Goal: Task Accomplishment & Management: Manage account settings

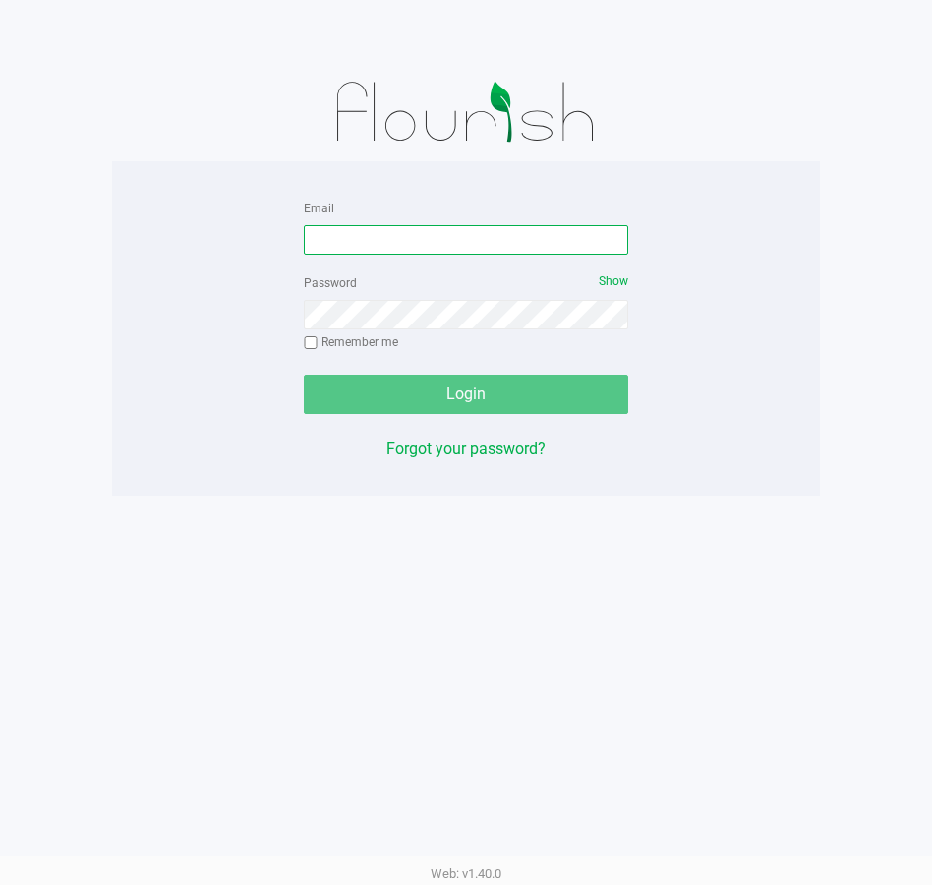
click at [429, 236] on input "Email" at bounding box center [466, 239] width 324 height 29
type input "[PERSON_NAME][EMAIL_ADDRESS][DOMAIN_NAME]"
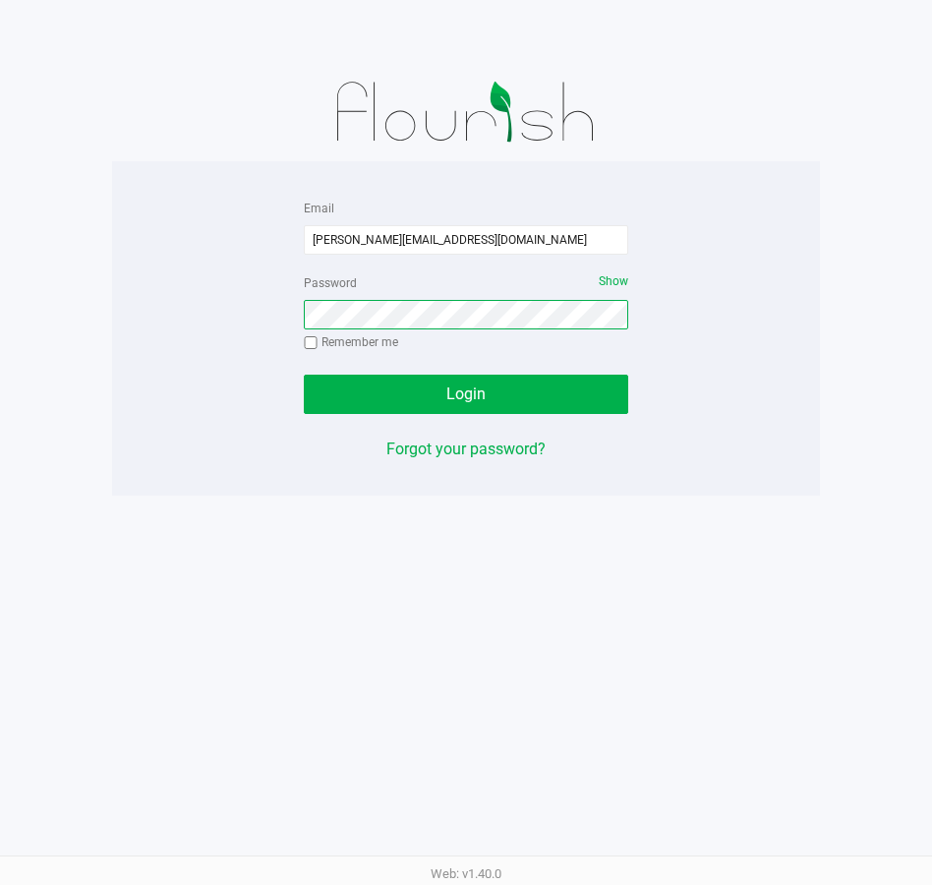
click at [304, 375] on button "Login" at bounding box center [466, 394] width 324 height 39
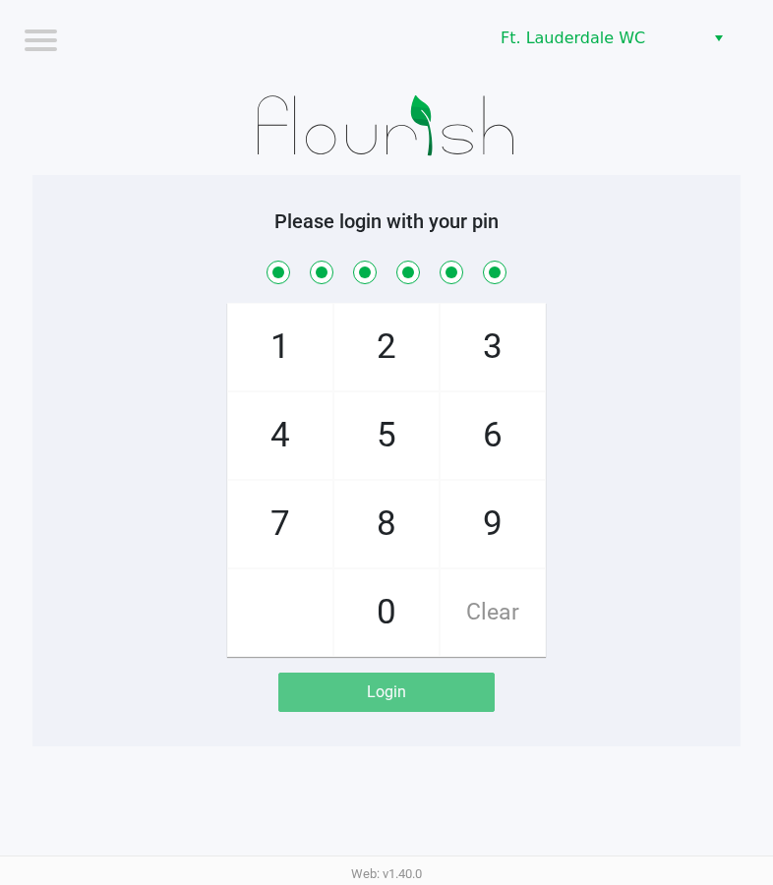
checkbox input "true"
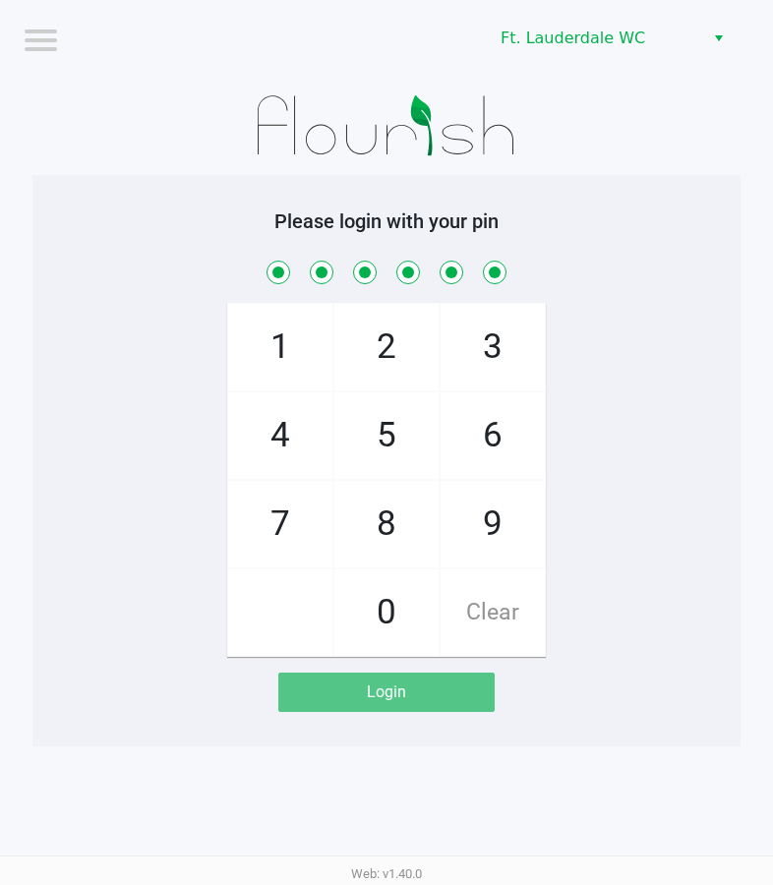
checkbox input "true"
checkbox input "false"
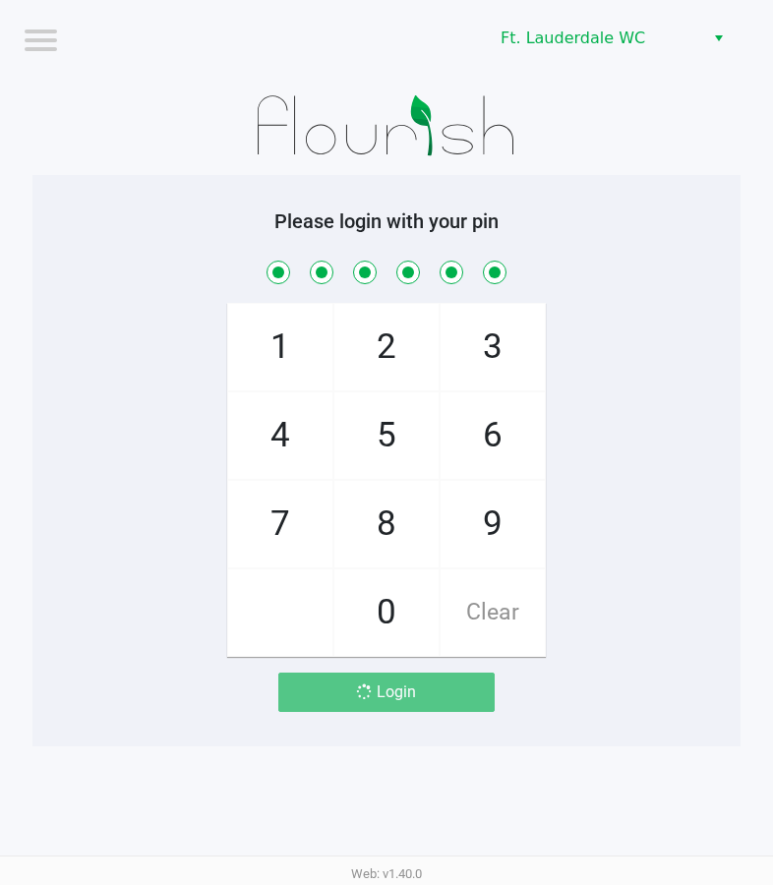
checkbox input "false"
click at [143, 856] on div "Web: v1.40.0" at bounding box center [386, 872] width 773 height 35
click at [146, 855] on div "Web: v1.40.0" at bounding box center [386, 872] width 773 height 35
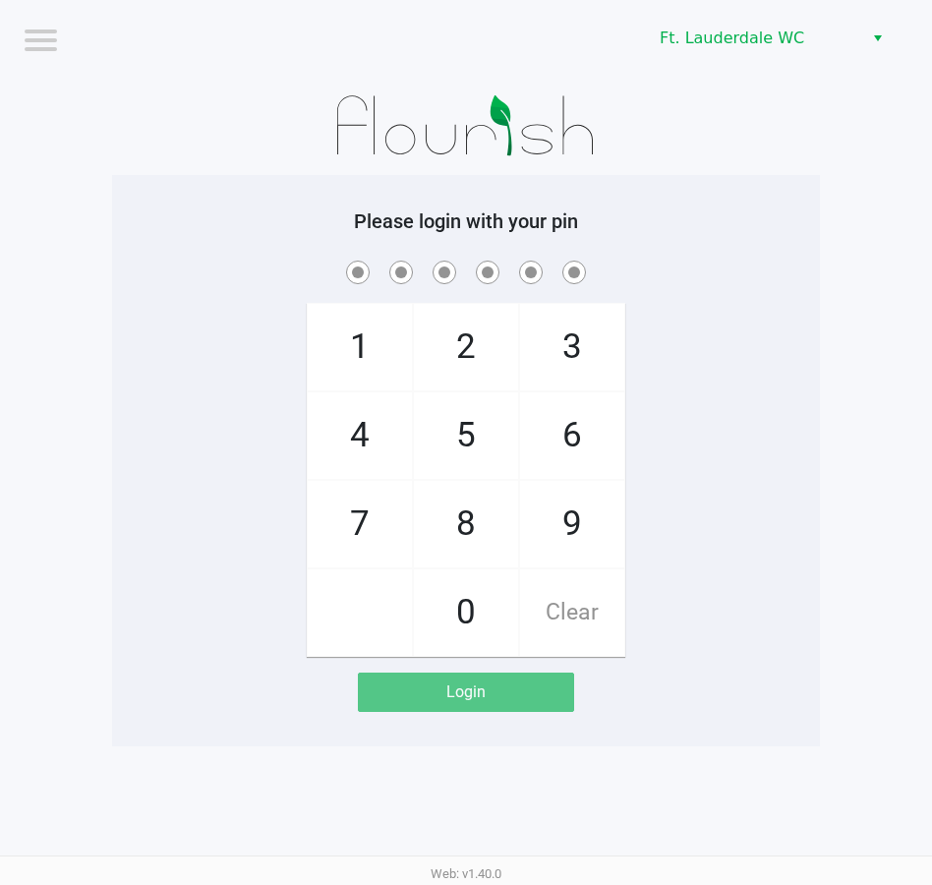
drag, startPoint x: 355, startPoint y: 438, endPoint x: 442, endPoint y: 437, distance: 87.5
click at [355, 438] on span "4" at bounding box center [360, 435] width 104 height 87
checkbox input "true"
drag, startPoint x: 506, startPoint y: 437, endPoint x: 494, endPoint y: 433, distance: 12.8
click at [504, 437] on span "5" at bounding box center [466, 435] width 104 height 87
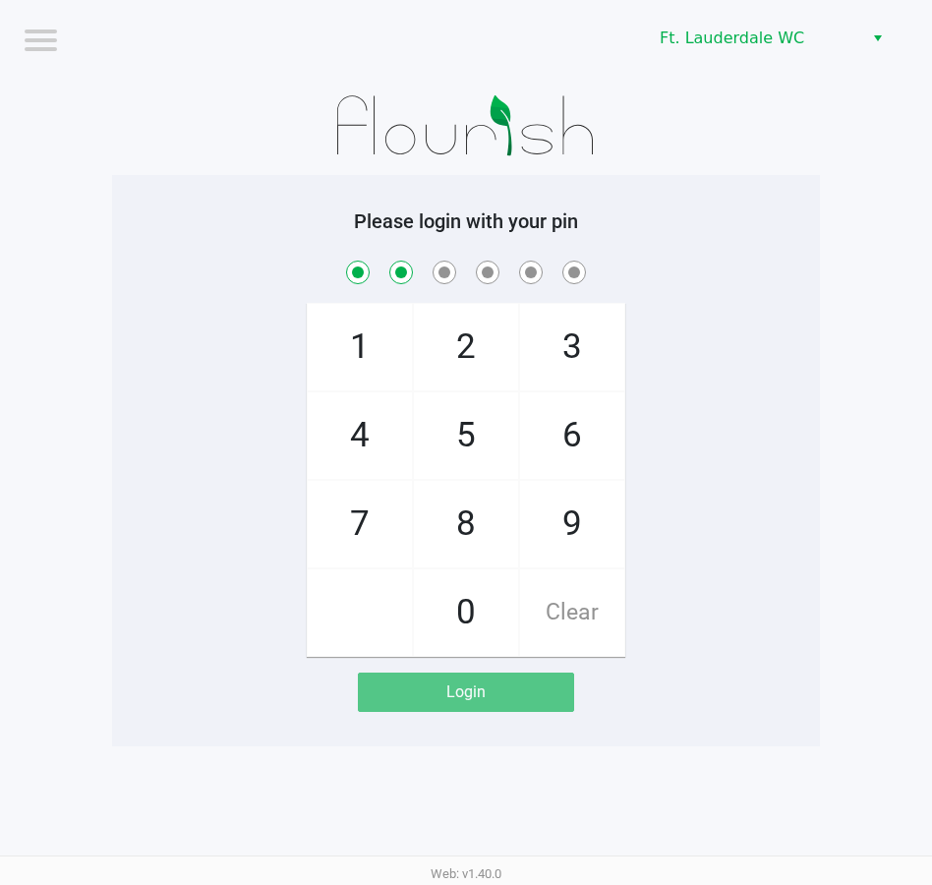
checkbox input "true"
click at [488, 432] on span "5" at bounding box center [466, 435] width 104 height 87
checkbox input "true"
click at [483, 430] on span "5" at bounding box center [466, 435] width 104 height 87
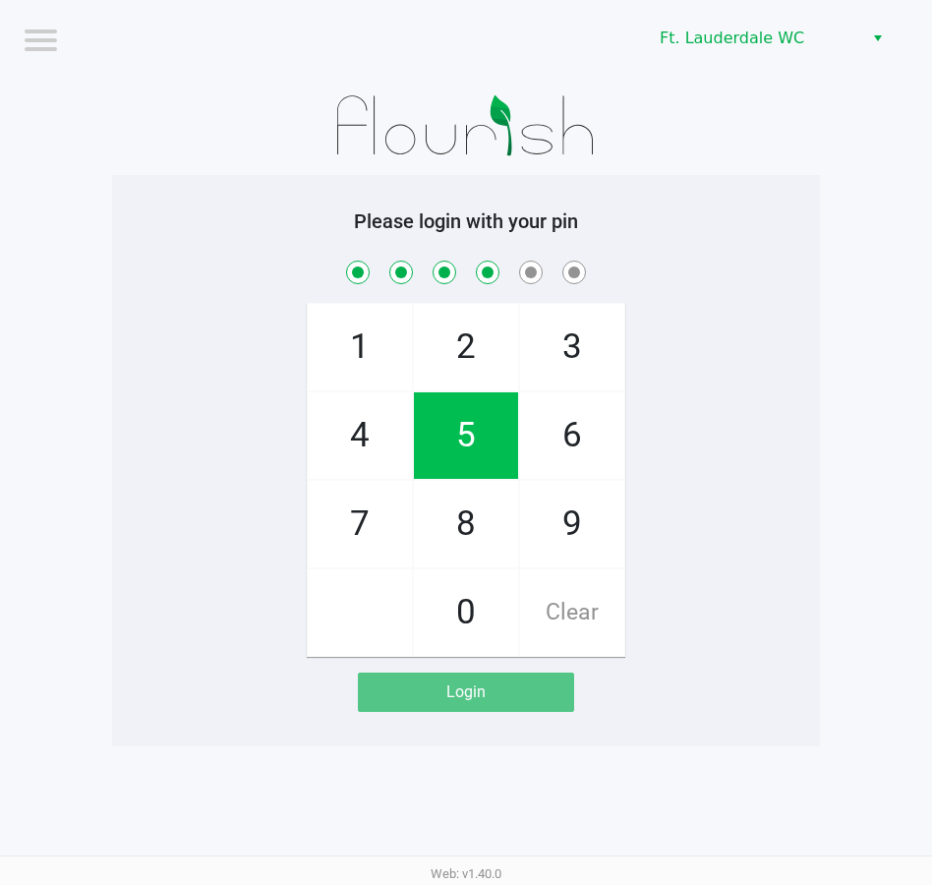
checkbox input "true"
click at [473, 517] on span "8" at bounding box center [466, 524] width 104 height 87
checkbox input "true"
click at [344, 338] on span "1" at bounding box center [360, 347] width 104 height 87
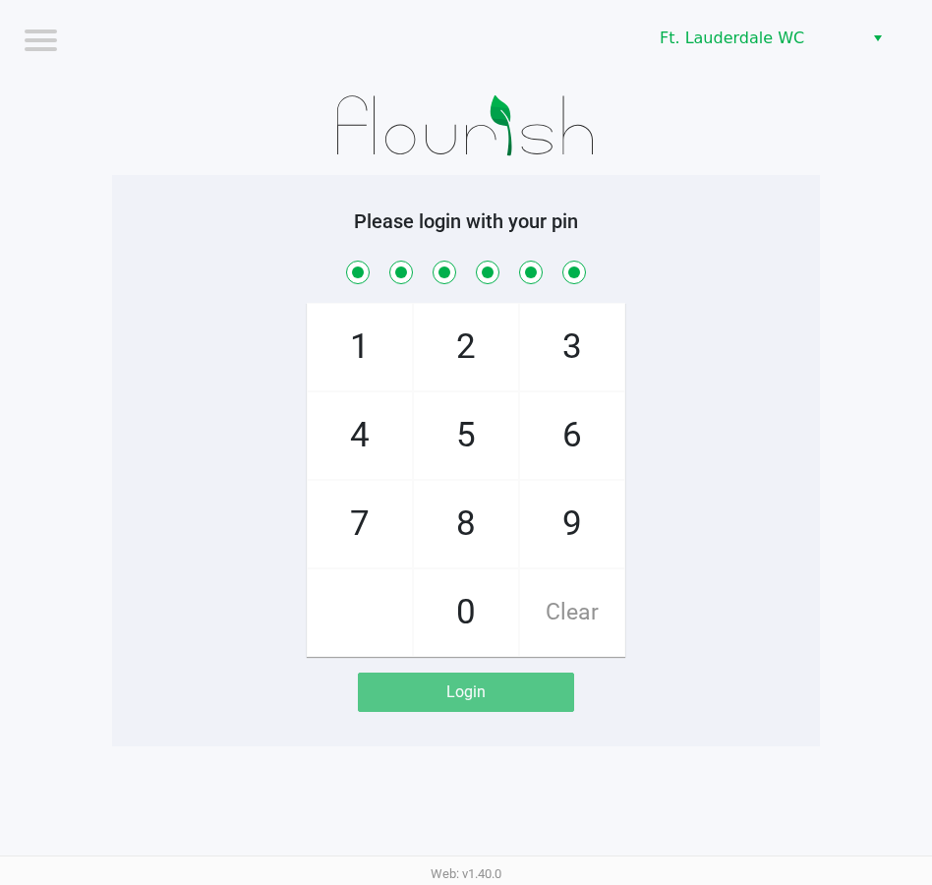
checkbox input "true"
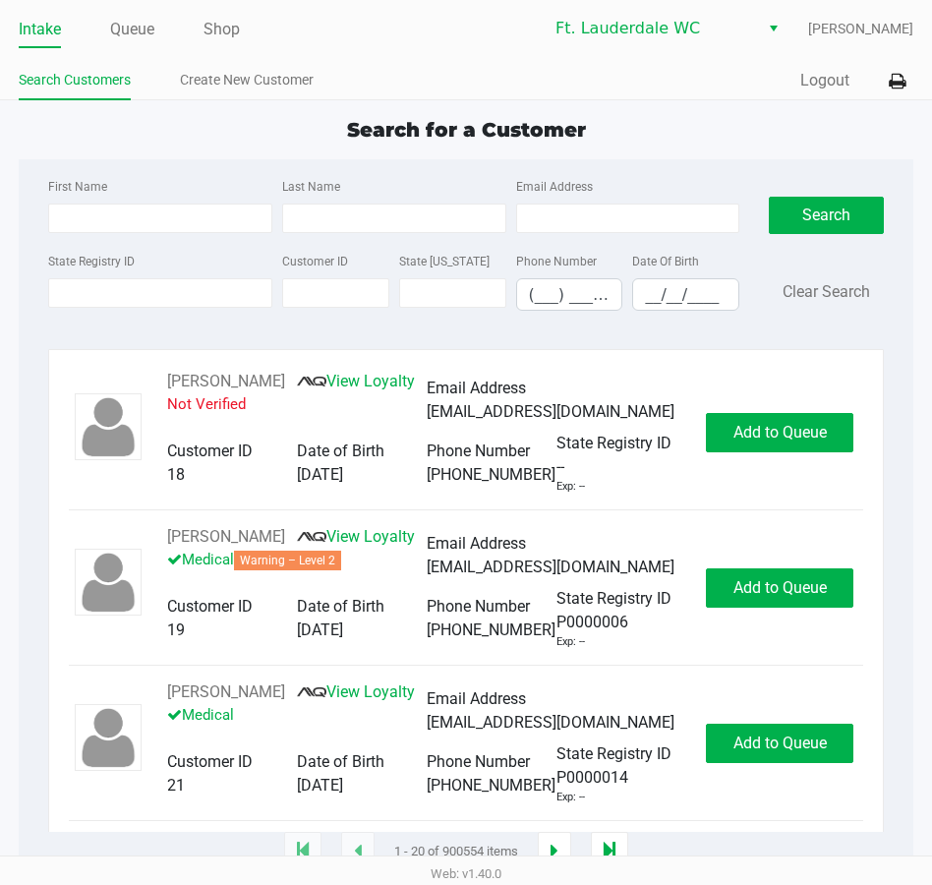
click at [157, 28] on ul "Intake Queue Shop" at bounding box center [242, 30] width 447 height 33
click at [140, 33] on link "Queue" at bounding box center [132, 30] width 44 height 28
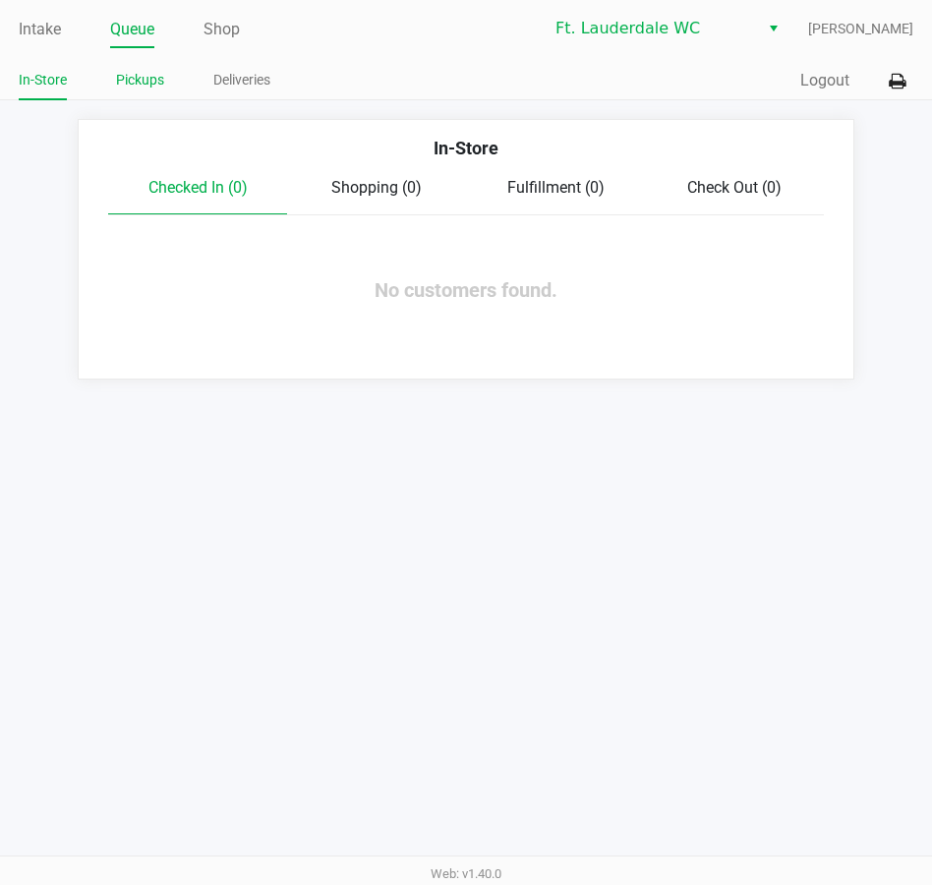
click at [145, 76] on link "Pickups" at bounding box center [140, 80] width 48 height 25
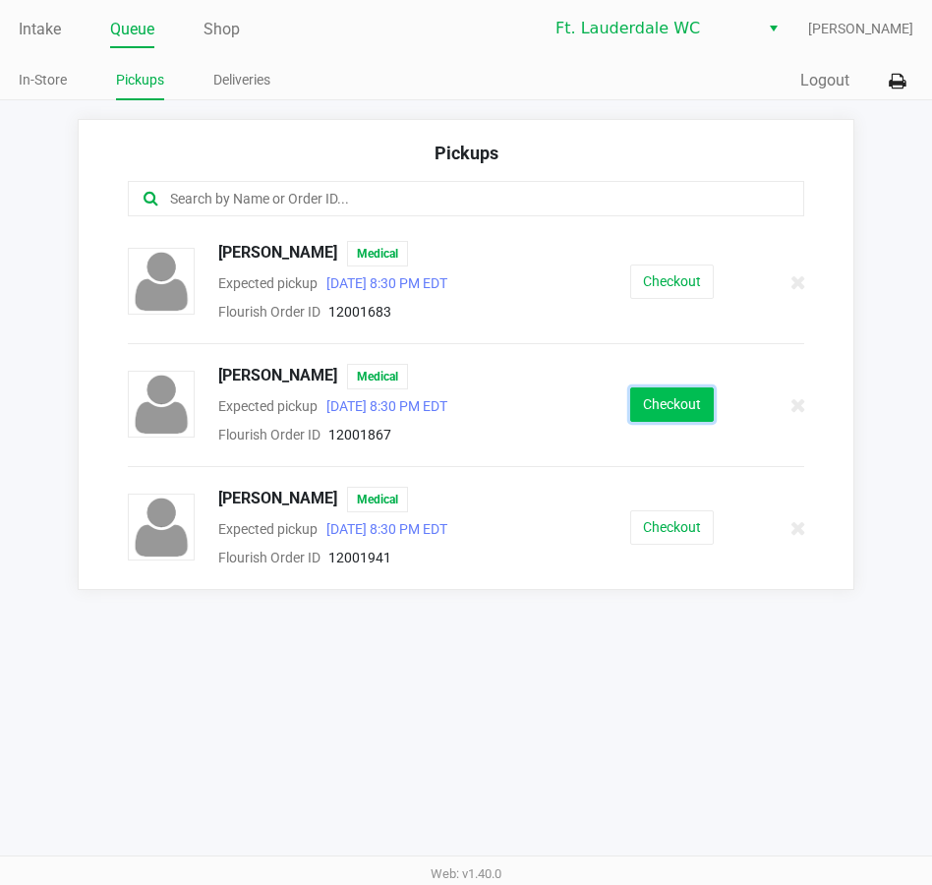
click at [676, 402] on button "Checkout" at bounding box center [672, 404] width 84 height 34
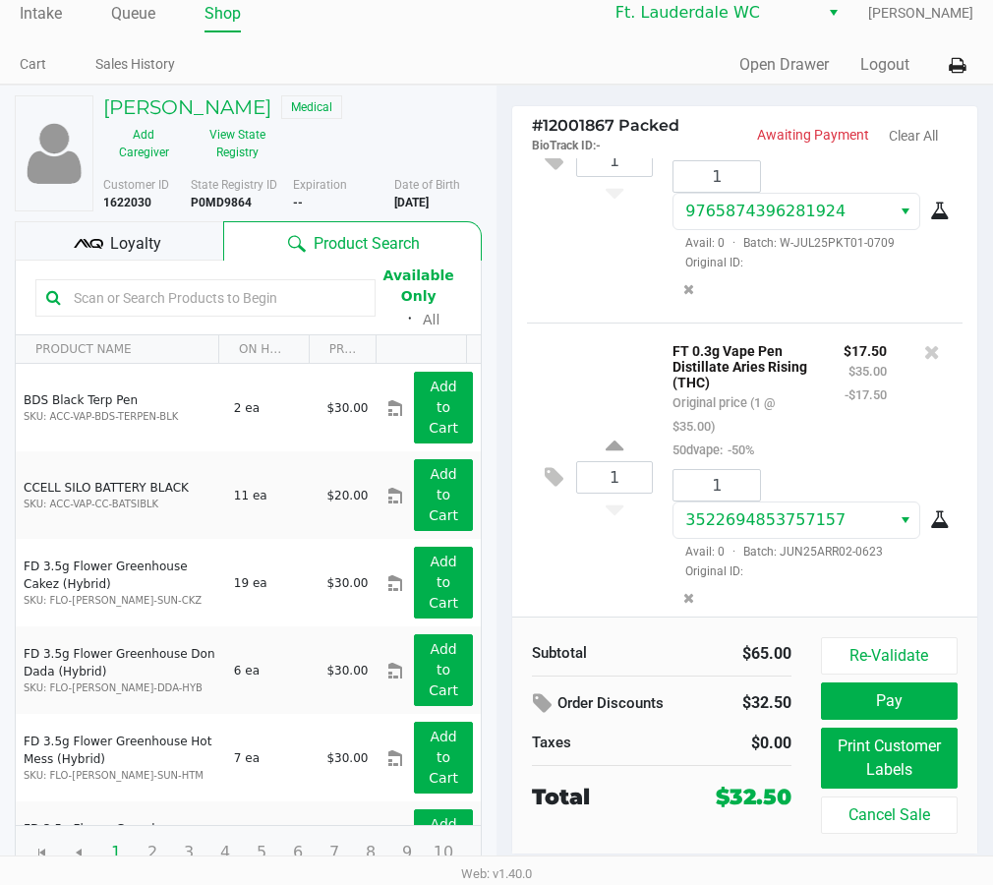
scroll to position [21, 0]
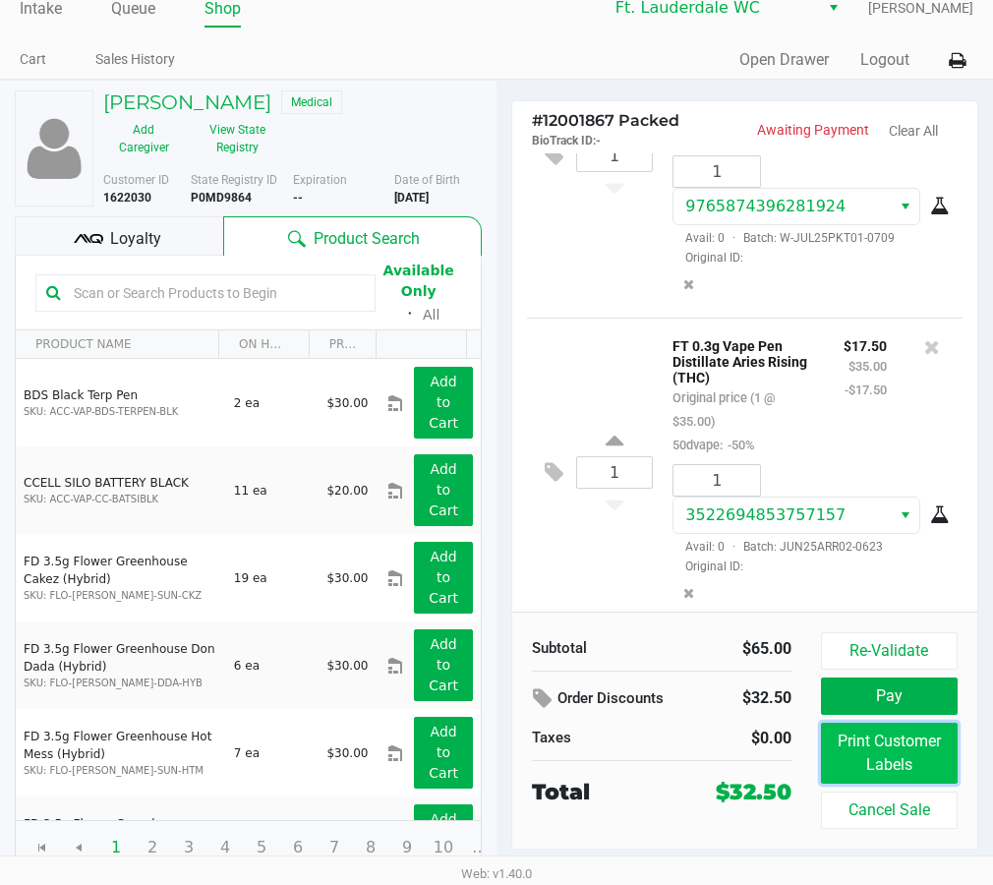
click at [893, 747] on button "Print Customer Labels" at bounding box center [889, 753] width 137 height 61
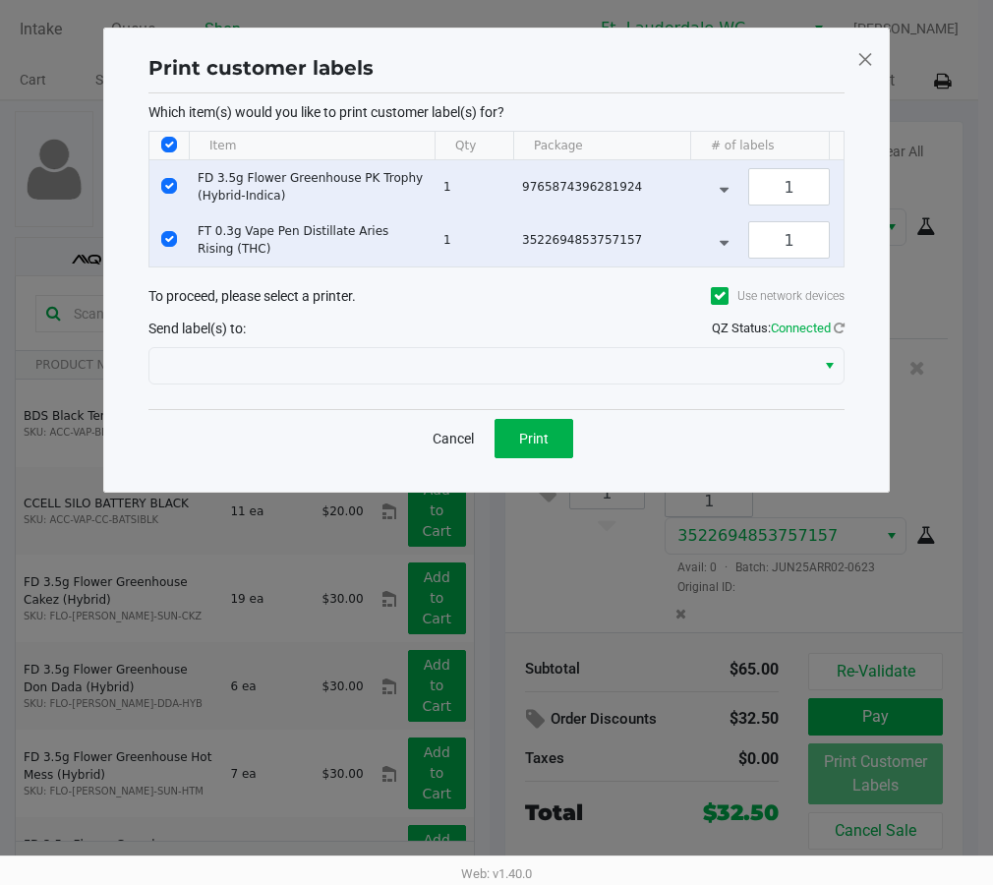
scroll to position [0, 0]
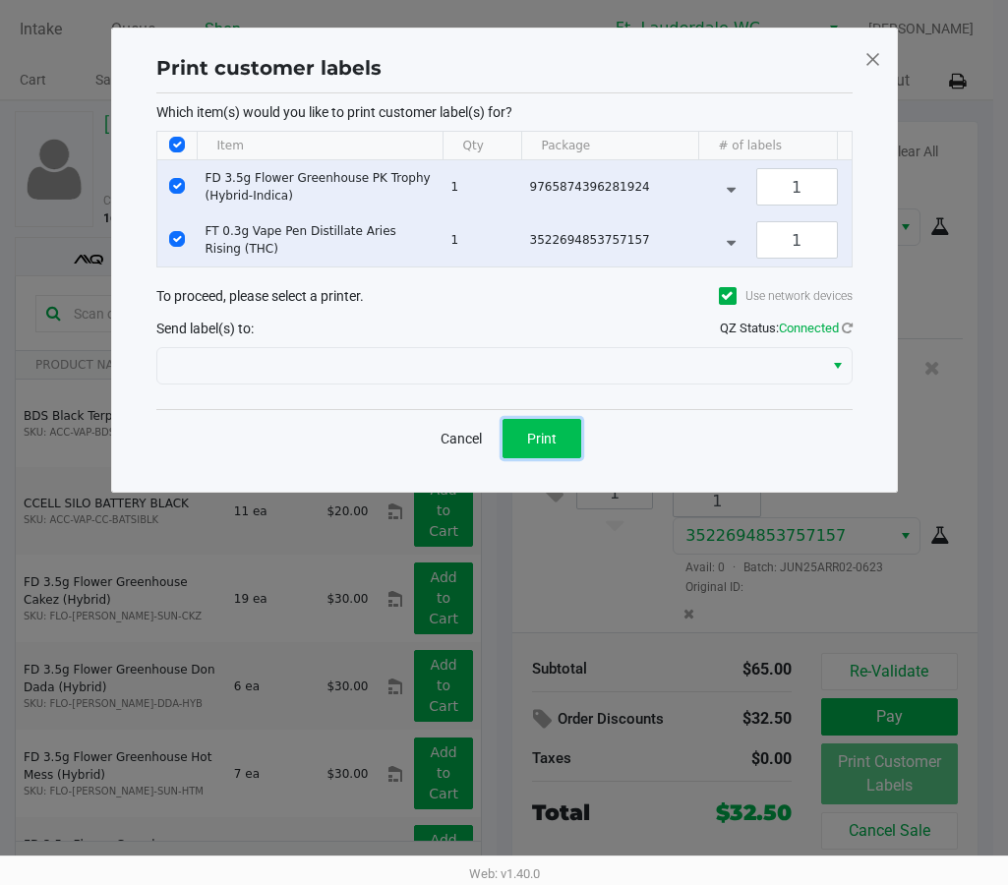
click at [560, 451] on button "Print" at bounding box center [541, 438] width 79 height 39
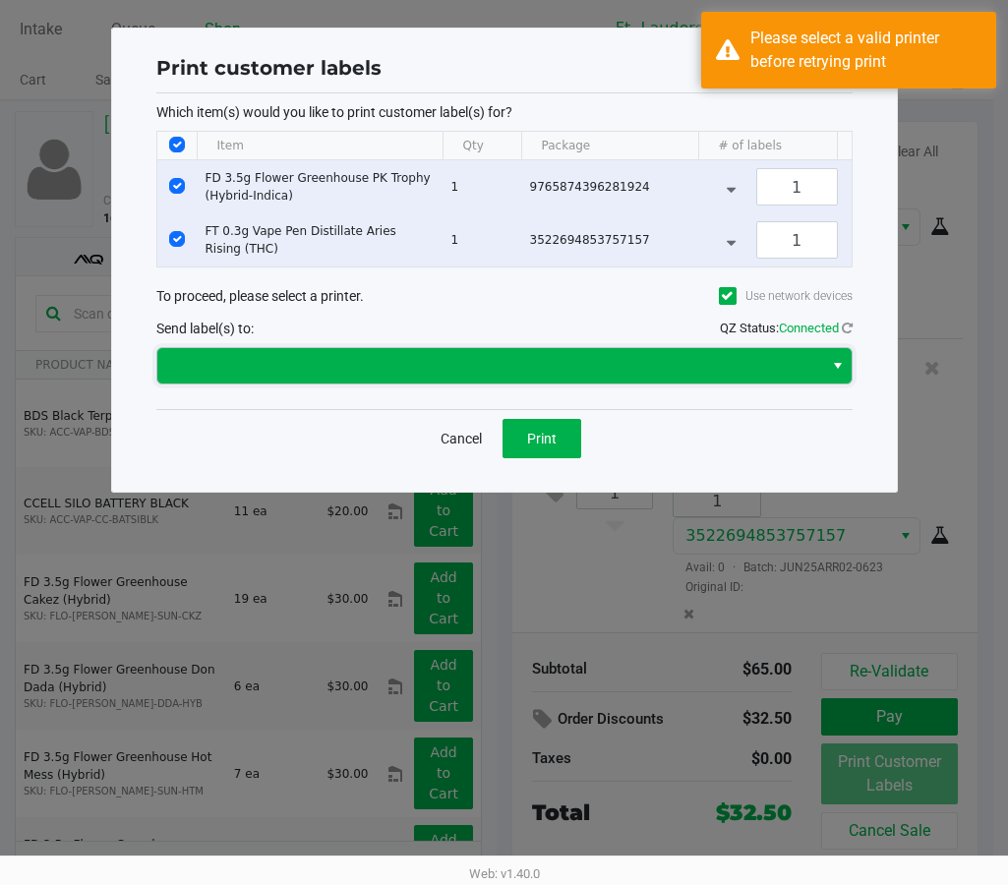
click at [503, 378] on span at bounding box center [490, 366] width 642 height 24
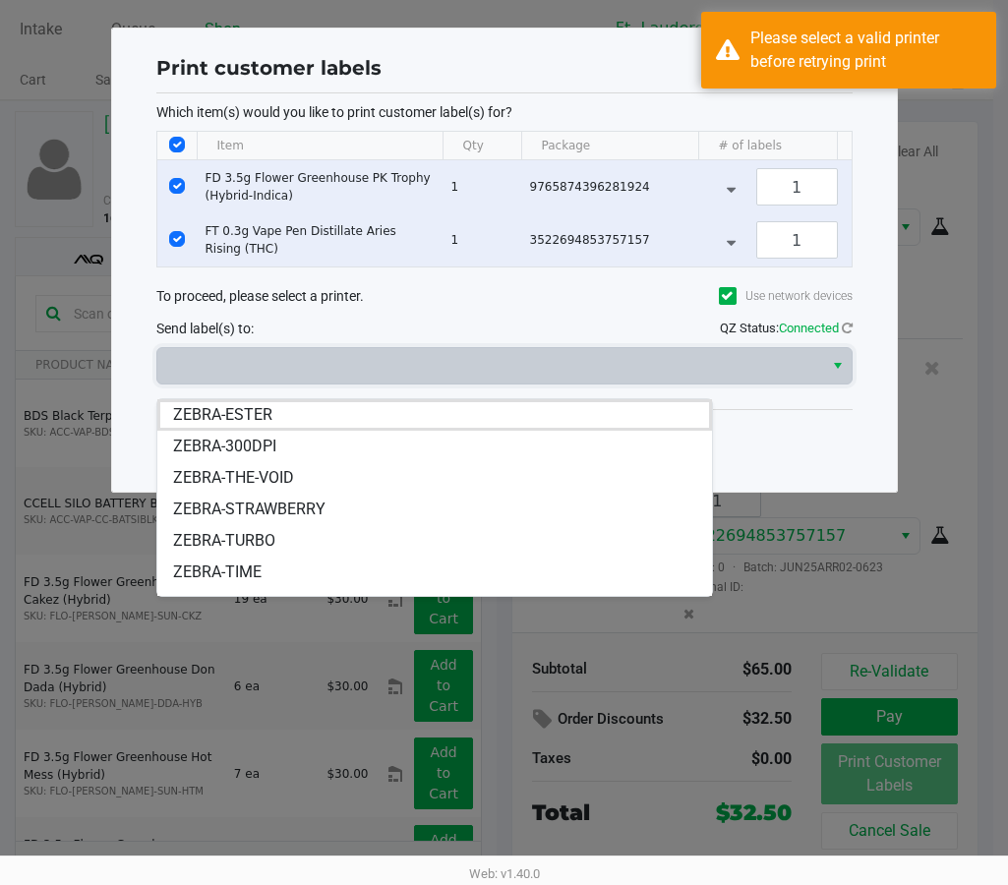
drag, startPoint x: 409, startPoint y: 412, endPoint x: 443, endPoint y: 421, distance: 35.5
click at [411, 412] on li "ZEBRA-ESTER" at bounding box center [434, 414] width 554 height 31
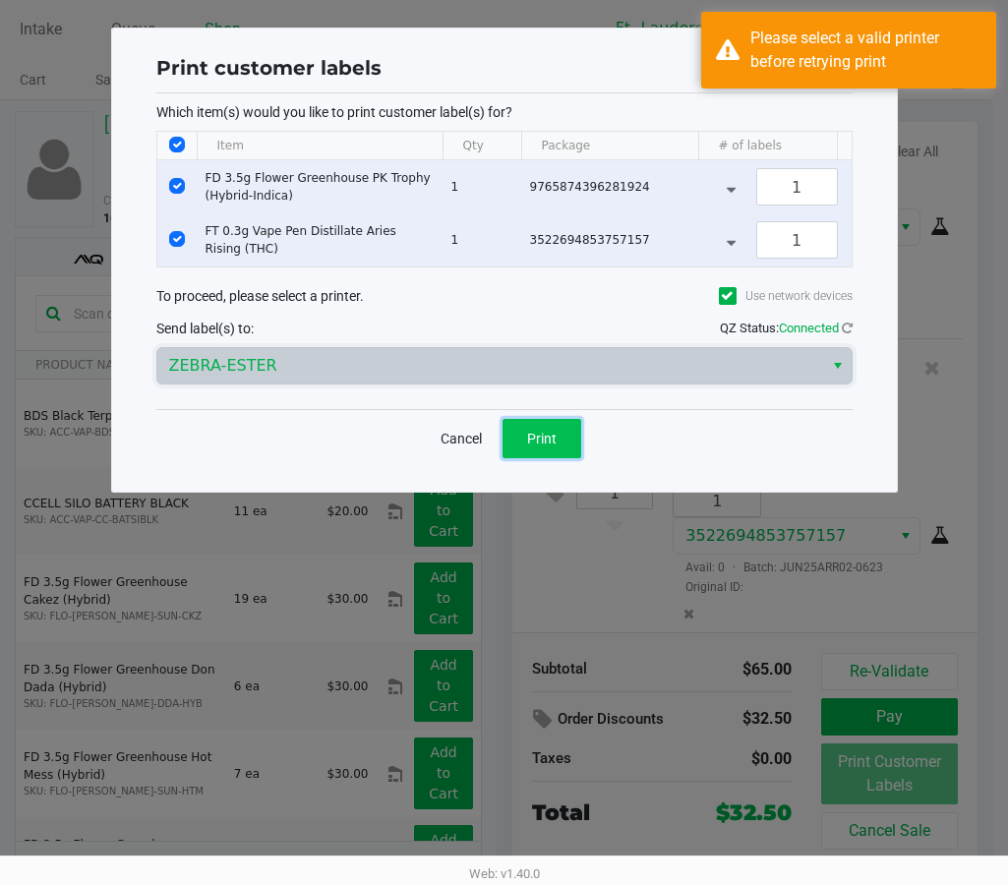
click at [537, 446] on span "Print" at bounding box center [541, 439] width 29 height 16
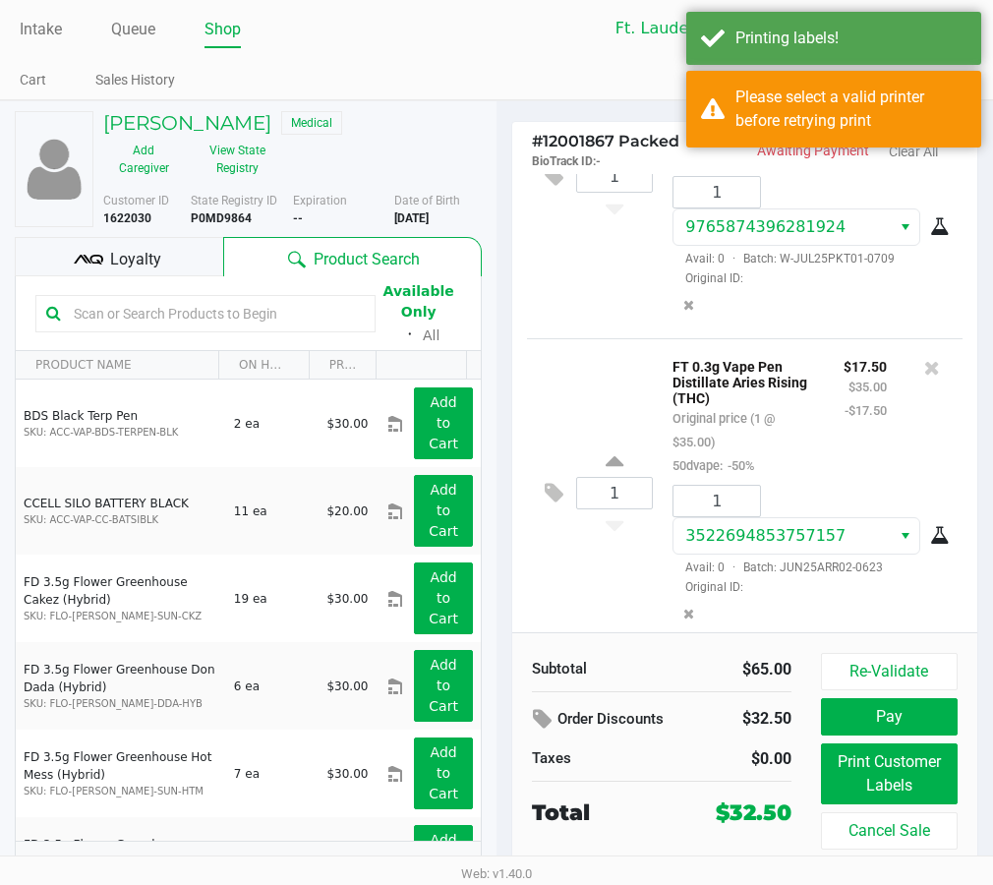
click at [91, 247] on icon at bounding box center [88, 259] width 29 height 29
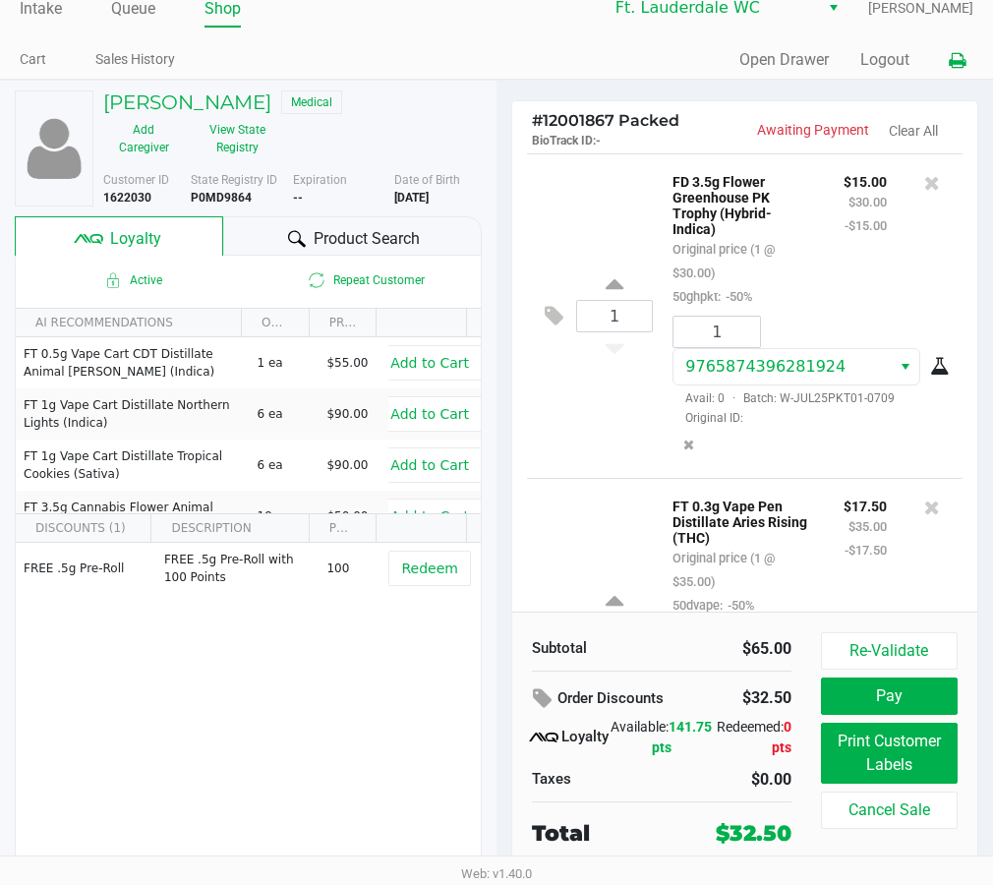
click at [931, 76] on button at bounding box center [957, 60] width 32 height 36
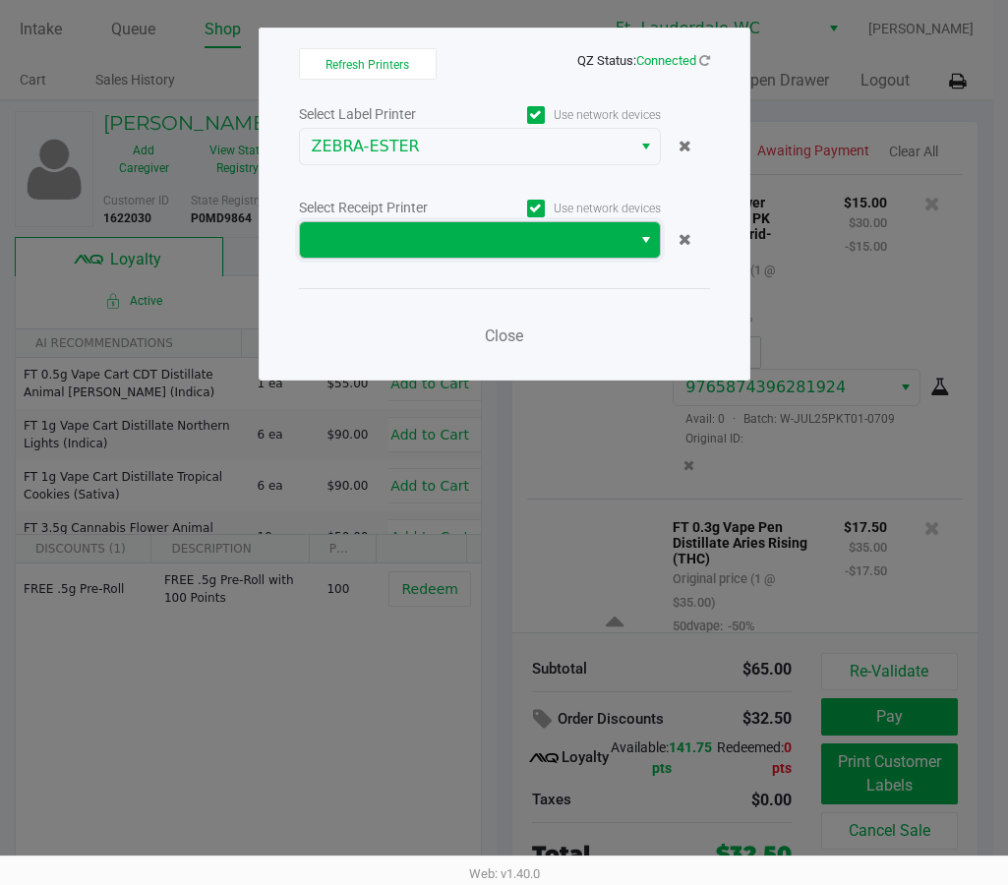
click at [560, 241] on span at bounding box center [466, 240] width 308 height 24
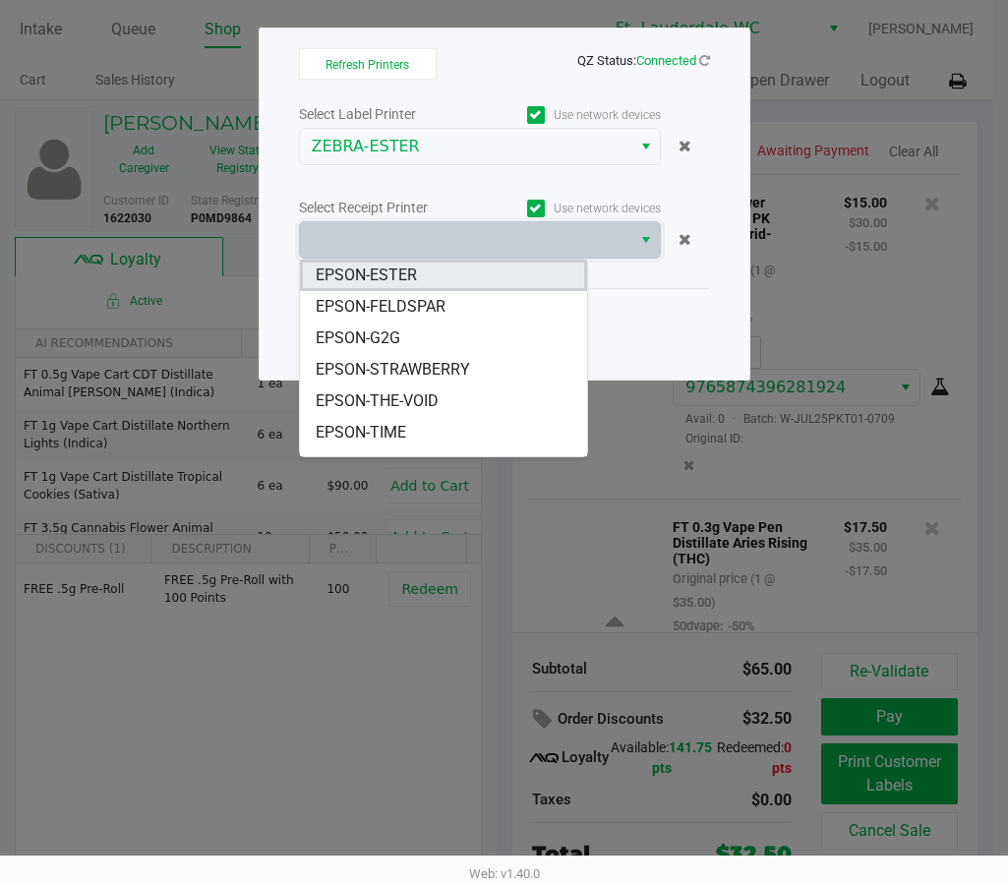
click at [439, 281] on li "EPSON-ESTER" at bounding box center [443, 275] width 287 height 31
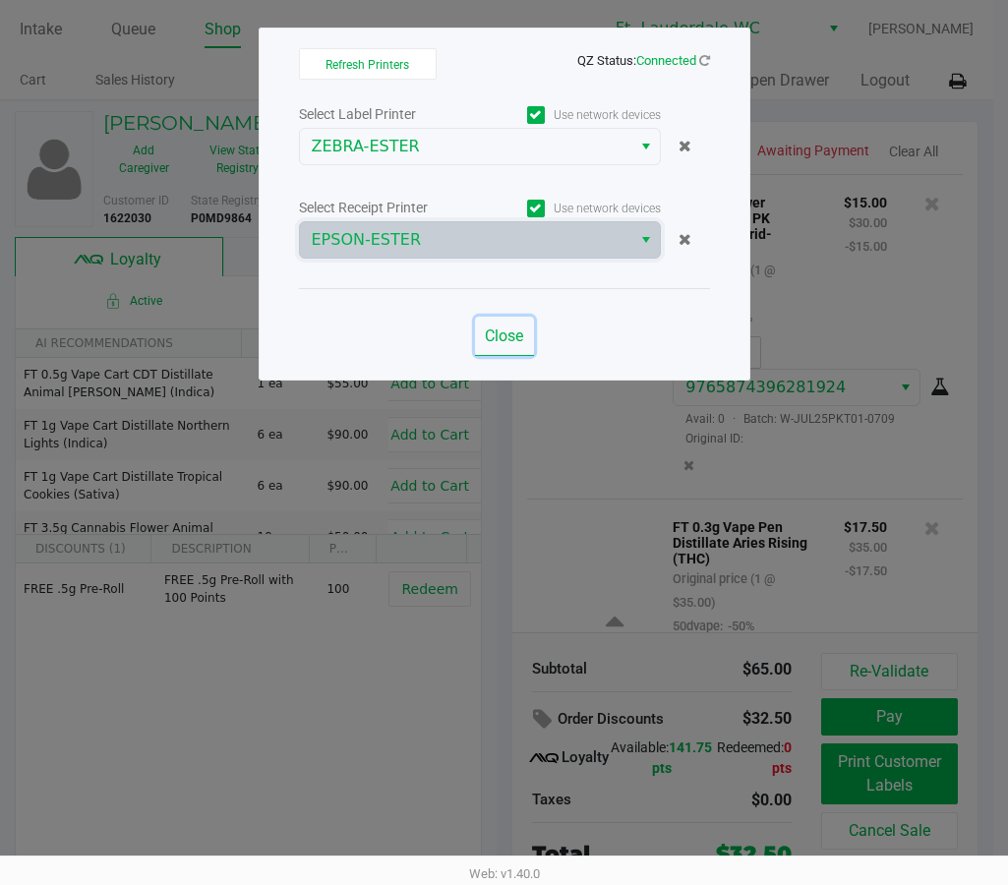
click at [509, 338] on span "Close" at bounding box center [504, 335] width 38 height 19
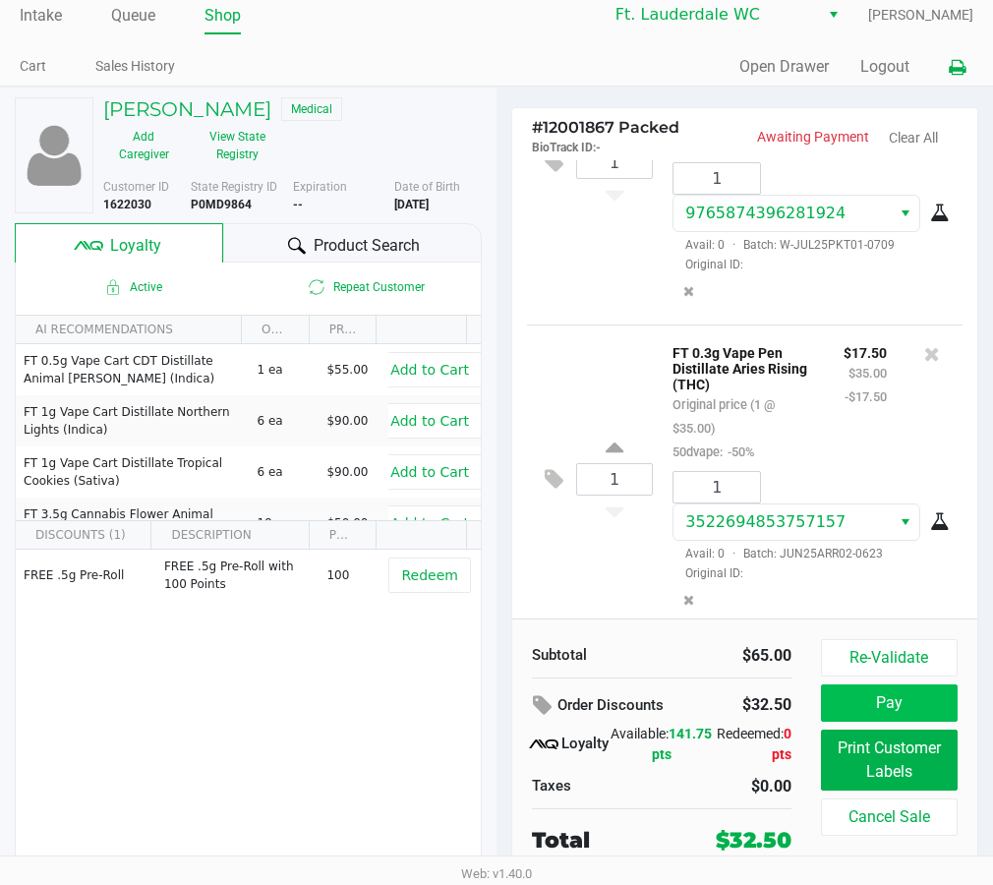
scroll to position [21, 0]
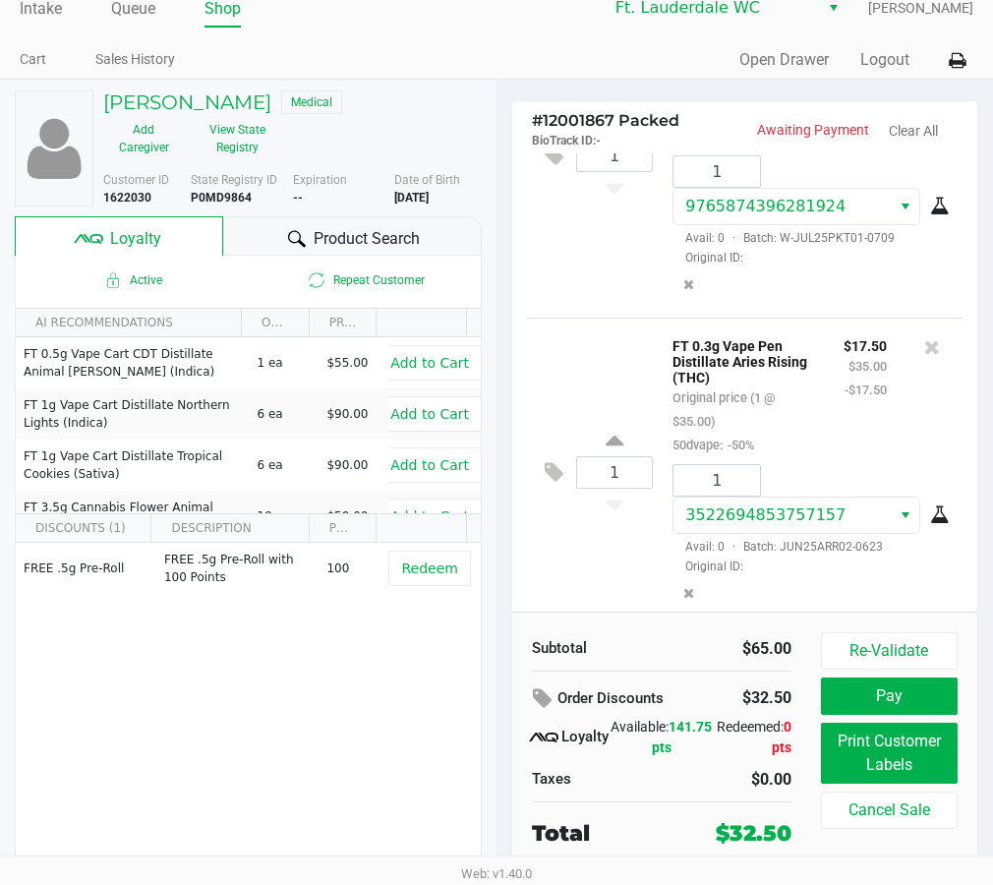
click at [782, 575] on div "3522694853757157 Avail: 0 · Batch: JUN25ARR02-0623 Original ID:" at bounding box center [810, 535] width 305 height 79
click at [850, 575] on span "Original ID:" at bounding box center [809, 566] width 275 height 18
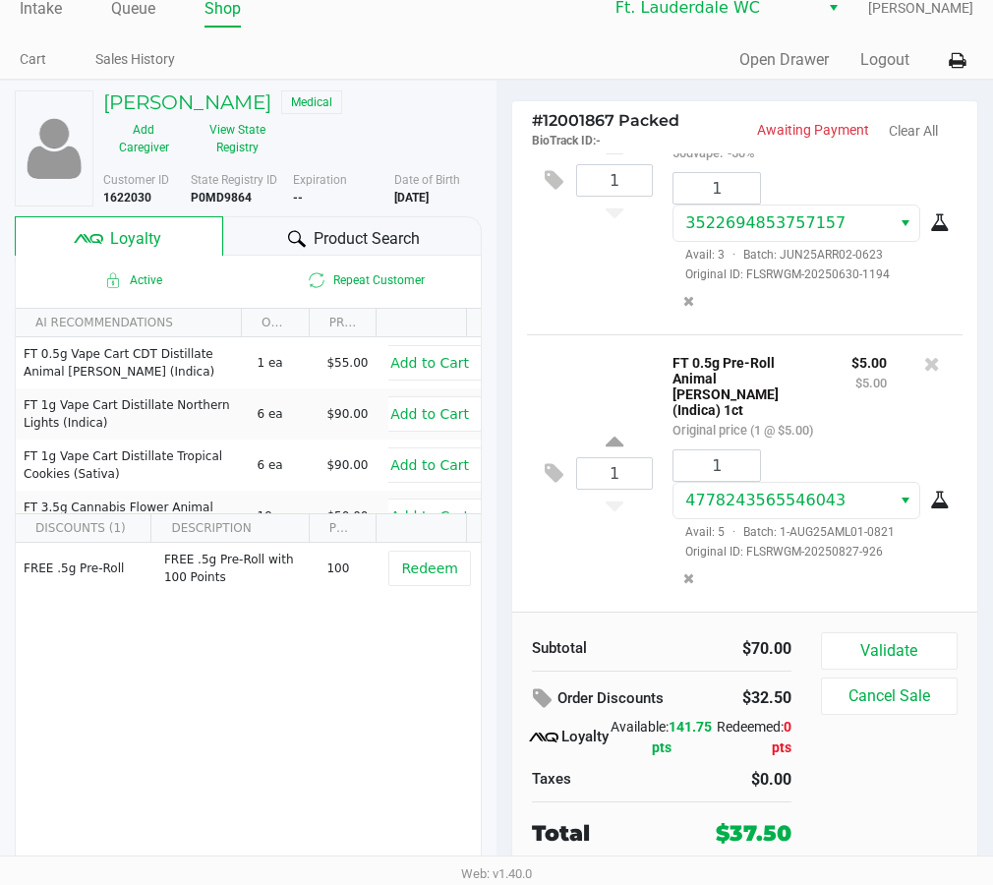
scroll to position [491, 0]
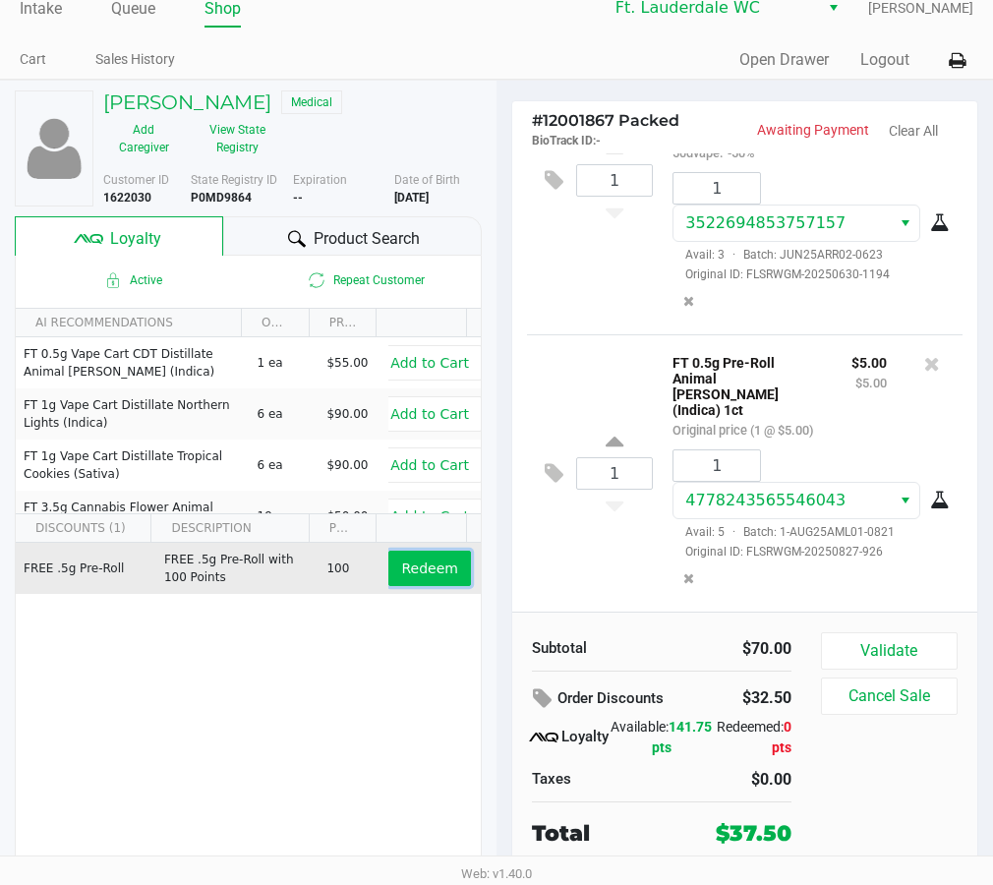
click at [416, 570] on span "Redeem" at bounding box center [429, 568] width 56 height 16
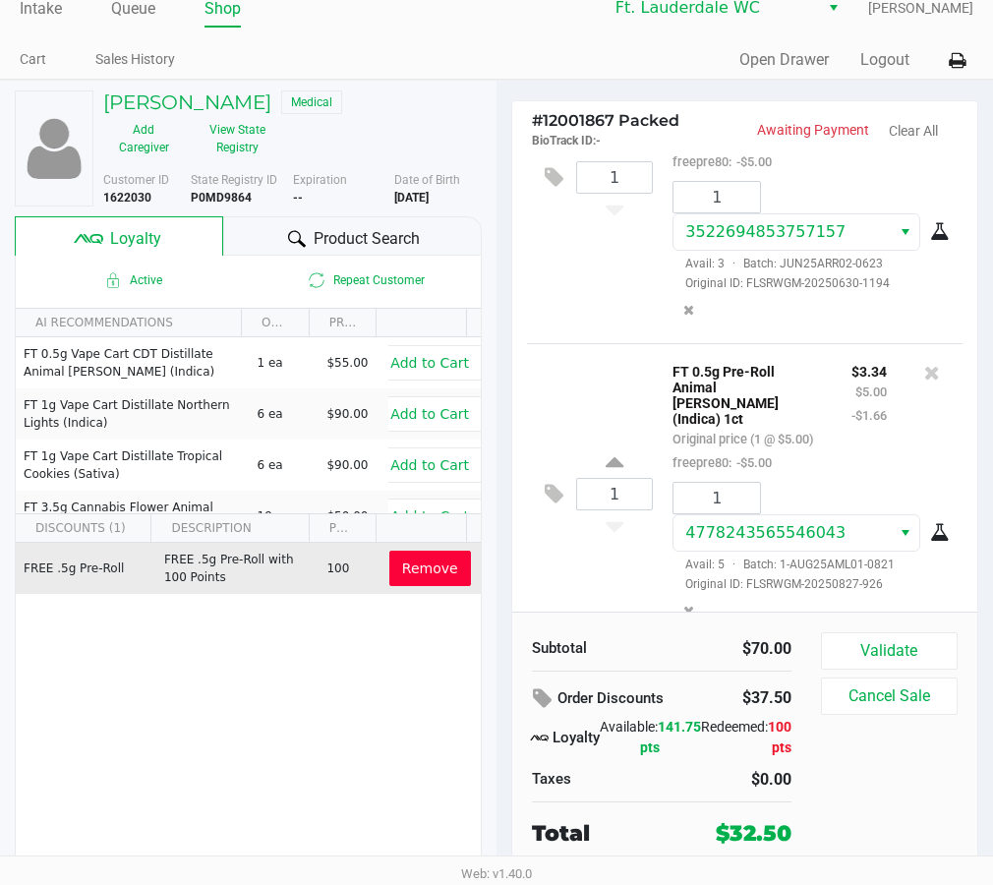
scroll to position [561, 0]
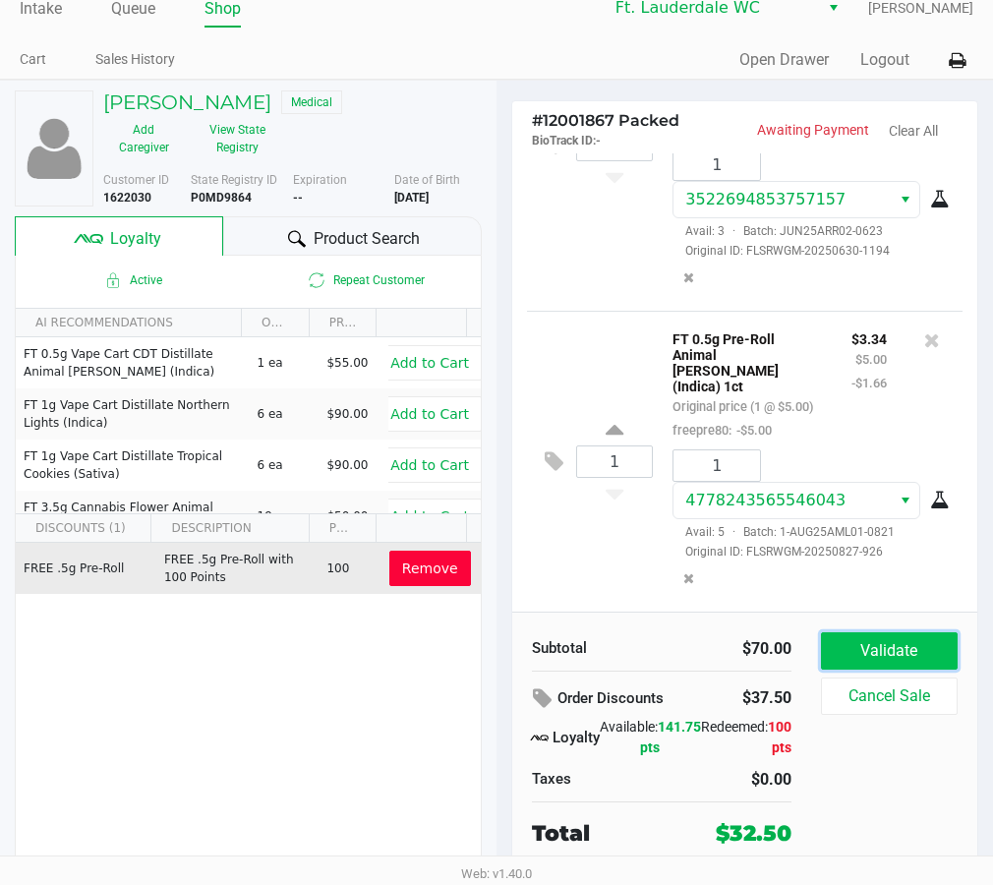
click at [904, 651] on button "Validate" at bounding box center [889, 650] width 137 height 37
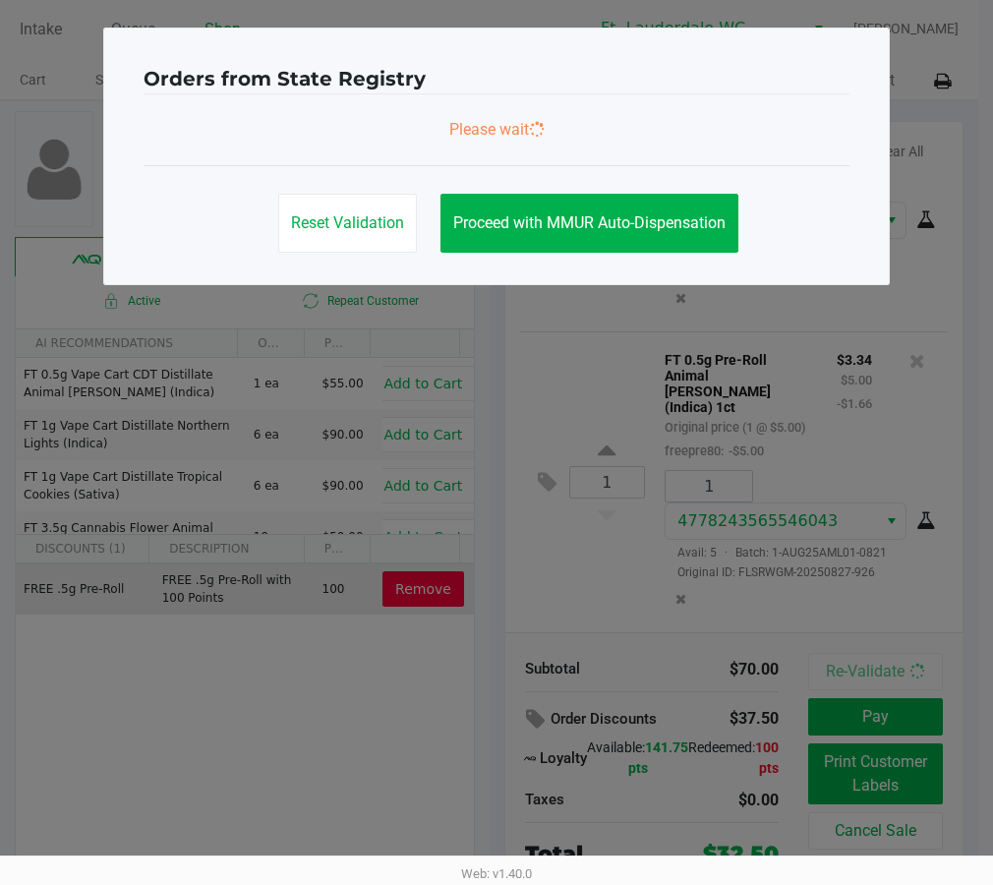
scroll to position [0, 0]
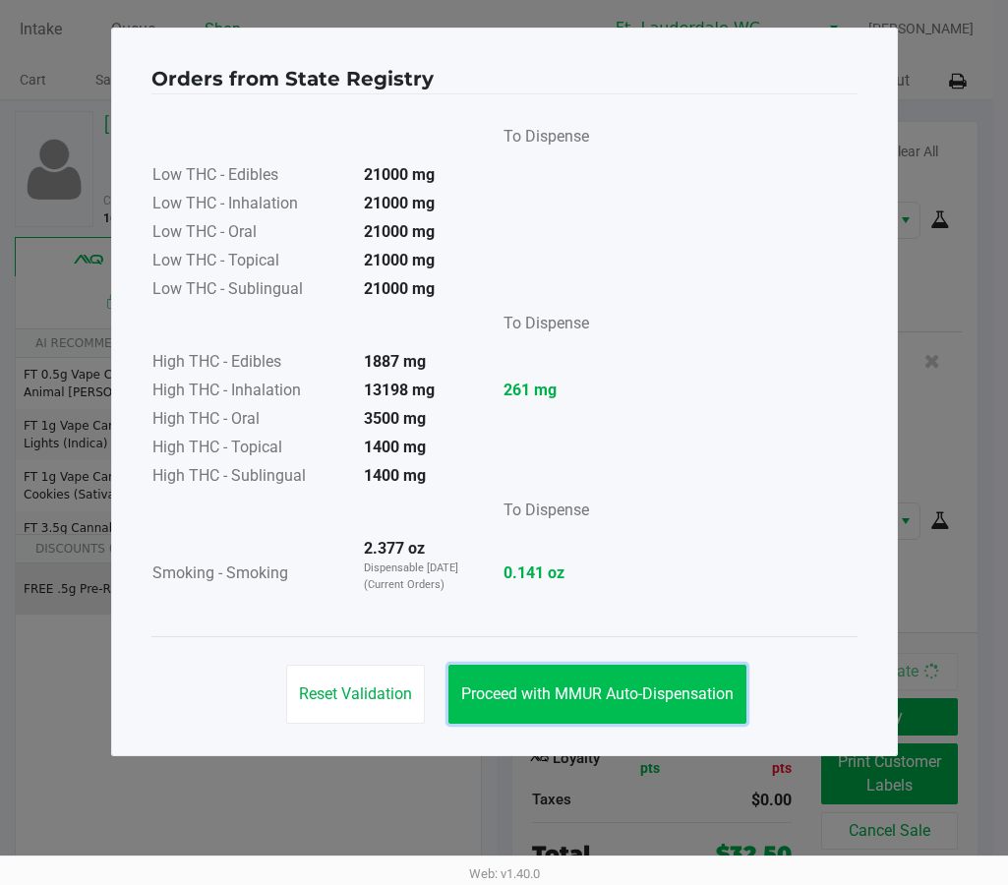
drag, startPoint x: 632, startPoint y: 708, endPoint x: 662, endPoint y: 693, distance: 33.0
click at [633, 707] on button "Proceed with MMUR Auto-Dispensation" at bounding box center [597, 694] width 298 height 59
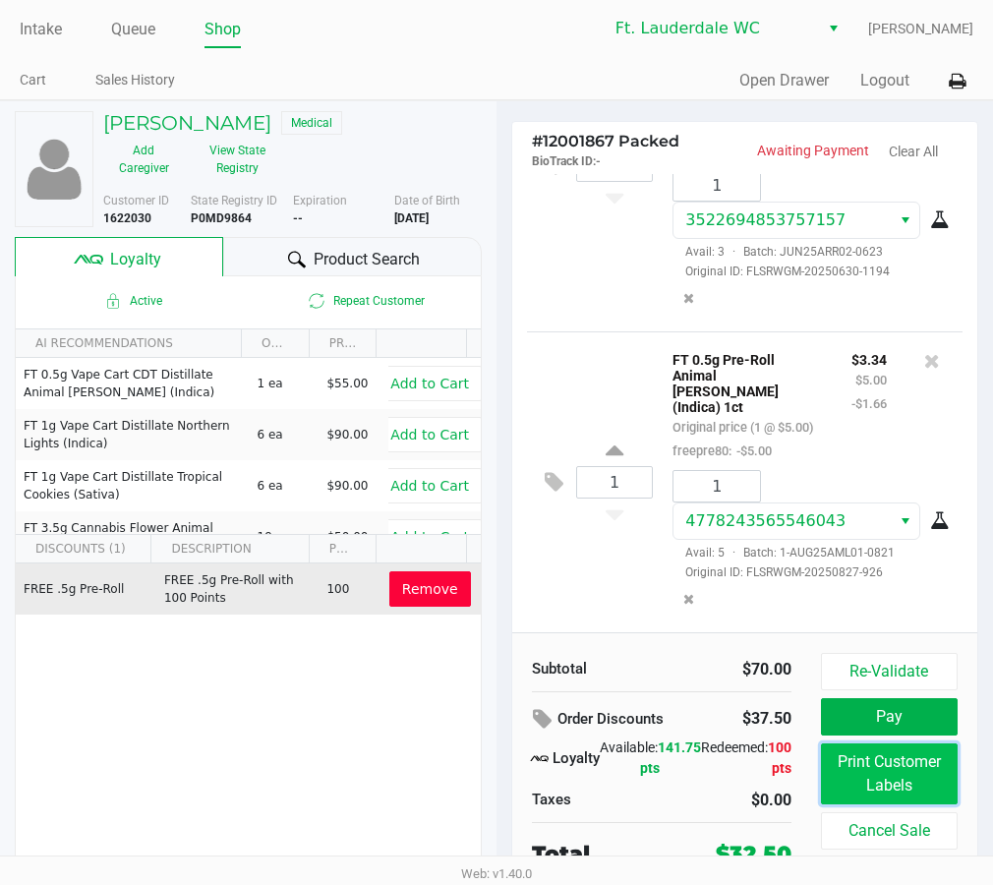
click at [918, 766] on button "Print Customer Labels" at bounding box center [889, 773] width 137 height 61
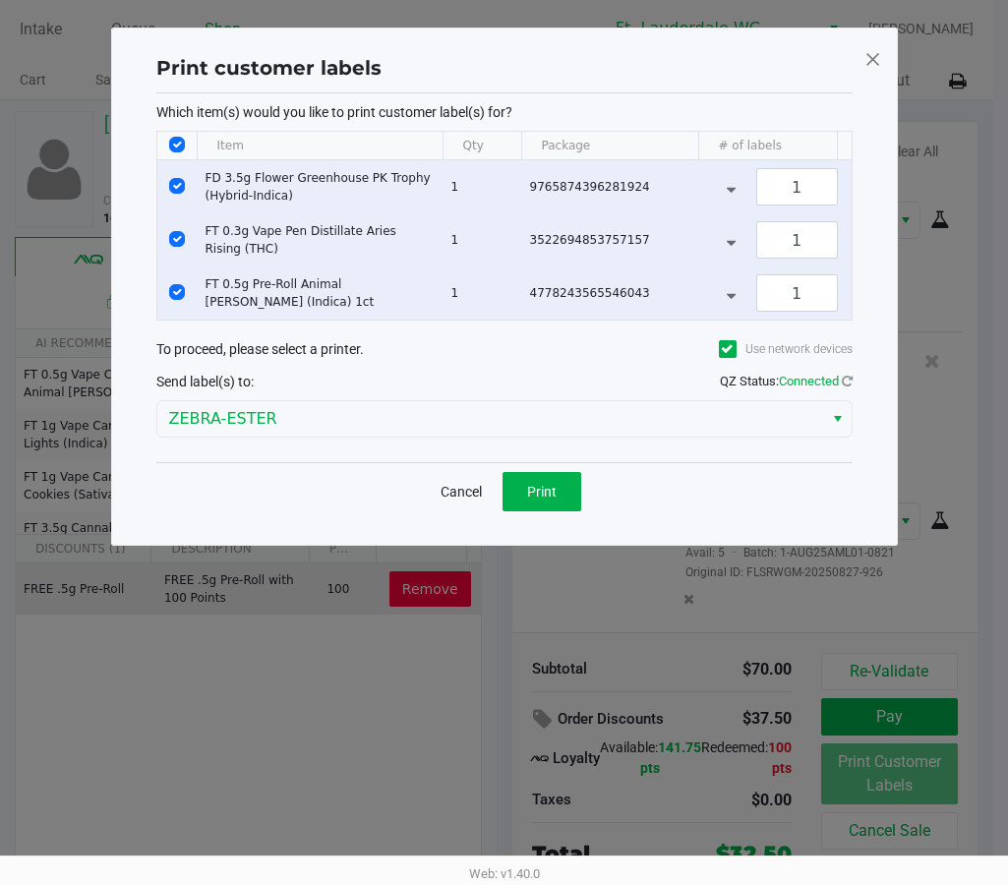
click at [169, 177] on td "Data table" at bounding box center [176, 186] width 39 height 53
click at [175, 239] on input "Select Row" at bounding box center [177, 239] width 16 height 16
checkbox input "false"
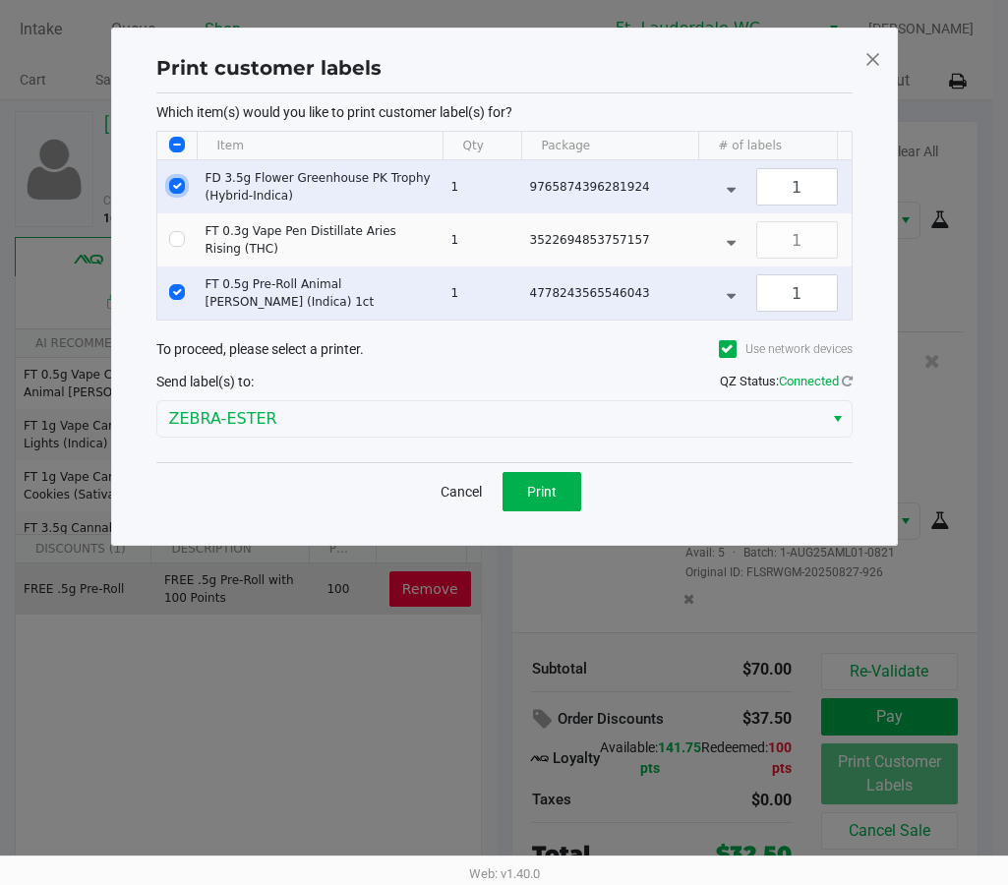
click at [176, 180] on input "Select Row" at bounding box center [177, 186] width 16 height 16
checkbox input "false"
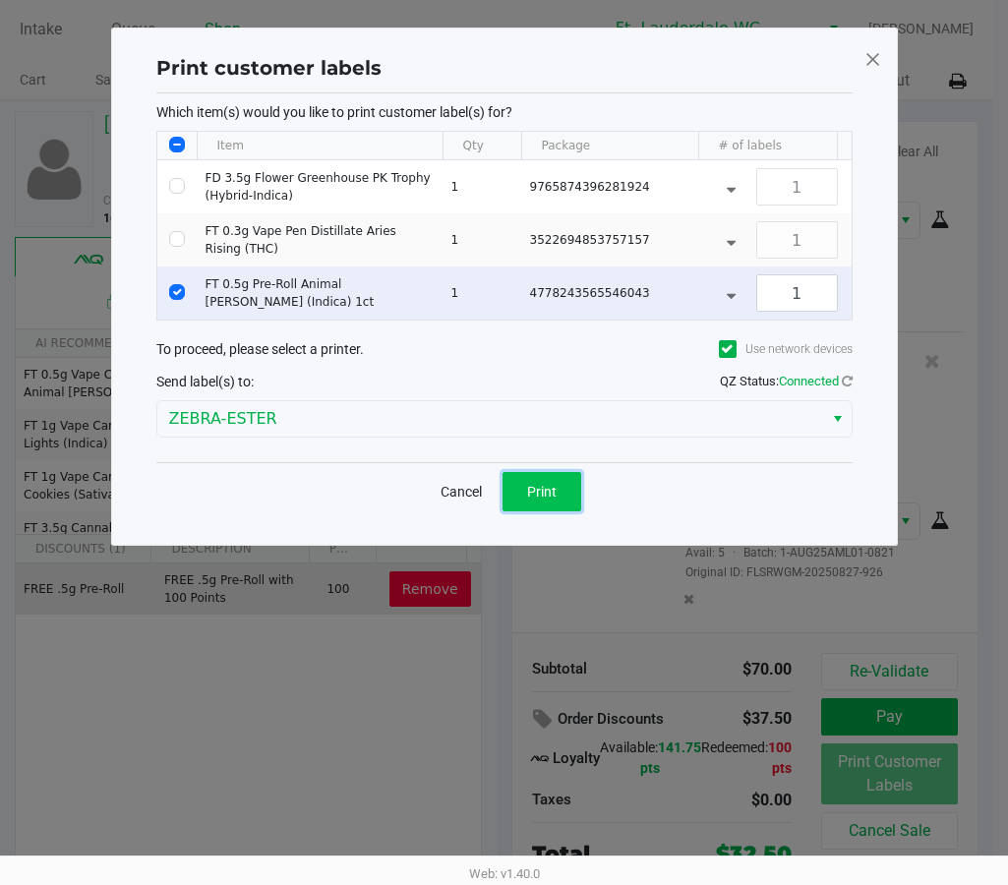
click at [556, 496] on button "Print" at bounding box center [541, 491] width 79 height 39
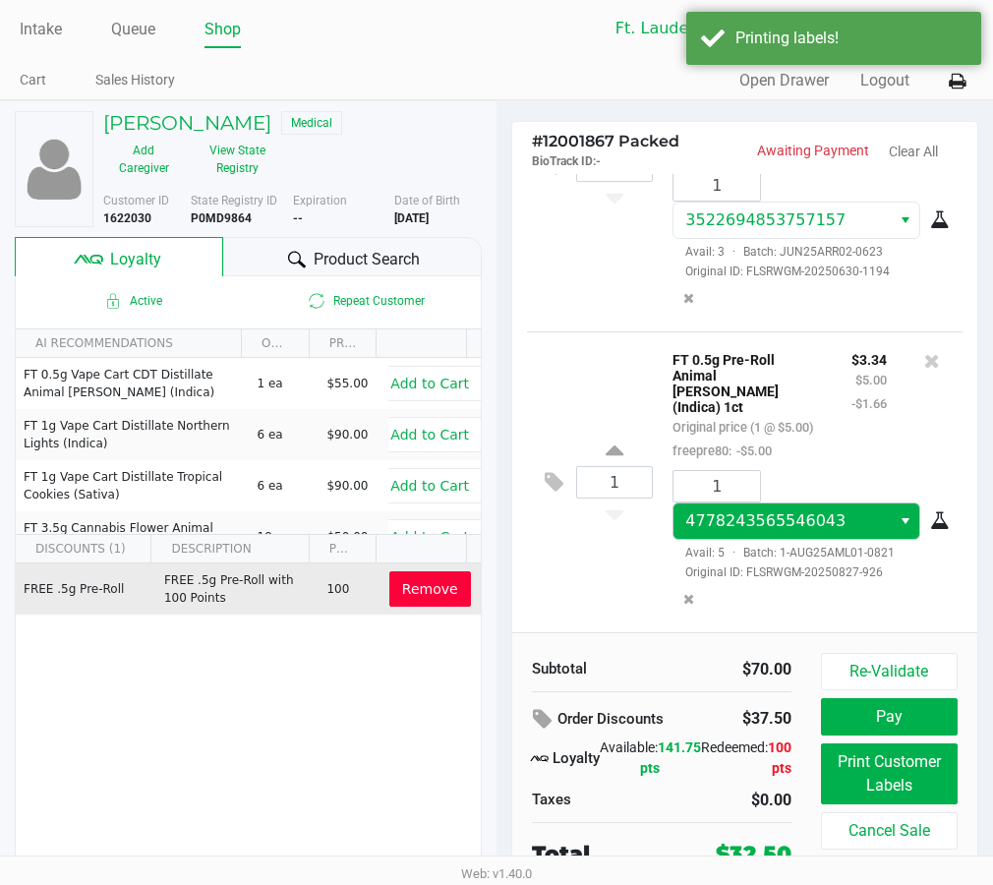
scroll to position [21, 0]
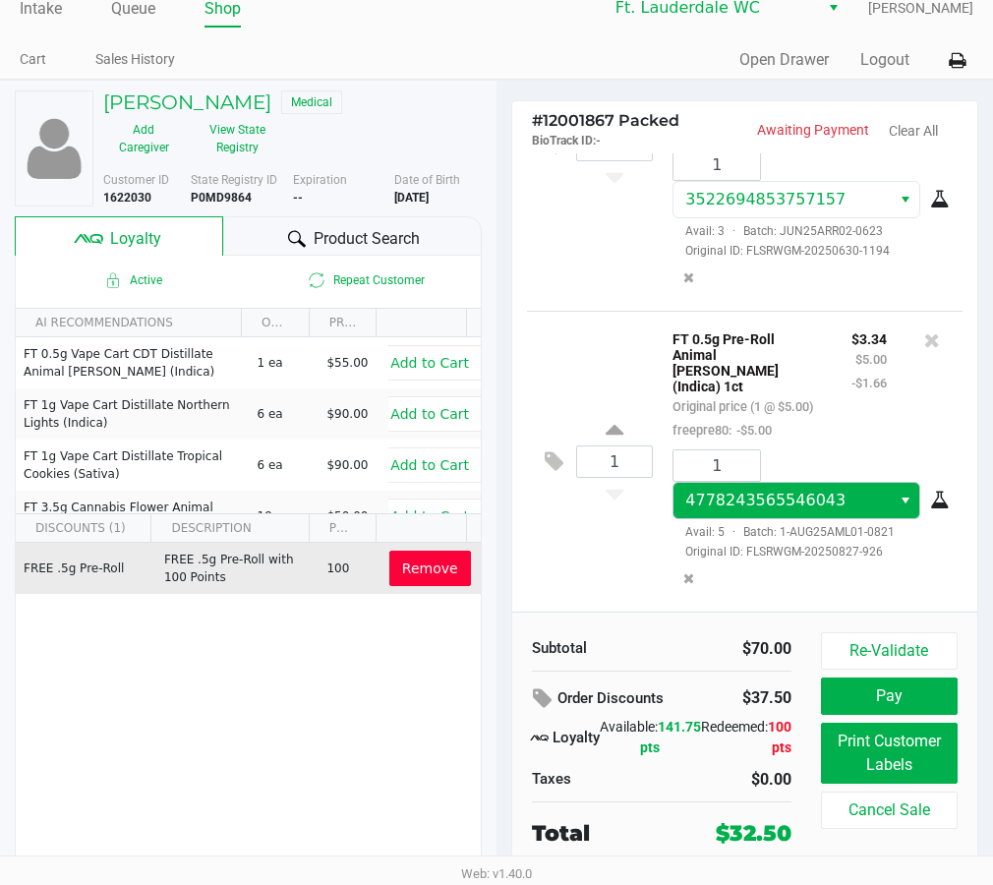
click at [931, 703] on button "Pay" at bounding box center [889, 695] width 137 height 37
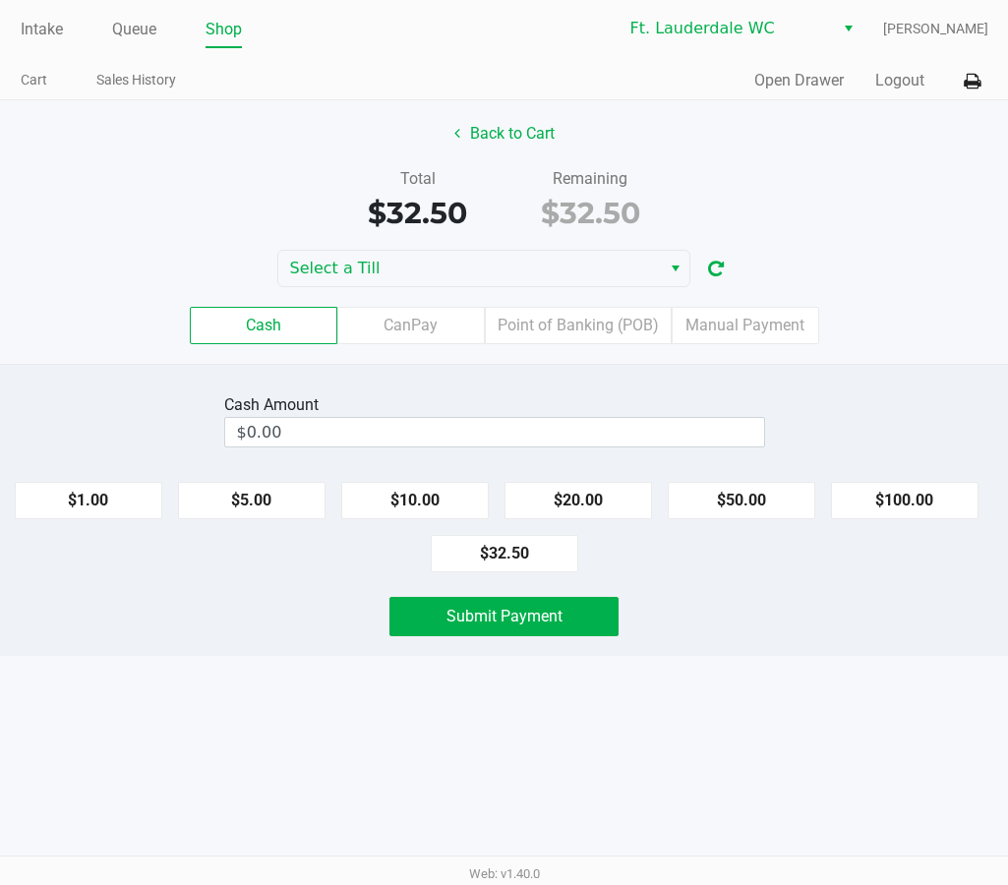
click at [582, 511] on button "$20.00" at bounding box center [577, 500] width 147 height 37
click at [596, 498] on button "$20.00" at bounding box center [577, 500] width 147 height 37
type input "$40.00"
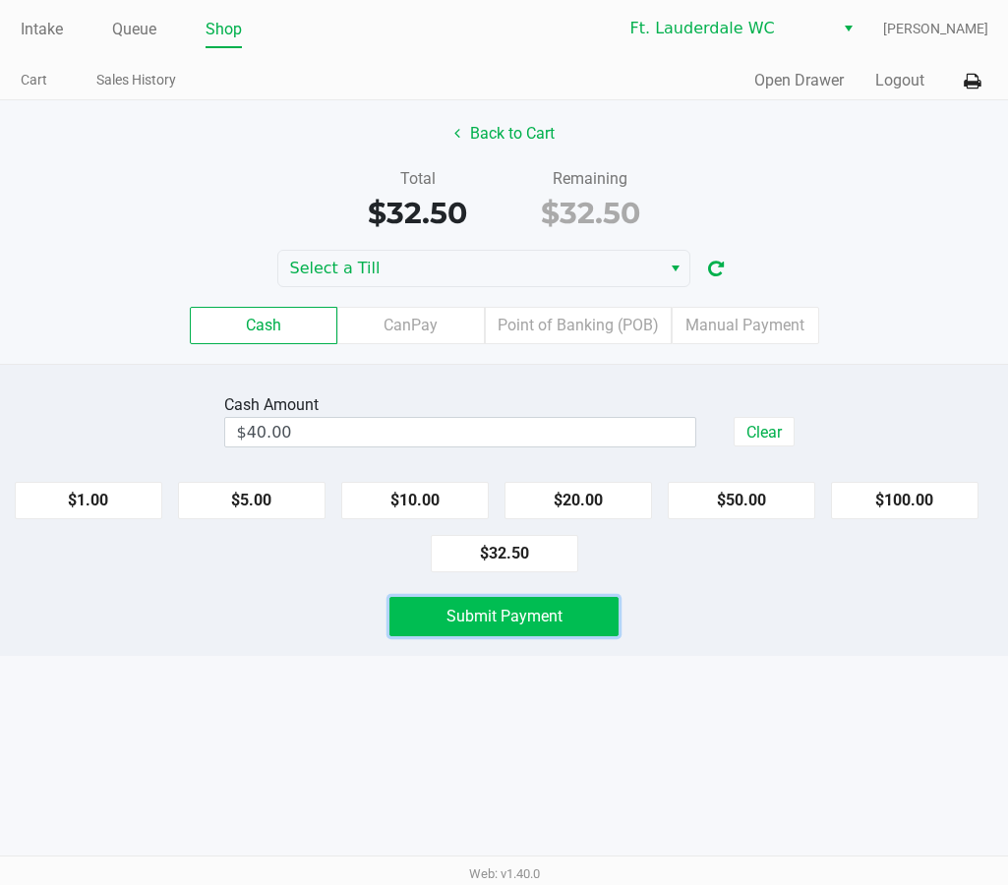
click at [565, 628] on button "Submit Payment" at bounding box center [504, 616] width 230 height 39
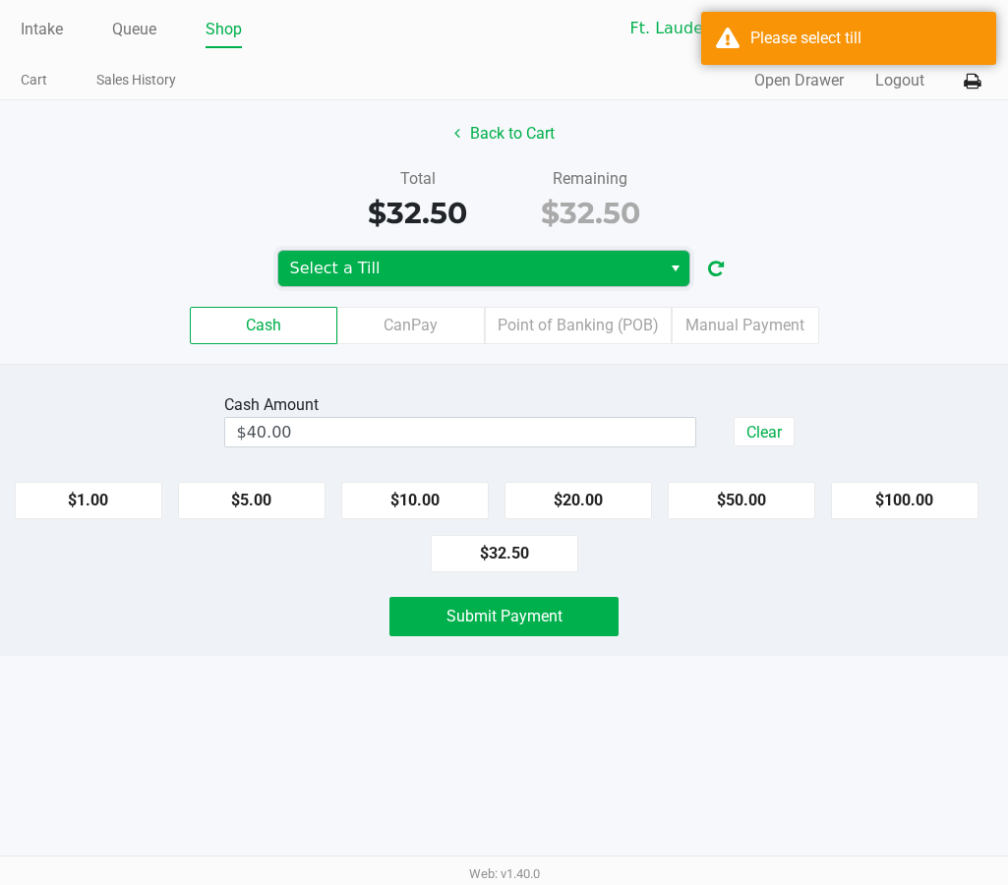
click at [626, 267] on span "Select a Till" at bounding box center [469, 269] width 359 height 24
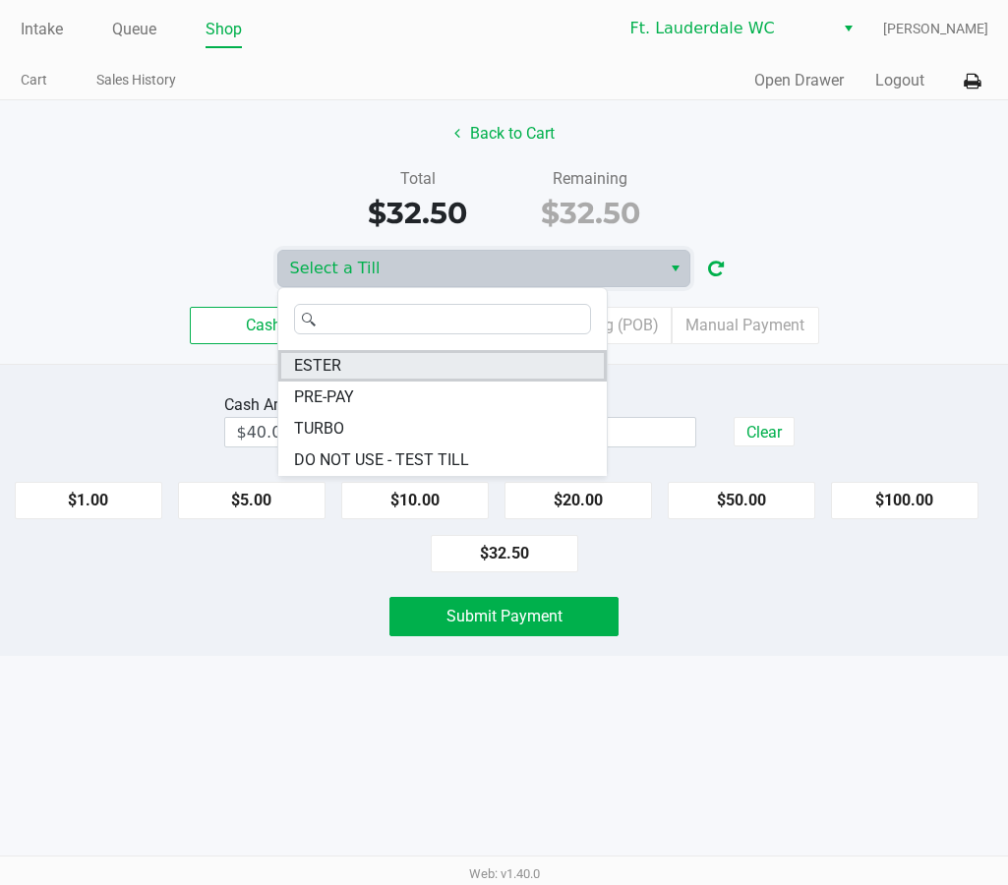
click at [449, 361] on li "ESTER" at bounding box center [442, 365] width 328 height 31
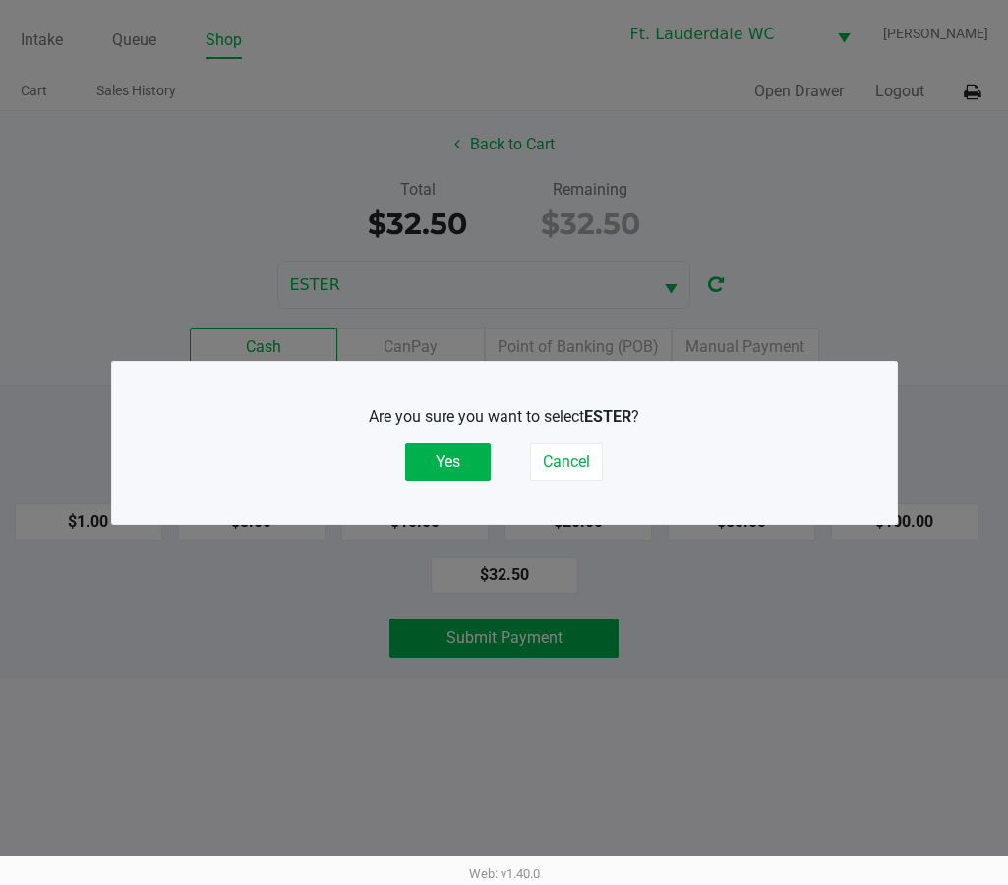
click at [451, 464] on button "Yes" at bounding box center [448, 461] width 86 height 37
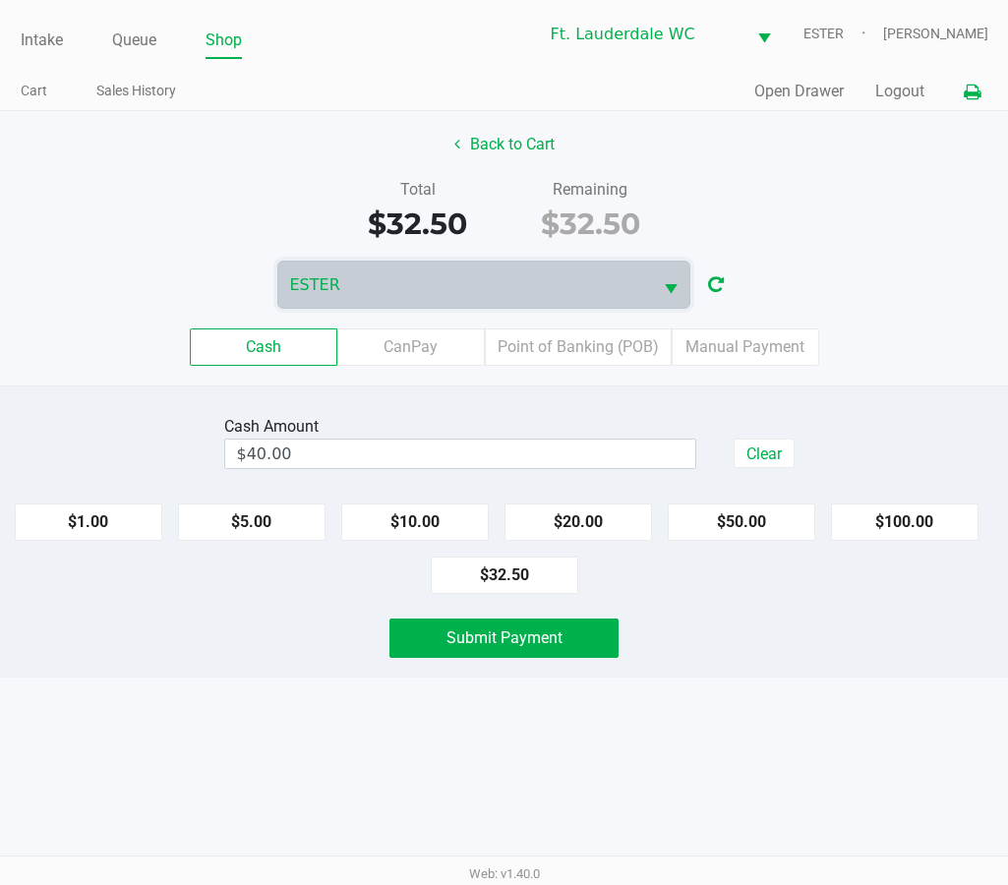
click at [931, 88] on button at bounding box center [972, 92] width 32 height 36
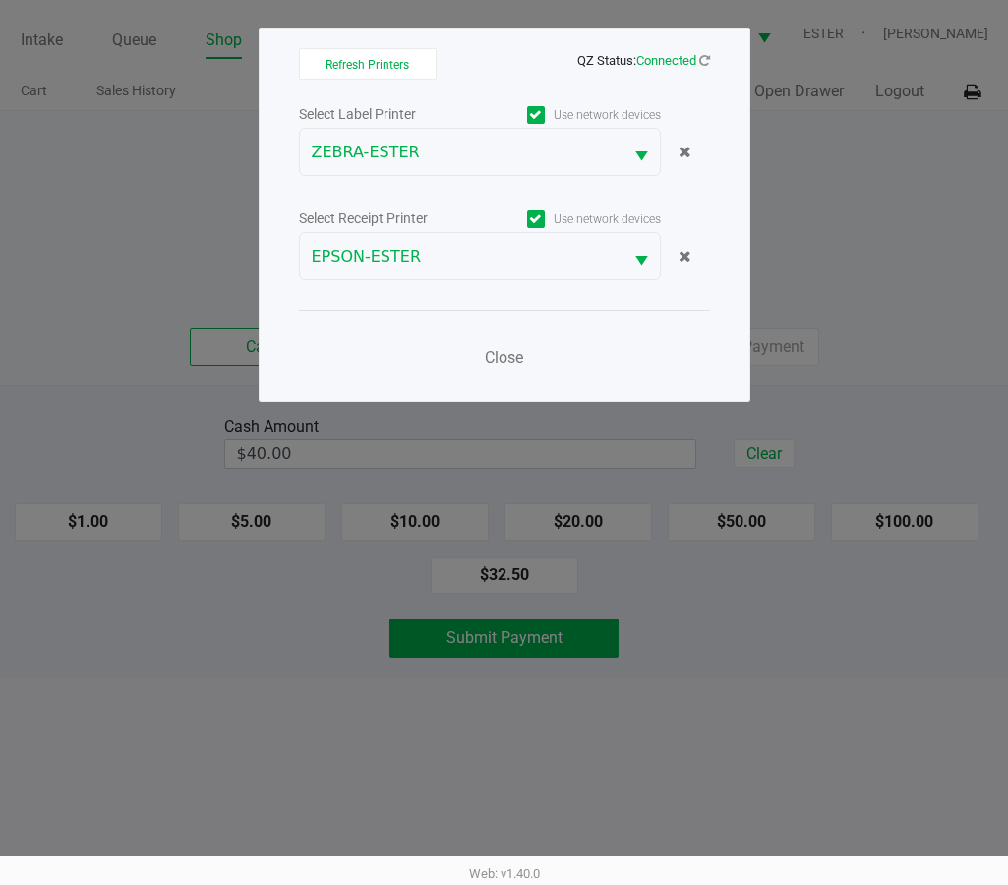
click at [880, 214] on ngb-modal-window "Refresh Printers QZ Status: Connected Select Label Printer Use network devices …" at bounding box center [504, 442] width 1008 height 885
click at [515, 356] on span "Close" at bounding box center [504, 357] width 38 height 19
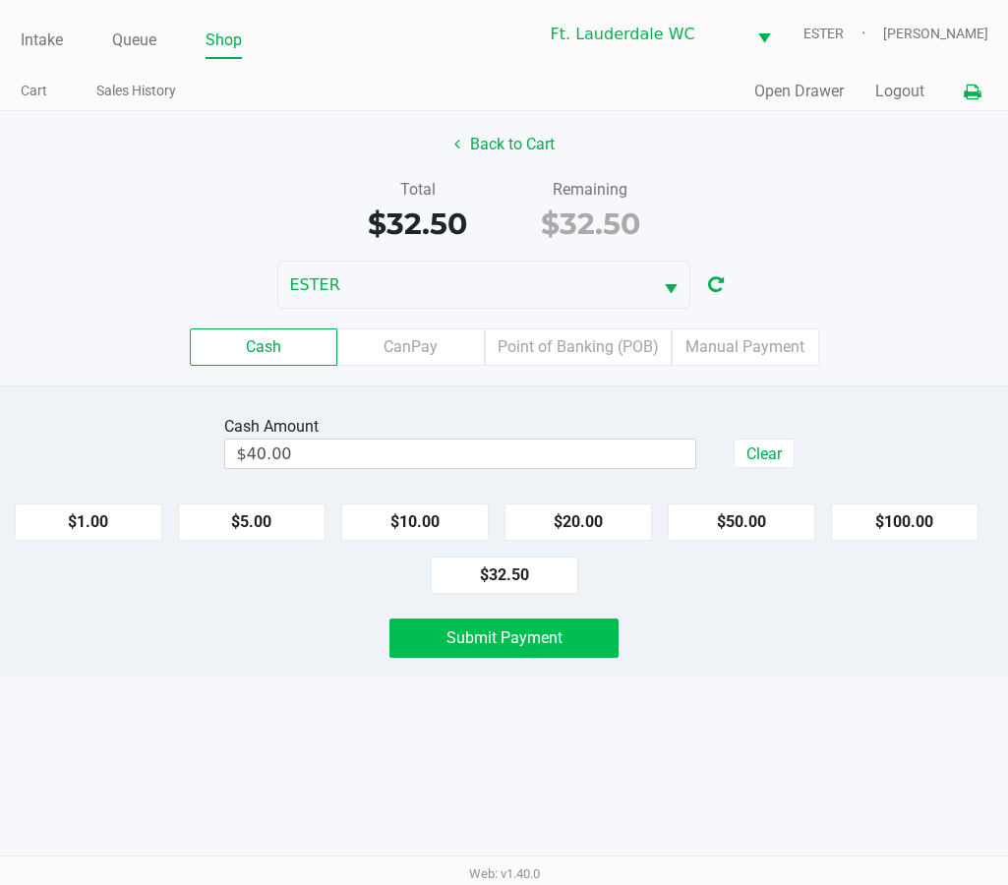
click at [542, 637] on span "Submit Payment" at bounding box center [504, 637] width 116 height 19
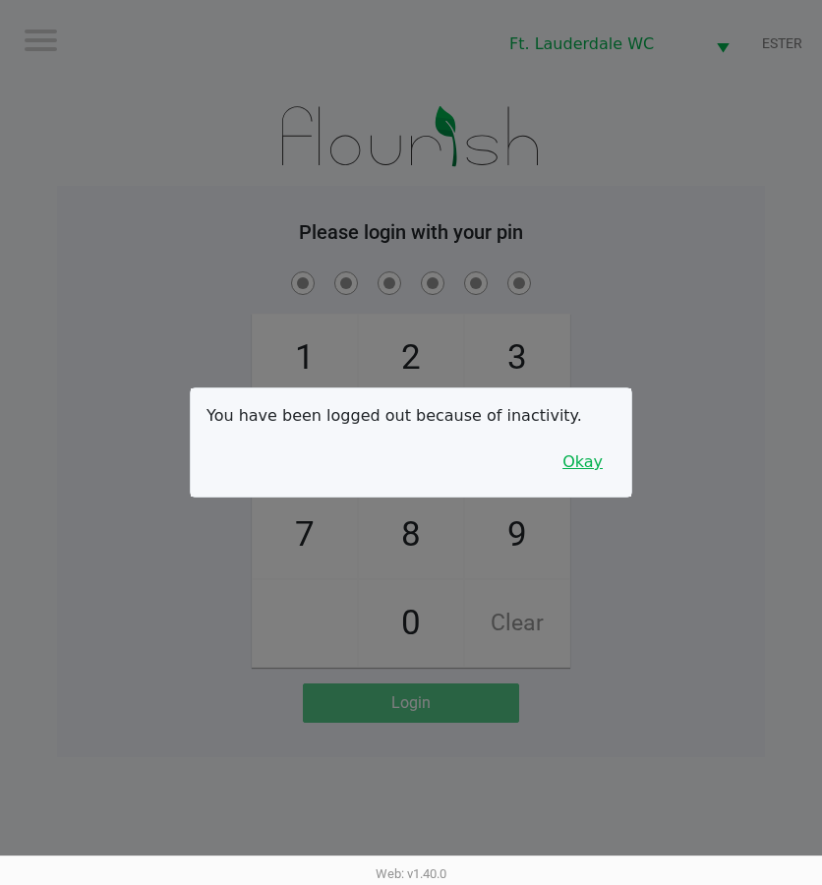
click at [585, 470] on button "Okay" at bounding box center [583, 461] width 66 height 37
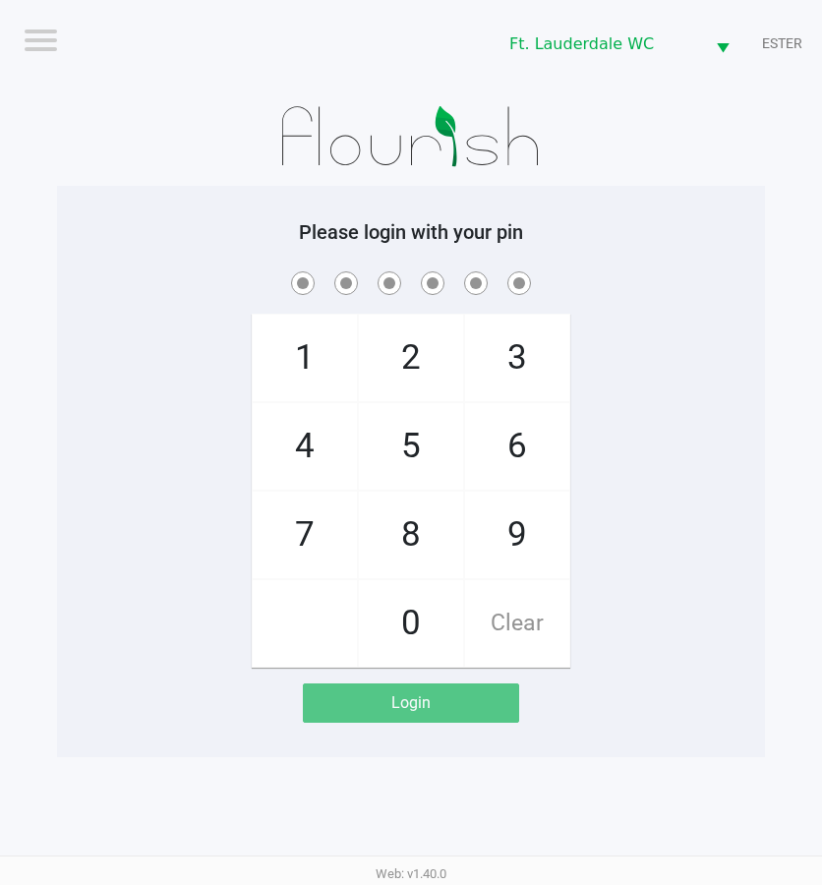
click at [401, 451] on span "5" at bounding box center [411, 446] width 104 height 87
checkbox input "true"
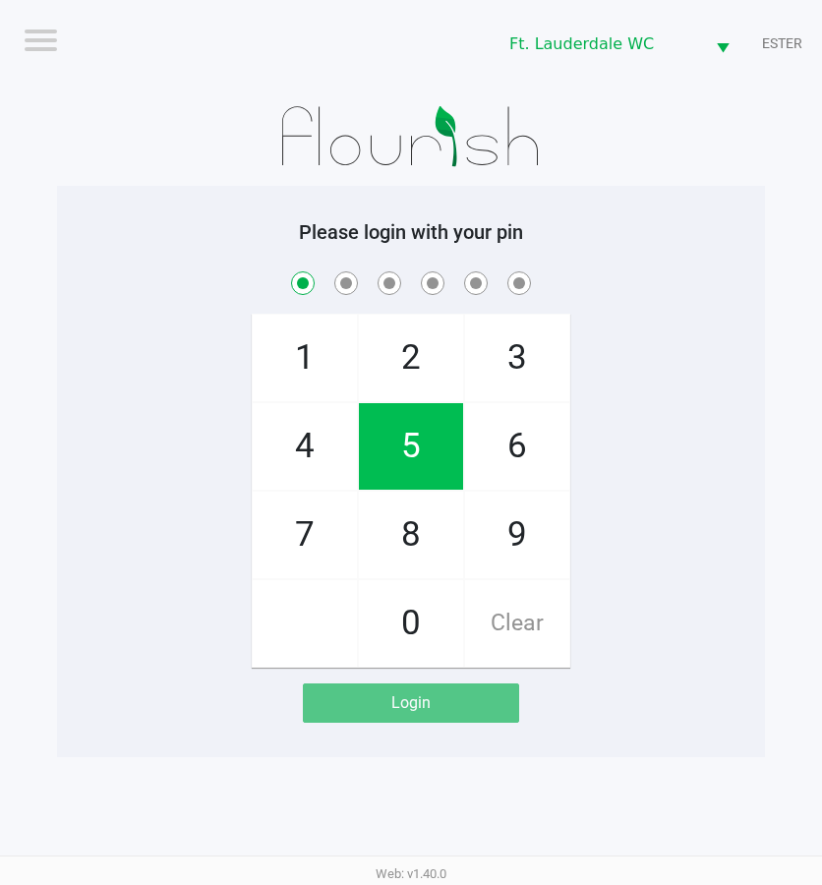
click at [412, 450] on span "5" at bounding box center [411, 446] width 104 height 87
checkbox input "true"
click at [314, 440] on span "4" at bounding box center [305, 446] width 104 height 87
checkbox input "true"
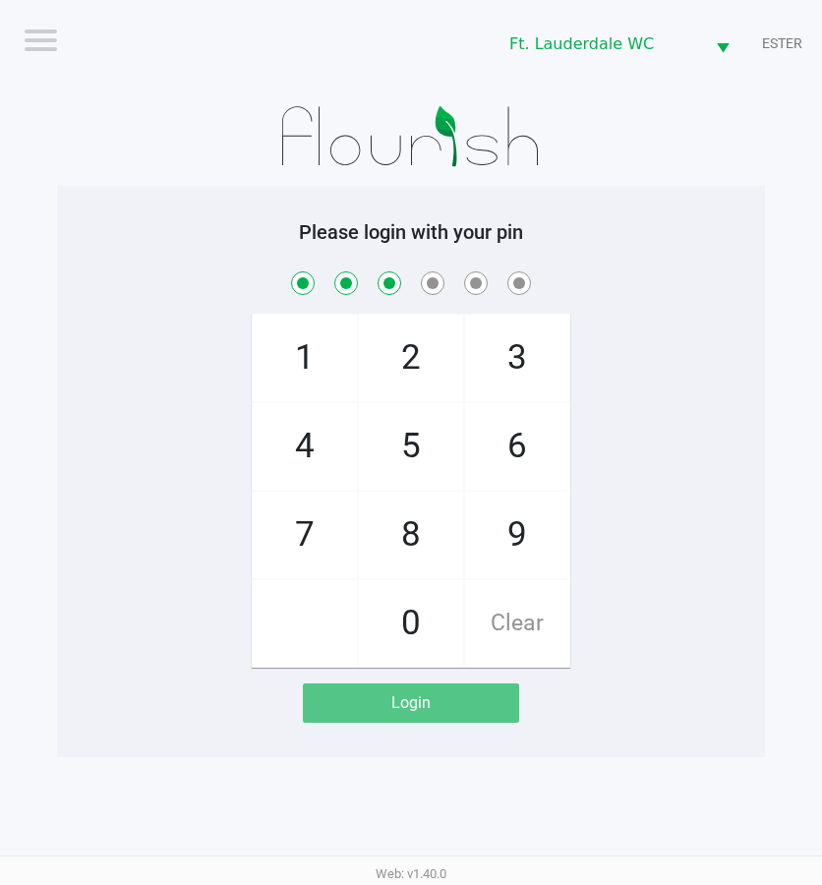
click at [284, 330] on span "1" at bounding box center [305, 358] width 104 height 87
checkbox input "true"
click at [517, 552] on span "9" at bounding box center [517, 535] width 104 height 87
checkbox input "true"
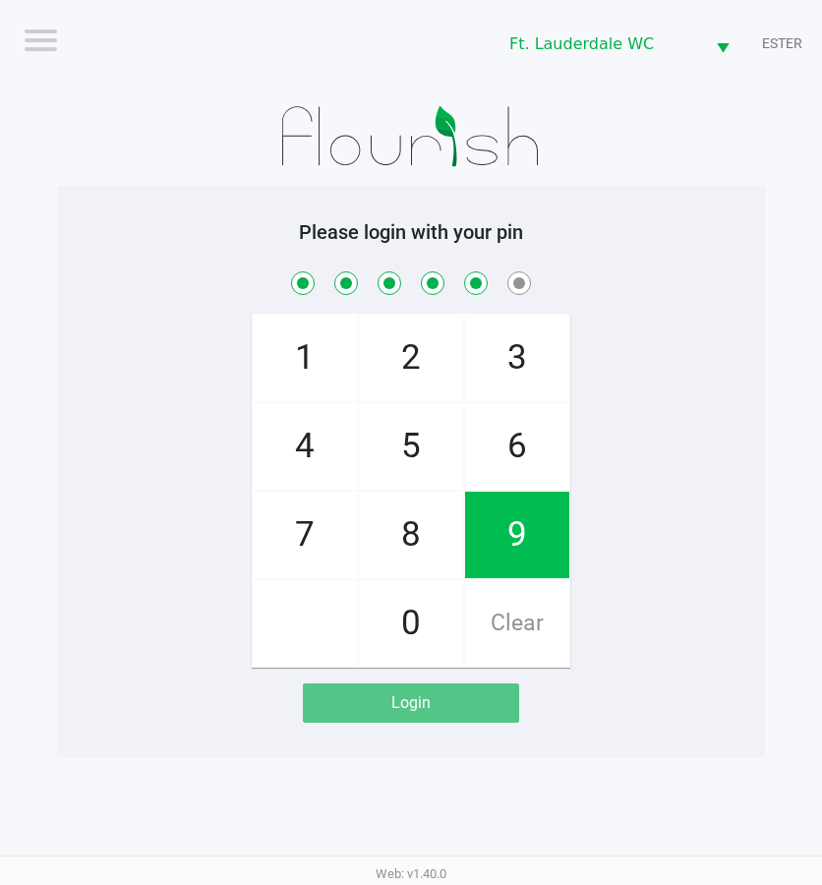
click at [510, 542] on span "9" at bounding box center [517, 535] width 104 height 87
checkbox input "true"
click at [505, 540] on span "9" at bounding box center [517, 535] width 104 height 87
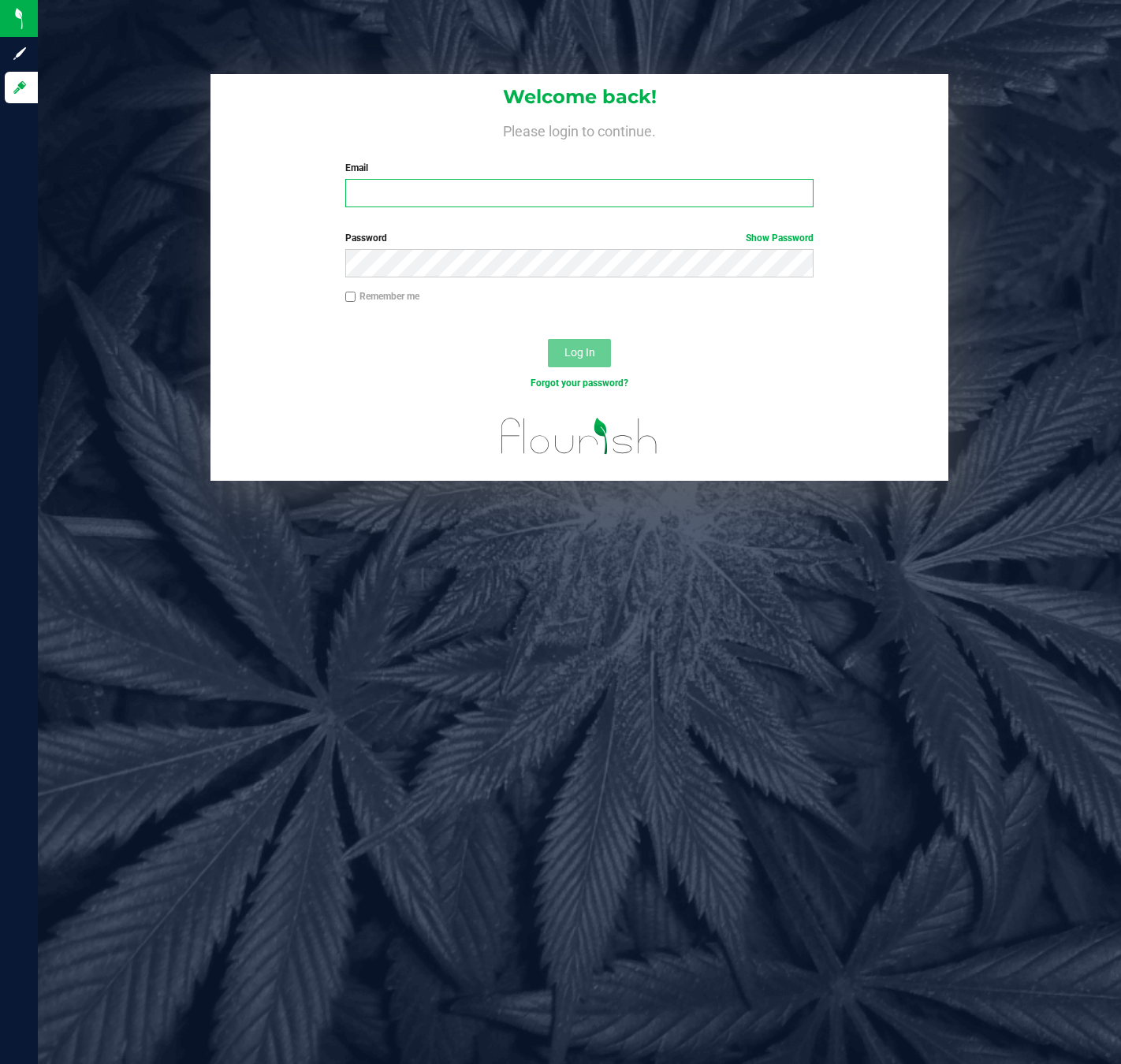
click at [419, 207] on input "Email" at bounding box center [580, 192] width 468 height 28
click at [412, 204] on input "Email" at bounding box center [580, 192] width 468 height 28
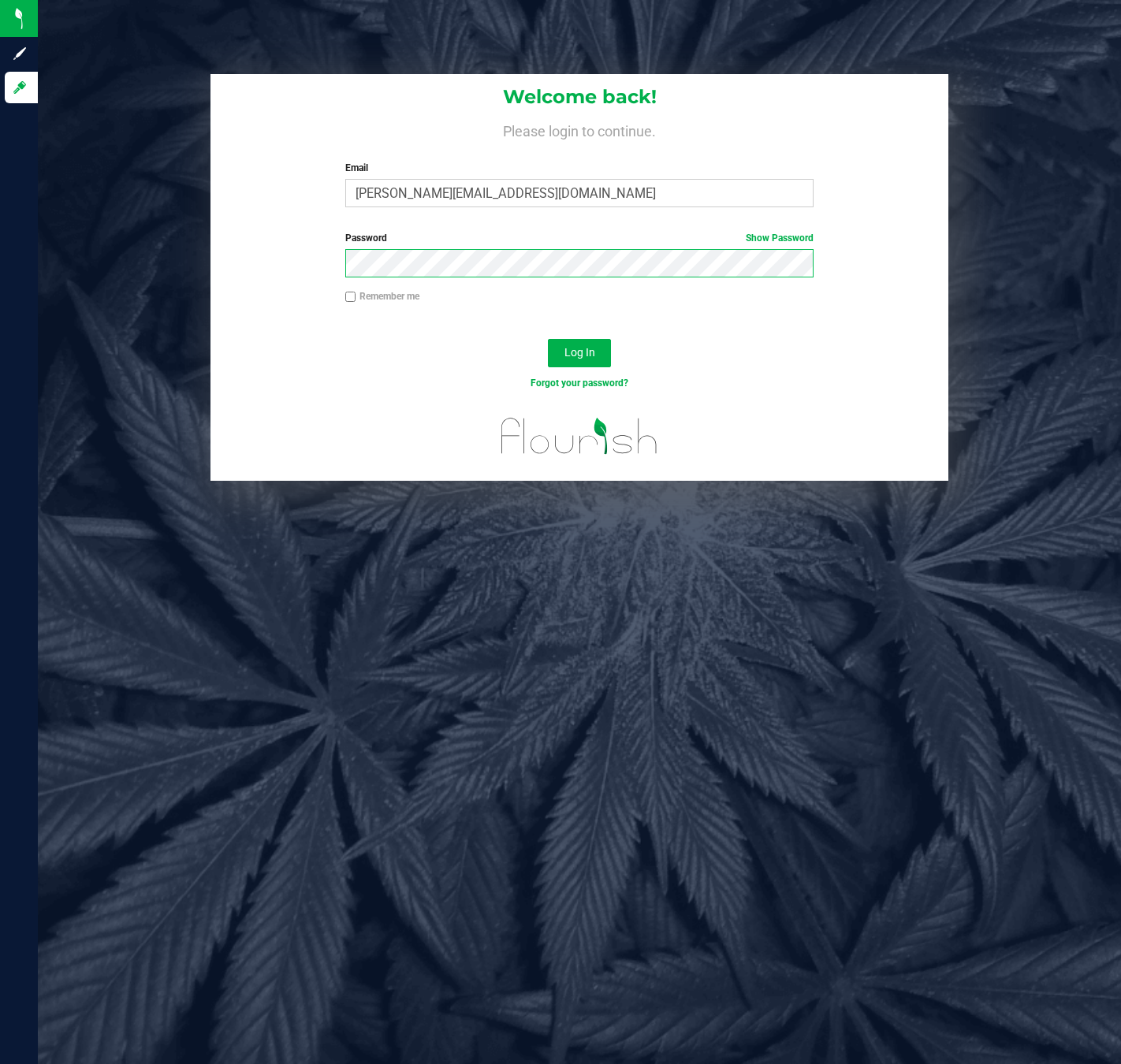
click at [548, 339] on button "Log In" at bounding box center [579, 353] width 63 height 28
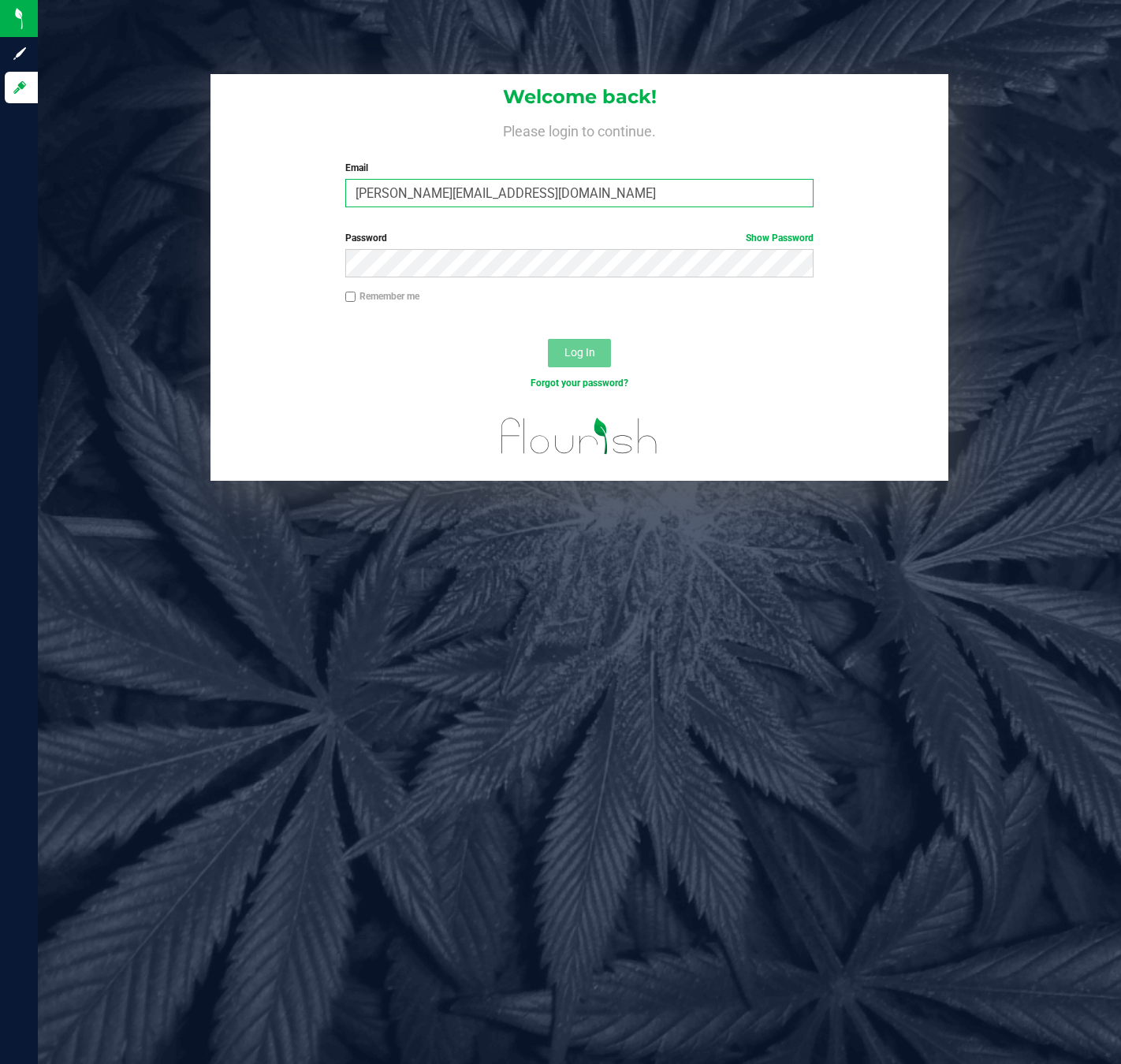
click at [476, 183] on input "[PERSON_NAME][EMAIL_ADDRESS][DOMAIN_NAME]" at bounding box center [580, 192] width 468 height 28
type input "[PERSON_NAME][EMAIL_ADDRESS][DOMAIN_NAME]"
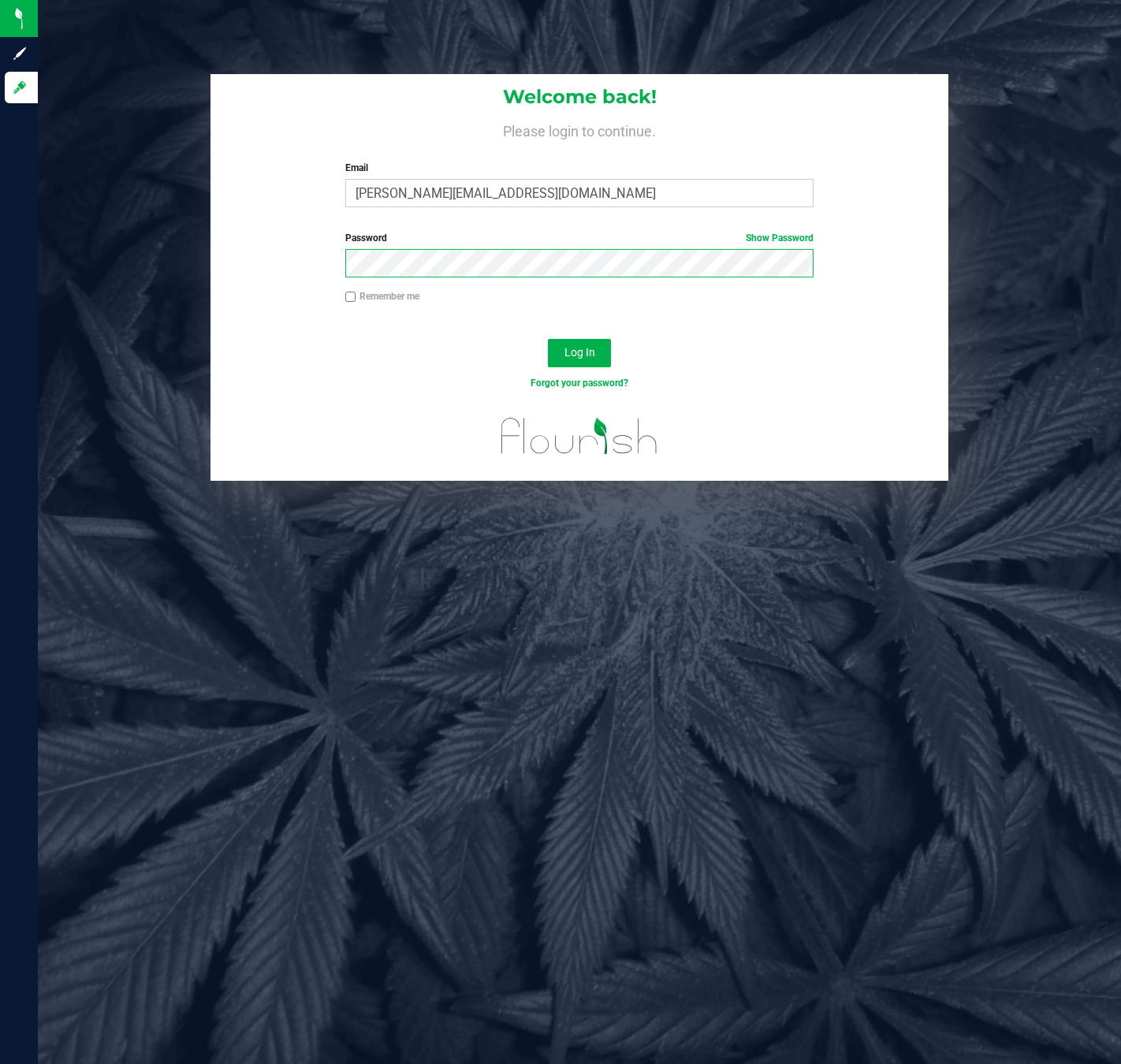
click at [548, 339] on button "Log In" at bounding box center [579, 353] width 63 height 28
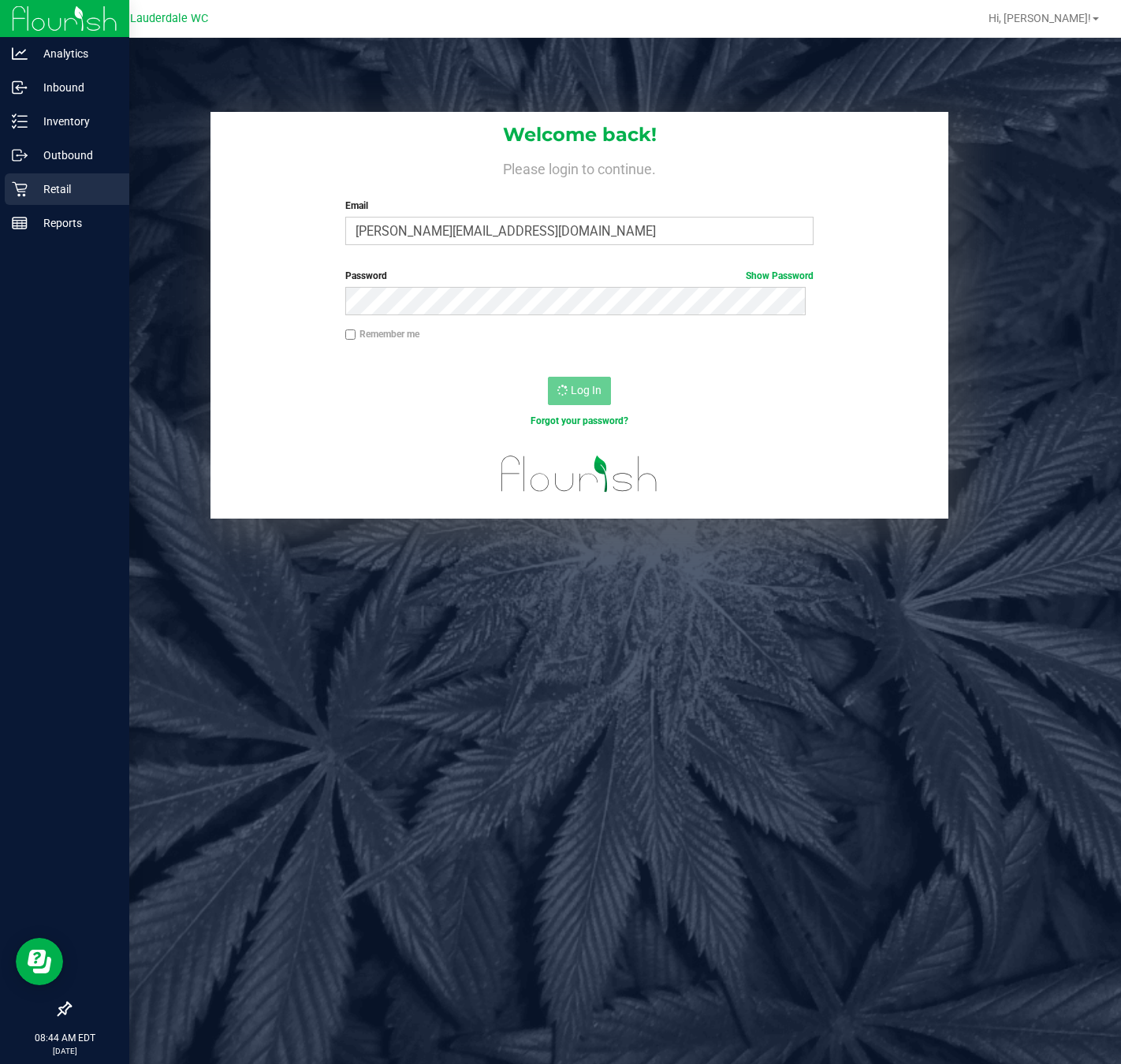
click at [34, 176] on div "Retail" at bounding box center [67, 188] width 124 height 31
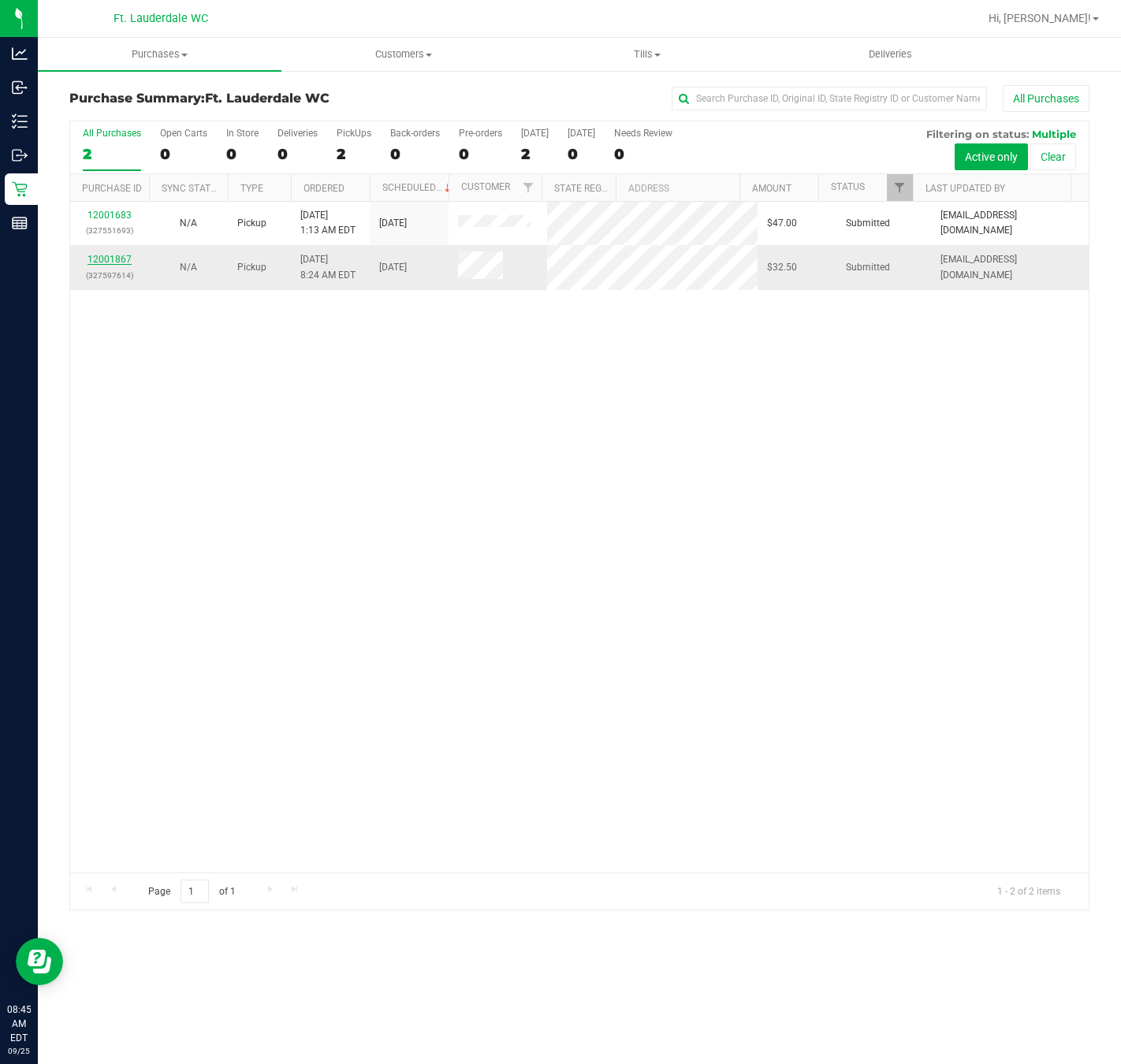
click at [93, 258] on link "12001867" at bounding box center [109, 260] width 44 height 11
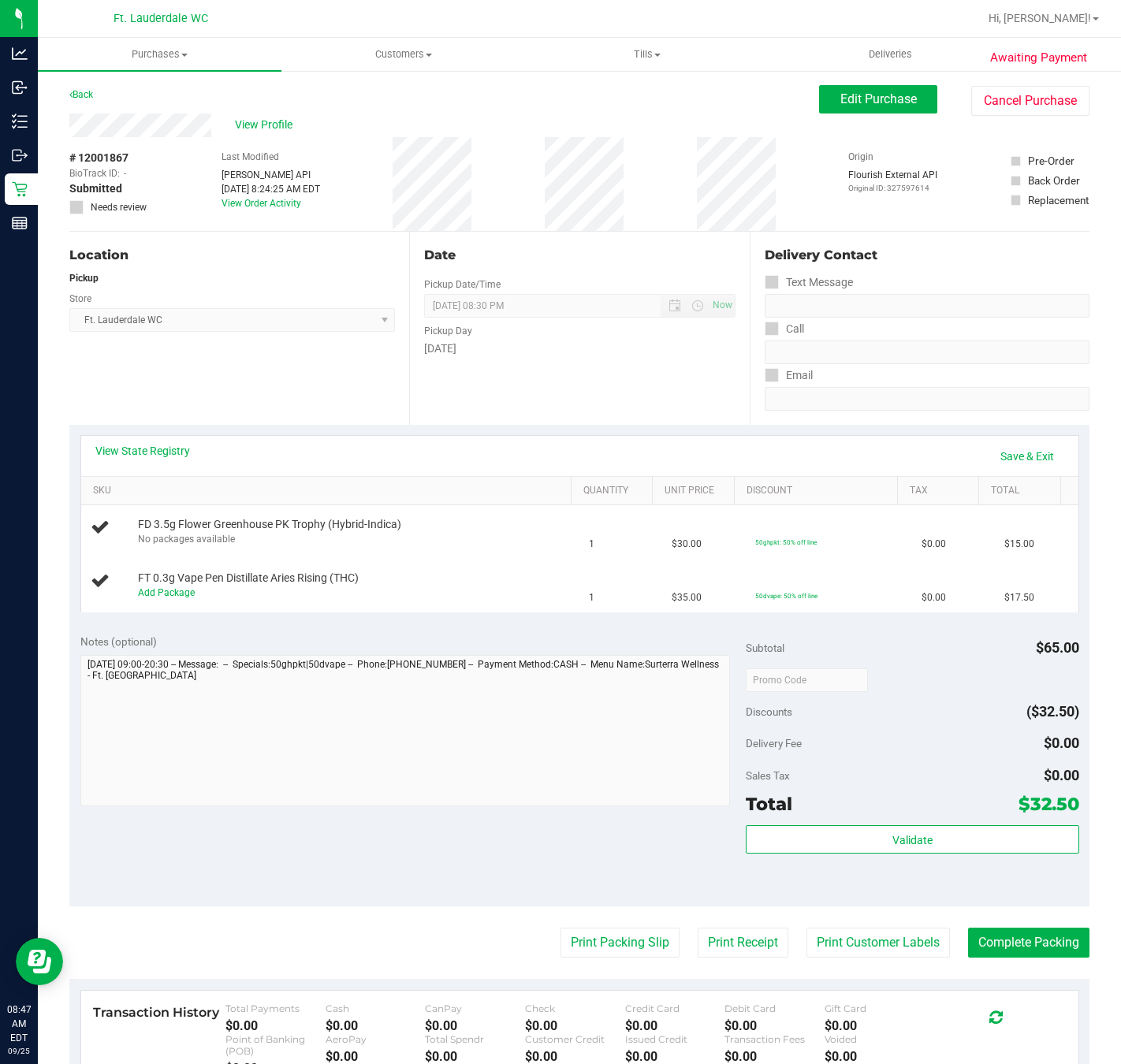
click at [371, 501] on th "SKU" at bounding box center [326, 491] width 489 height 28
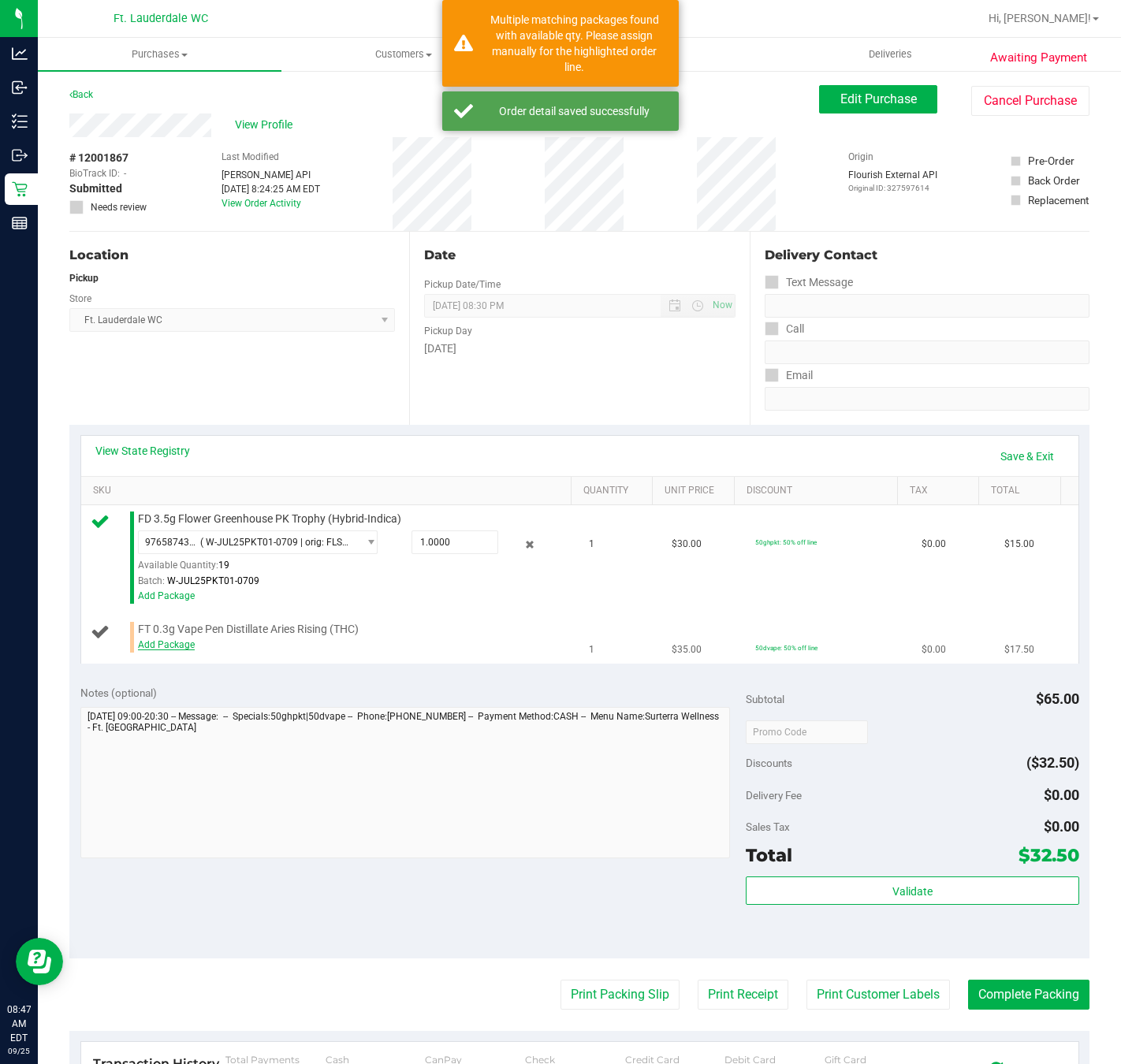
click at [182, 643] on link "Add Package" at bounding box center [166, 645] width 57 height 11
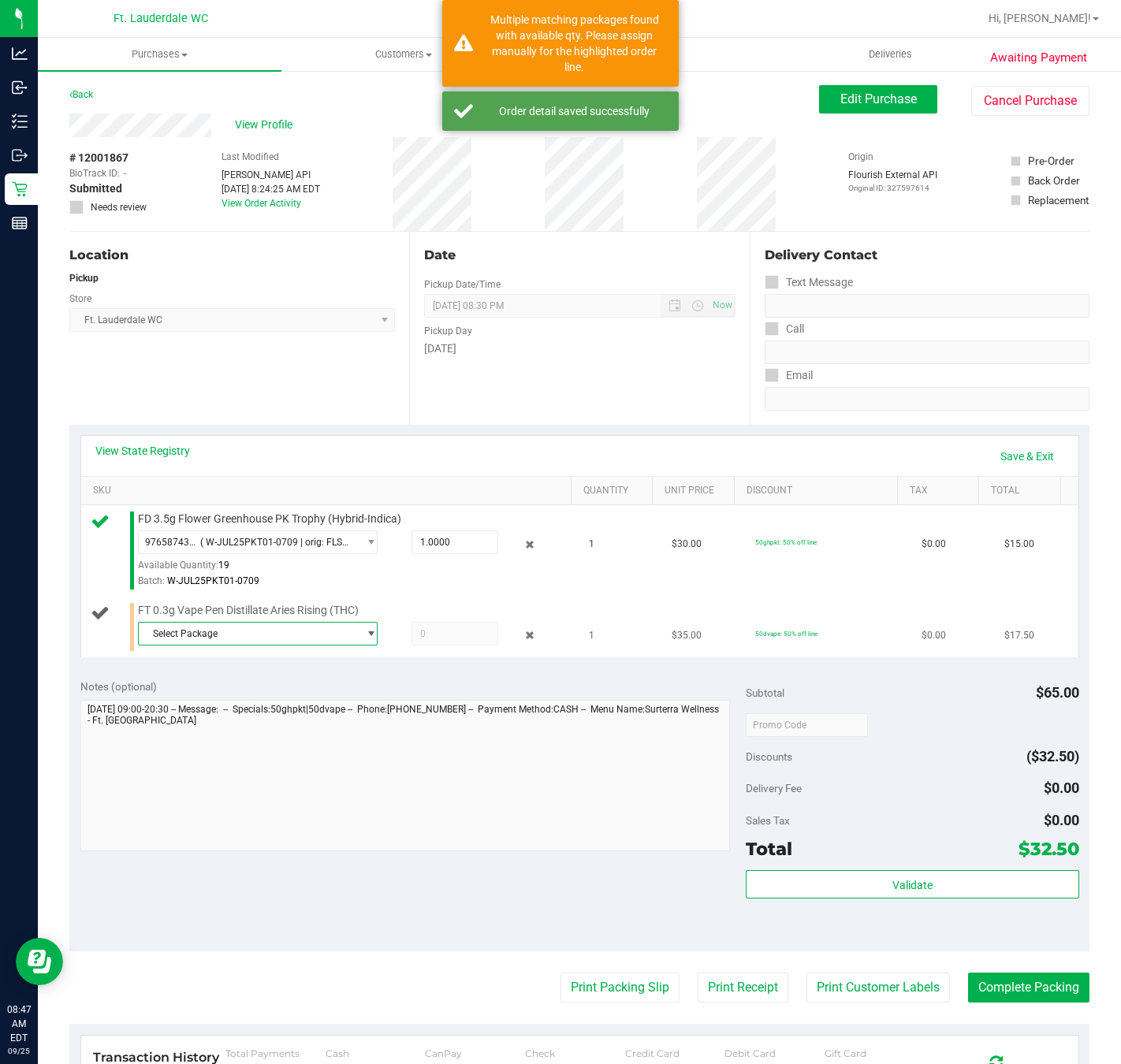
click at [246, 634] on span "Select Package" at bounding box center [247, 634] width 217 height 22
click at [225, 698] on span "0578923630670166" at bounding box center [191, 702] width 88 height 11
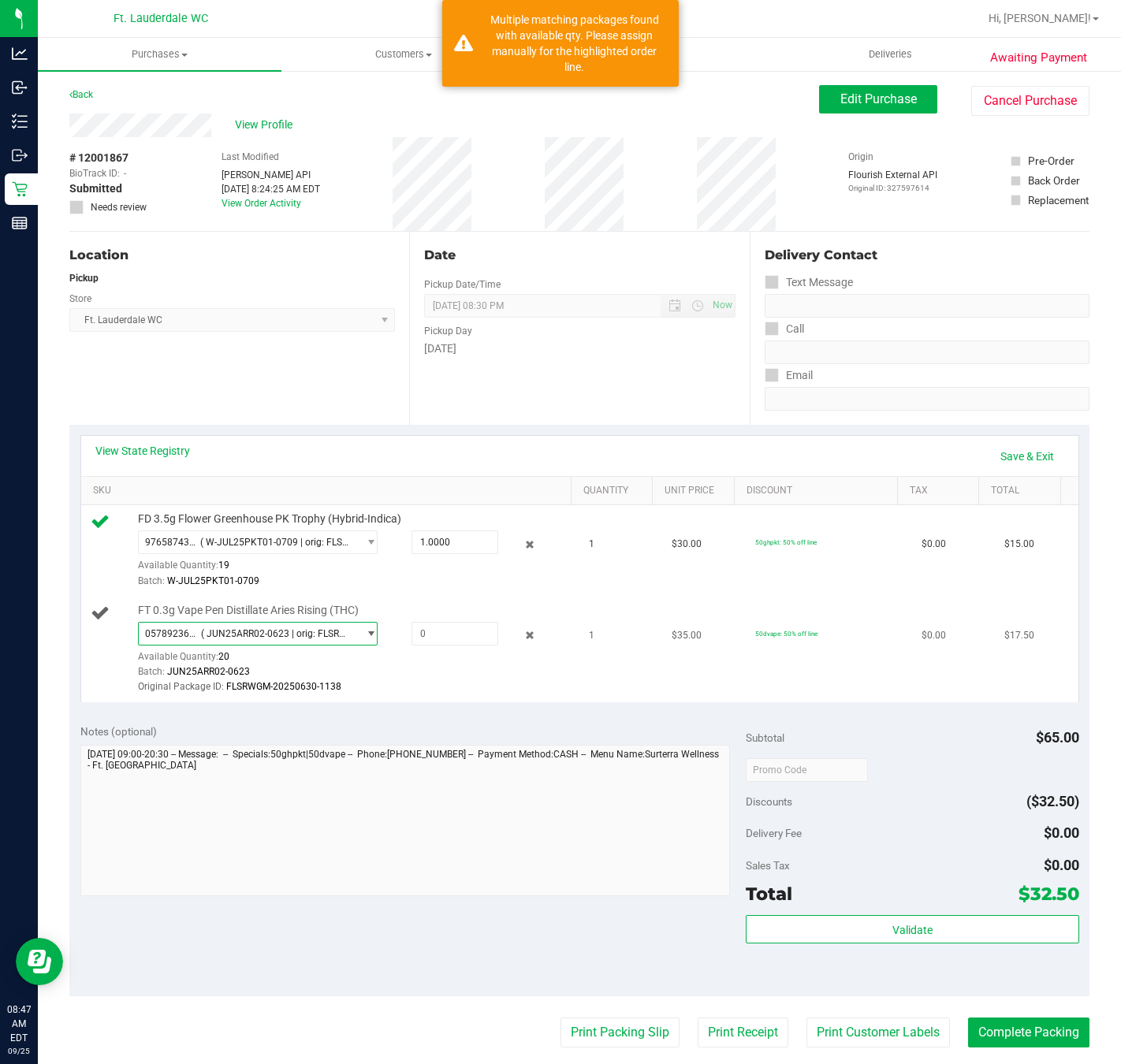
click at [260, 636] on span "( JUN25ARR02-0623 | orig: FLSRWGM-20250630-1138 )" at bounding box center [276, 634] width 150 height 11
click at [212, 714] on li "3522694853757157 ( JUN25ARR02-0623 | orig: FLSRWGM-20250630-1194 )" at bounding box center [251, 725] width 229 height 22
click at [415, 638] on span at bounding box center [455, 633] width 87 height 23
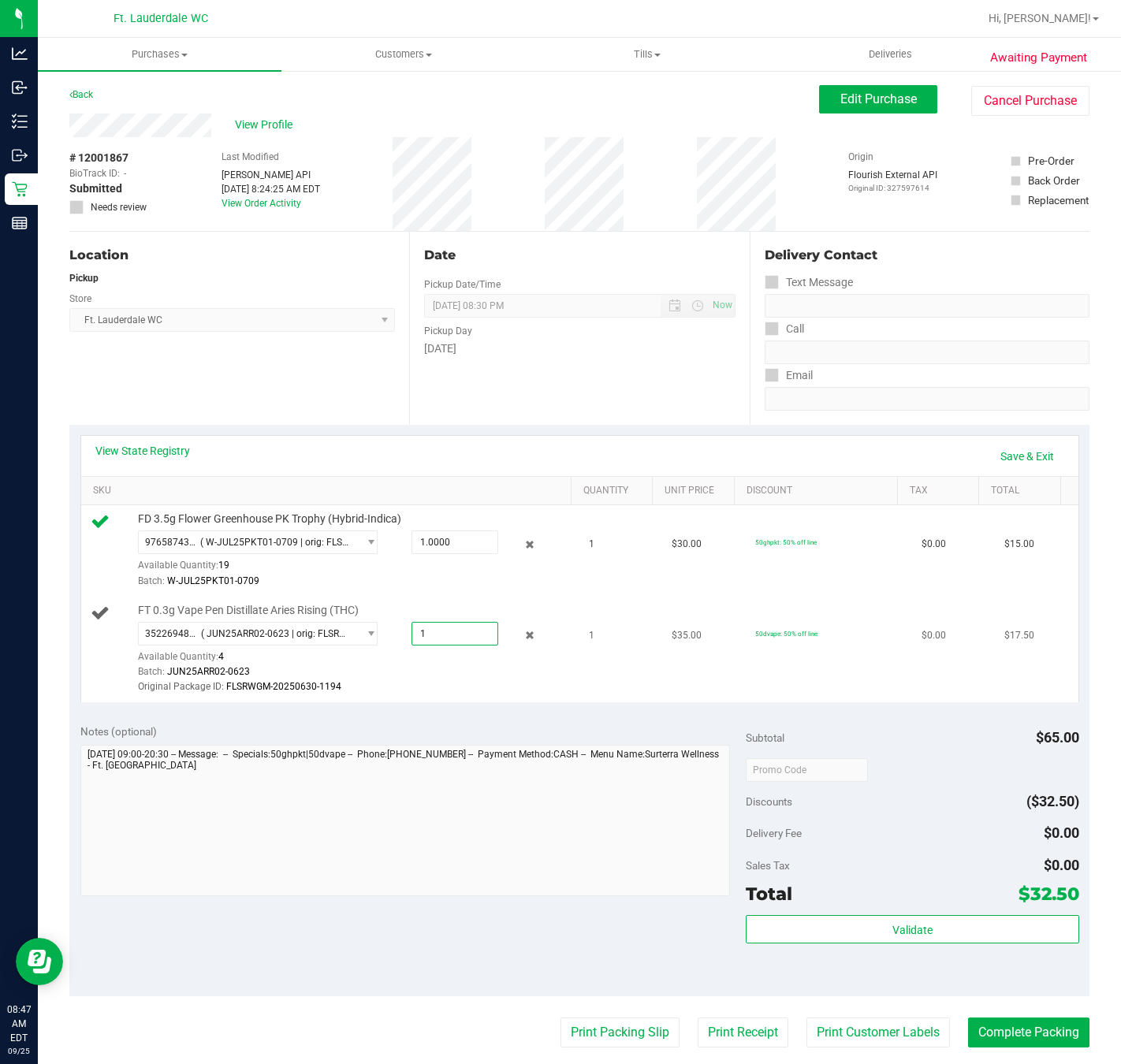
type input "1"
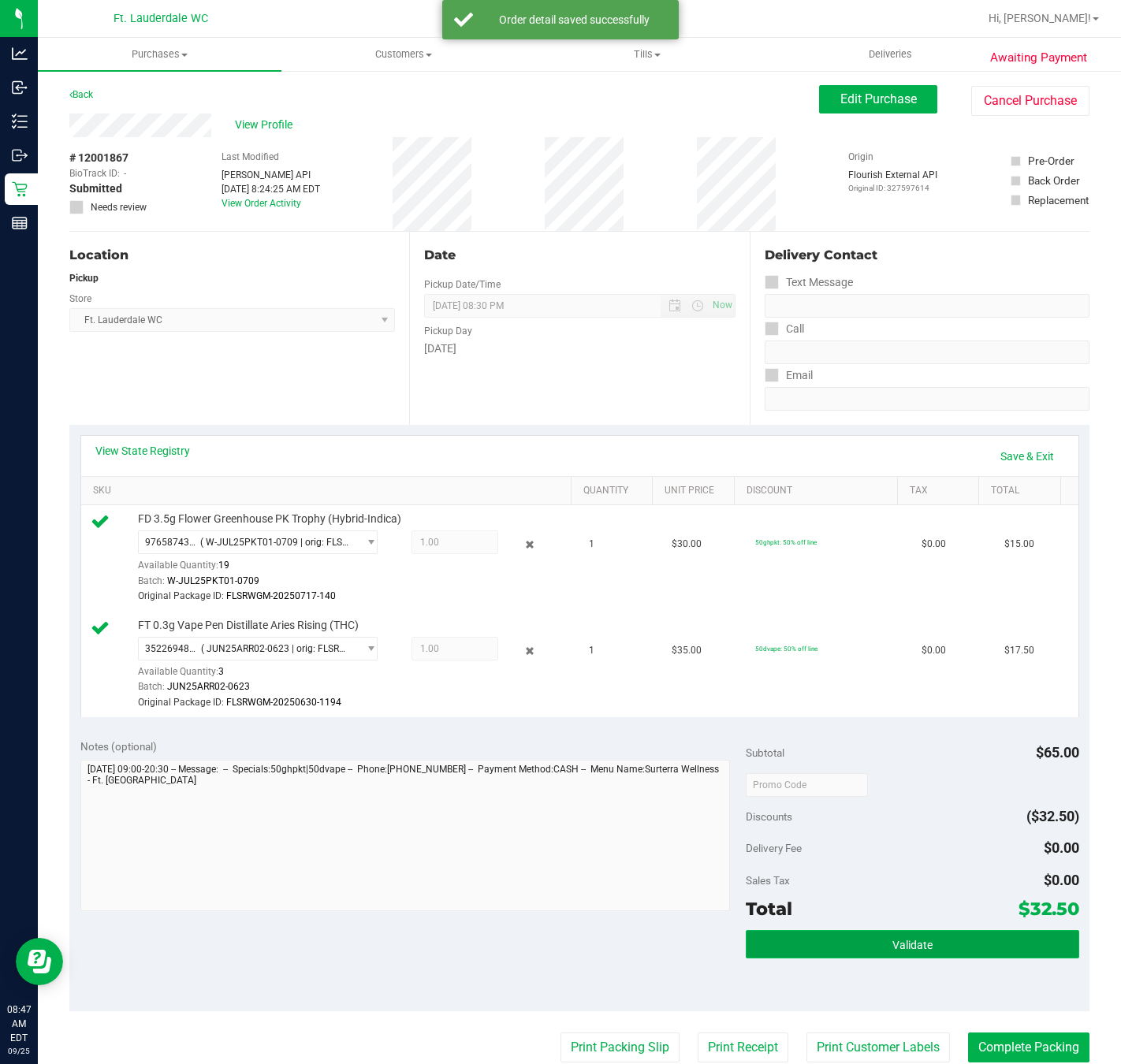
click at [900, 952] on span "Validate" at bounding box center [913, 945] width 40 height 13
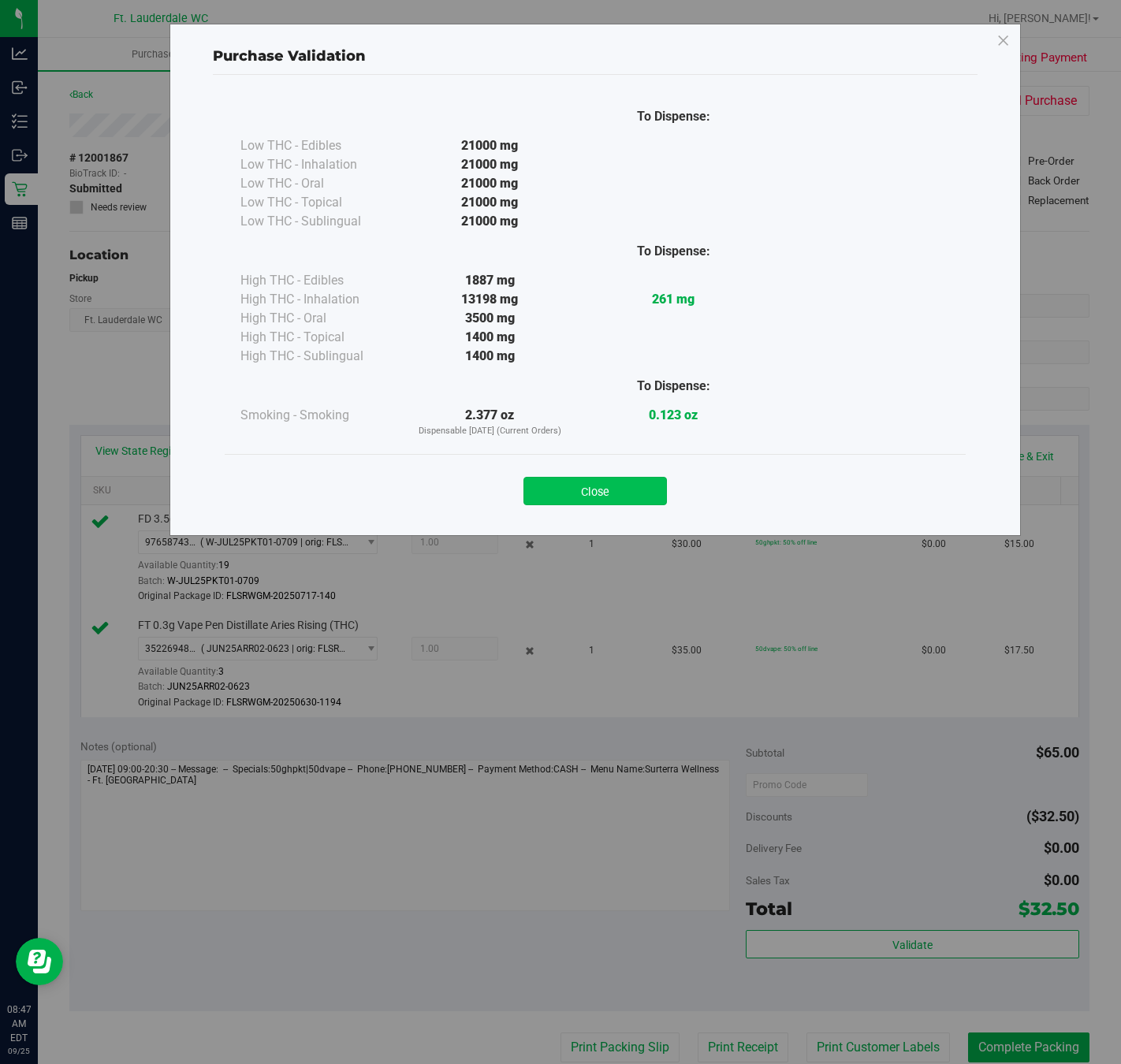
click at [591, 487] on button "Close" at bounding box center [595, 491] width 144 height 28
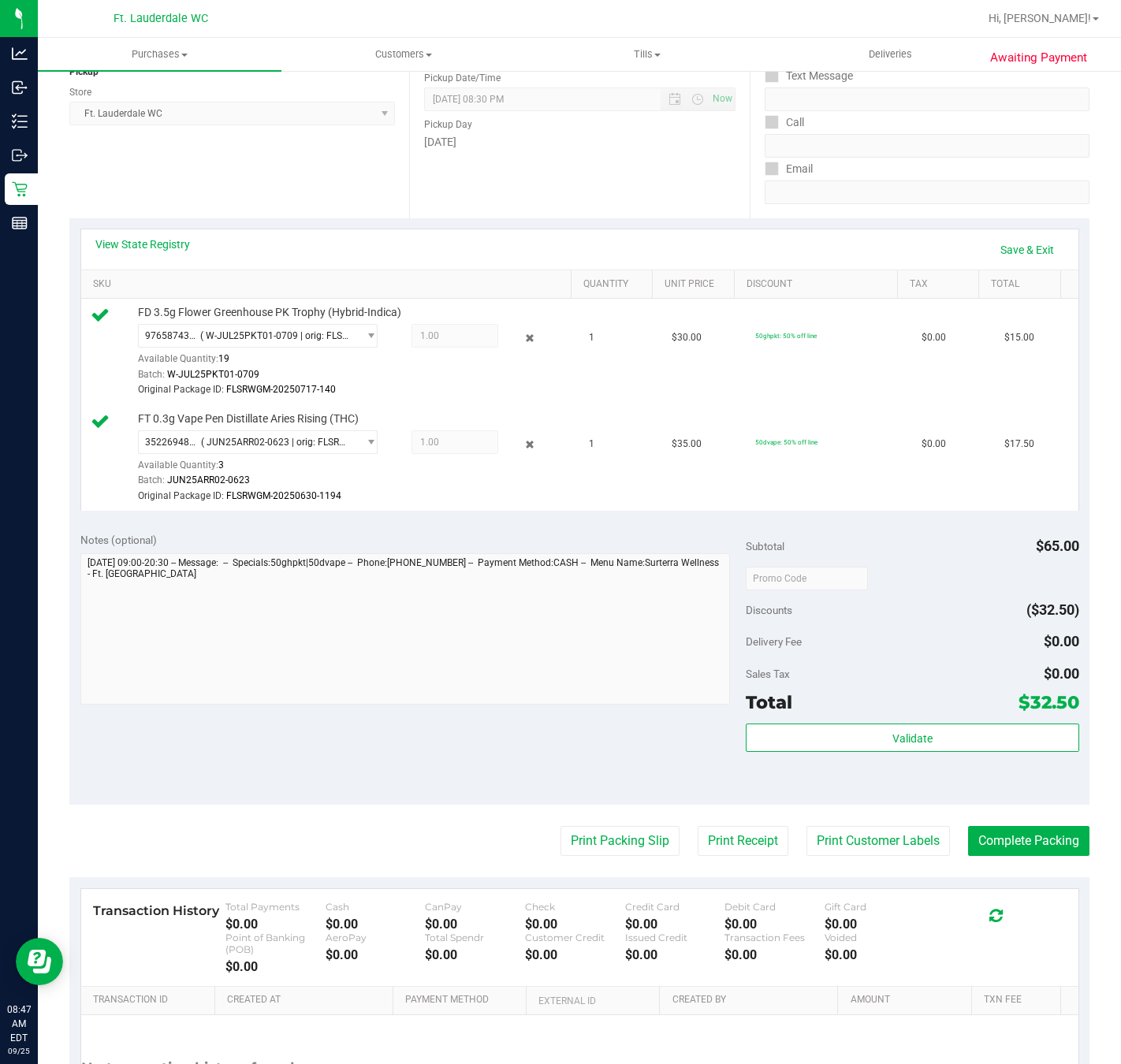
scroll to position [228, 0]
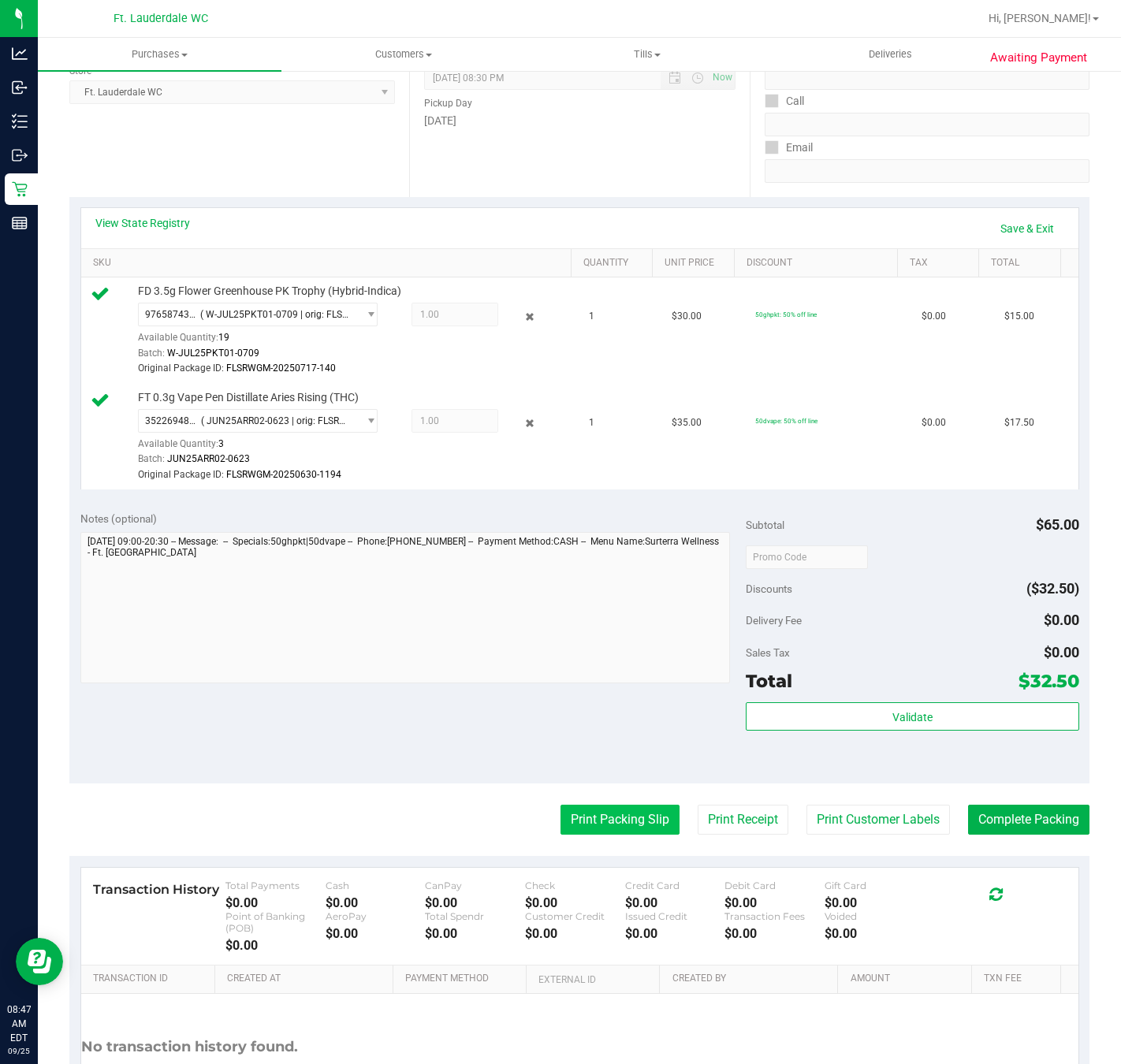
click at [582, 826] on button "Print Packing Slip" at bounding box center [620, 819] width 119 height 30
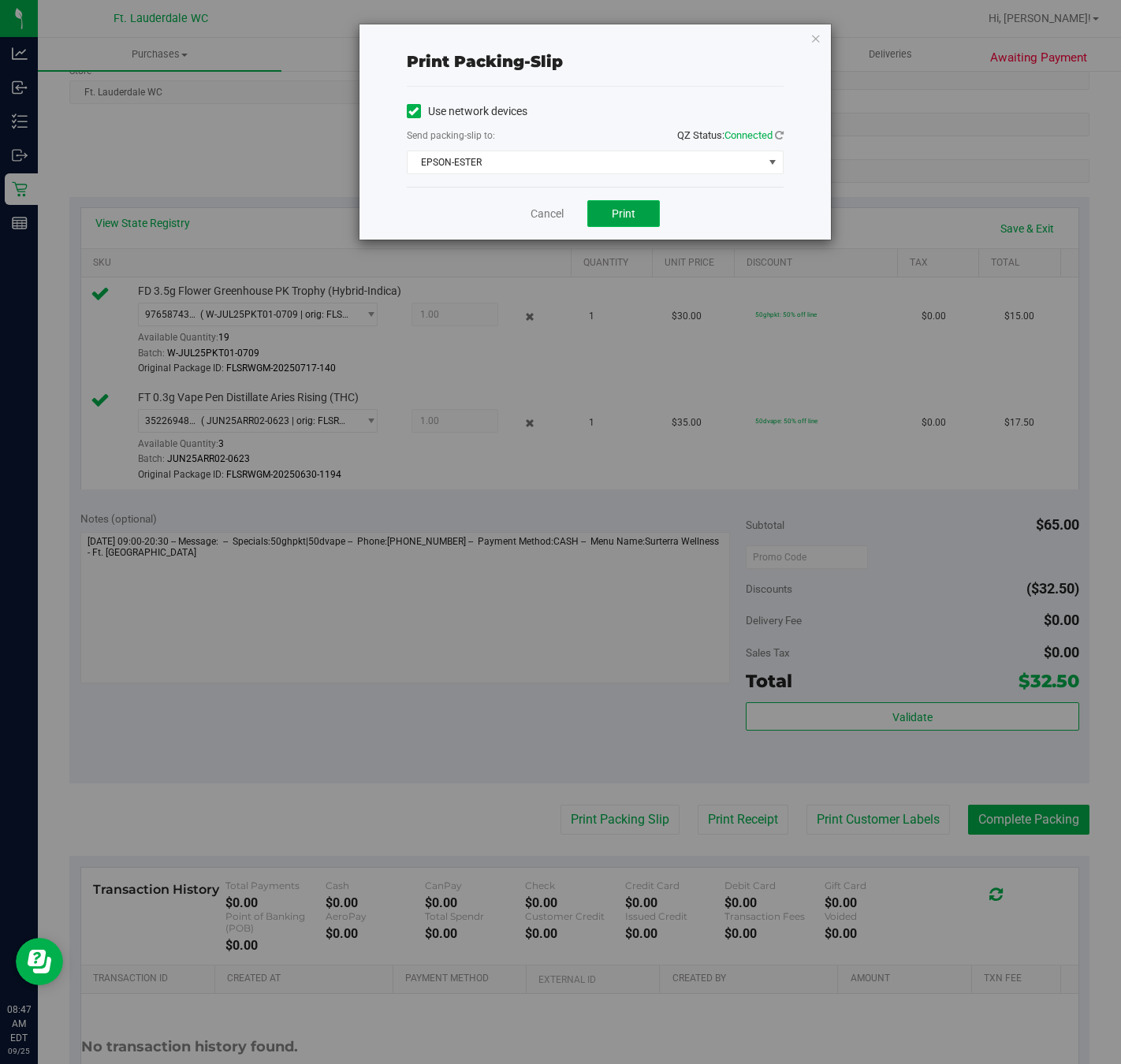
click at [623, 215] on span "Print" at bounding box center [623, 214] width 23 height 13
click at [537, 217] on link "Cancel" at bounding box center [547, 214] width 33 height 17
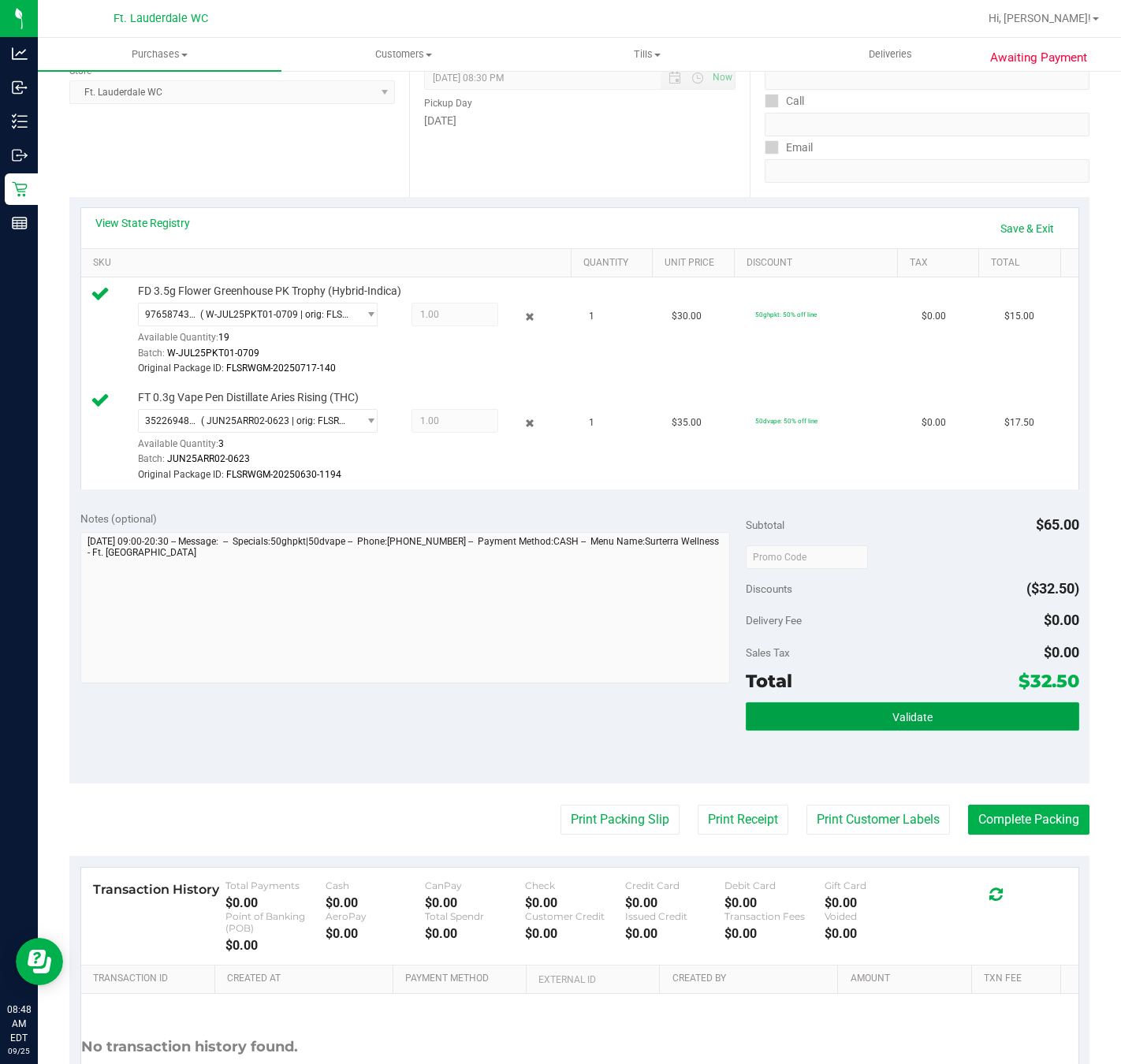
click at [918, 729] on button "Validate" at bounding box center [912, 716] width 333 height 28
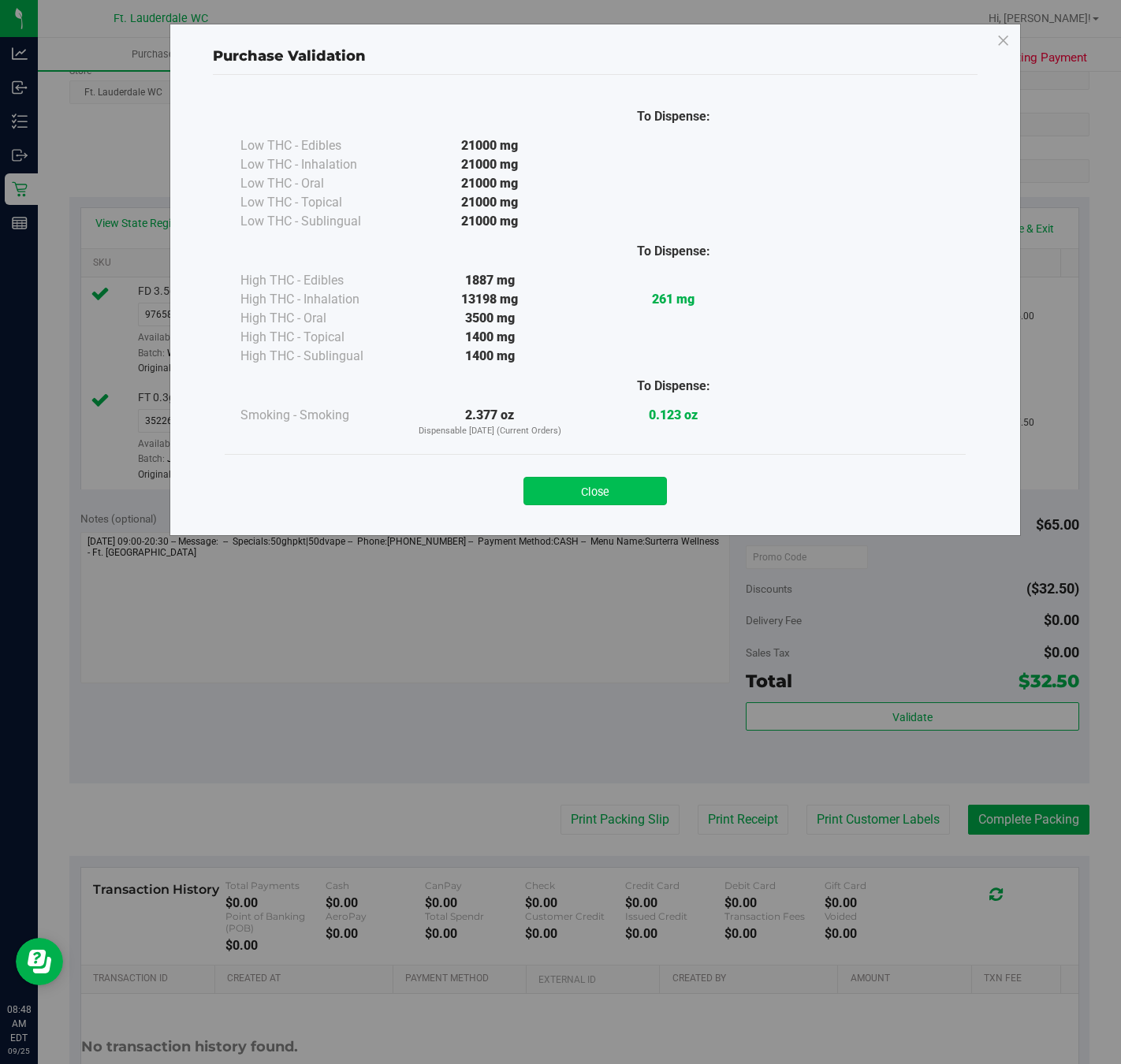
drag, startPoint x: 617, startPoint y: 492, endPoint x: 845, endPoint y: 700, distance: 308.6
click at [617, 496] on button "Close" at bounding box center [595, 491] width 144 height 28
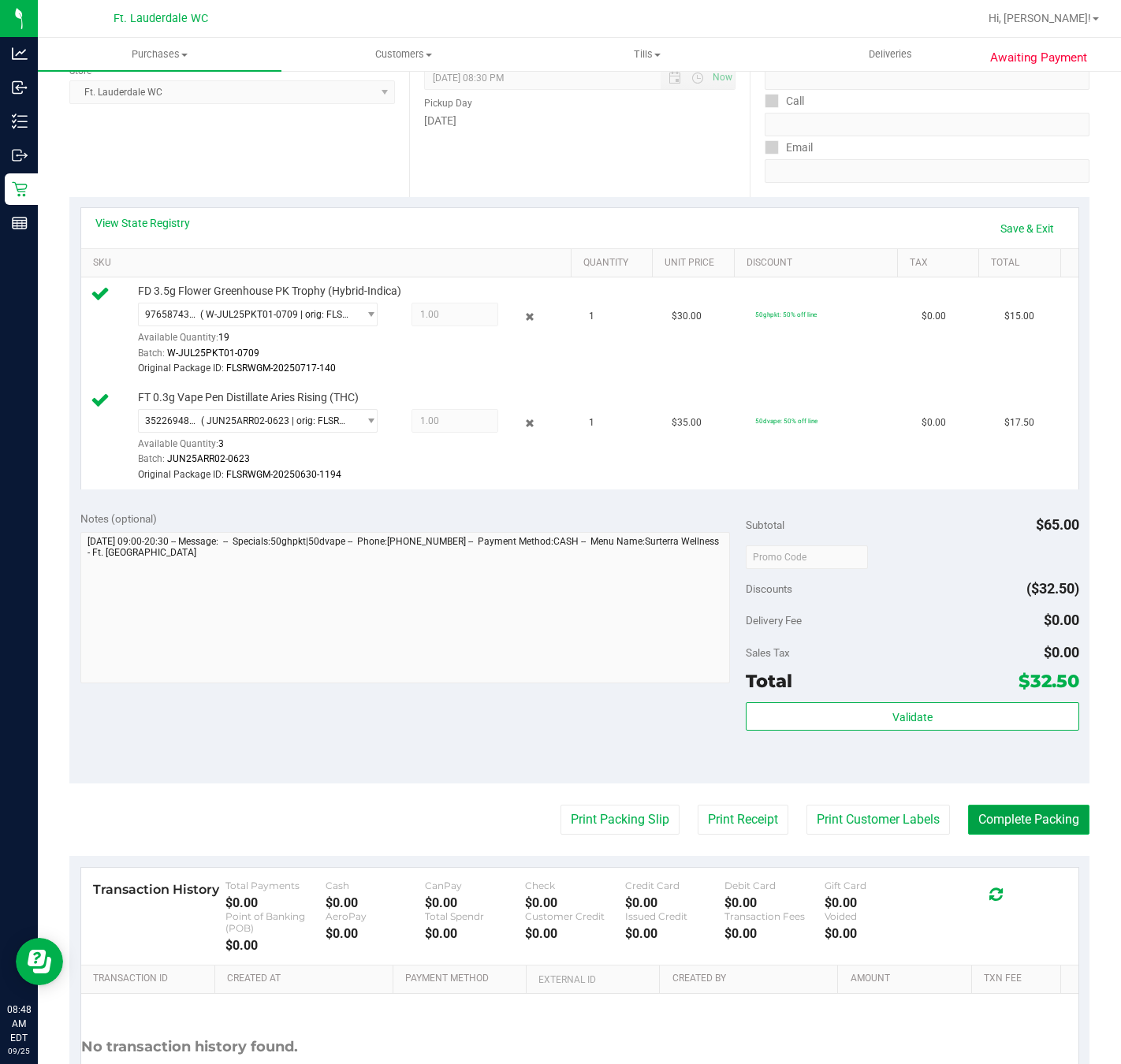
click at [968, 825] on button "Complete Packing" at bounding box center [1028, 819] width 121 height 30
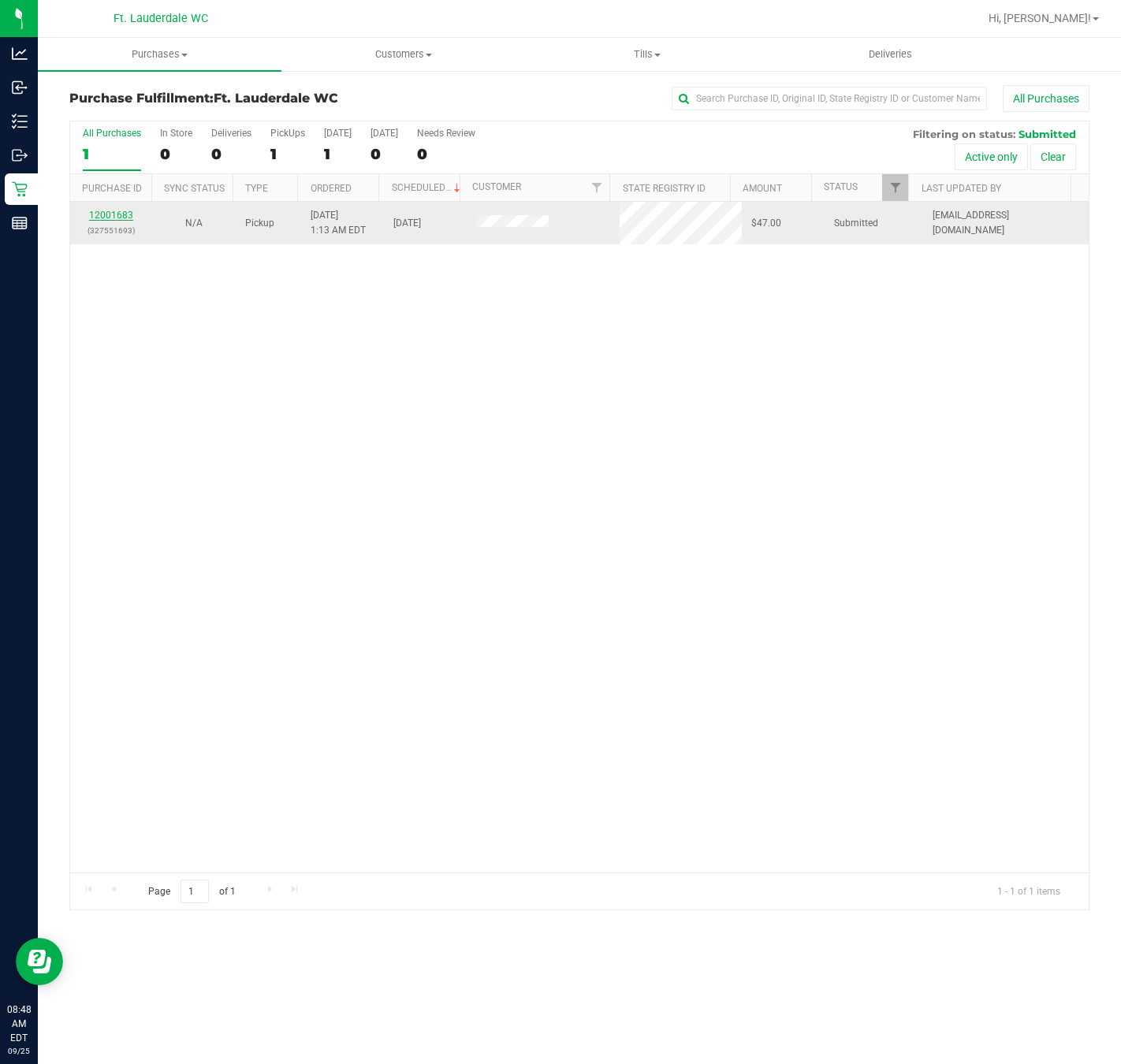
click at [115, 218] on link "12001683" at bounding box center [111, 216] width 44 height 11
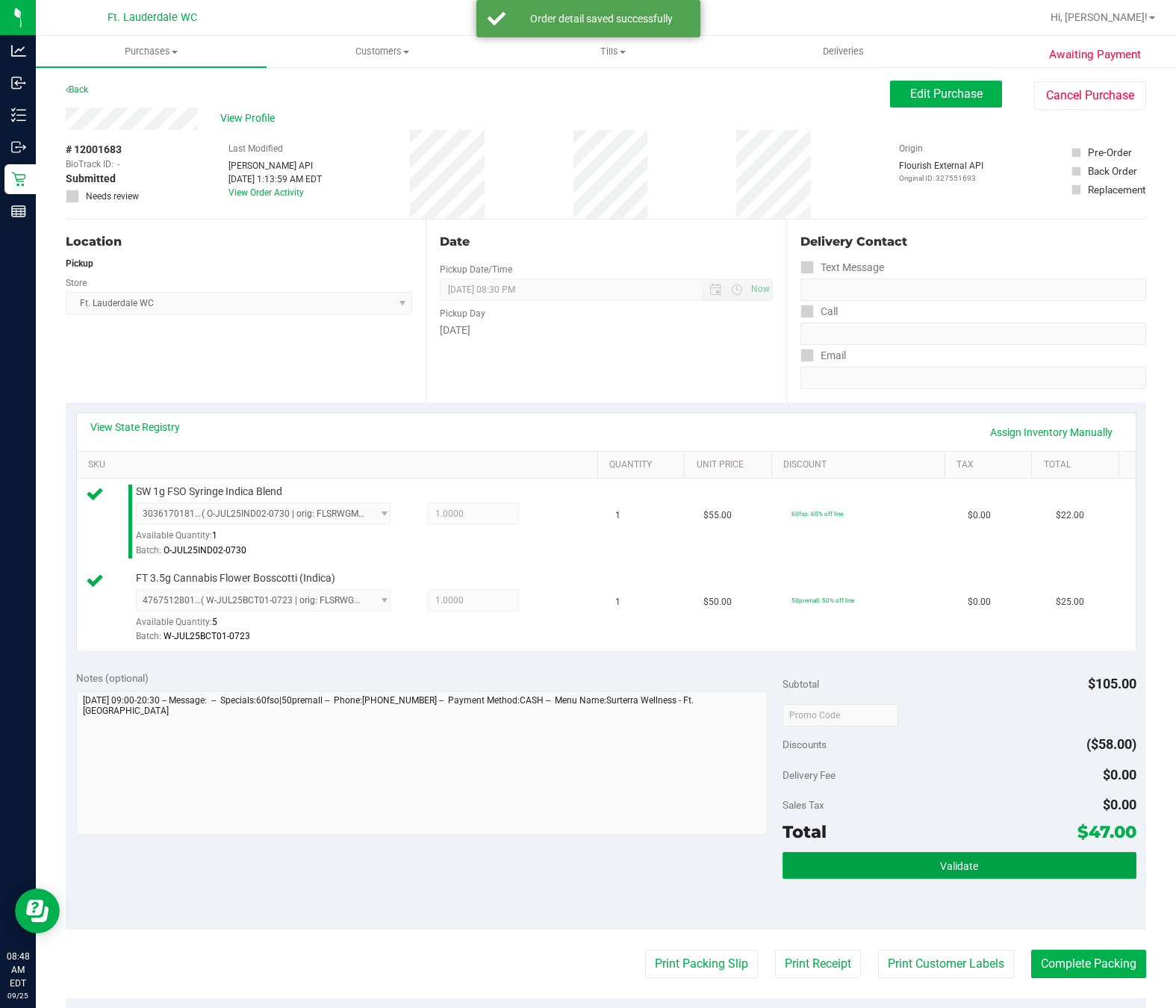
click at [949, 859] on button "Validate" at bounding box center [959, 865] width 353 height 27
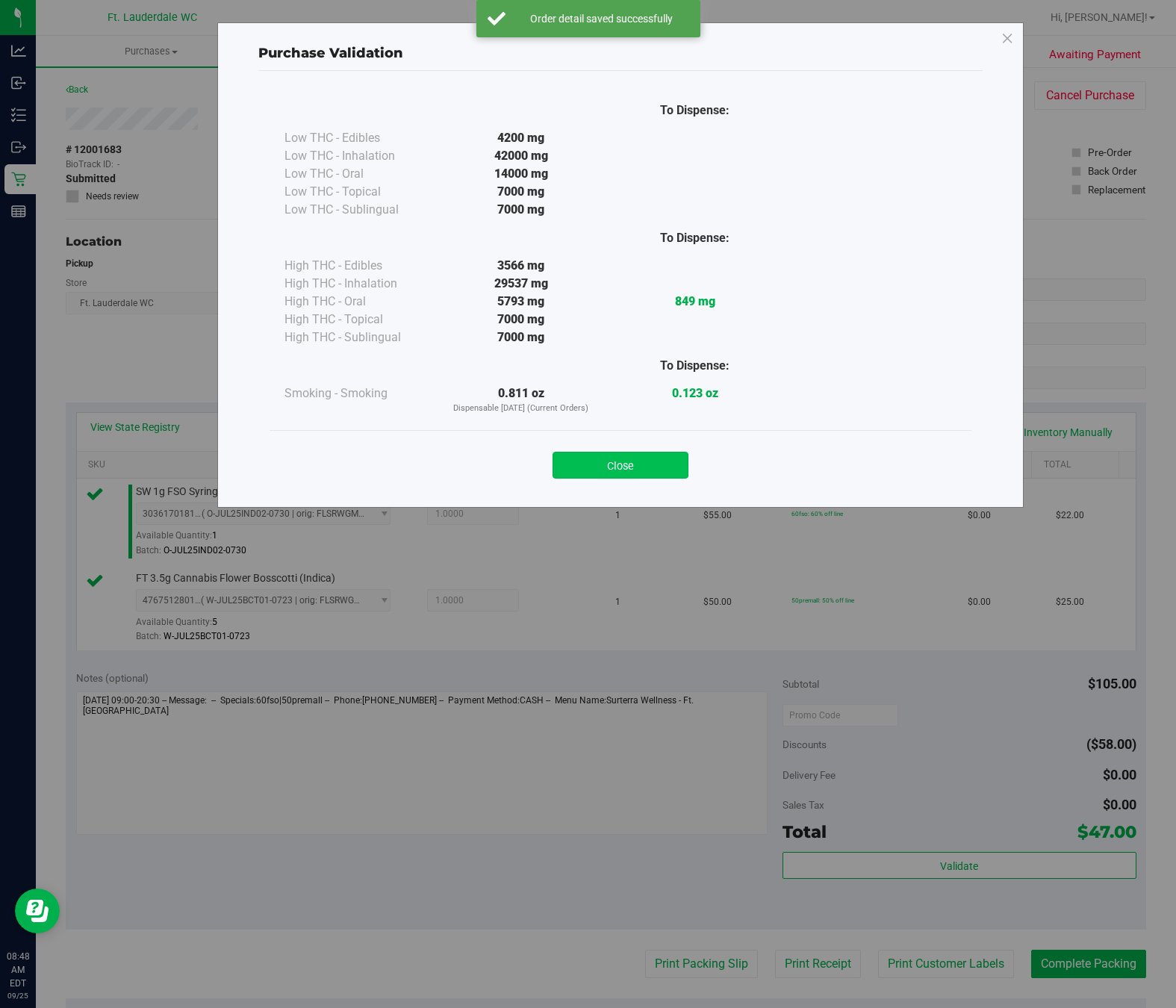
click at [631, 472] on button "Close" at bounding box center [620, 465] width 136 height 27
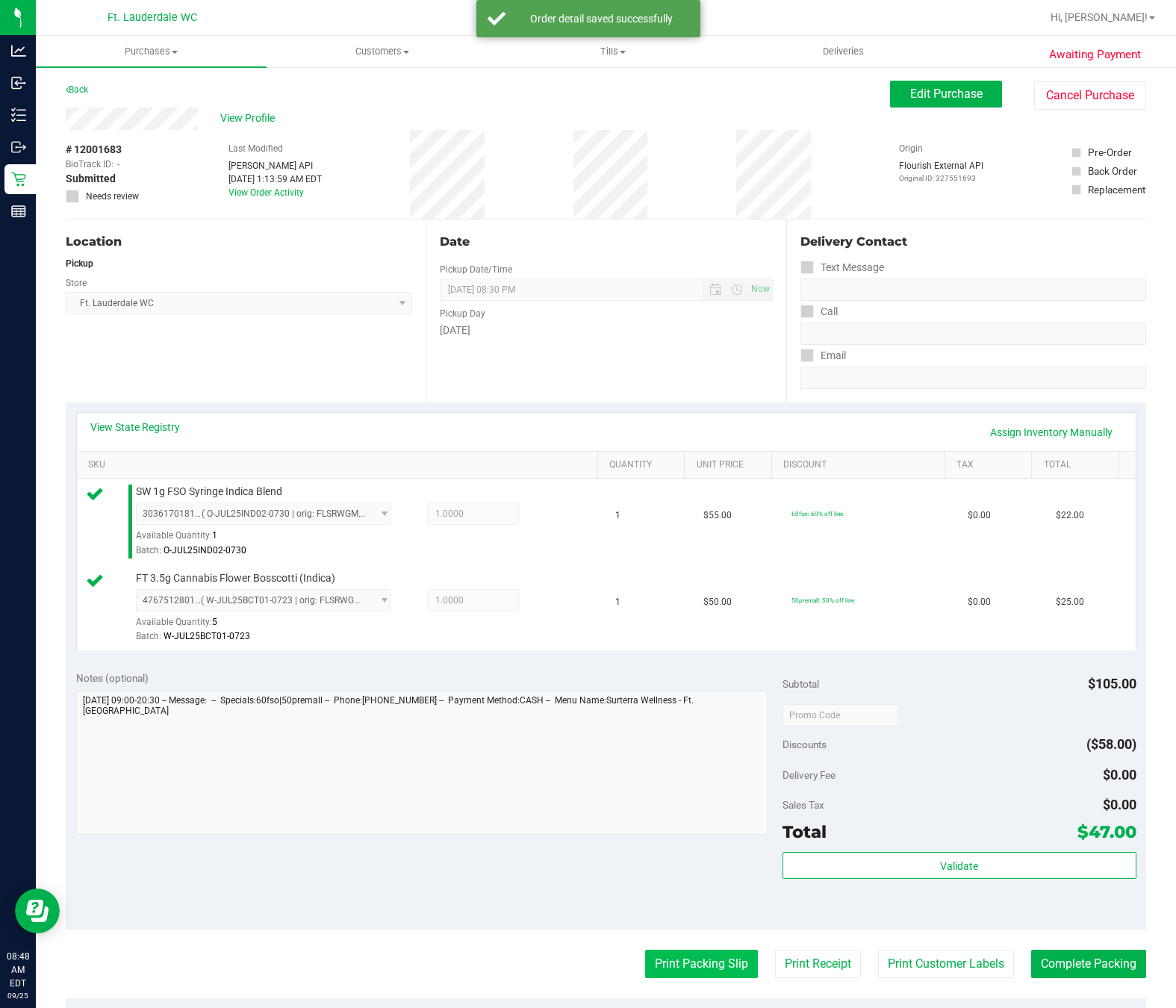
click at [664, 970] on button "Print Packing Slip" at bounding box center [701, 963] width 112 height 28
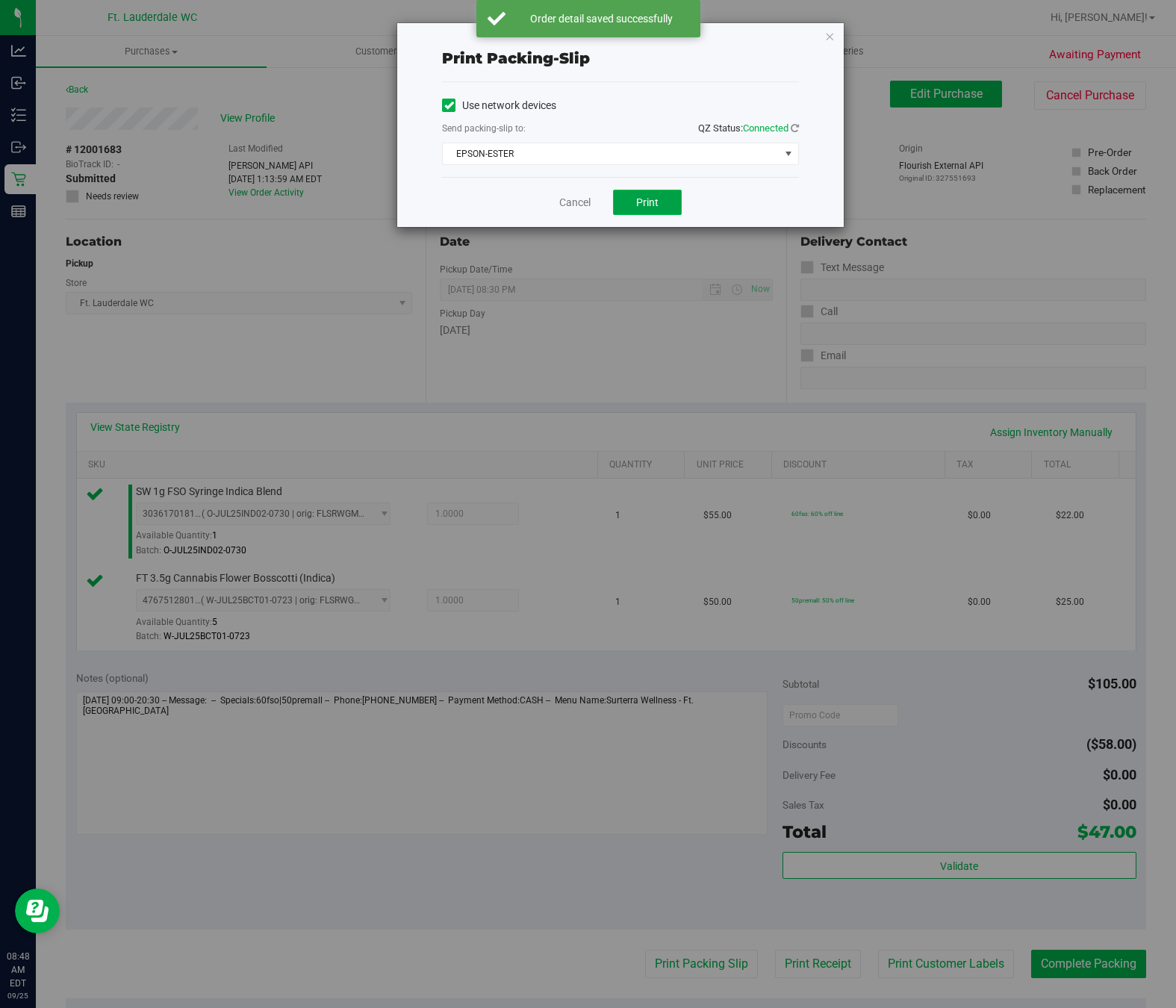
click at [647, 204] on span "Print" at bounding box center [647, 203] width 22 height 12
click at [560, 201] on link "Cancel" at bounding box center [574, 203] width 31 height 16
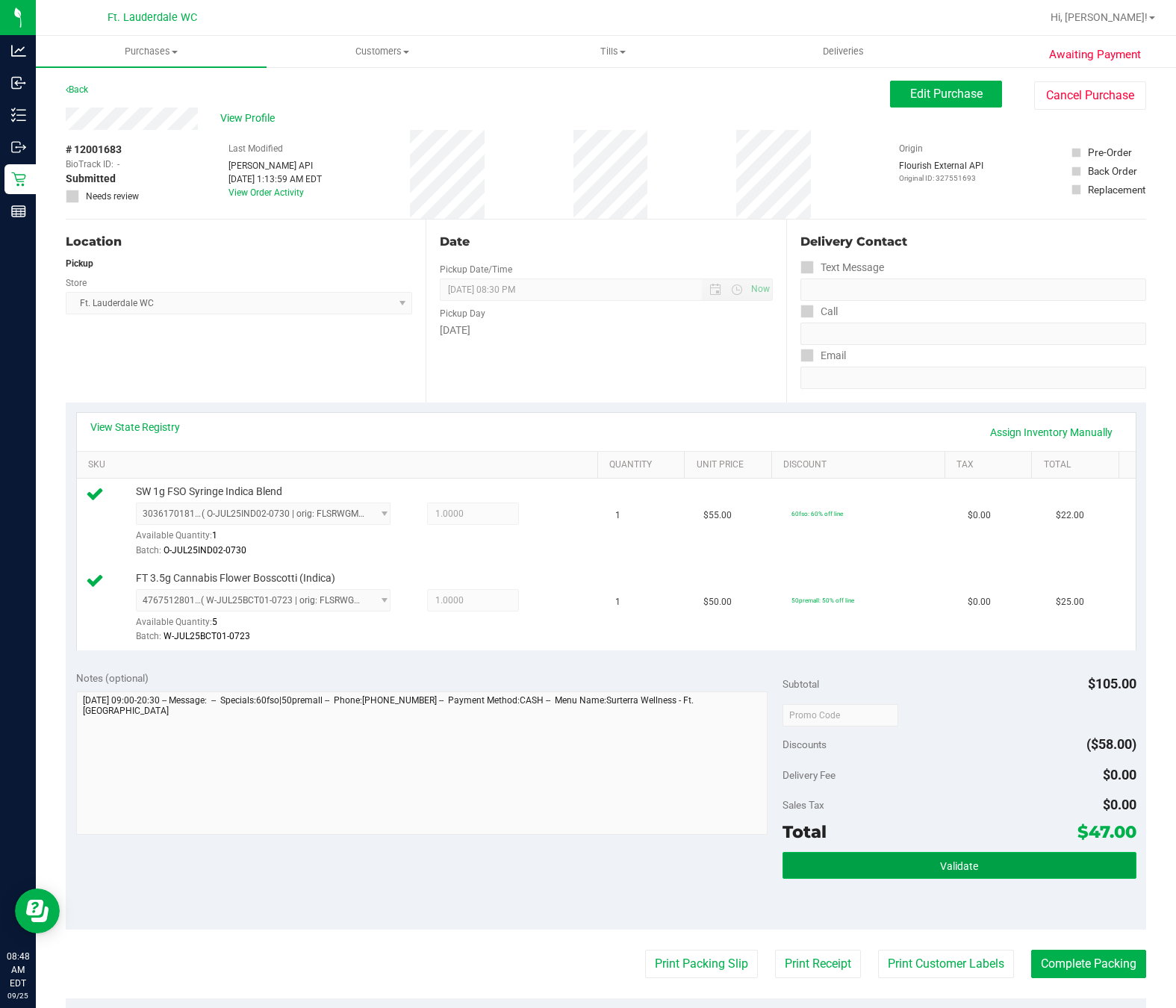
click at [997, 872] on button "Validate" at bounding box center [959, 865] width 353 height 27
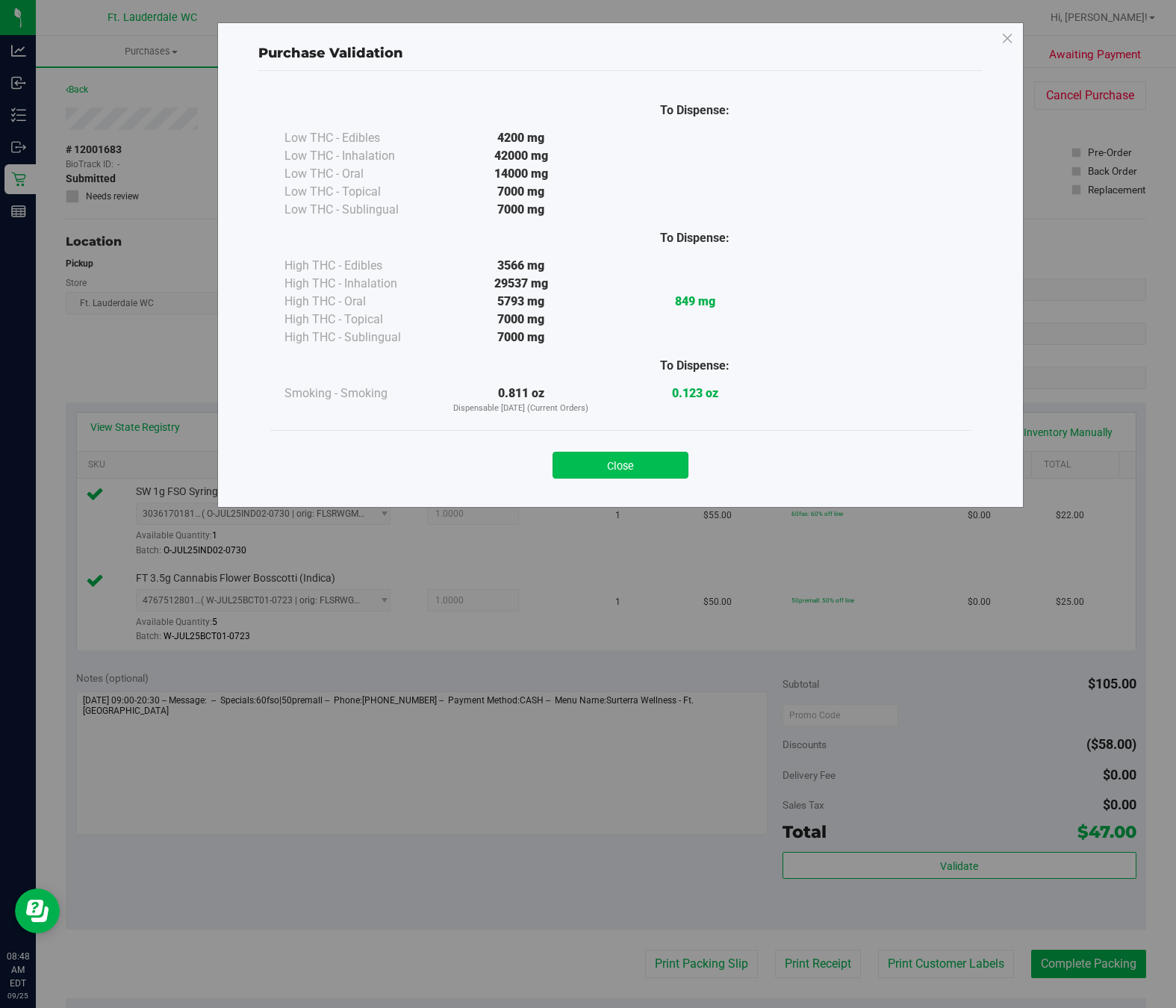
click at [621, 466] on button "Close" at bounding box center [620, 465] width 136 height 27
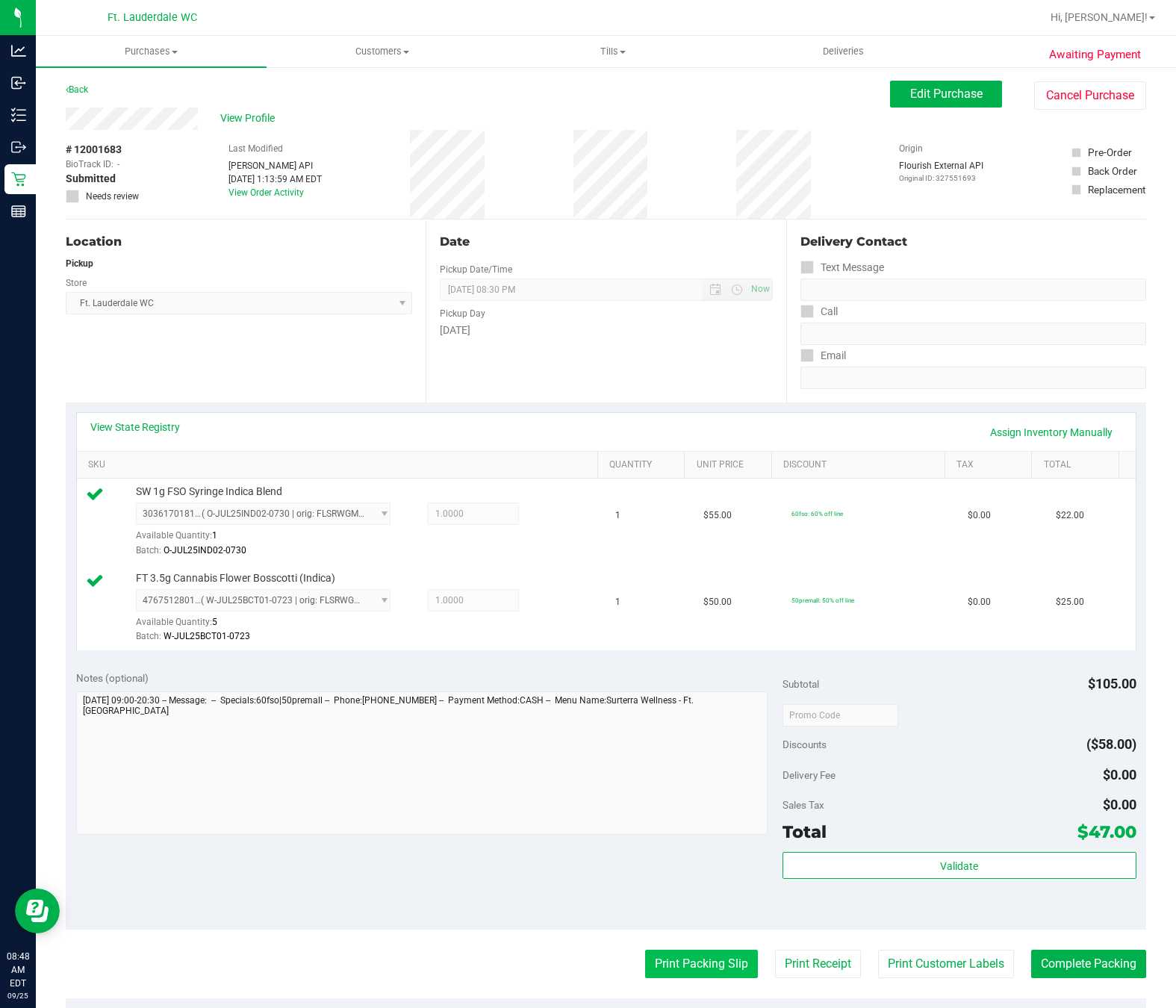
click at [691, 968] on button "Print Packing Slip" at bounding box center [701, 963] width 112 height 28
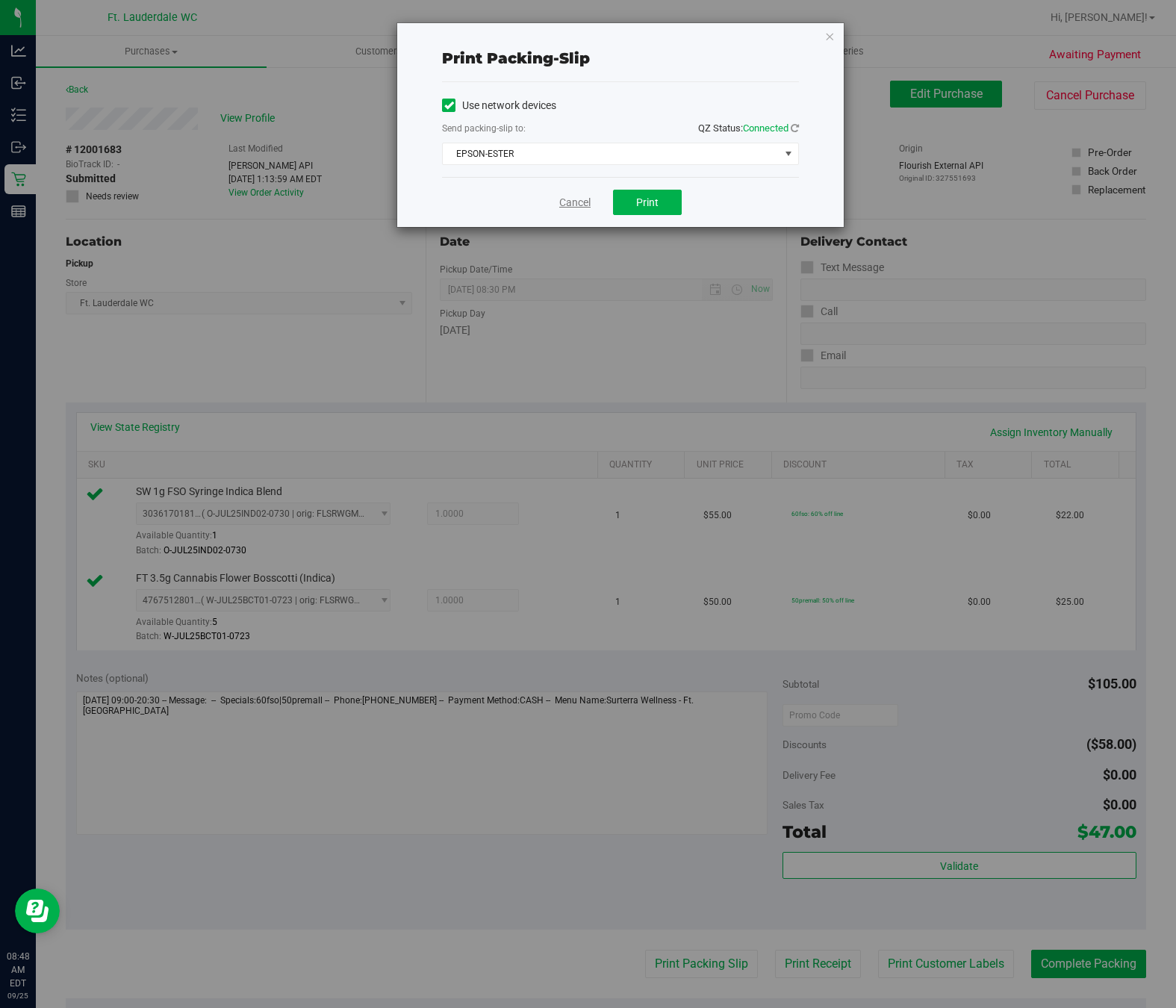
click at [565, 208] on link "Cancel" at bounding box center [574, 203] width 31 height 16
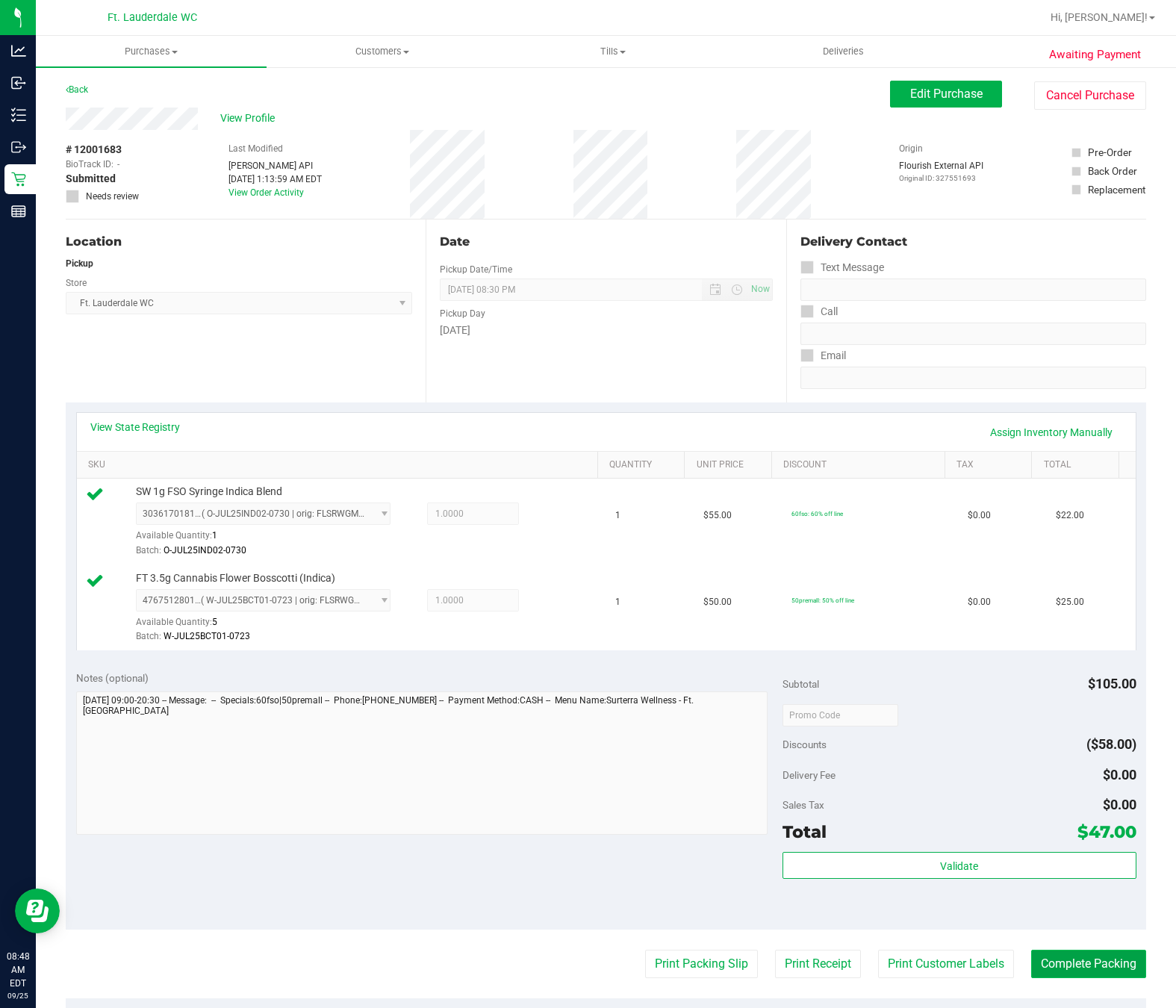
click at [1061, 966] on button "Complete Packing" at bounding box center [1089, 963] width 115 height 28
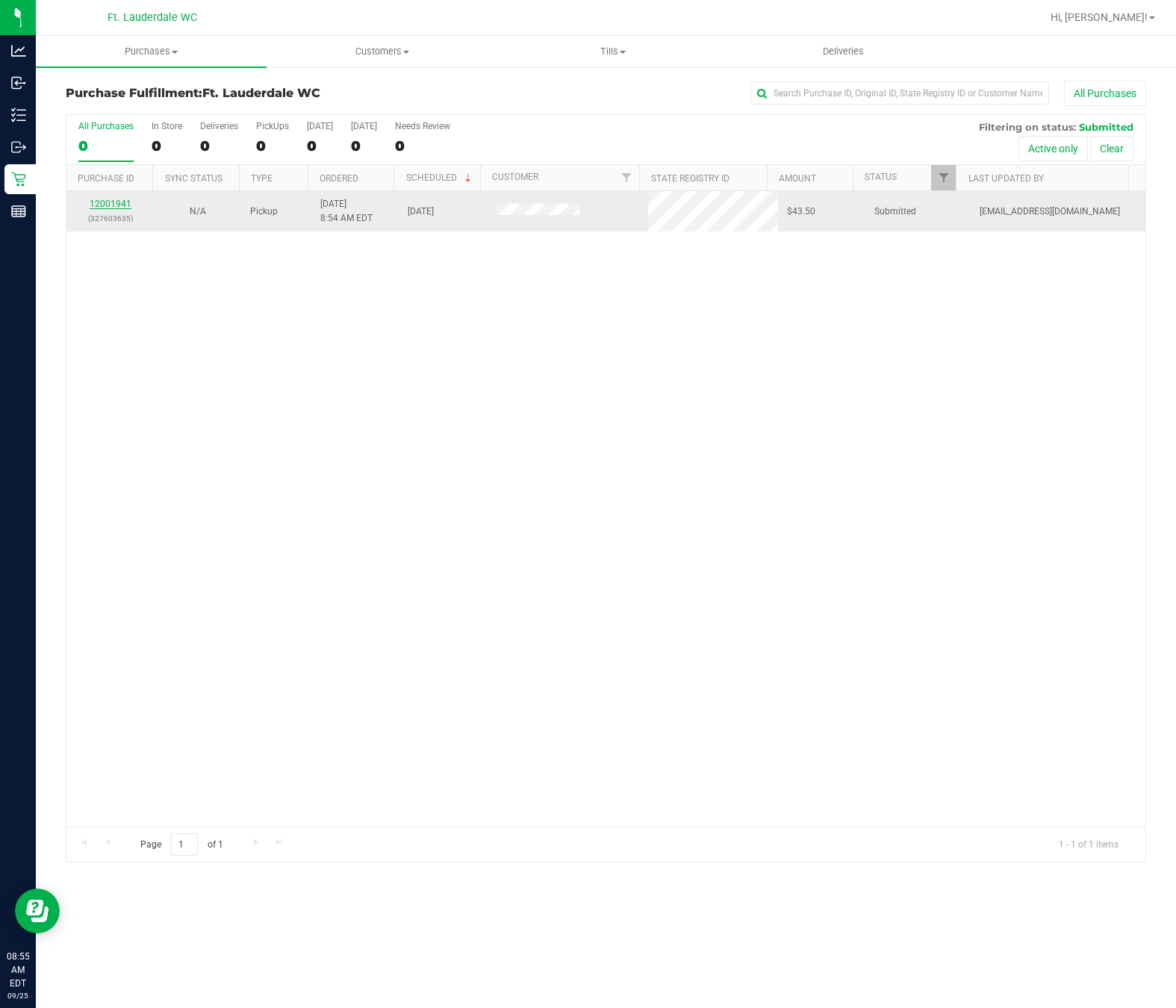
click at [115, 207] on link "12001941" at bounding box center [110, 204] width 42 height 11
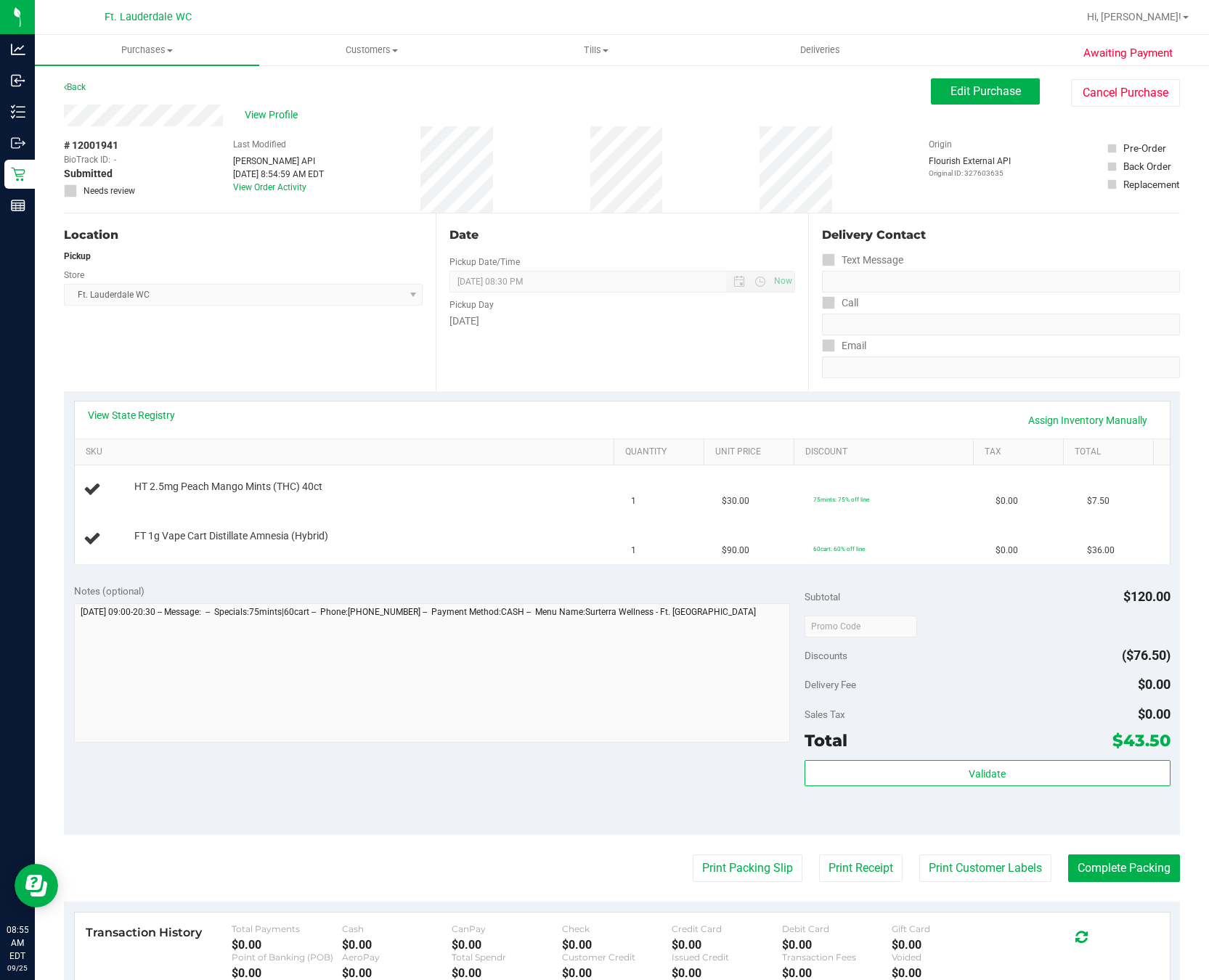
click at [360, 439] on div "View State Registry Assign Inventory Manually" at bounding box center [622, 420] width 1095 height 37
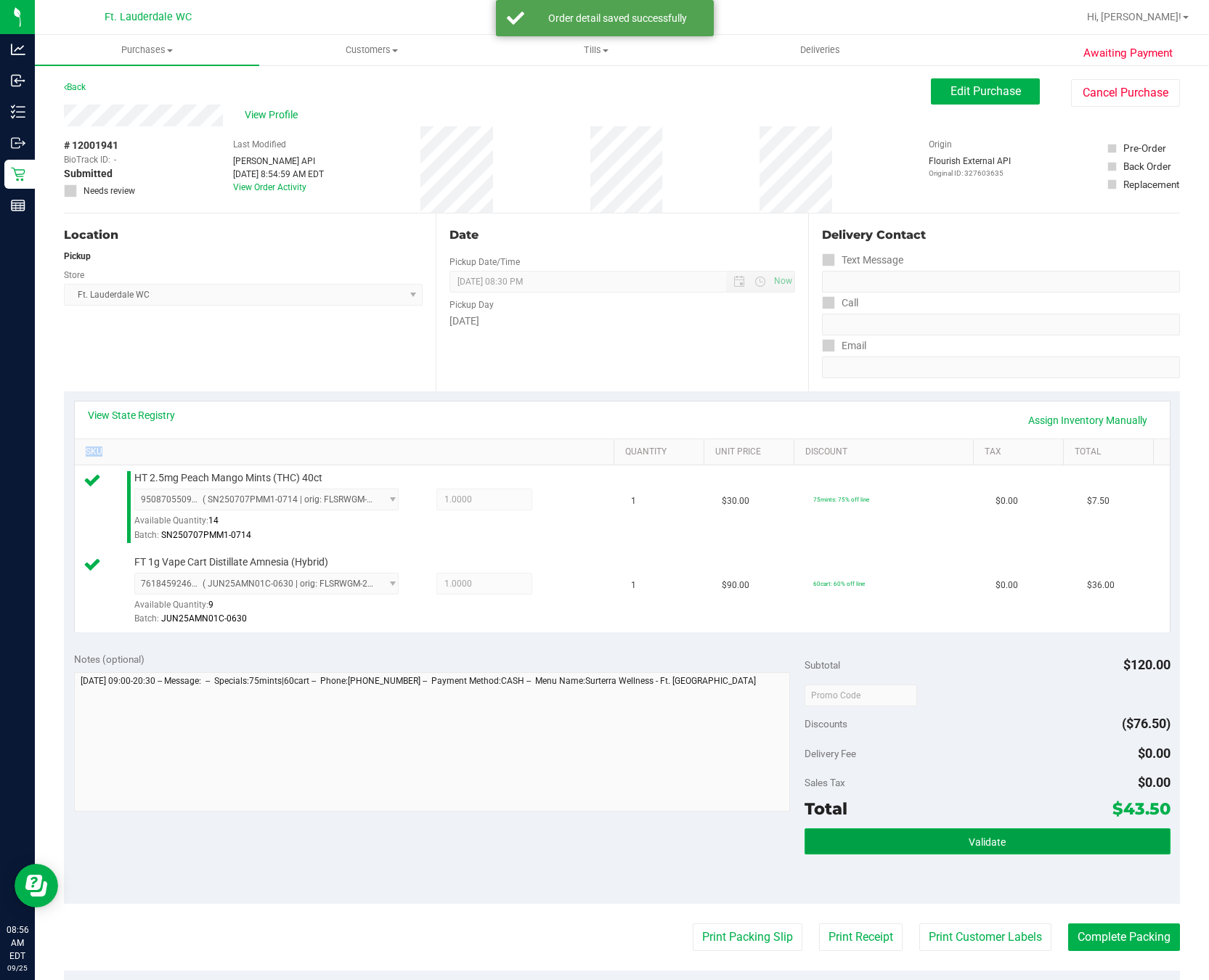
click at [1013, 839] on button "Validate" at bounding box center [987, 841] width 365 height 26
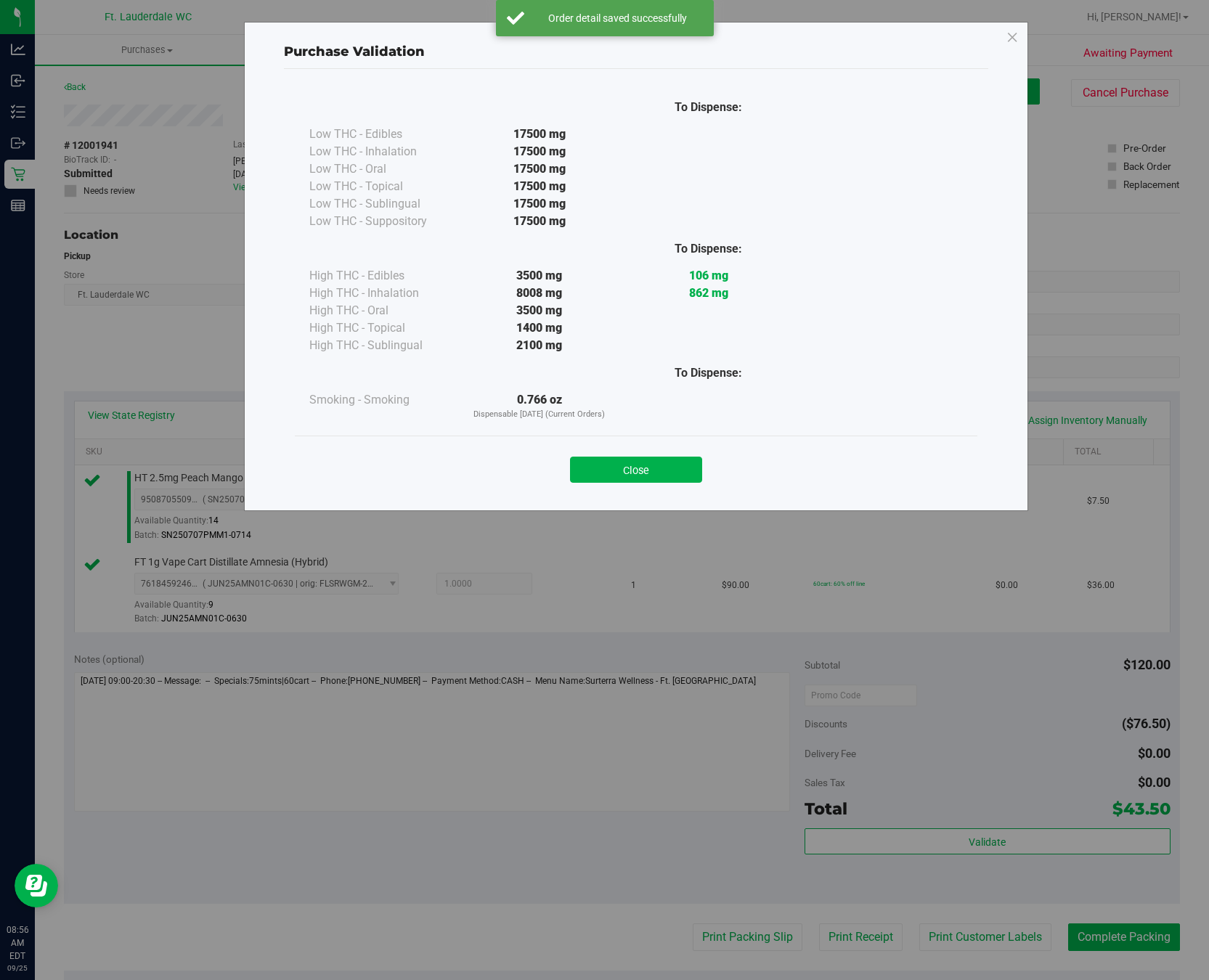
click at [647, 453] on div "Close" at bounding box center [636, 465] width 661 height 36
click at [638, 467] on button "Close" at bounding box center [636, 469] width 132 height 26
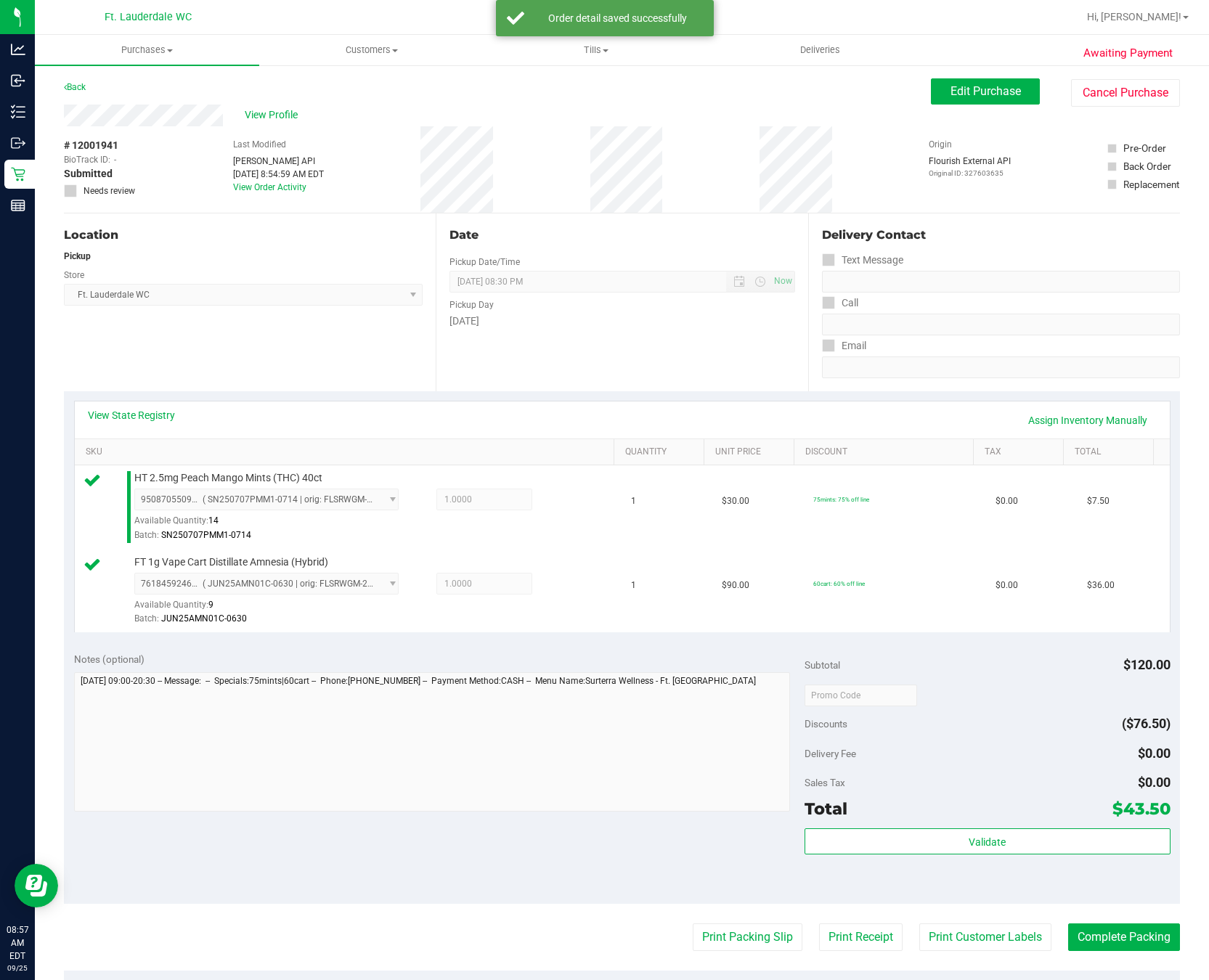
click at [730, 925] on purchase-details "Back Edit Purchase Cancel Purchase View Profile # 12001941 BioTrack ID: - Submi…" at bounding box center [622, 660] width 1116 height 1164
click at [723, 928] on button "Print Packing Slip" at bounding box center [747, 936] width 109 height 27
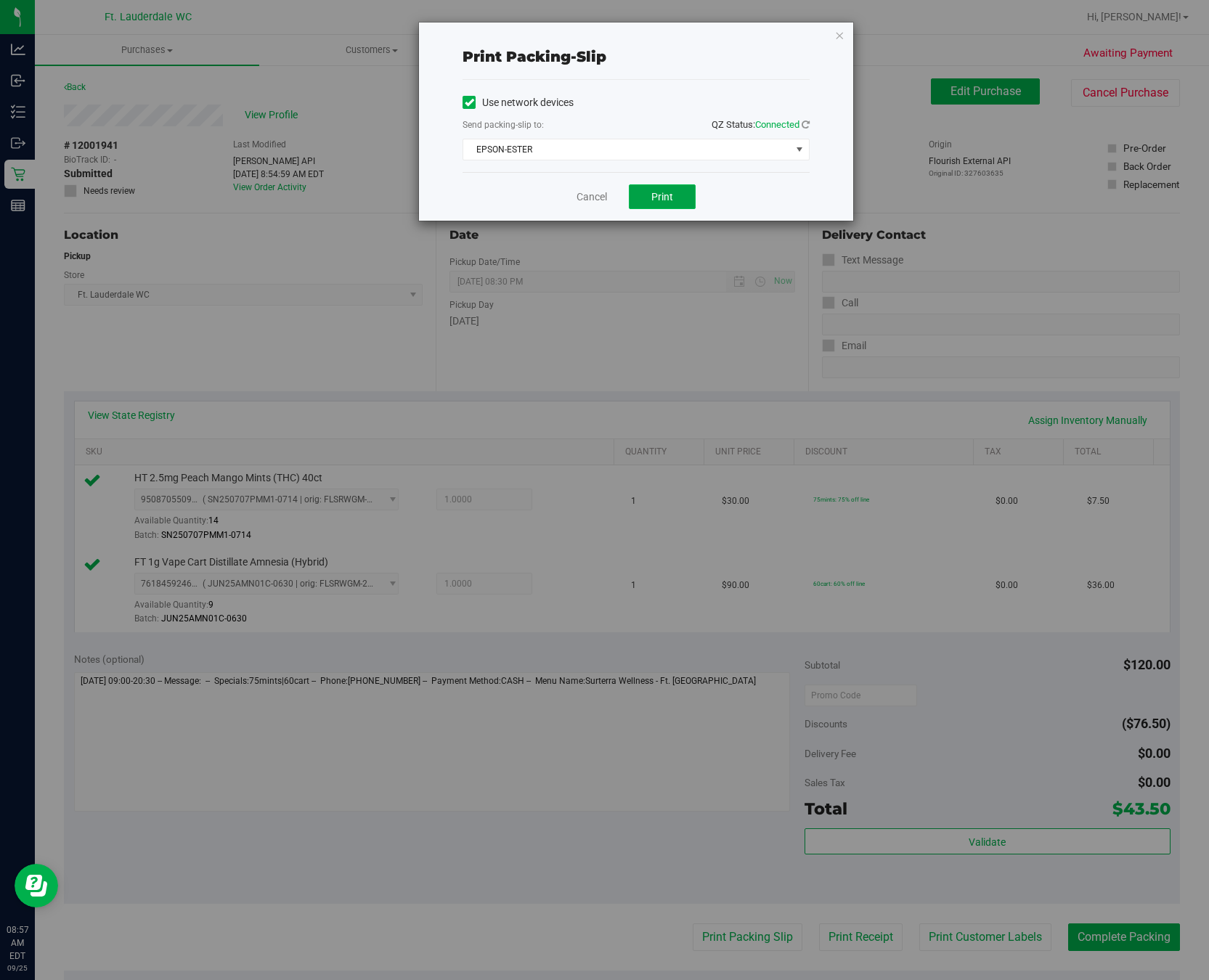
click at [671, 196] on button "Print" at bounding box center [662, 196] width 66 height 24
click at [588, 198] on link "Cancel" at bounding box center [592, 197] width 30 height 16
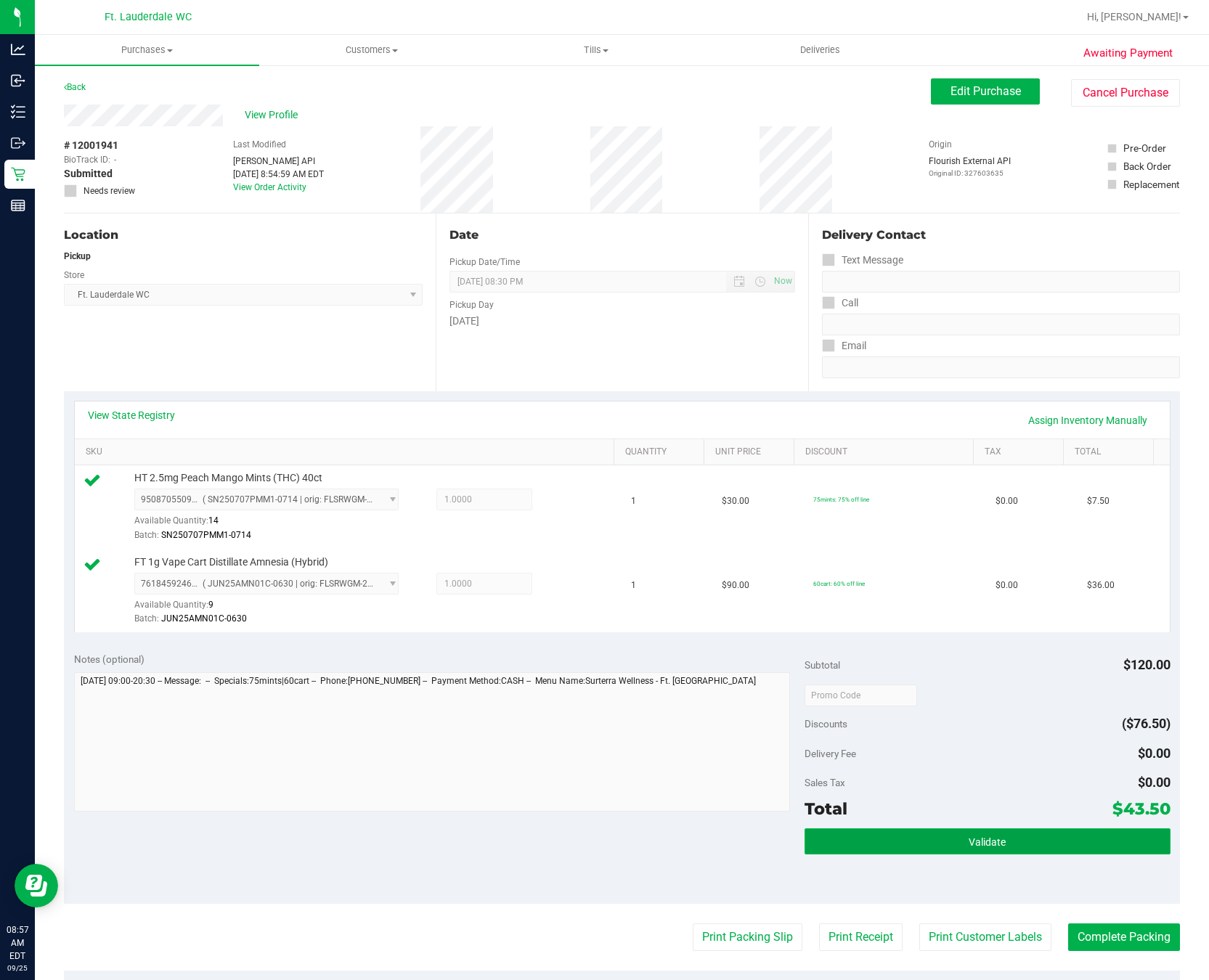
click at [1029, 854] on button "Validate" at bounding box center [987, 841] width 365 height 26
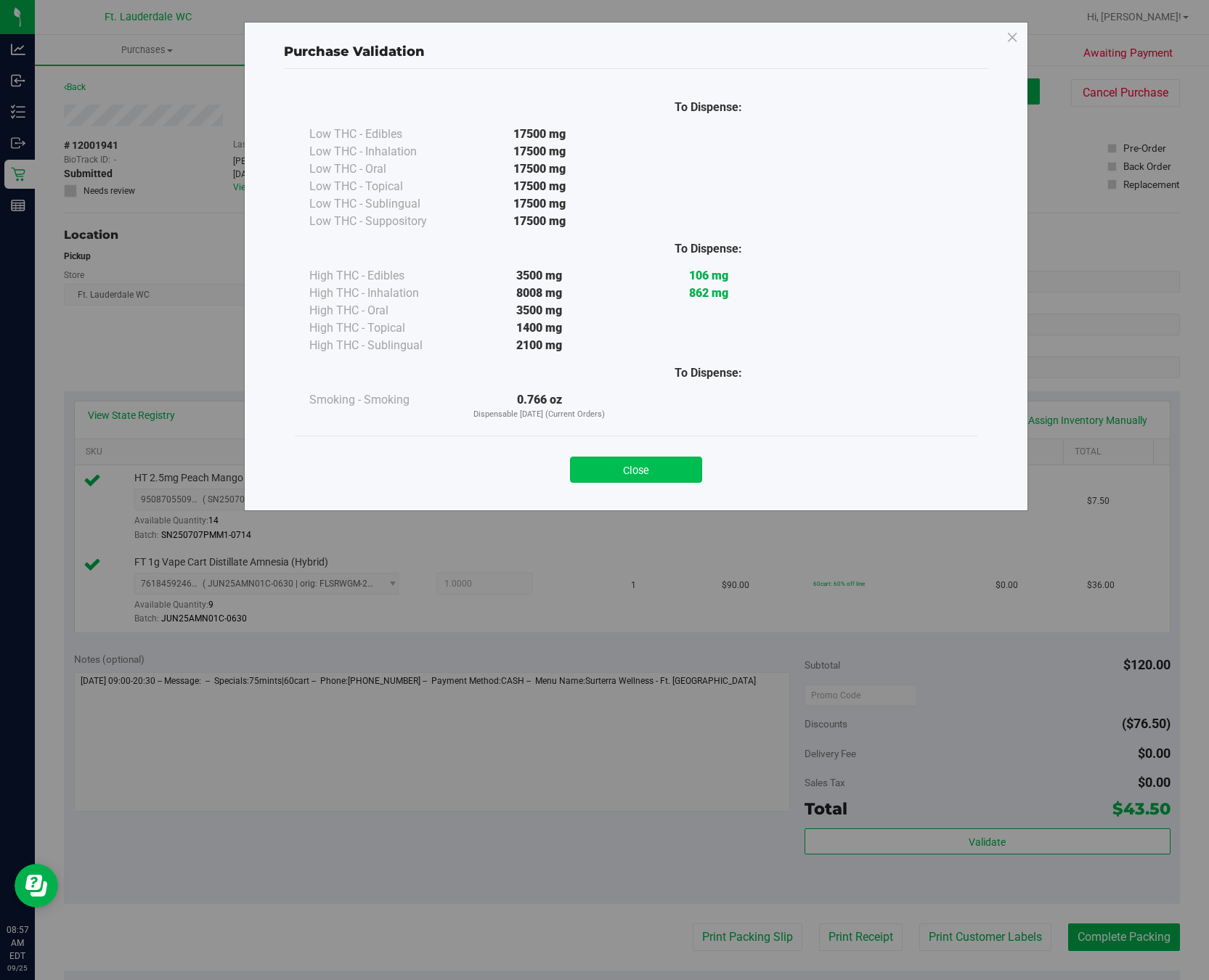
click at [640, 457] on button "Close" at bounding box center [636, 469] width 132 height 26
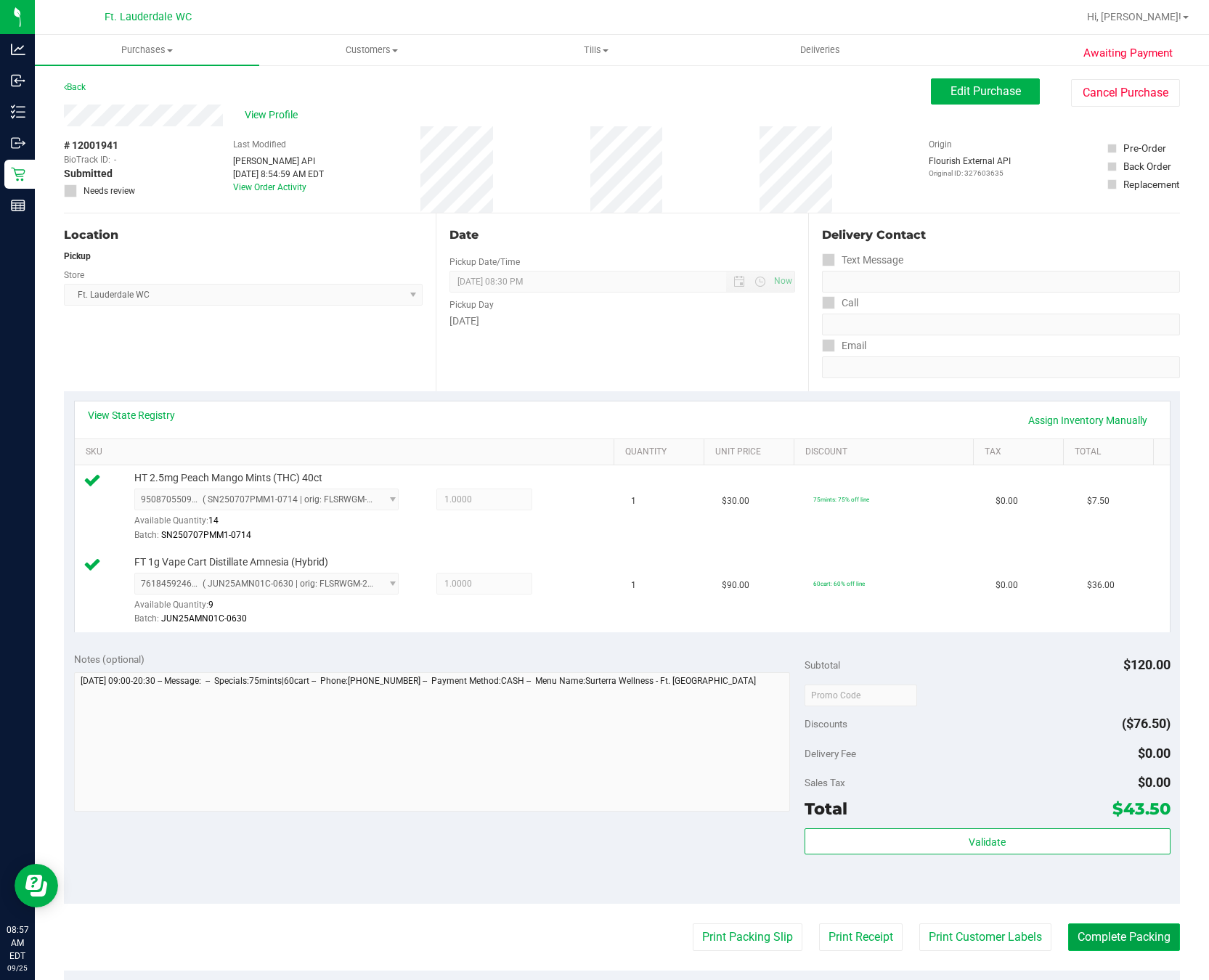
click at [1032, 941] on button "Complete Packing" at bounding box center [1123, 936] width 112 height 27
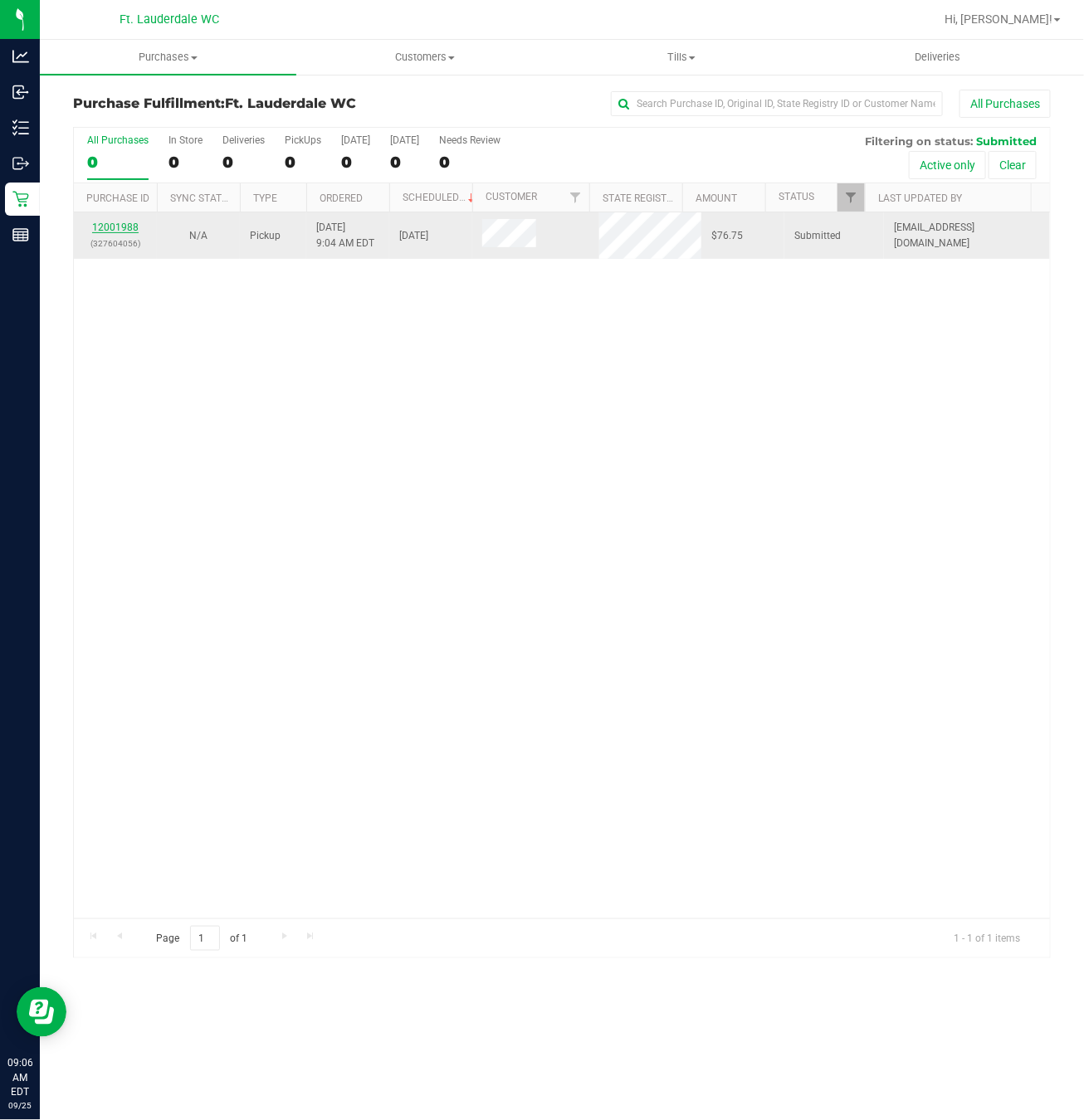
click at [110, 227] on link "12001988" at bounding box center [115, 227] width 46 height 12
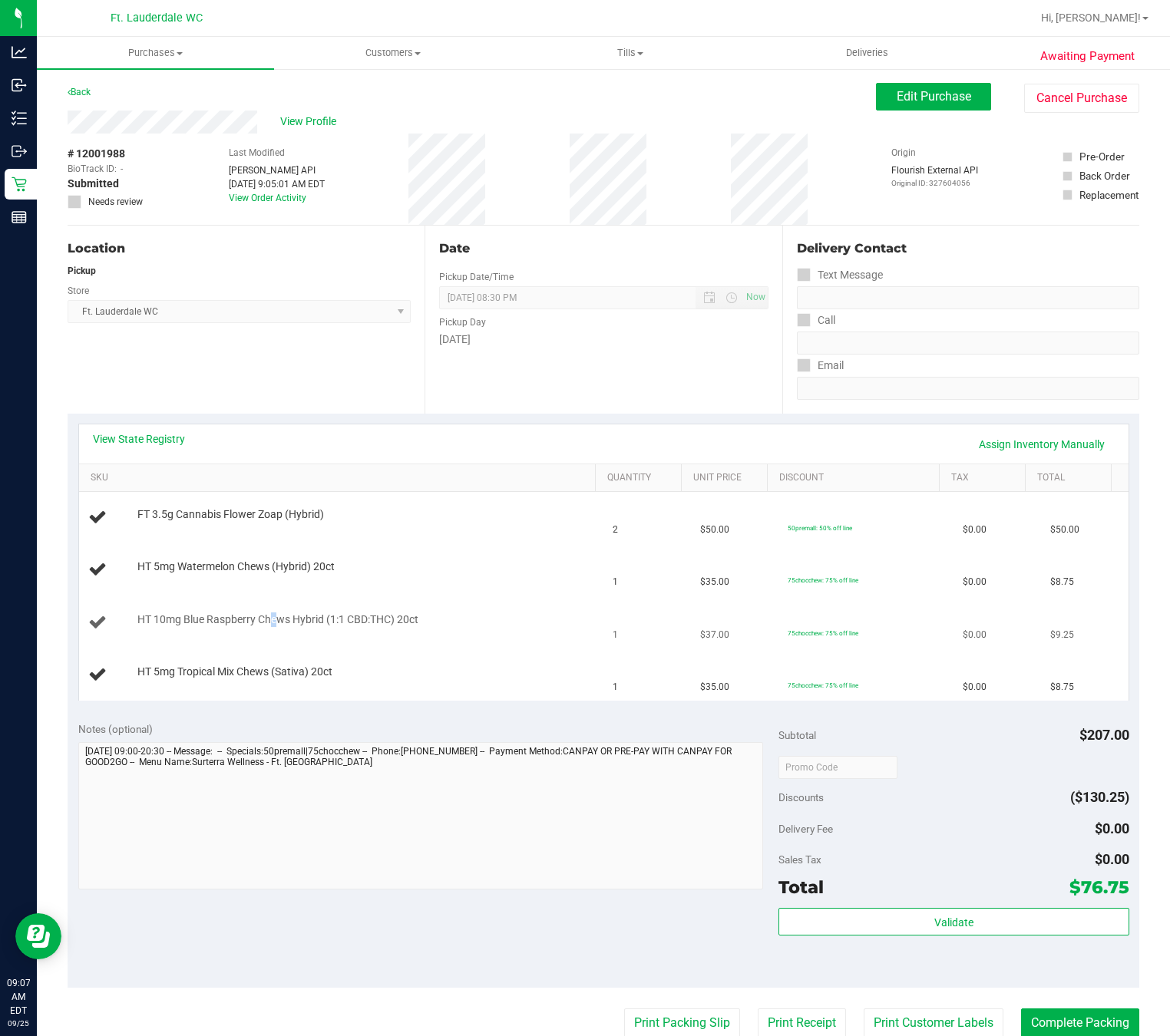
drag, startPoint x: 272, startPoint y: 624, endPoint x: 288, endPoint y: 615, distance: 18.4
click at [284, 618] on span "HT 10mg Blue Raspberry Chews Hybrid (1:1 CBD:THC) 20ct" at bounding box center [278, 620] width 281 height 15
click at [288, 615] on span "HT 10mg Blue Raspberry Chews Hybrid (1:1 CBD:THC) 20ct" at bounding box center [278, 620] width 281 height 15
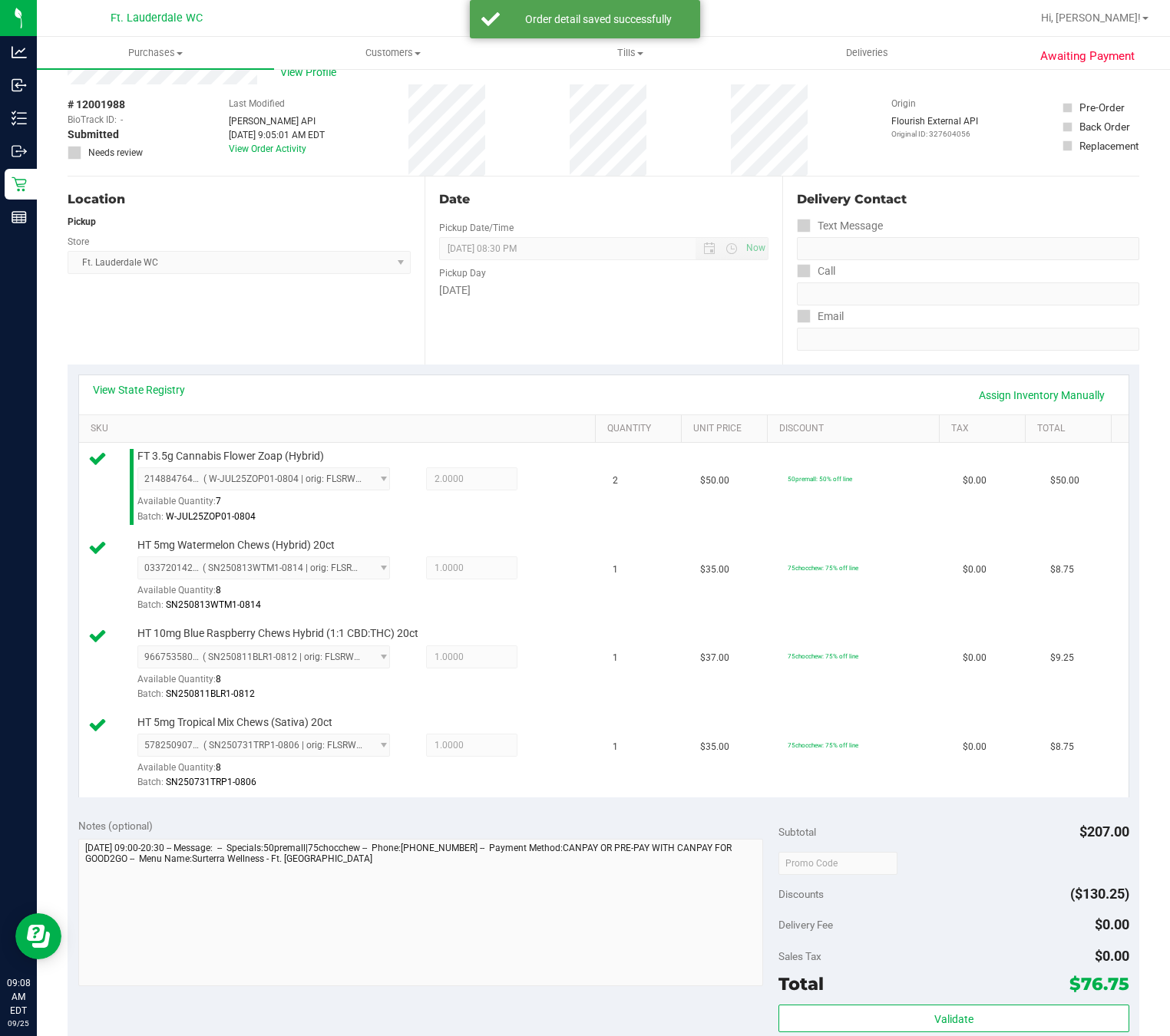
scroll to position [505, 0]
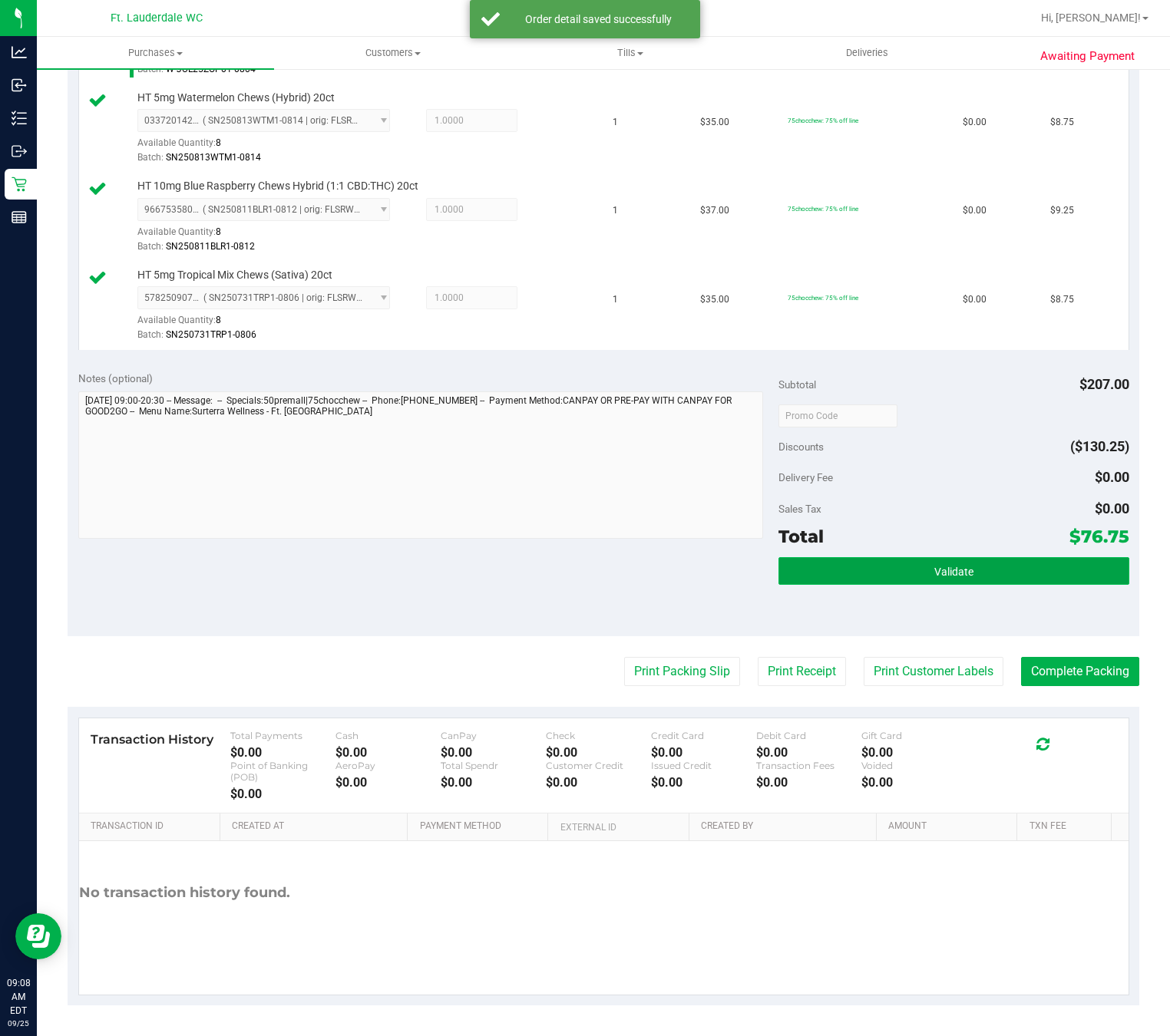
drag, startPoint x: 889, startPoint y: 568, endPoint x: 825, endPoint y: 565, distance: 64.1
click at [887, 567] on button "Validate" at bounding box center [954, 571] width 350 height 27
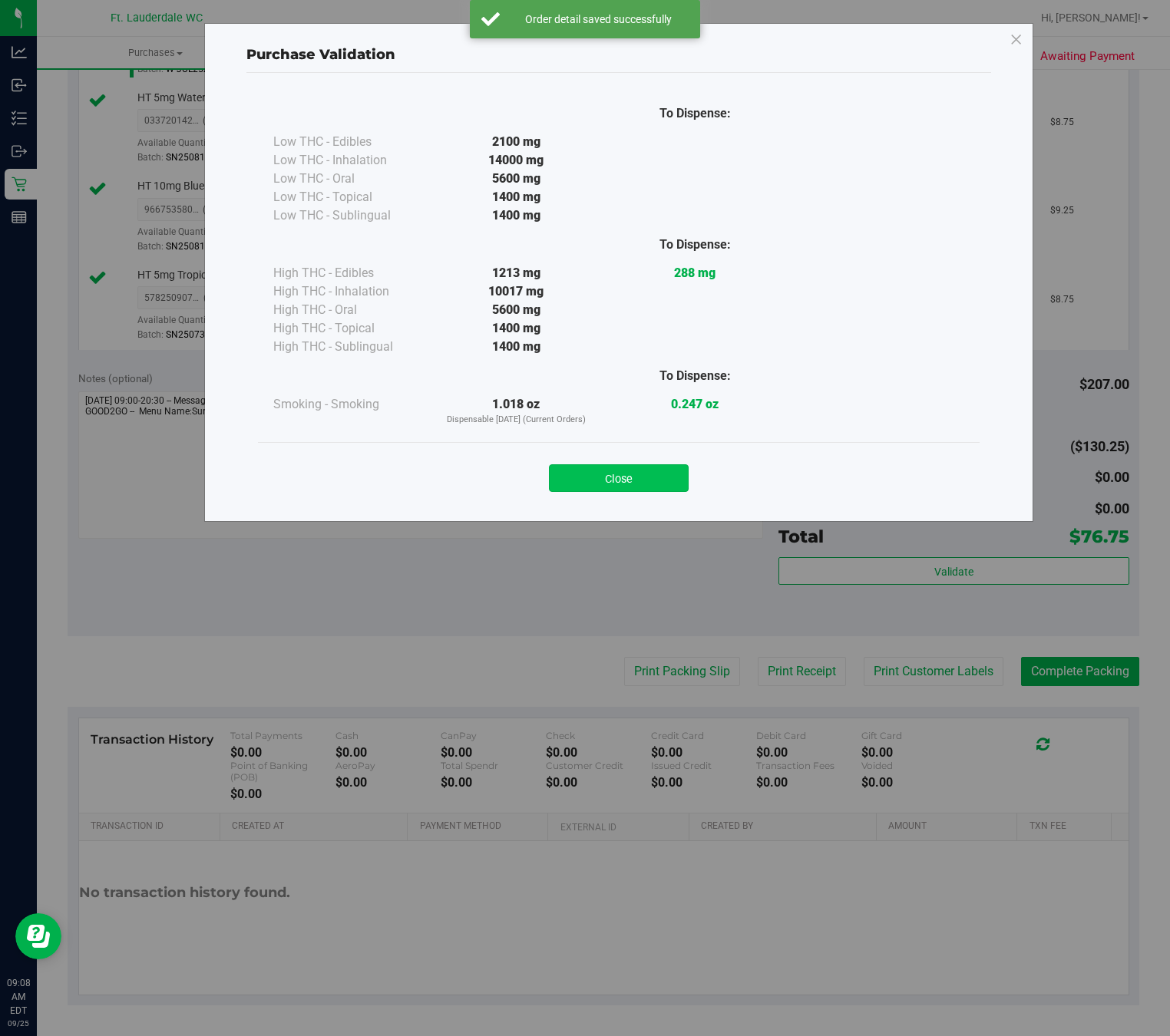
click at [627, 472] on button "Close" at bounding box center [619, 478] width 140 height 27
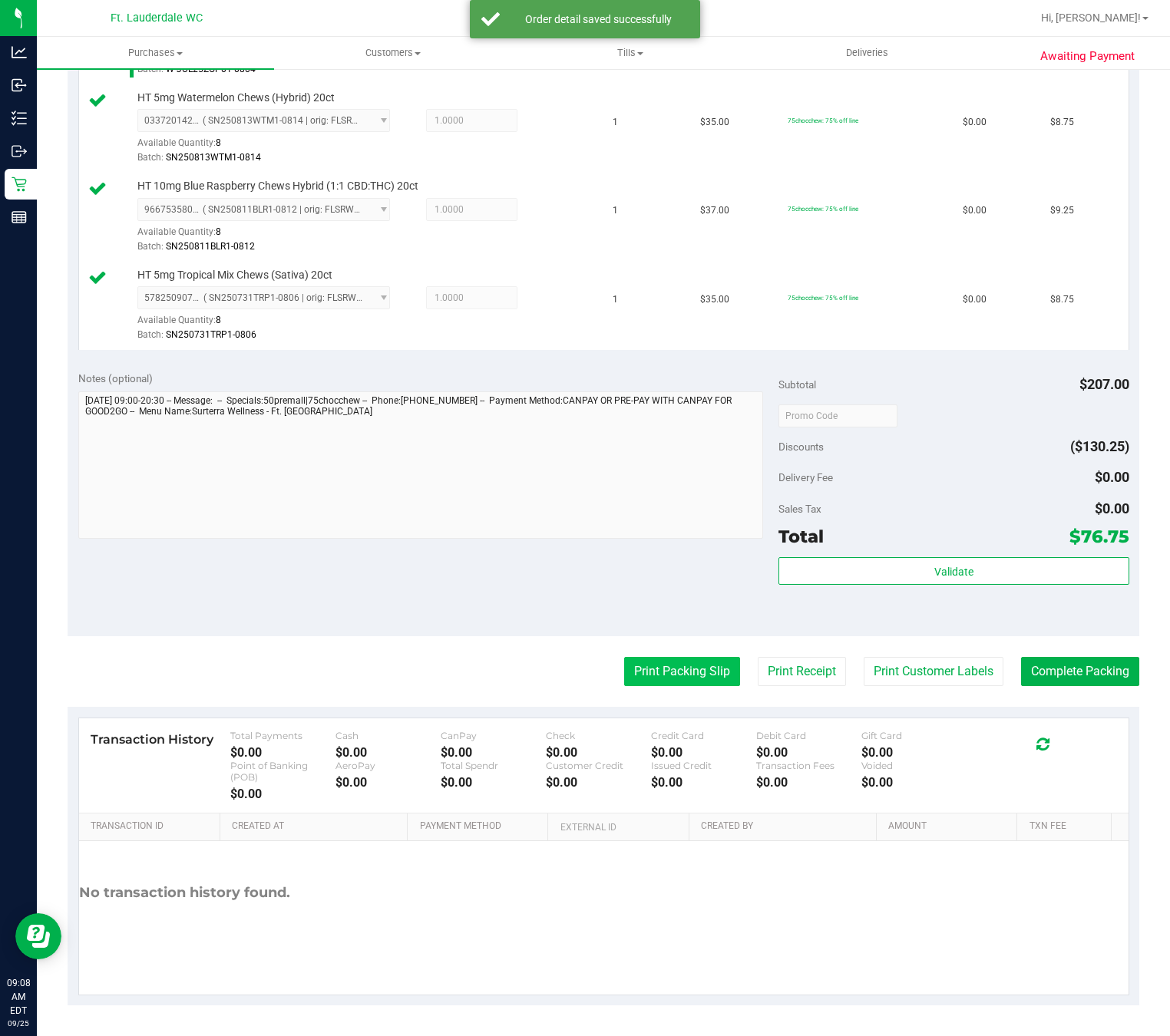
click at [704, 672] on button "Print Packing Slip" at bounding box center [682, 671] width 116 height 29
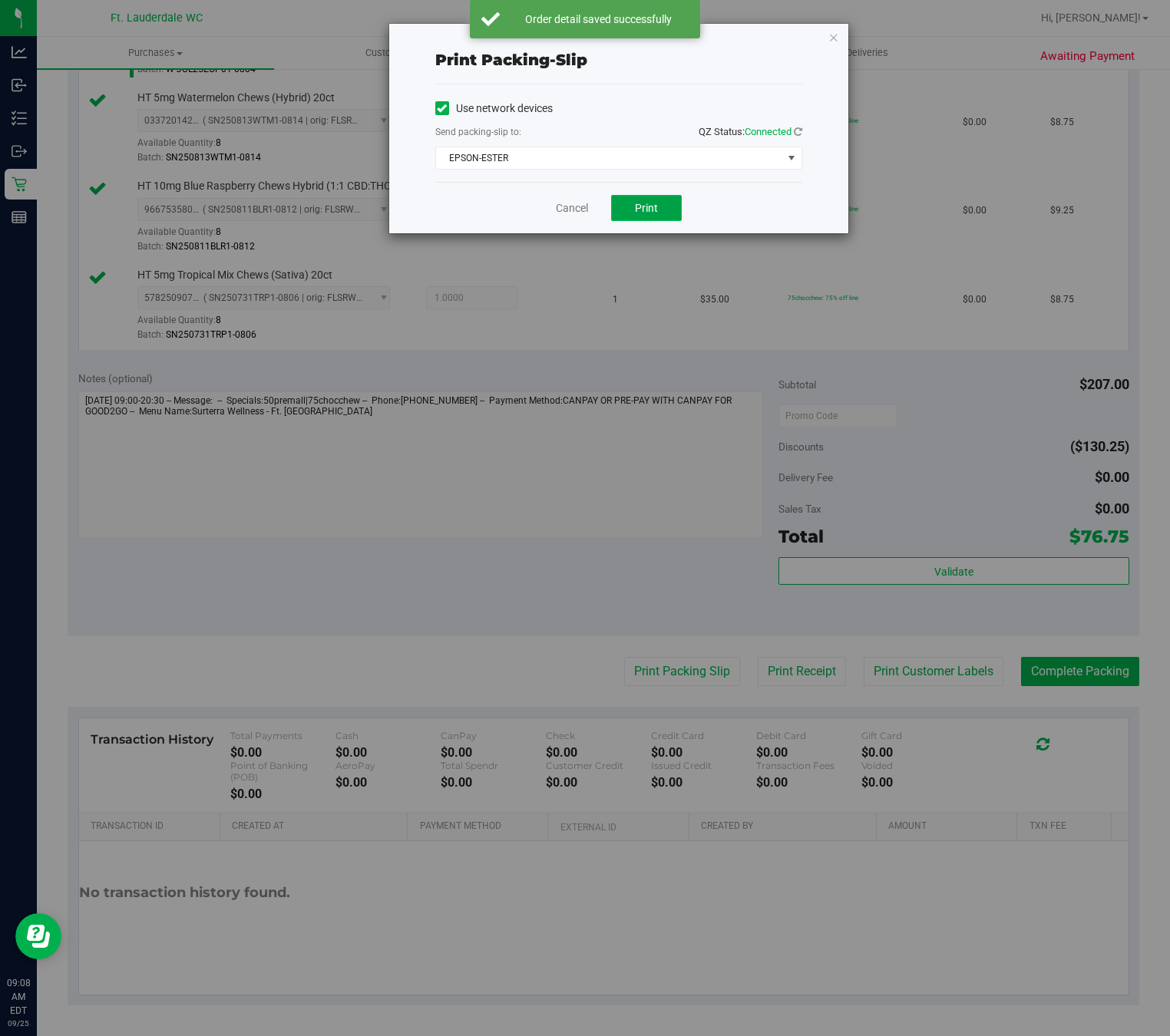
click at [648, 209] on span "Print" at bounding box center [646, 208] width 23 height 12
click at [562, 209] on link "Cancel" at bounding box center [572, 208] width 32 height 16
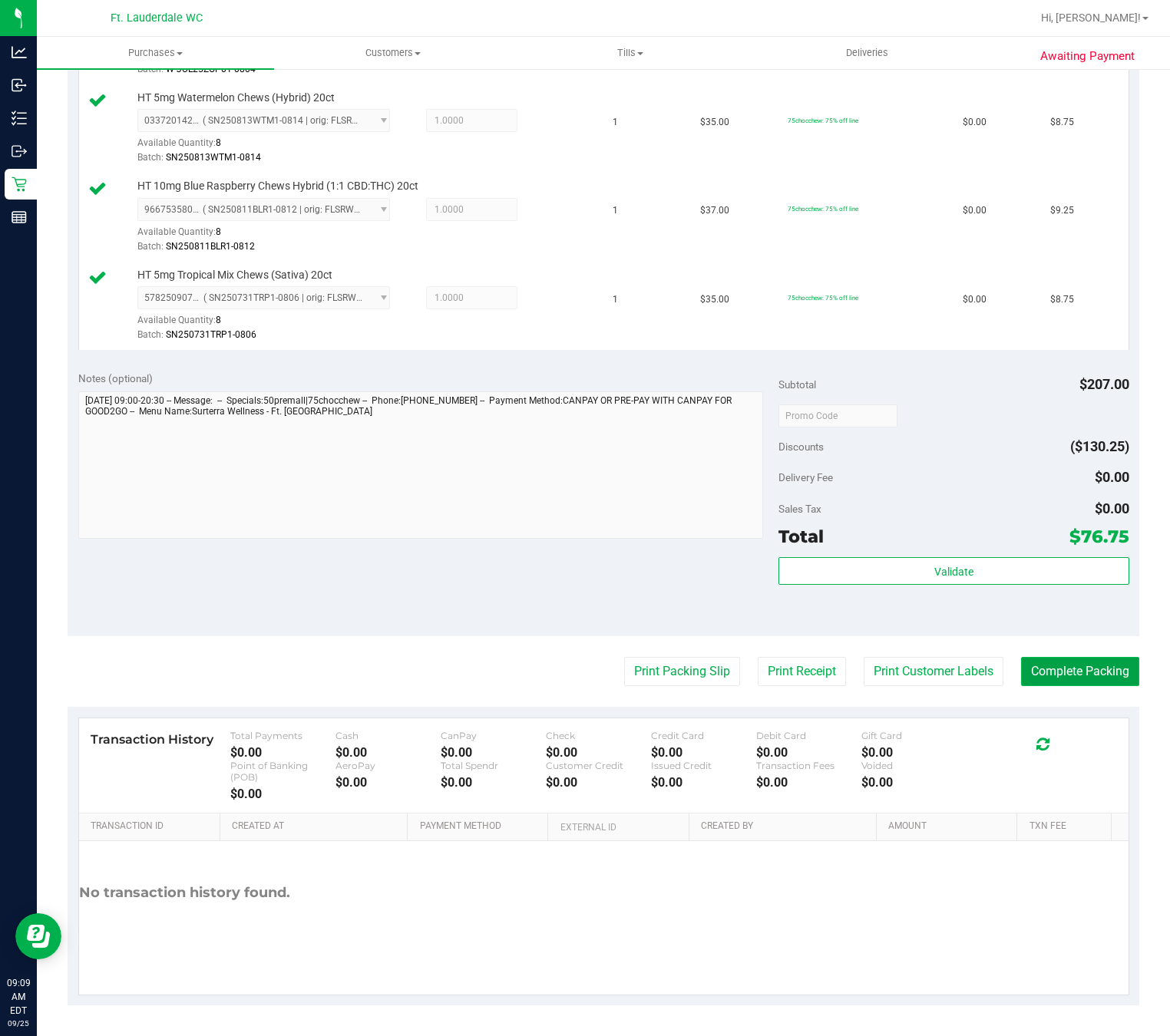
click at [1074, 677] on button "Complete Packing" at bounding box center [1080, 671] width 118 height 29
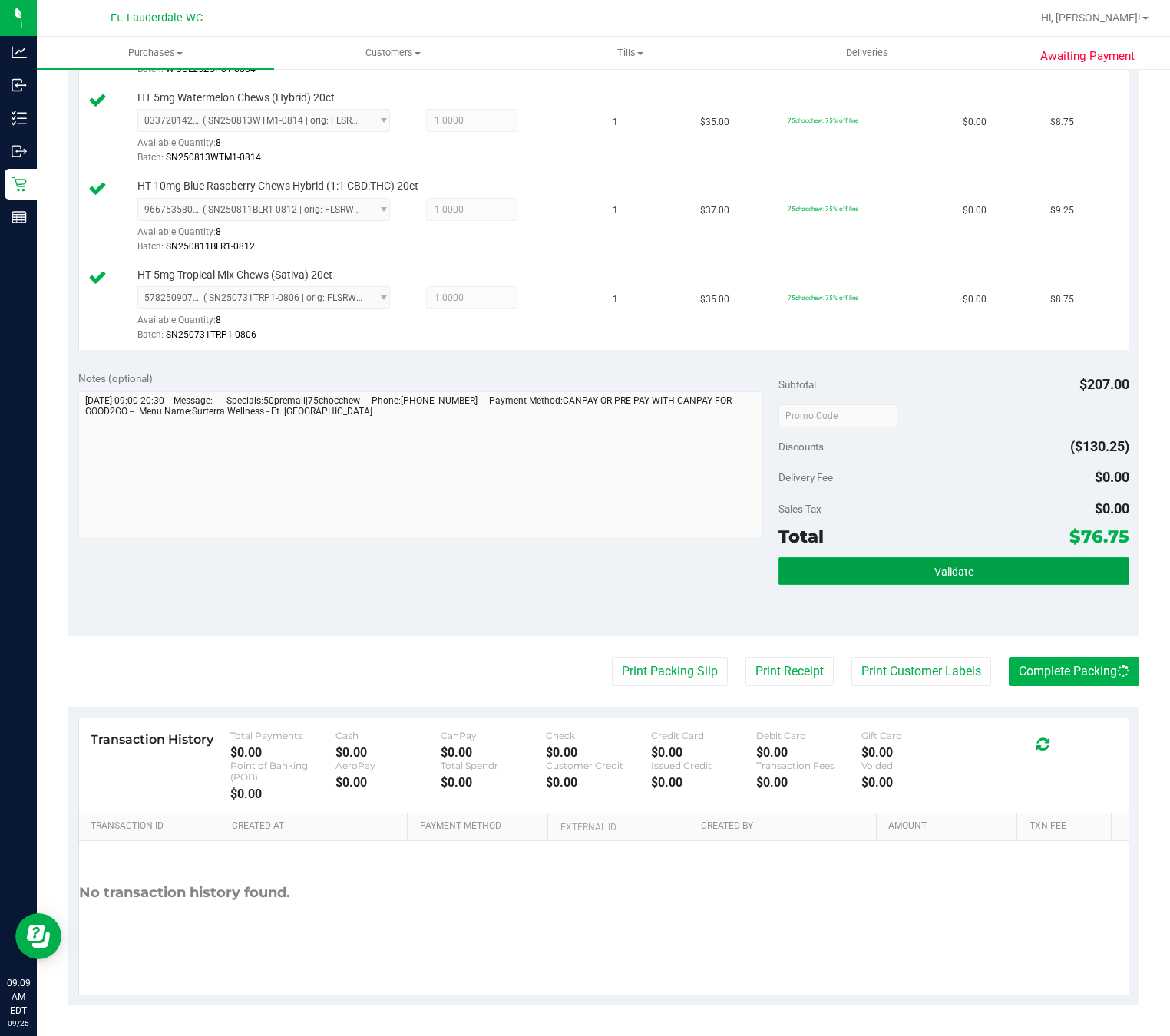
click at [958, 566] on span "Validate" at bounding box center [954, 572] width 39 height 12
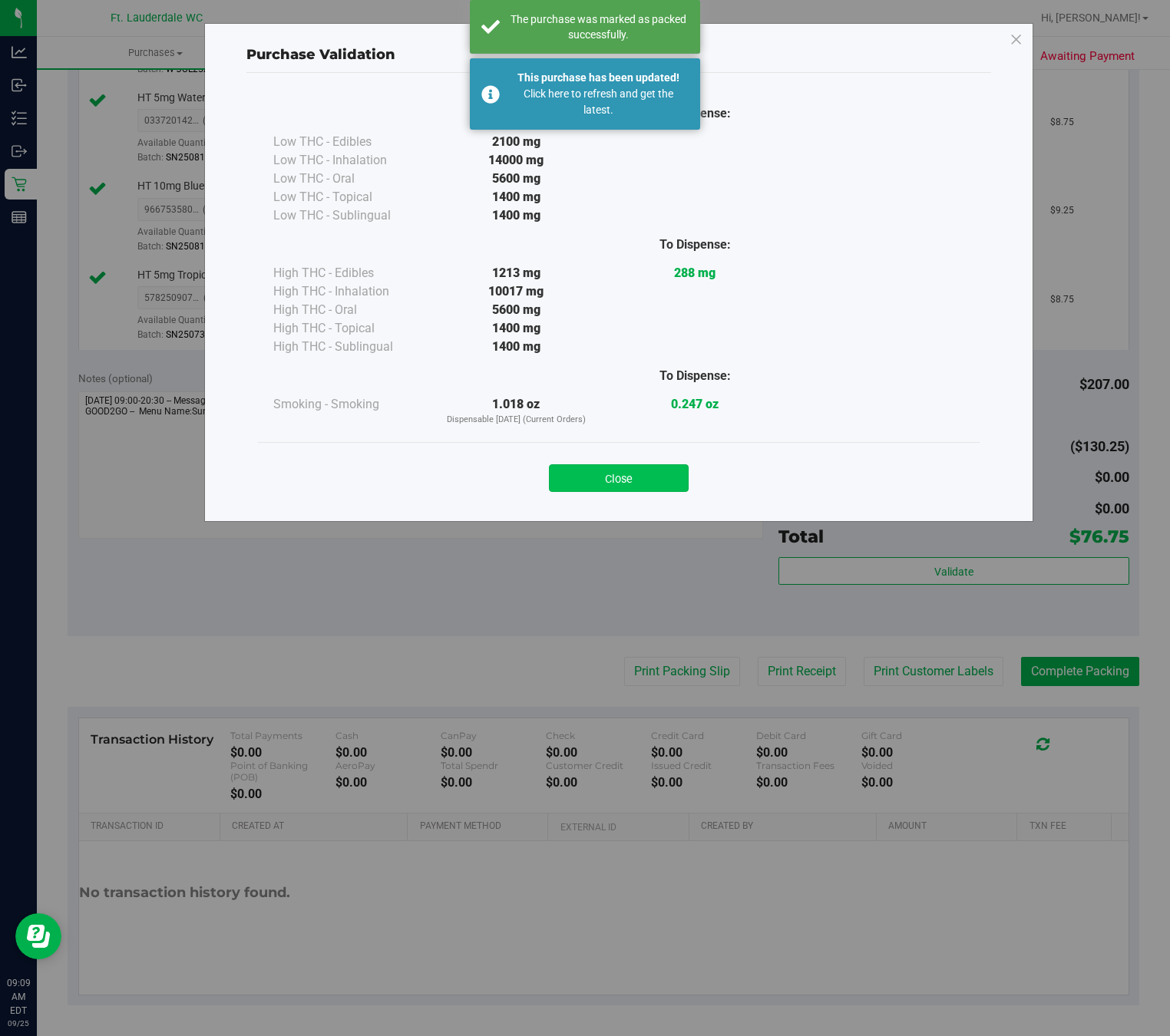
click at [634, 477] on button "Close" at bounding box center [619, 478] width 140 height 27
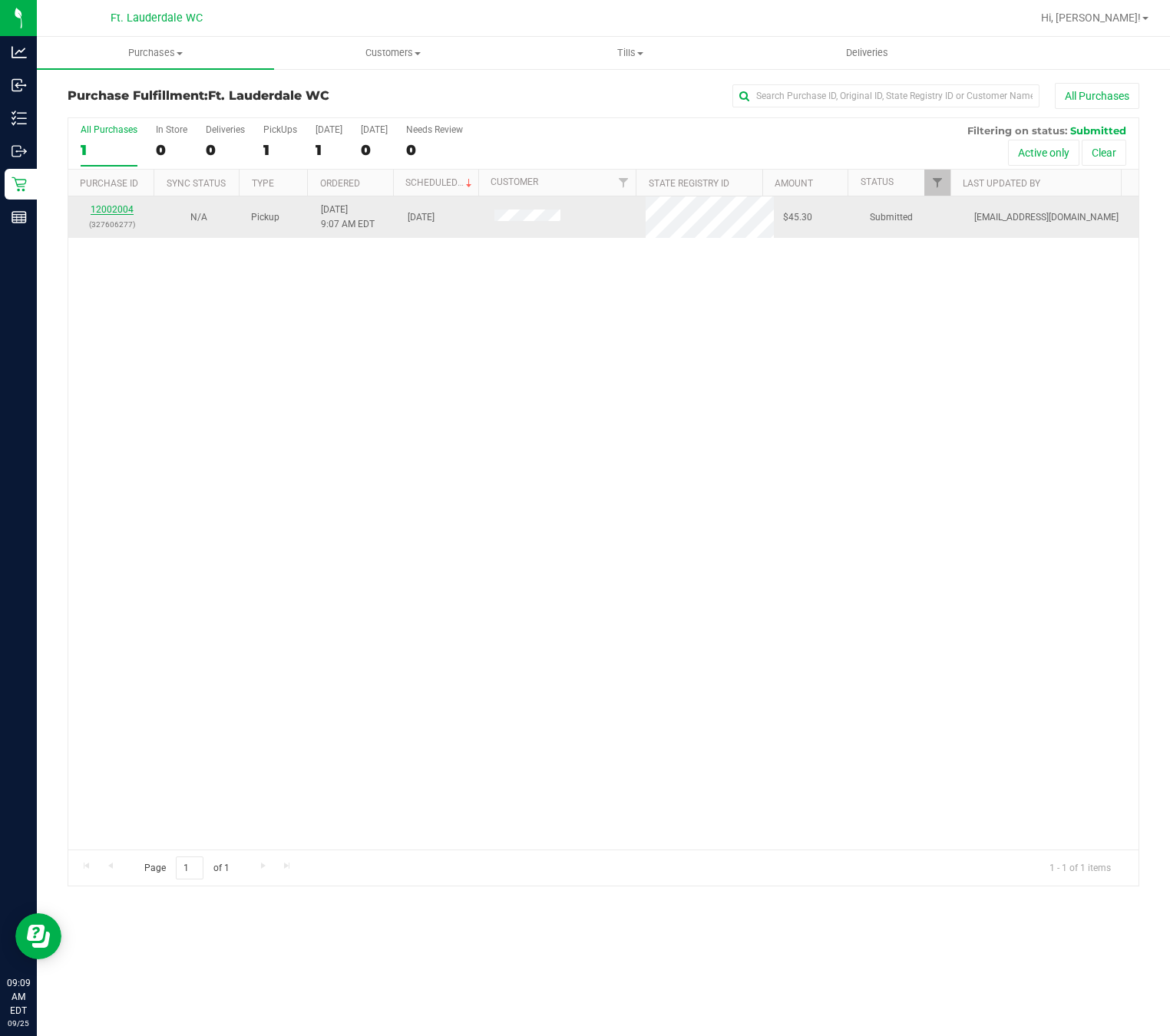
click at [119, 209] on link "12002004" at bounding box center [112, 210] width 43 height 11
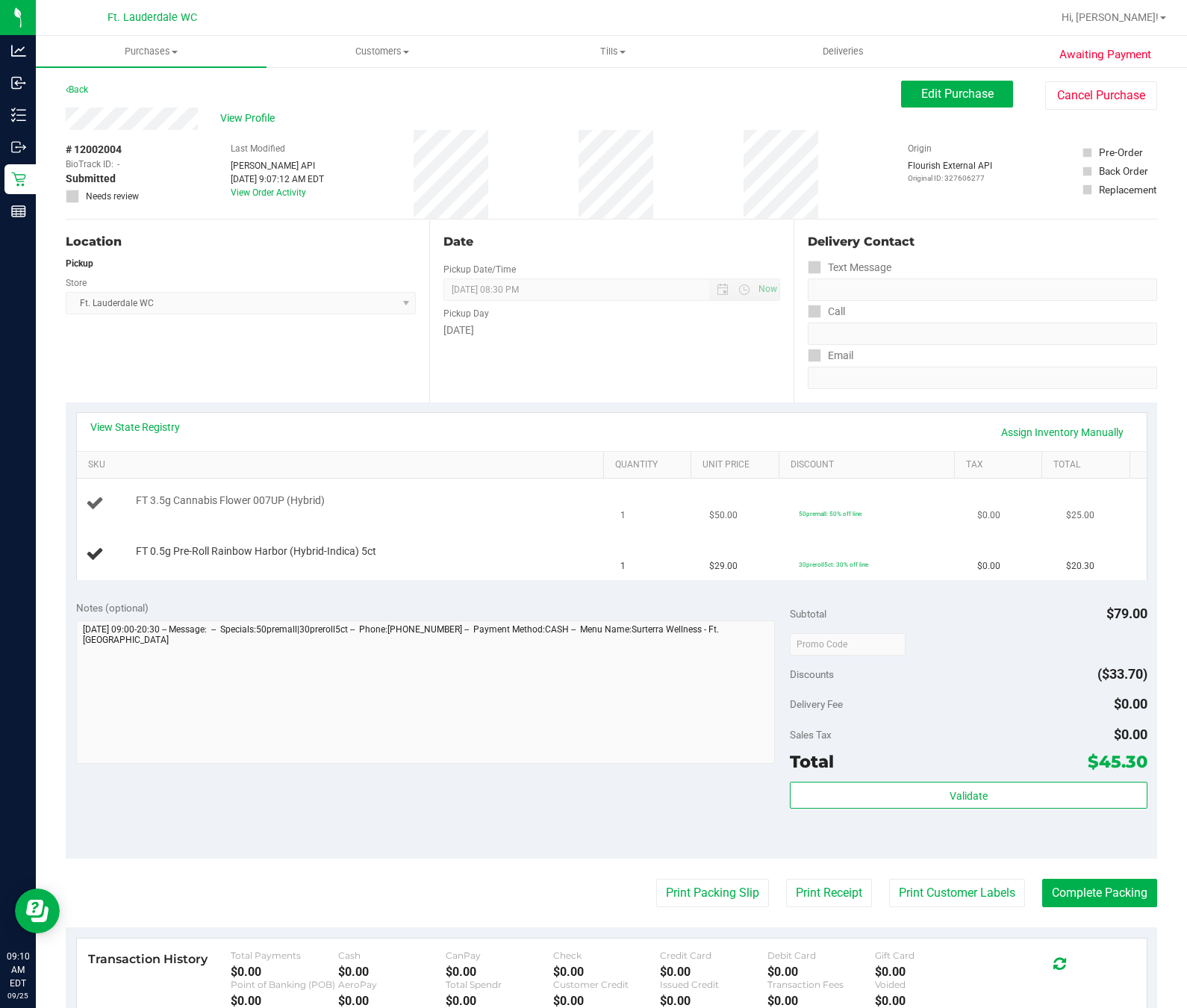
click at [518, 489] on td "FT 3.5g Cannabis Flower 007UP (Hybrid)" at bounding box center [344, 504] width 535 height 51
click at [538, 507] on div "FT 3.5g Cannabis Flower 007UP (Hybrid)" at bounding box center [365, 501] width 472 height 15
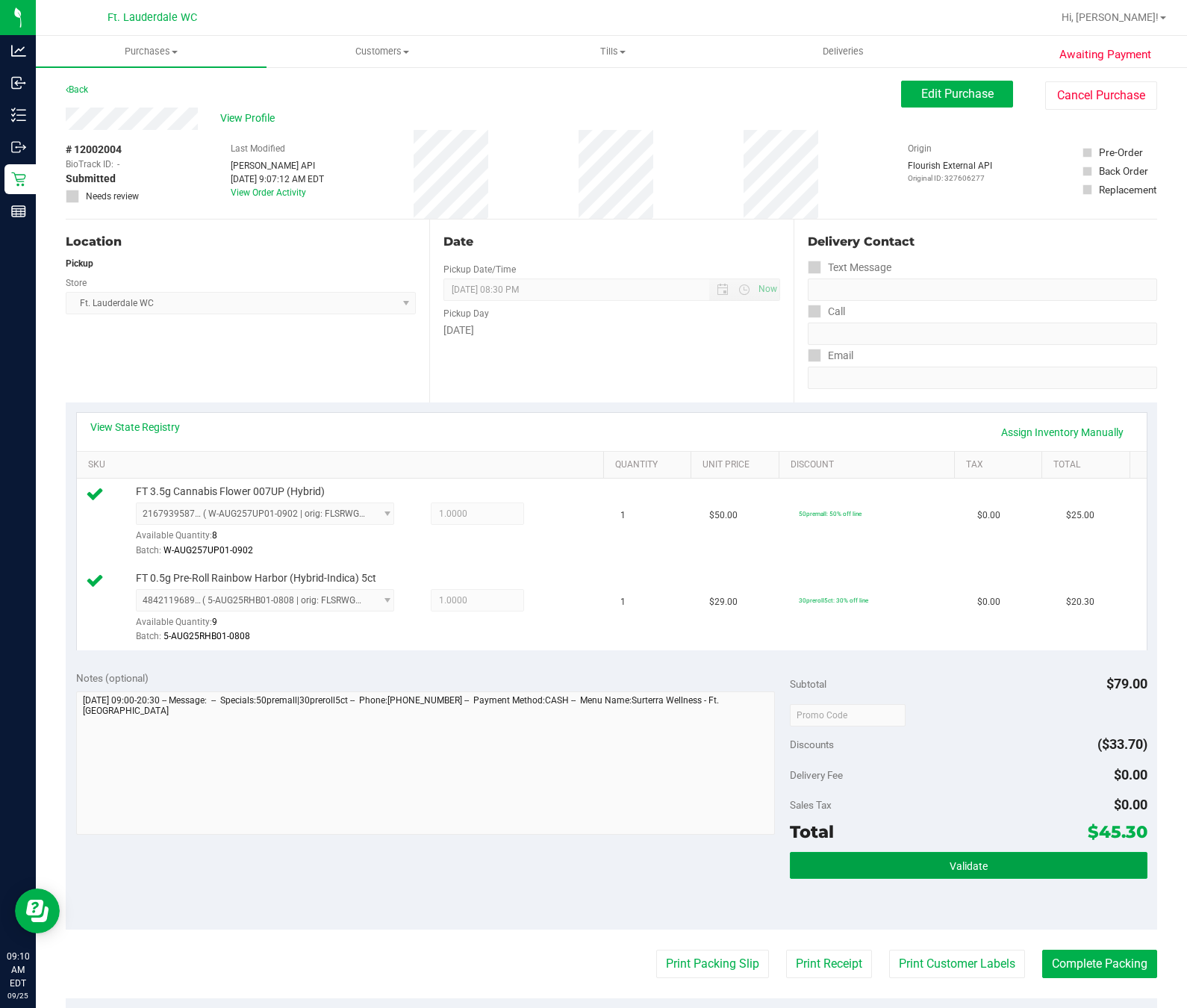
drag, startPoint x: 870, startPoint y: 861, endPoint x: 858, endPoint y: 841, distance: 23.3
click at [867, 861] on button "Validate" at bounding box center [968, 865] width 357 height 27
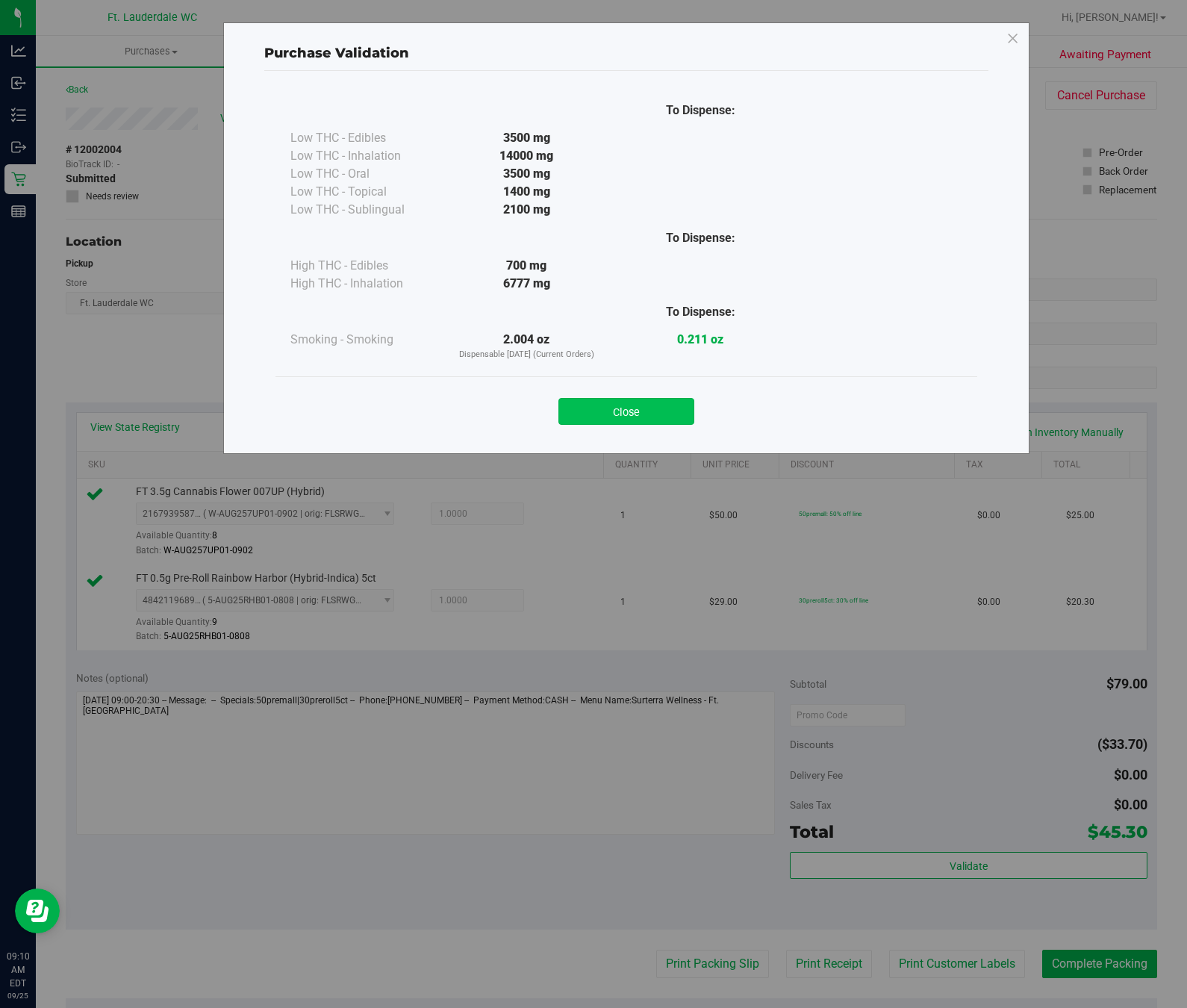
click at [654, 399] on button "Close" at bounding box center [626, 411] width 136 height 27
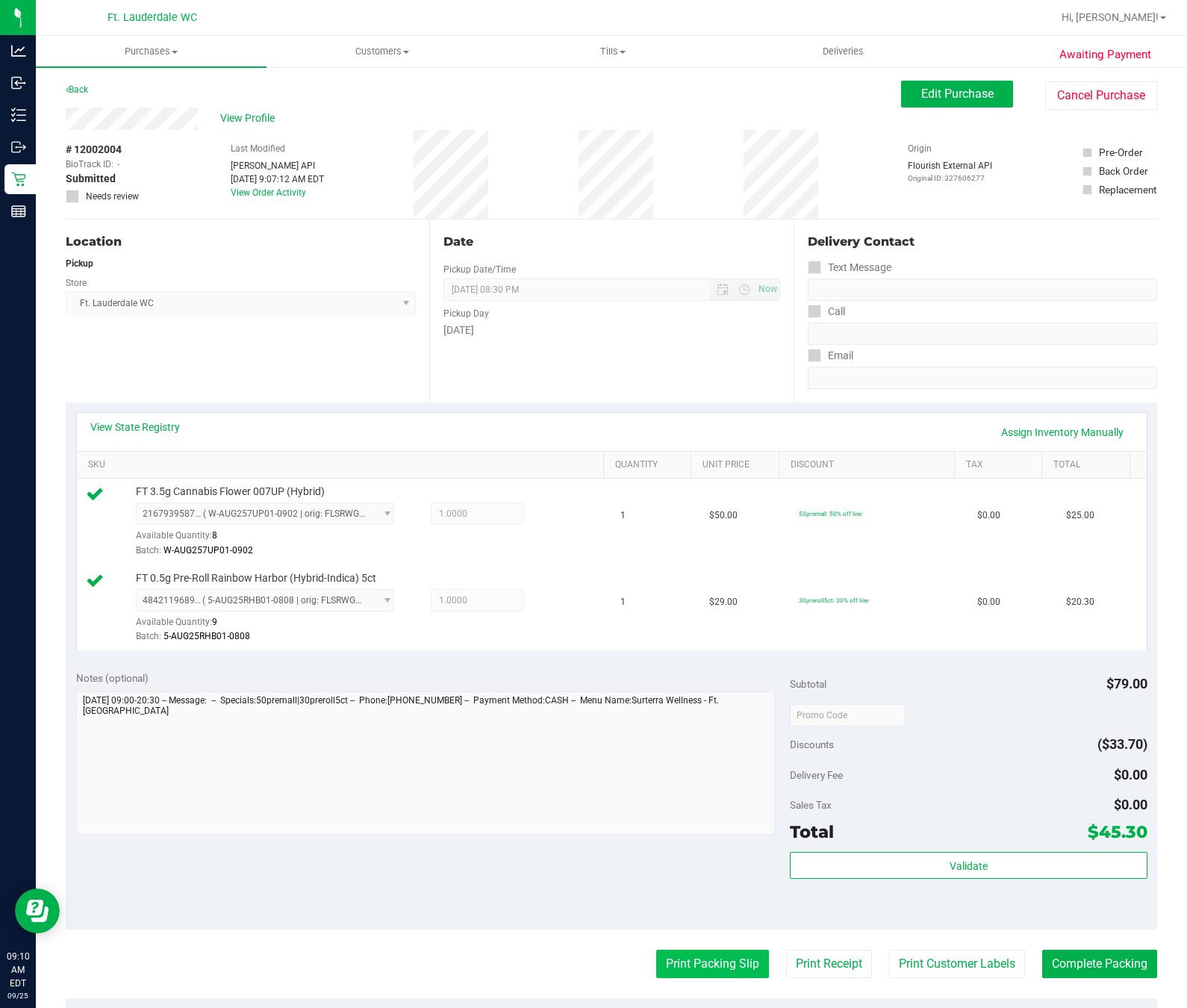
click at [722, 953] on button "Print Packing Slip" at bounding box center [712, 963] width 112 height 28
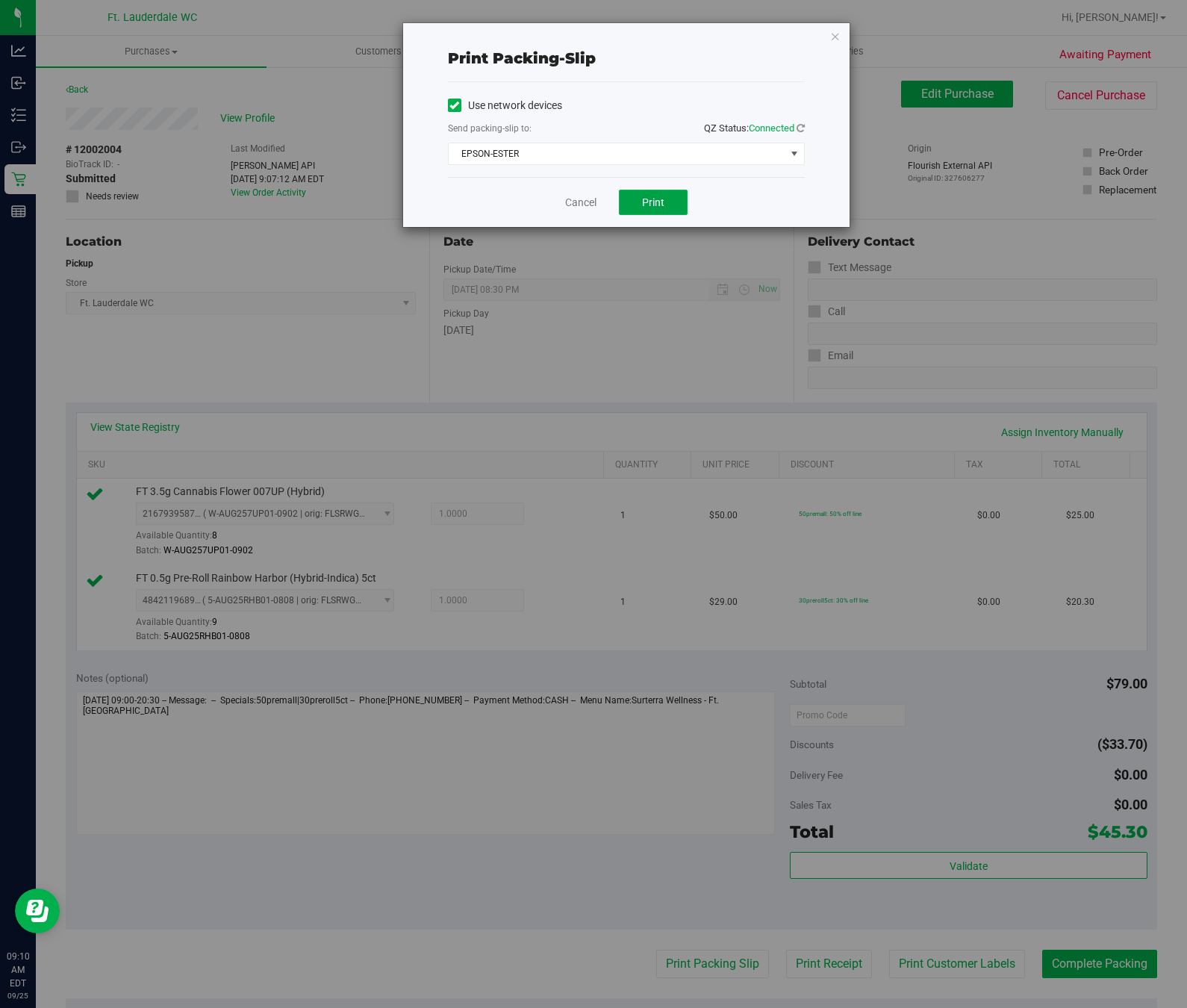
click at [679, 202] on button "Print" at bounding box center [653, 202] width 68 height 25
click at [592, 209] on link "Cancel" at bounding box center [580, 203] width 31 height 16
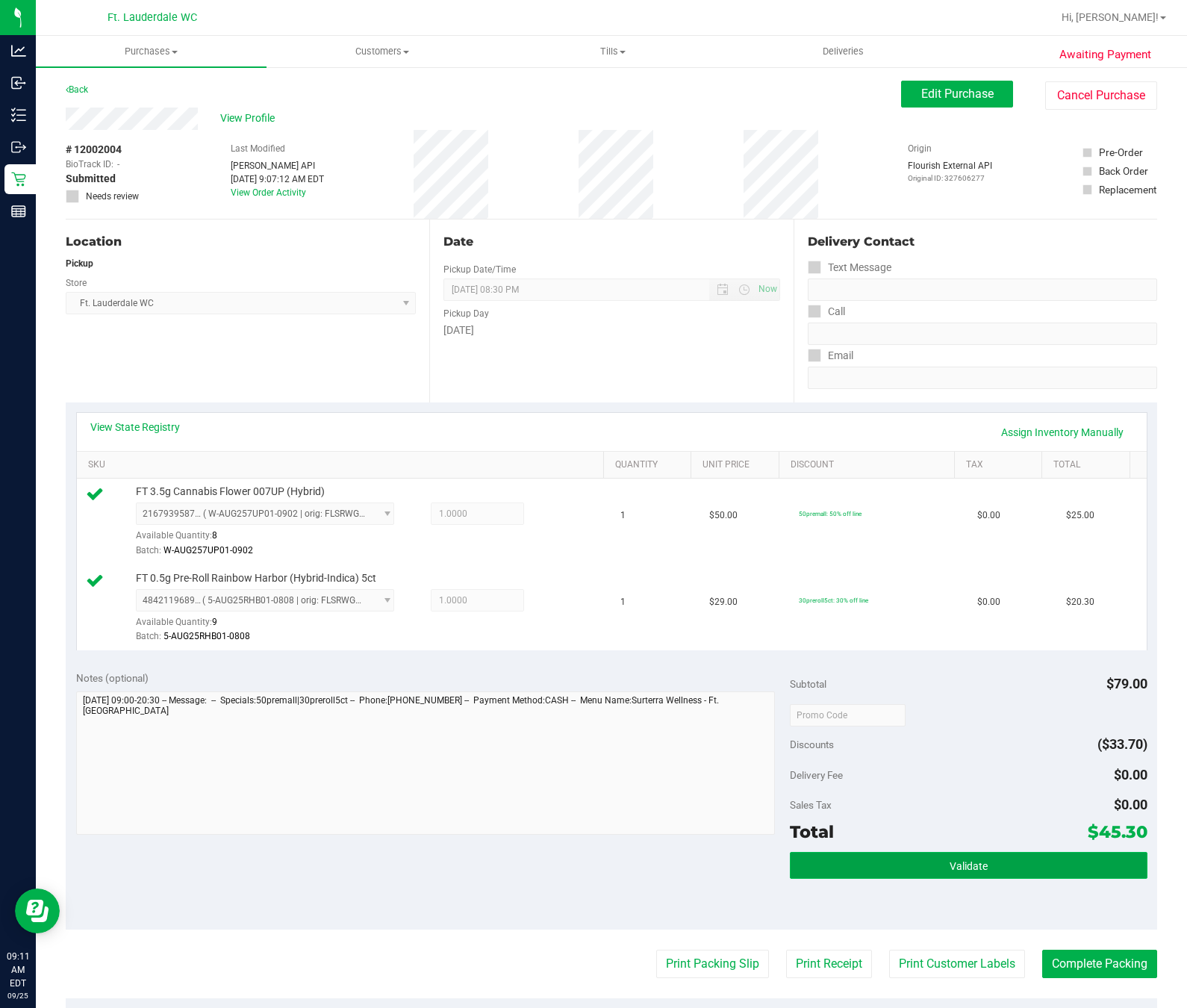
click at [1003, 871] on button "Validate" at bounding box center [968, 865] width 357 height 27
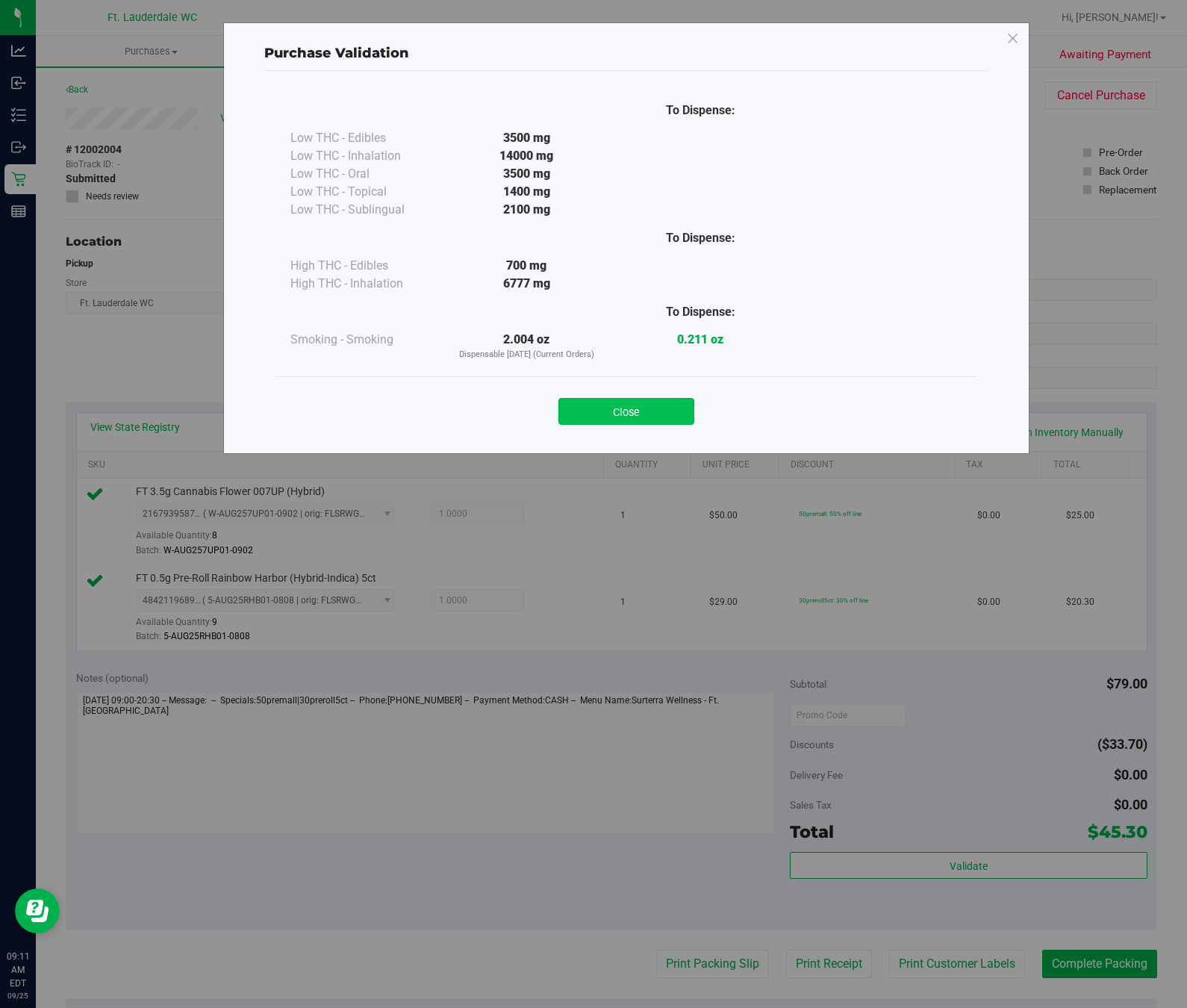
click at [650, 403] on button "Close" at bounding box center [626, 411] width 136 height 27
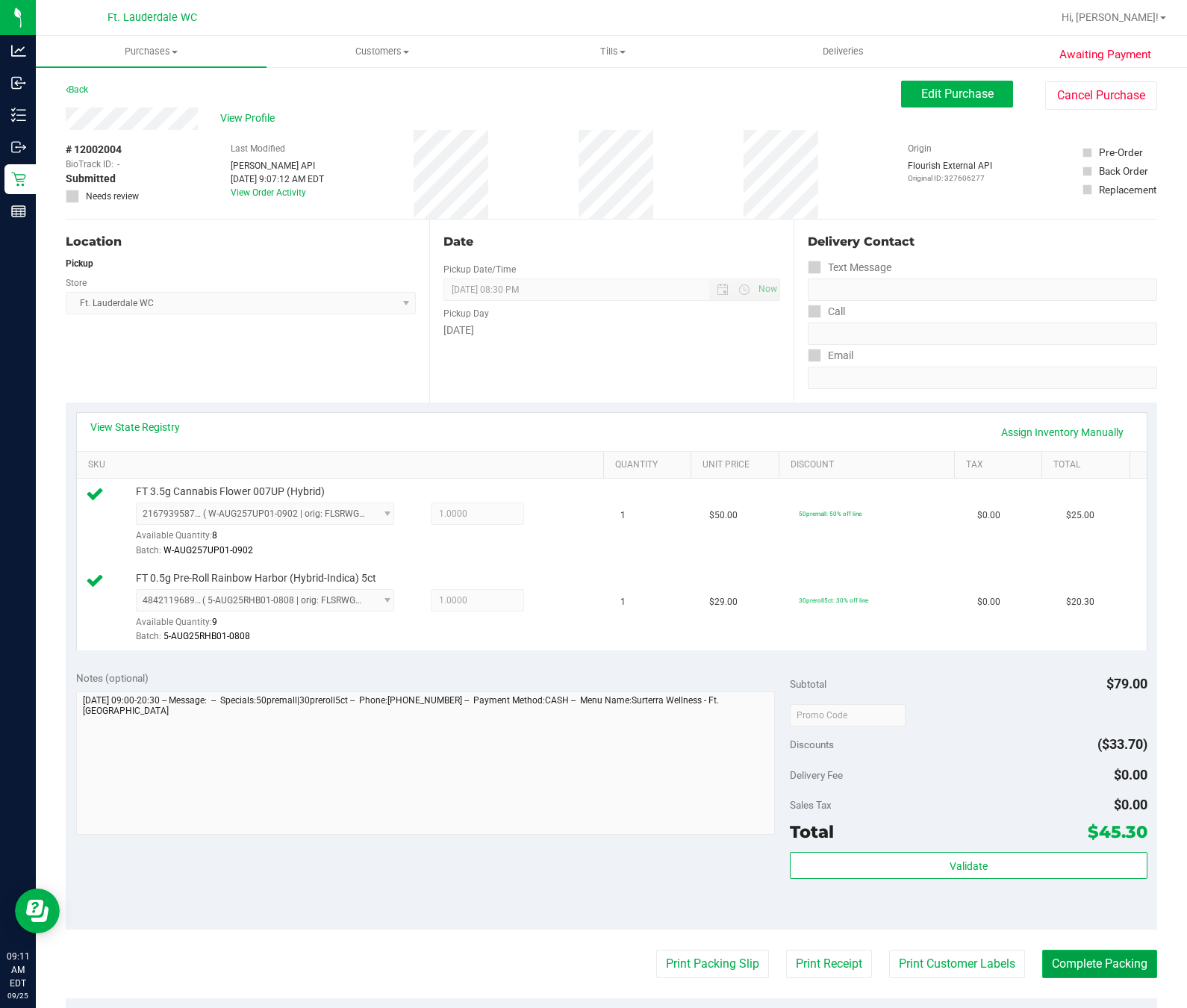
click at [1061, 973] on button "Complete Packing" at bounding box center [1099, 963] width 115 height 28
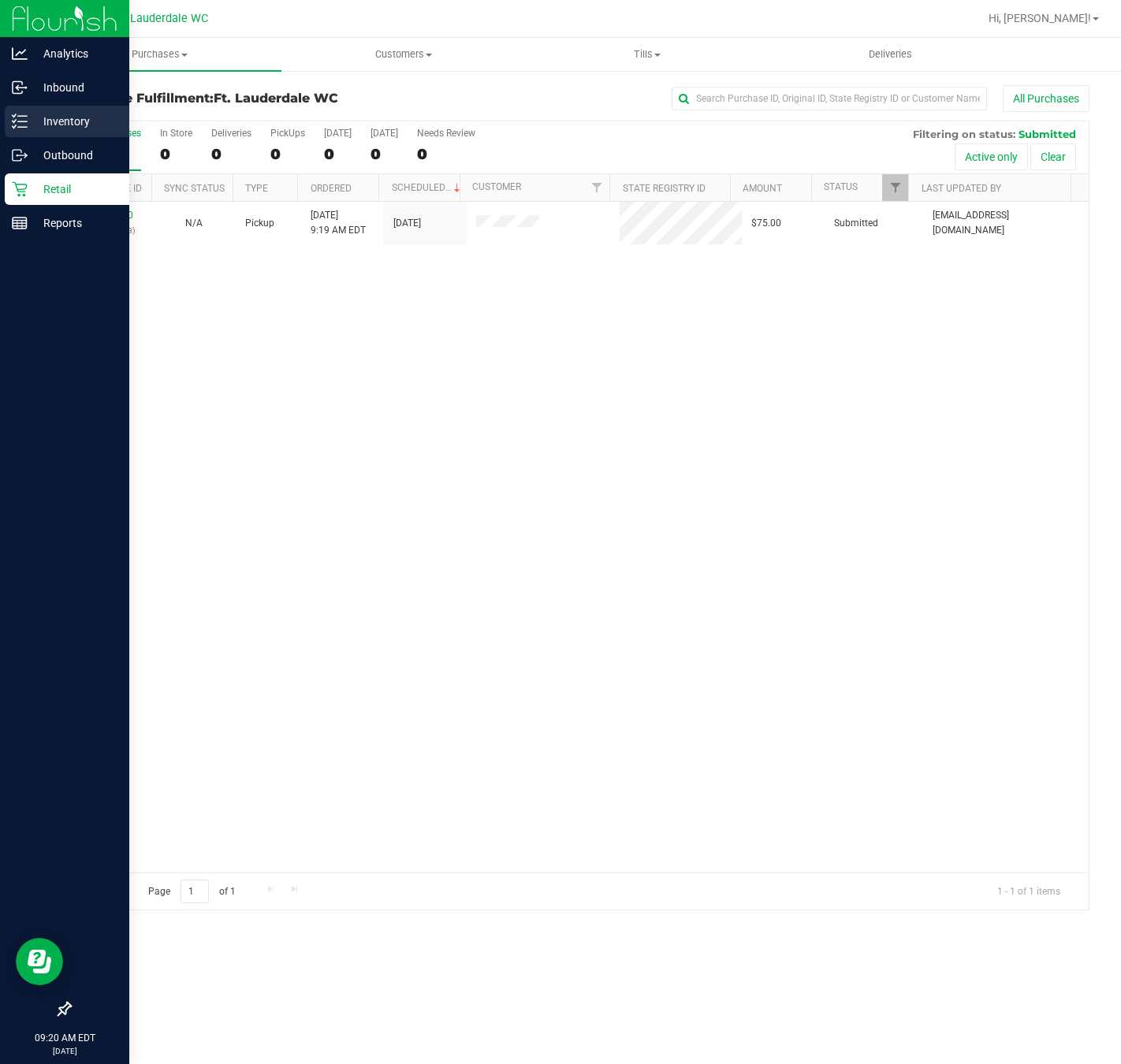
click at [33, 123] on p "Inventory" at bounding box center [75, 122] width 95 height 19
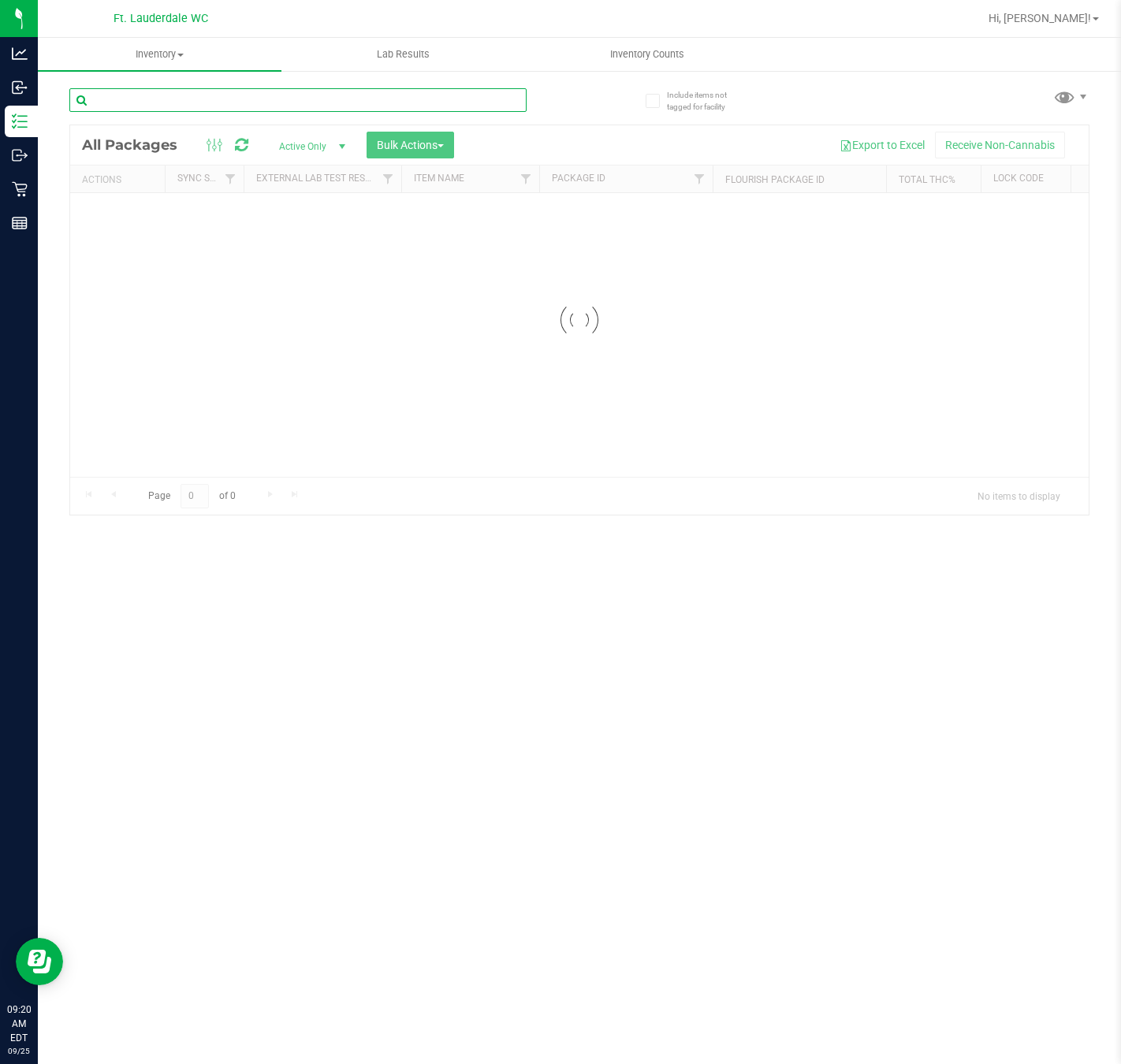
click at [240, 99] on input "text" at bounding box center [298, 99] width 457 height 23
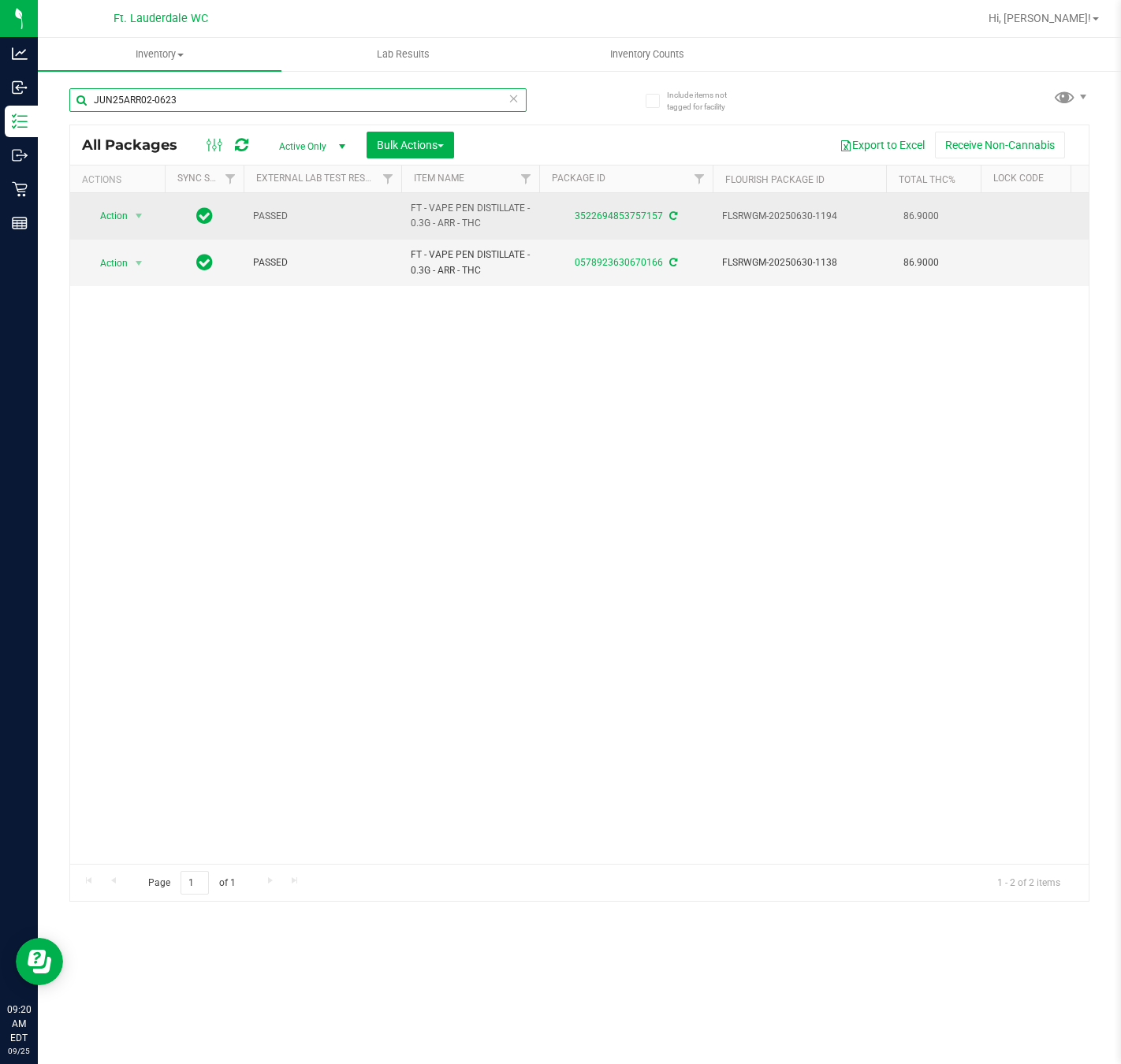
type input "JUN25ARR02-0623"
click at [118, 209] on span "Action" at bounding box center [107, 216] width 42 height 22
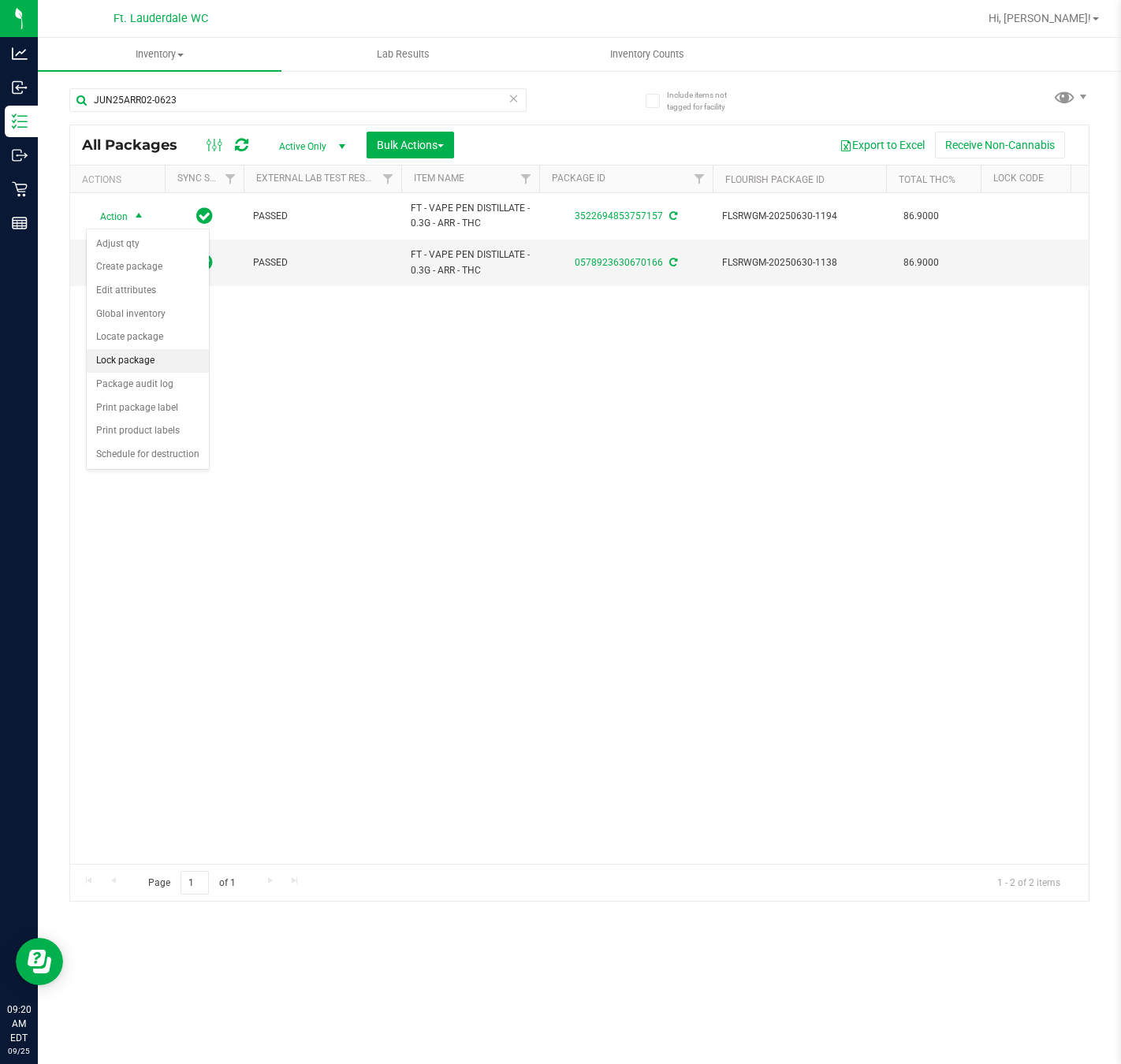
click at [126, 367] on li "Lock package" at bounding box center [148, 361] width 122 height 23
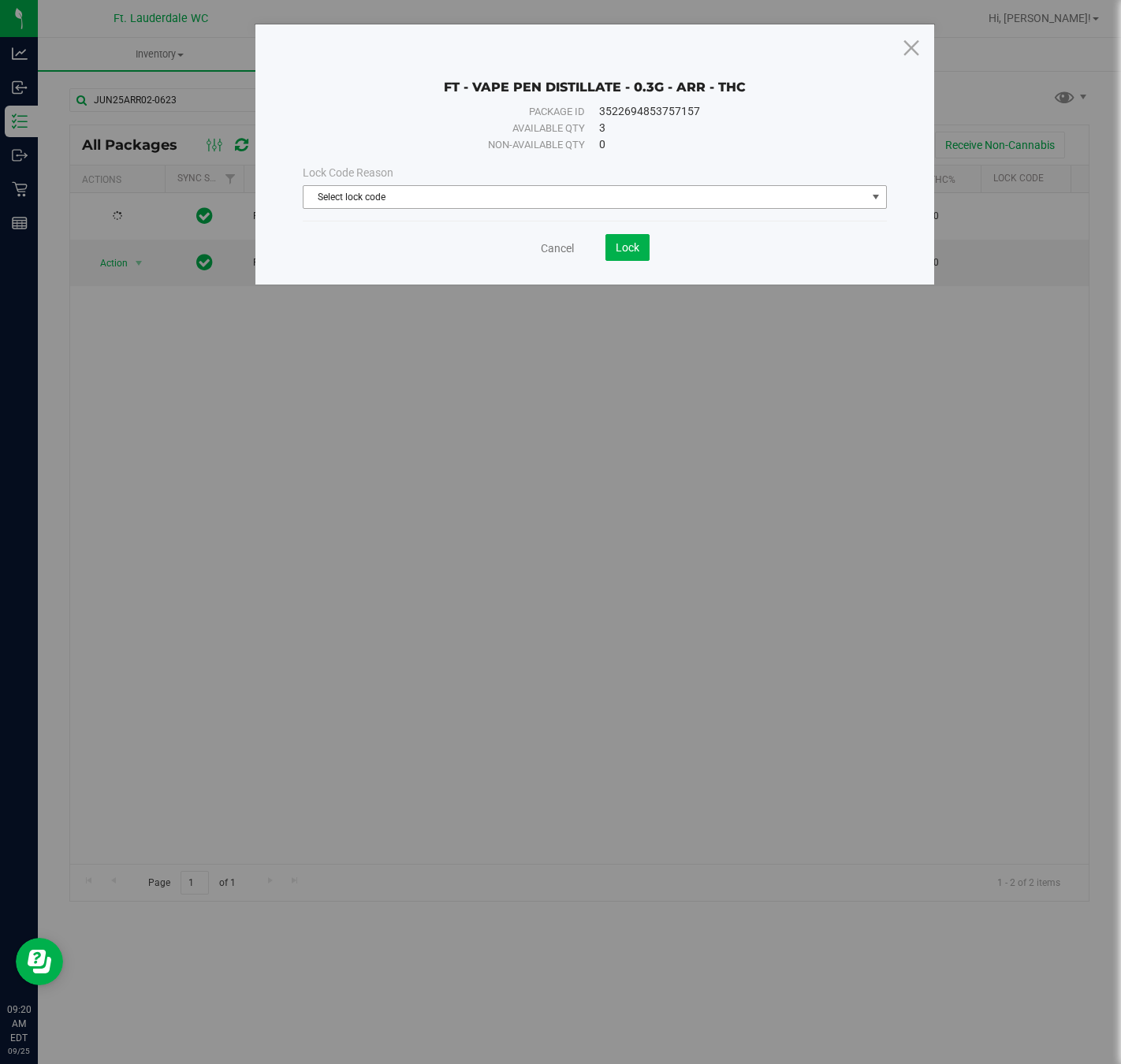
click at [575, 185] on span "Select lock code" at bounding box center [594, 196] width 583 height 23
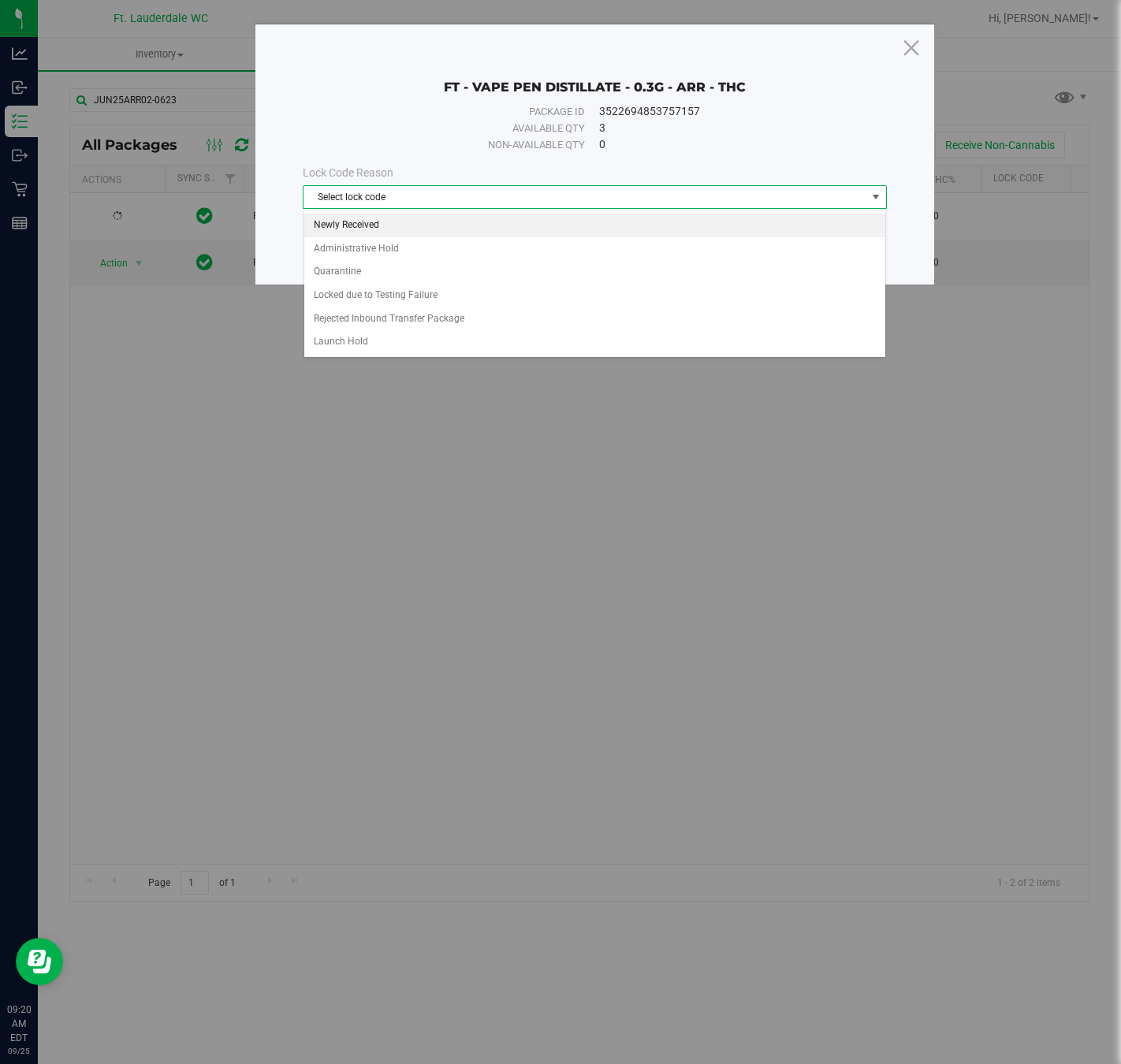
click at [436, 217] on li "Newly Received" at bounding box center [594, 225] width 581 height 23
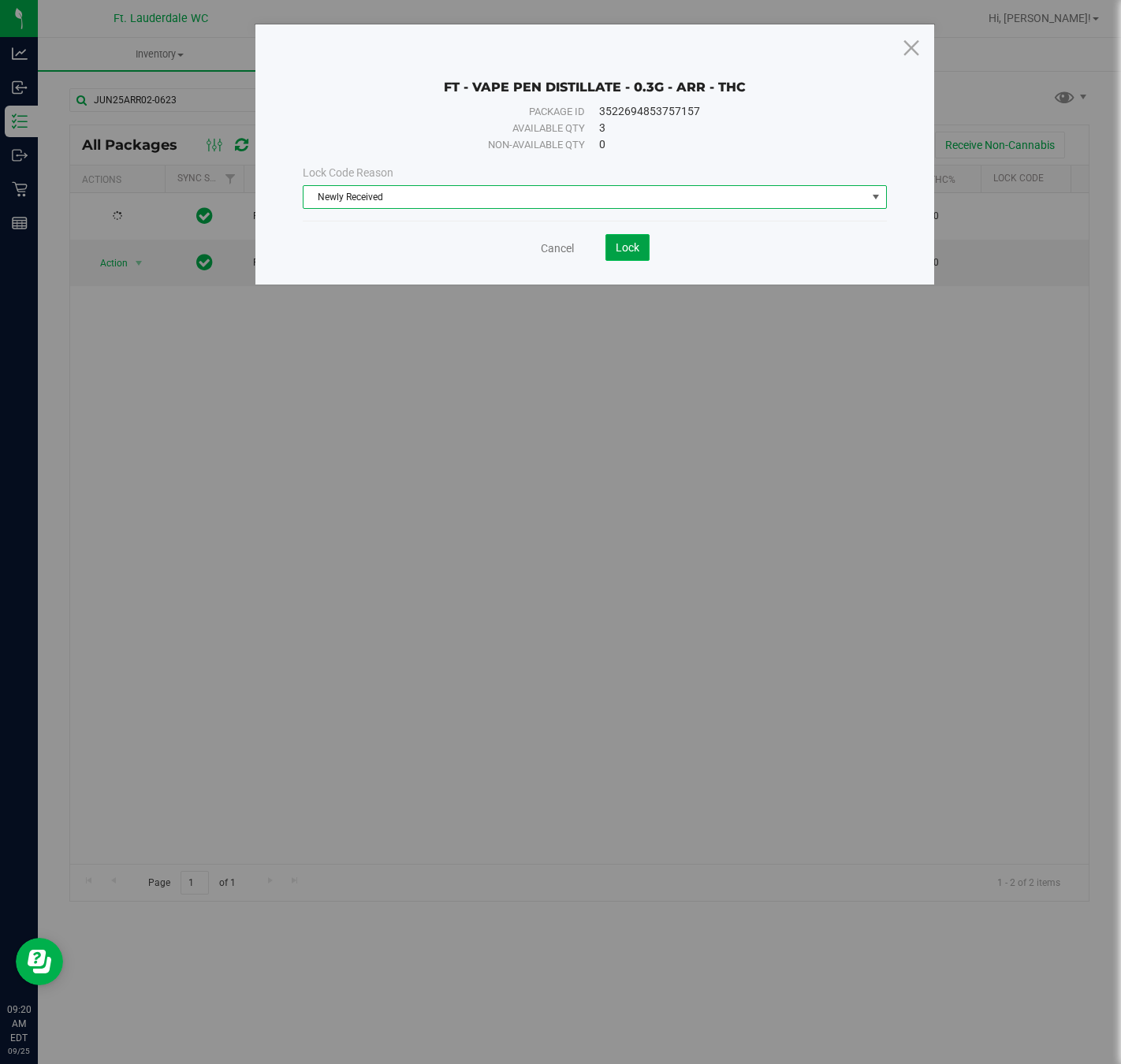
click at [605, 246] on button "Lock" at bounding box center [627, 247] width 44 height 26
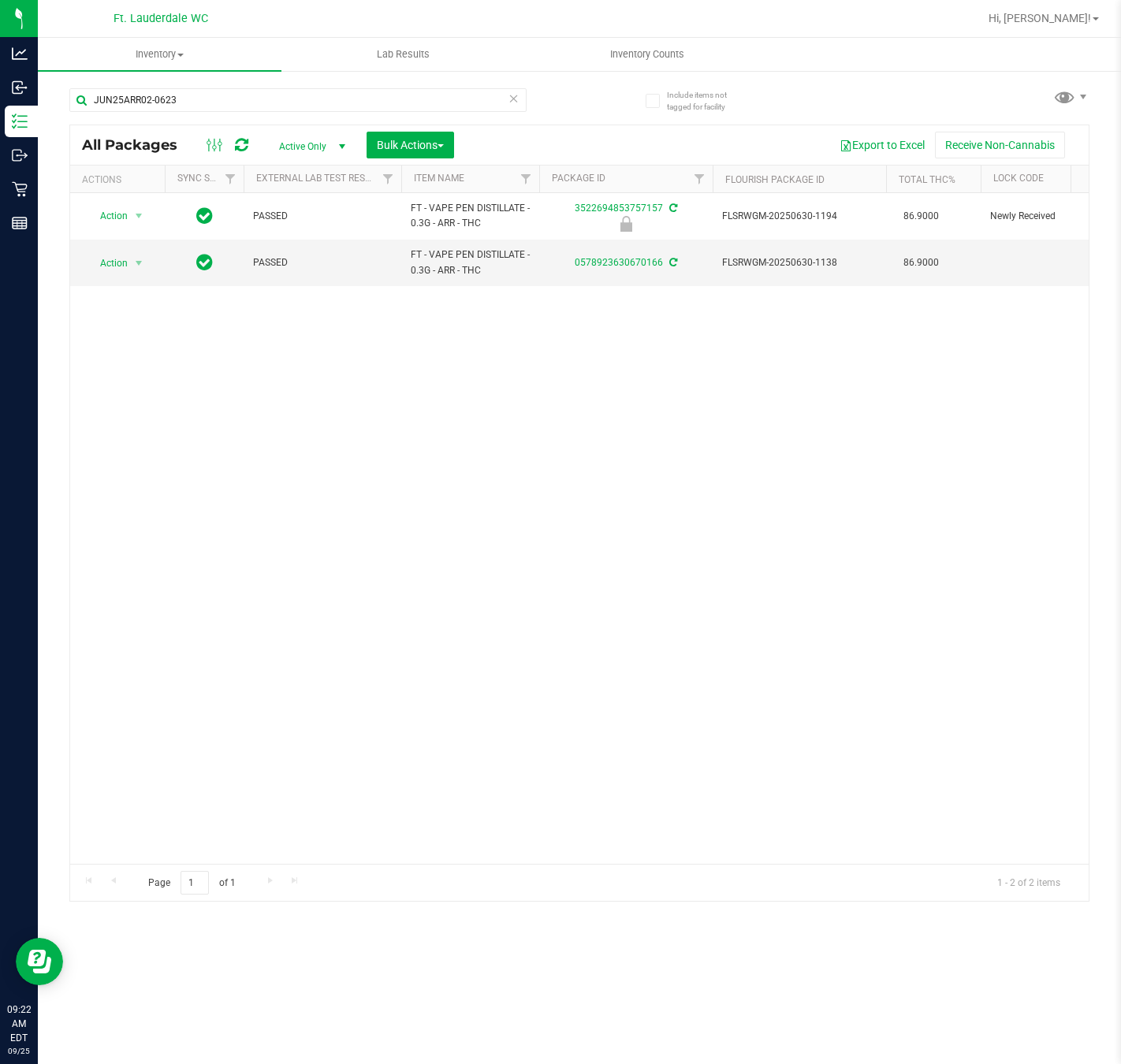
click at [185, 666] on div "Action Action Edit attributes Global inventory Locate package Package audit log…" at bounding box center [579, 528] width 1018 height 671
click at [249, 658] on div "Action Action Edit attributes Global inventory Locate package Package audit log…" at bounding box center [579, 528] width 1018 height 671
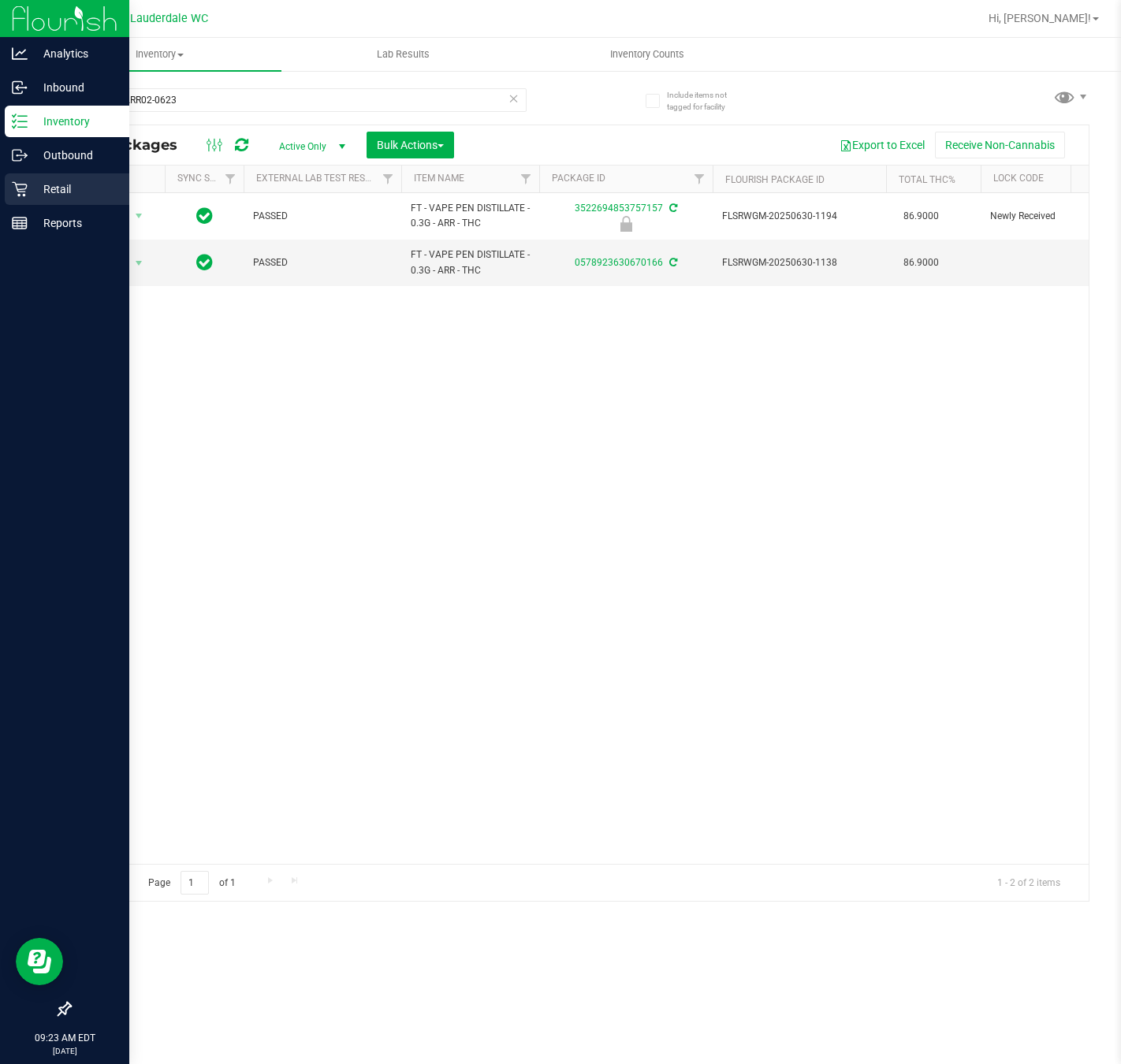
click at [34, 183] on p "Retail" at bounding box center [75, 189] width 95 height 19
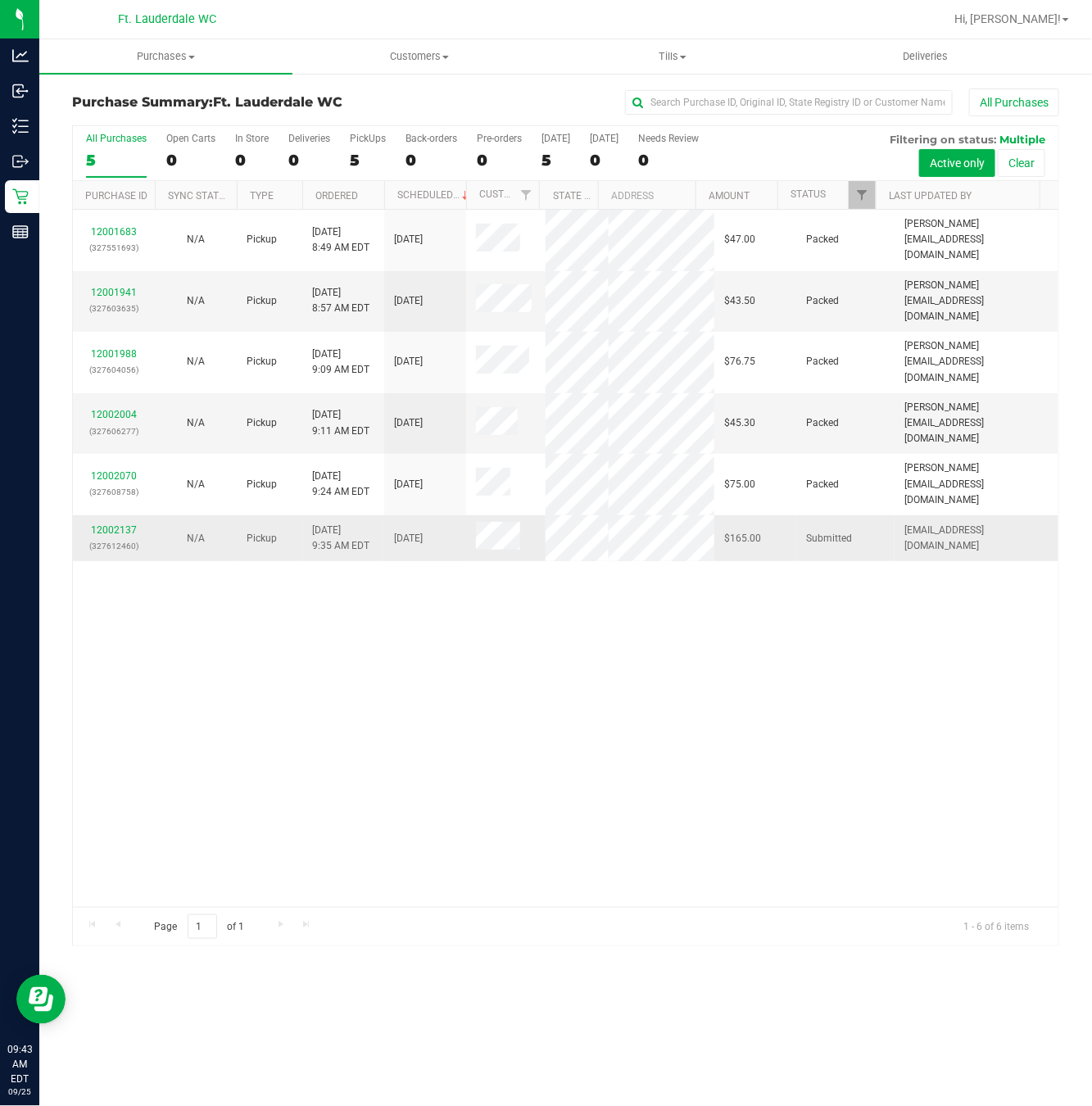
click at [138, 554] on div "12002137 (327612460)" at bounding box center [113, 538] width 63 height 31
click at [133, 536] on link "12002137" at bounding box center [113, 530] width 46 height 12
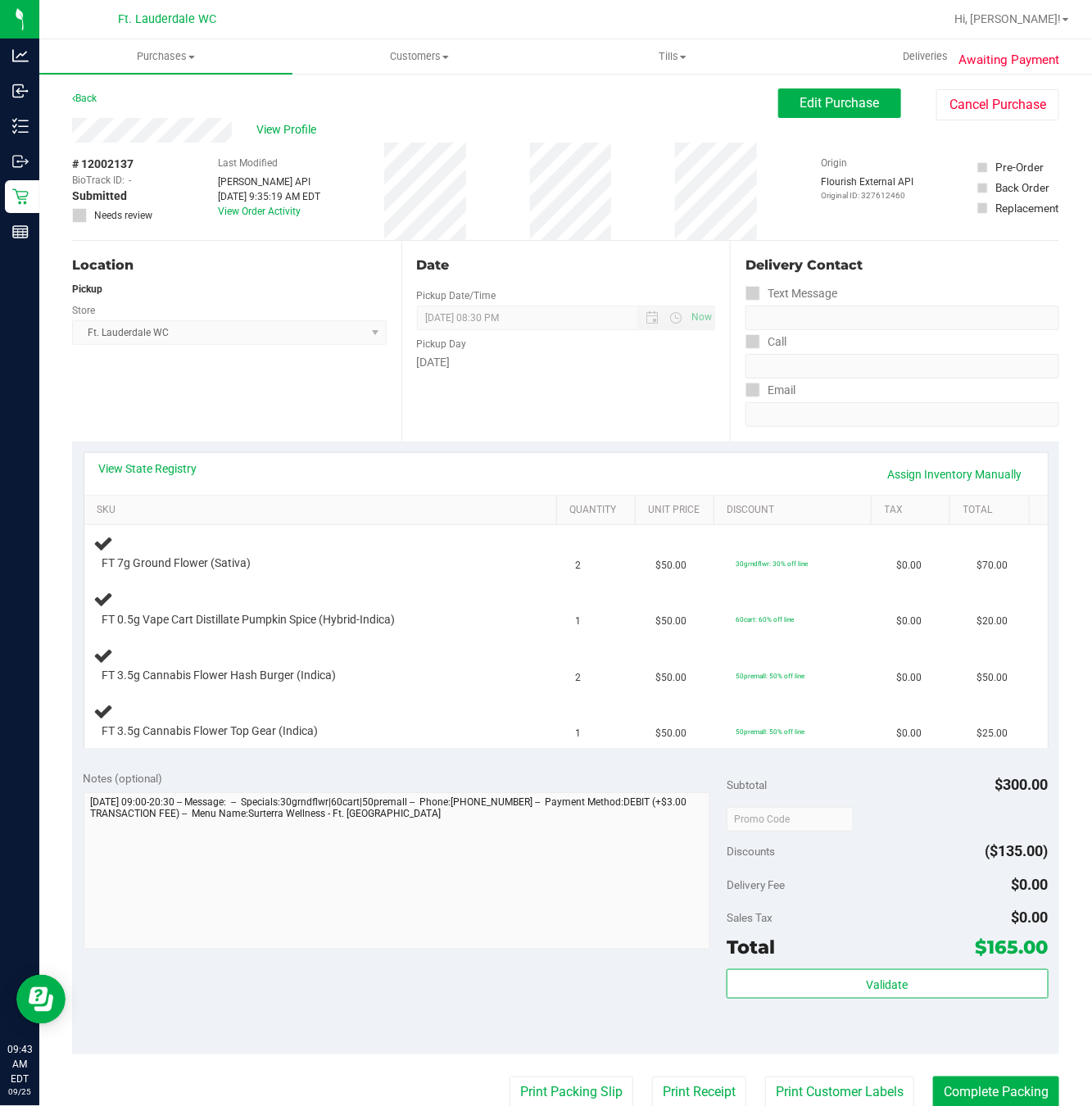
scroll to position [123, 0]
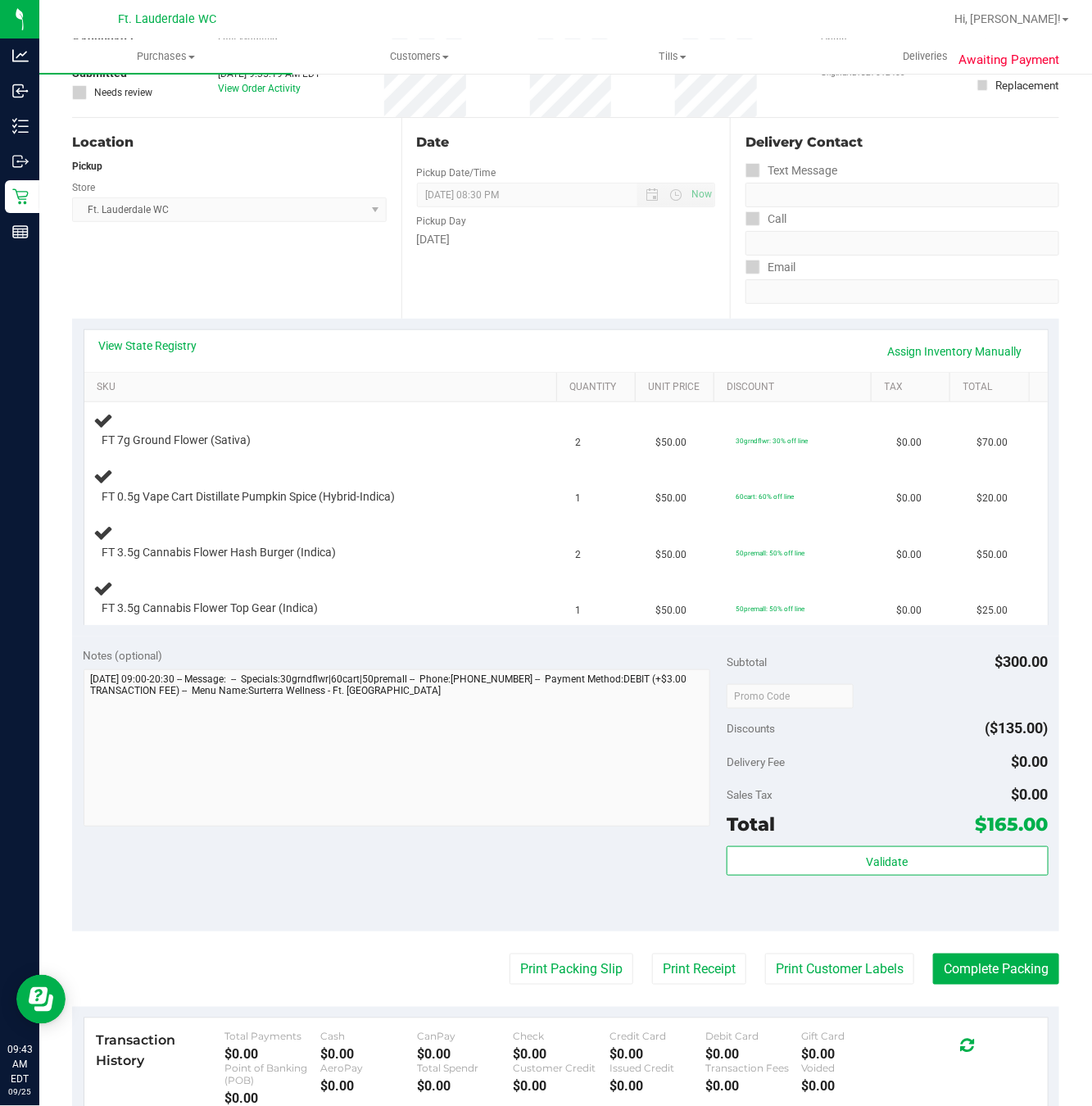
click at [526, 281] on div "Date Pickup Date/Time 09/25/2025 Now 09/25/2025 08:30 PM Now Pickup Day Thursday" at bounding box center [566, 218] width 329 height 201
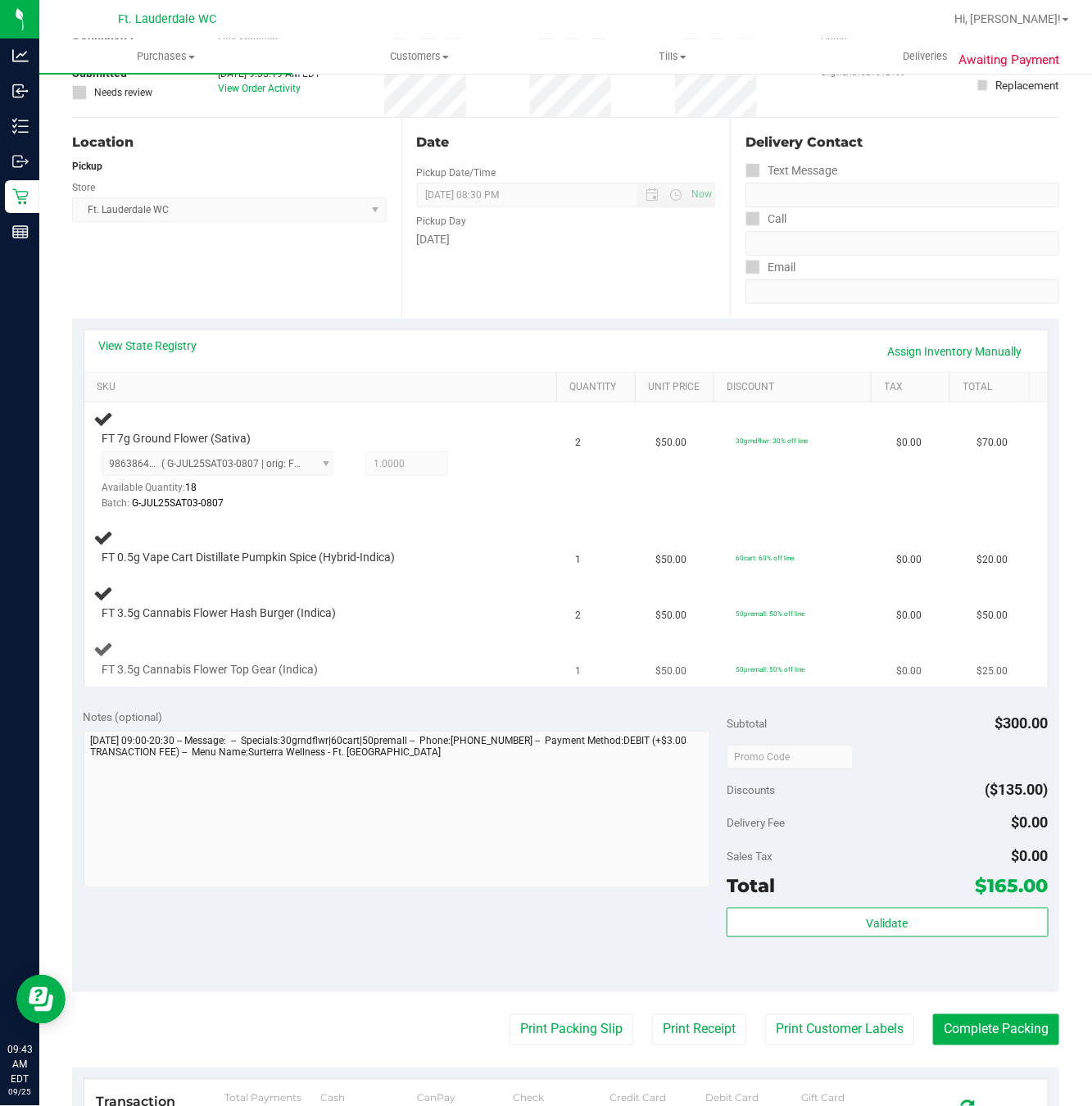
click at [366, 678] on div at bounding box center [310, 678] width 416 height 1
click at [334, 678] on div at bounding box center [310, 678] width 416 height 1
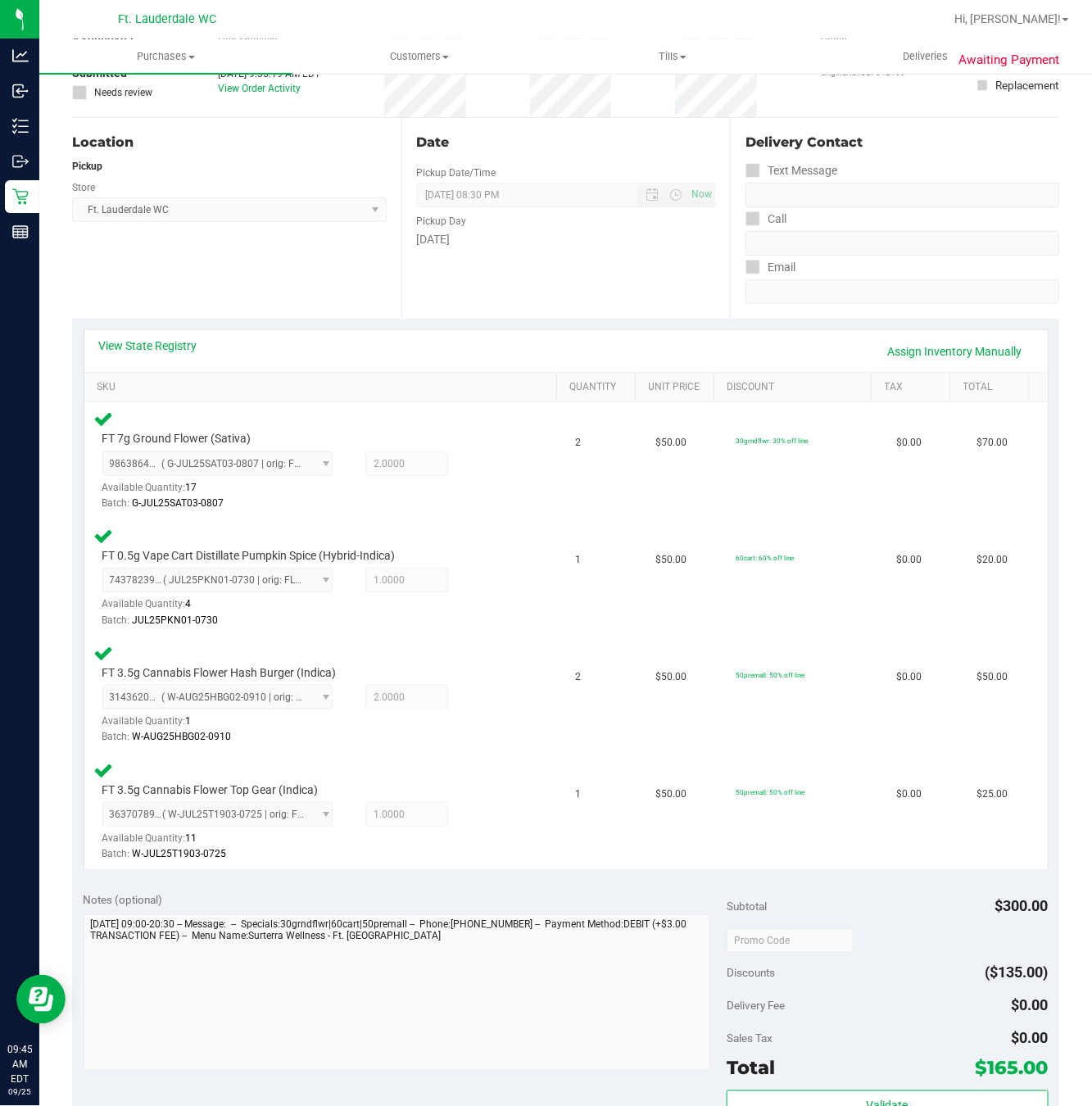
scroll to position [614, 0]
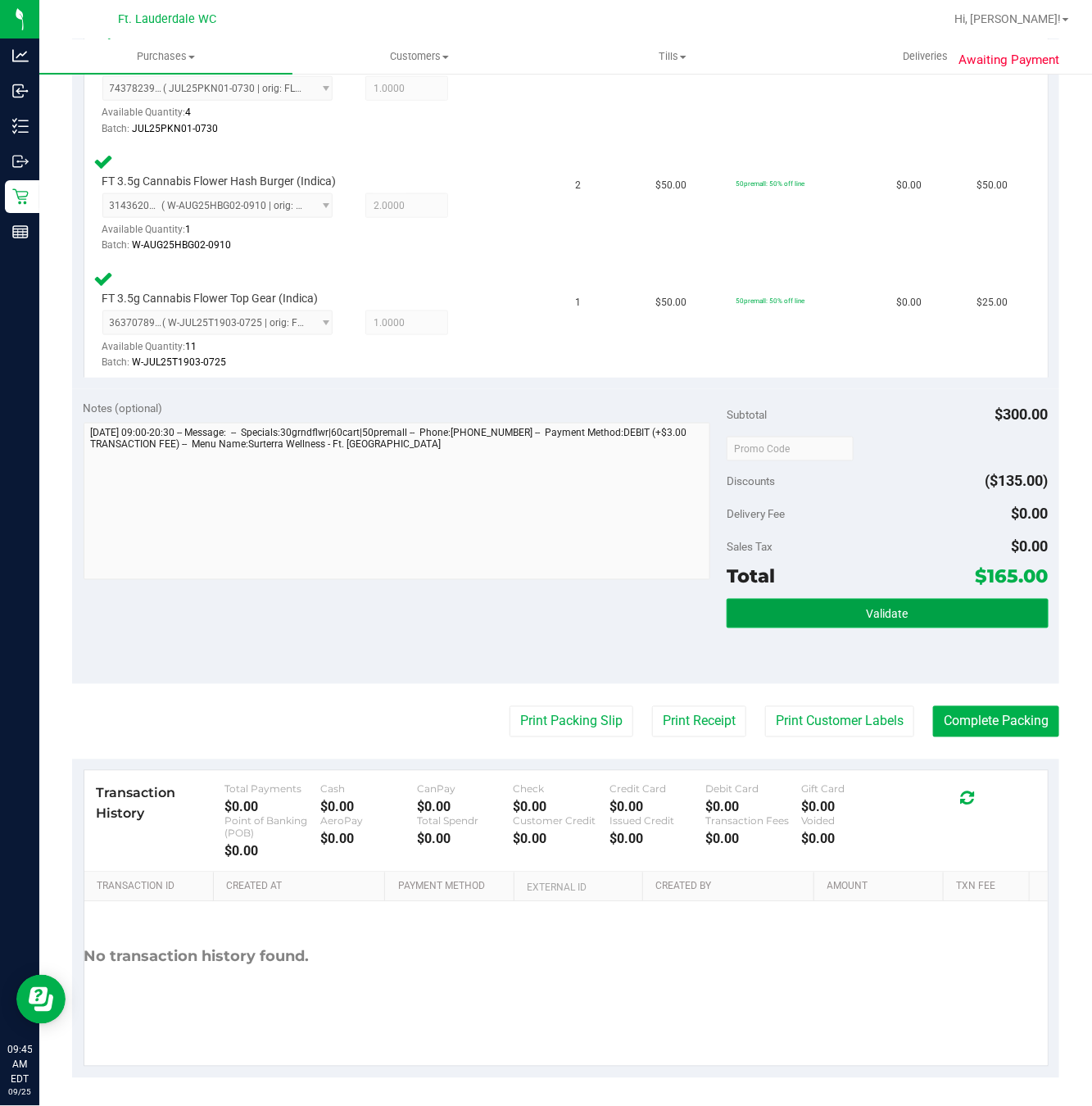
click at [829, 617] on button "Validate" at bounding box center [888, 613] width 322 height 29
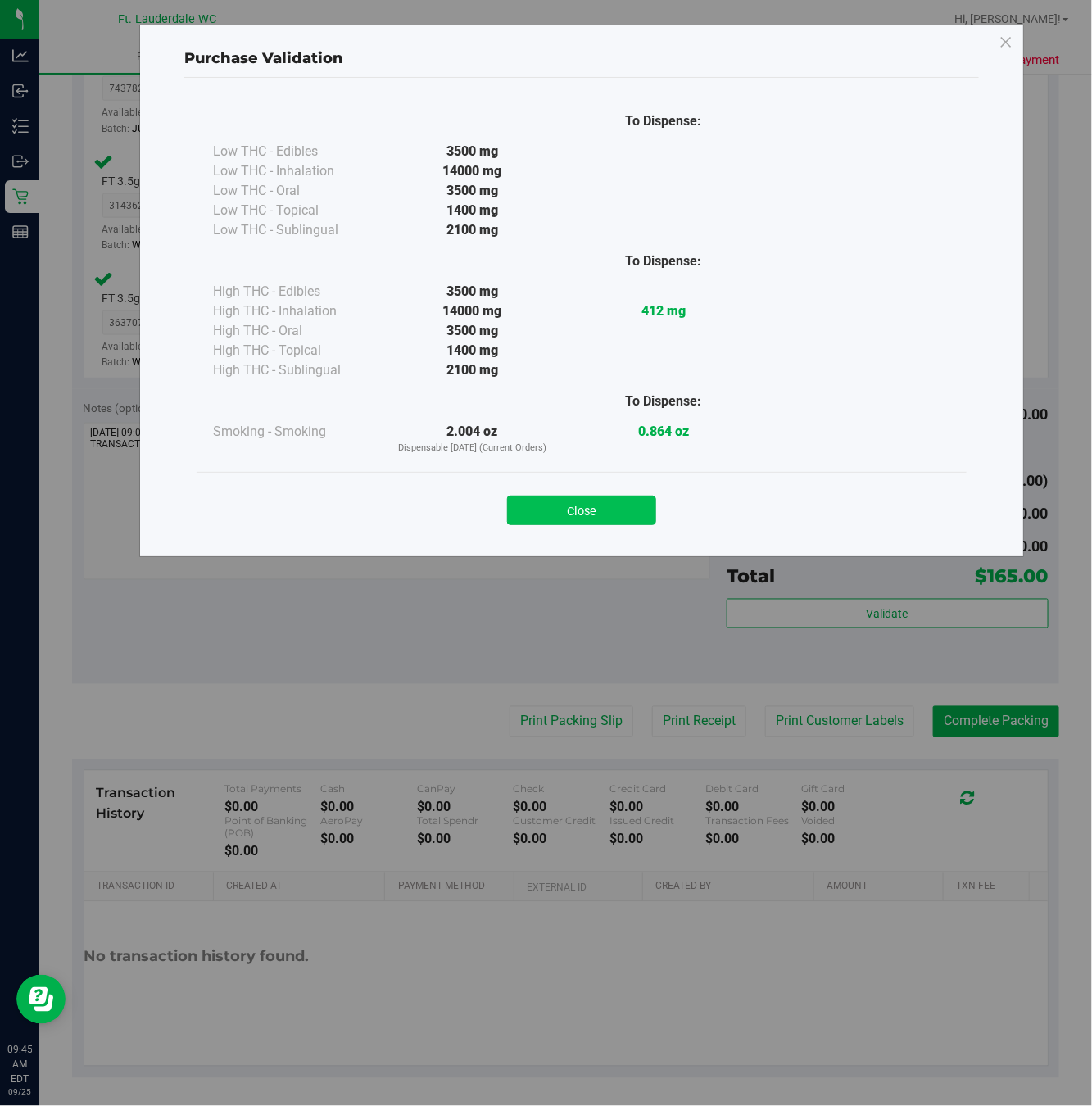
click at [521, 514] on button "Close" at bounding box center [582, 510] width 149 height 29
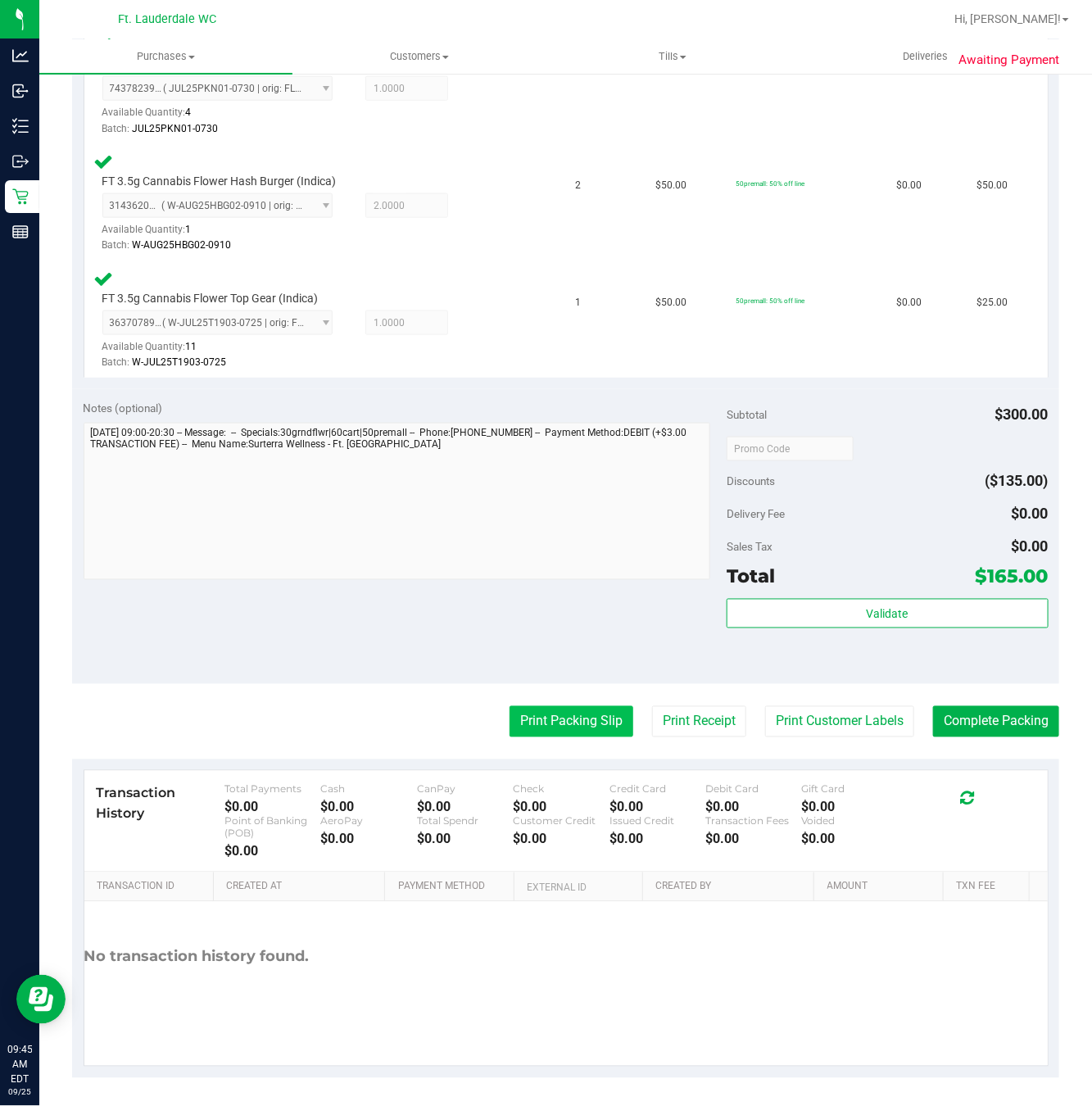
click at [580, 728] on button "Print Packing Slip" at bounding box center [571, 721] width 123 height 31
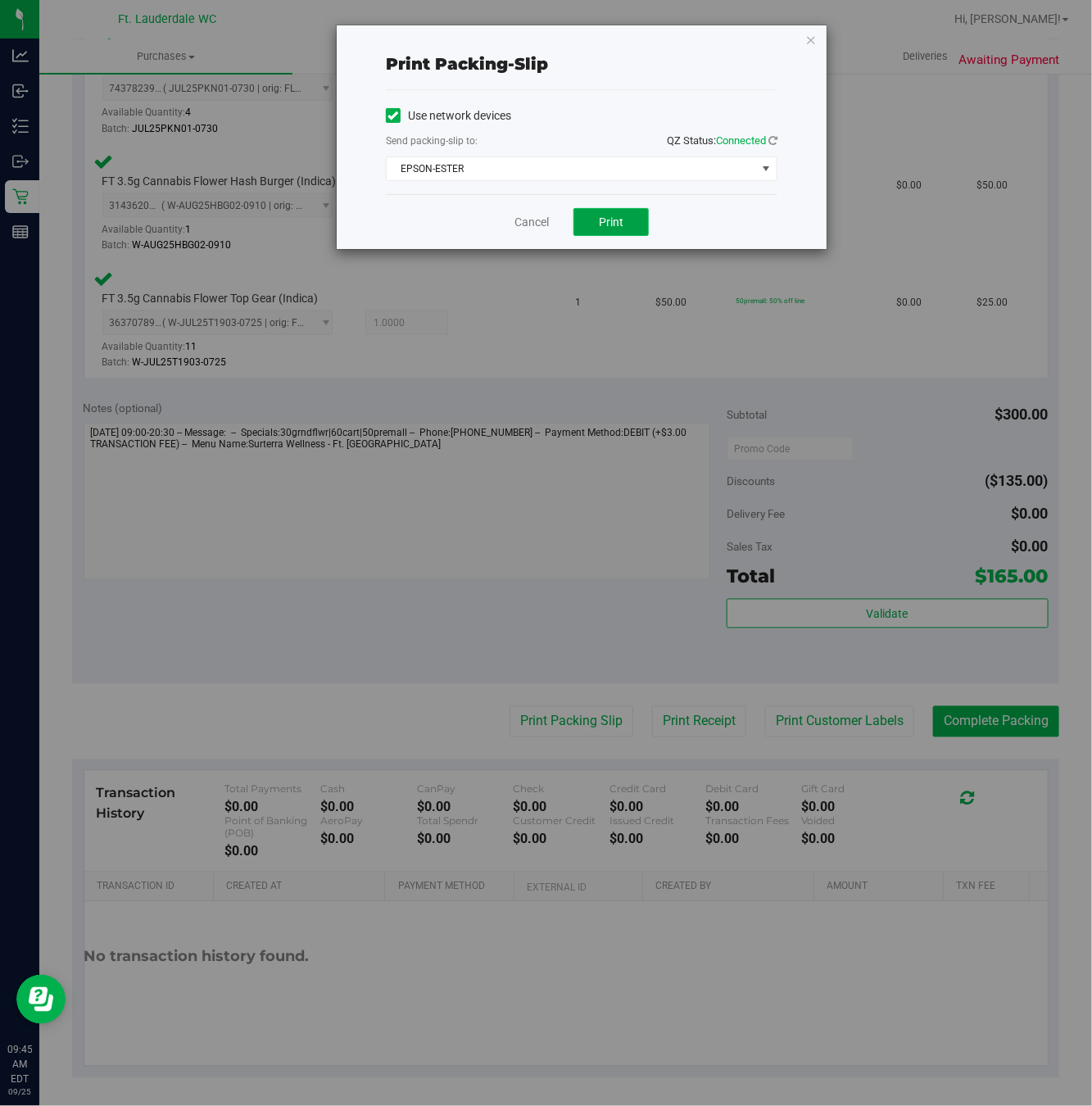
click at [581, 236] on button "Print" at bounding box center [611, 222] width 75 height 28
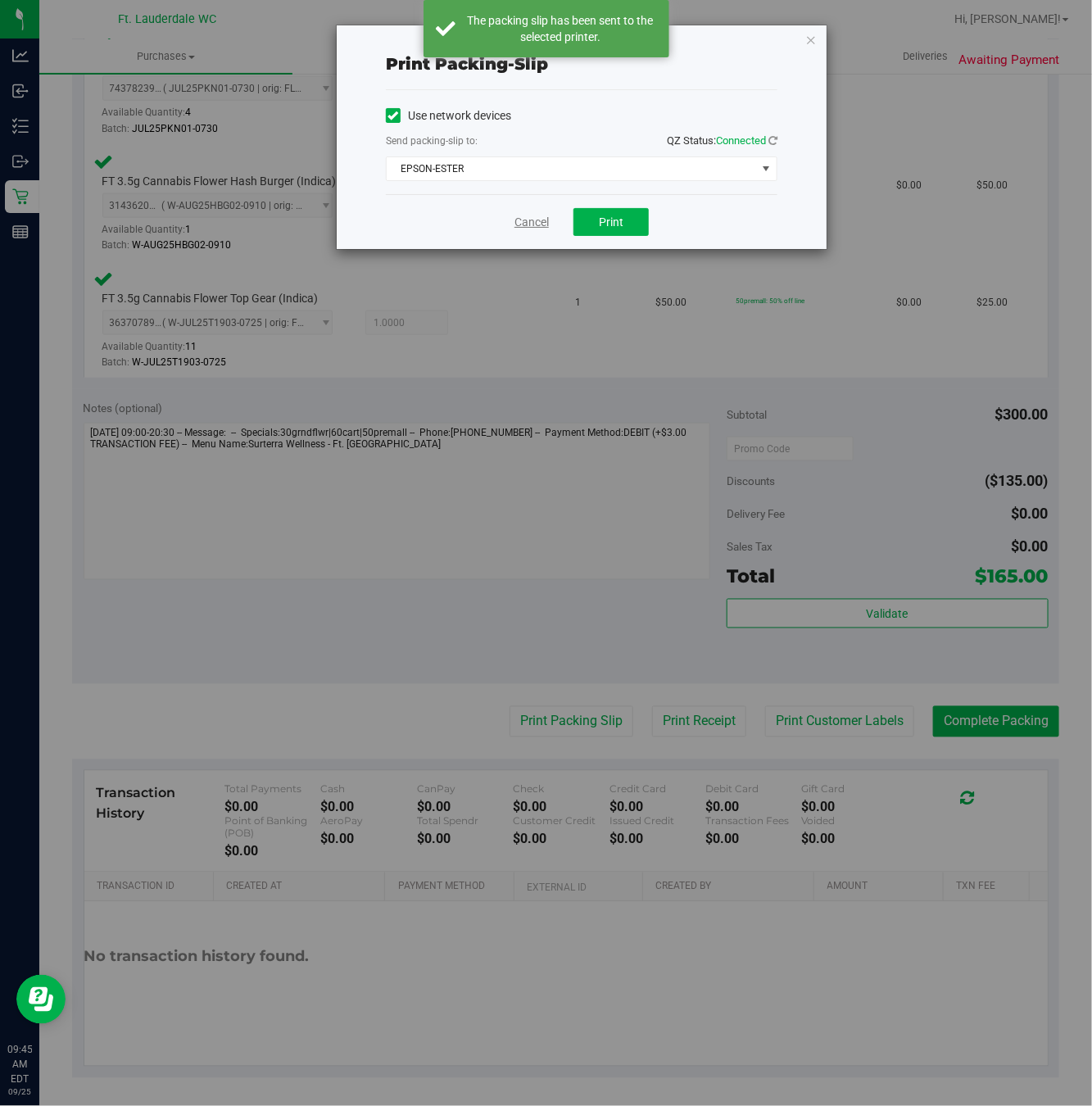
click at [528, 224] on link "Cancel" at bounding box center [531, 223] width 34 height 18
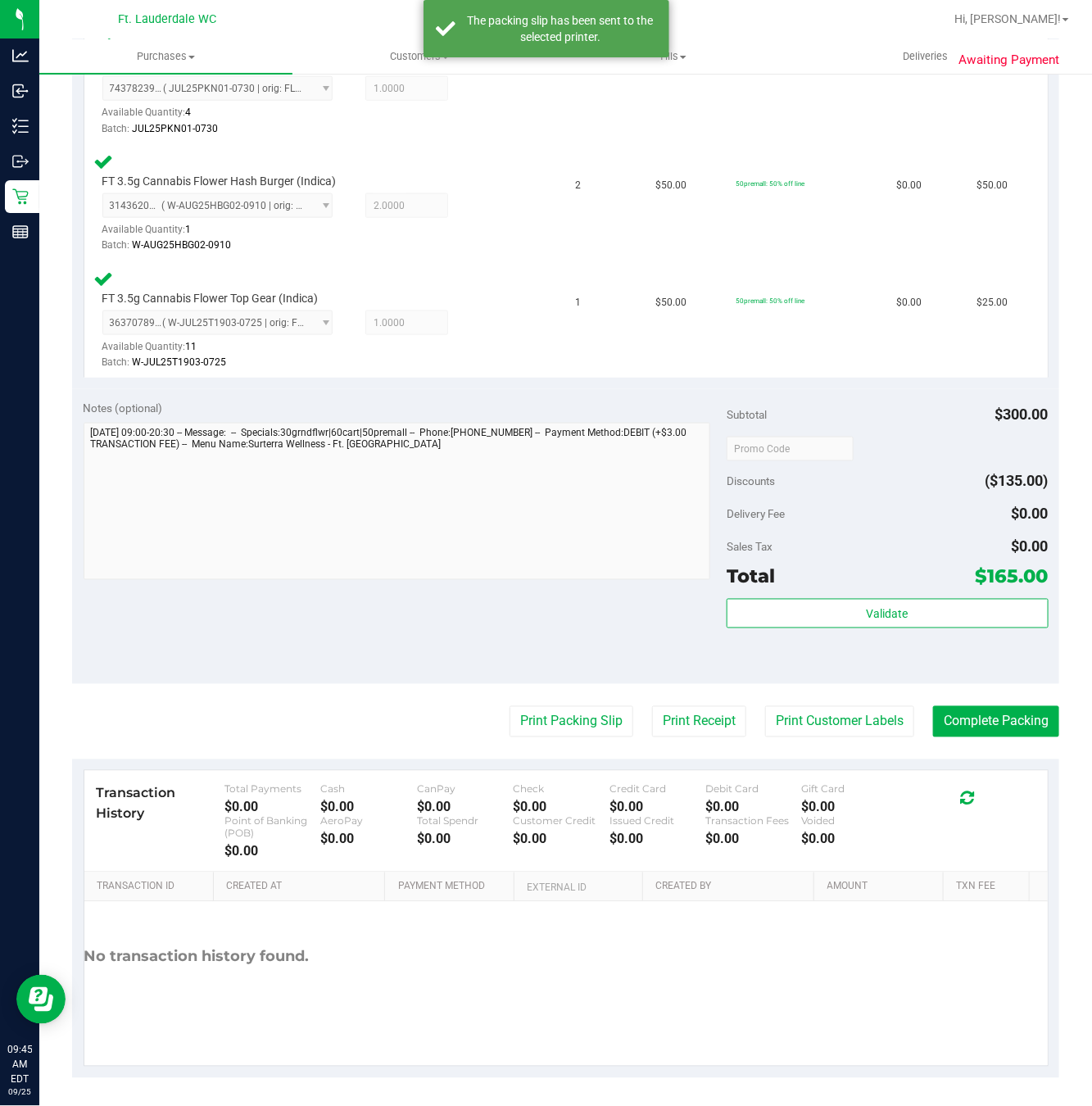
click at [976, 753] on purchase-details "Back Edit Purchase Cancel Purchase View Profile # 12002137 BioTrack ID: - Submi…" at bounding box center [566, 276] width 988 height 1604
click at [972, 736] on button "Complete Packing" at bounding box center [996, 721] width 126 height 31
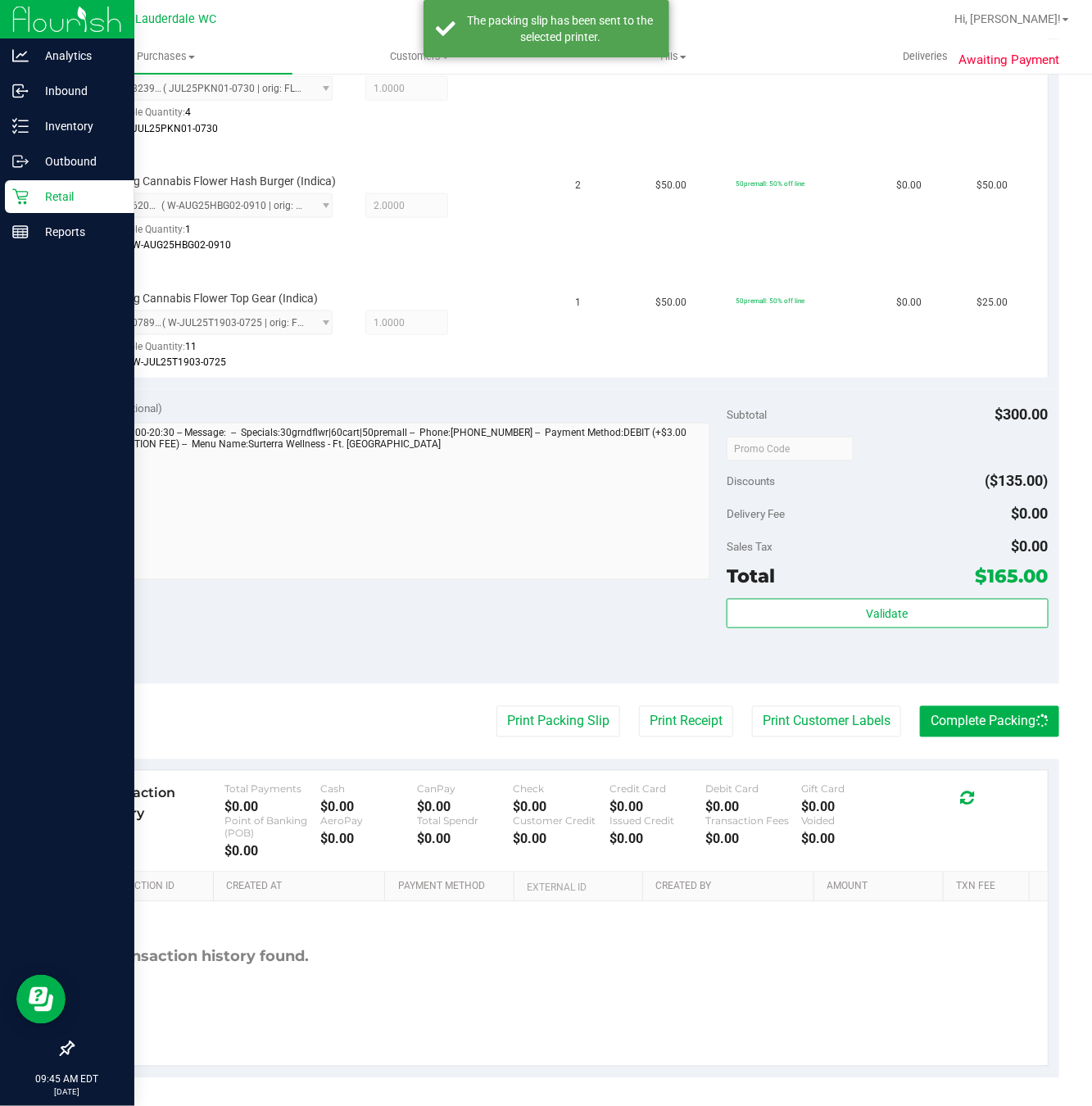
click at [29, 195] on p "Retail" at bounding box center [78, 197] width 98 height 20
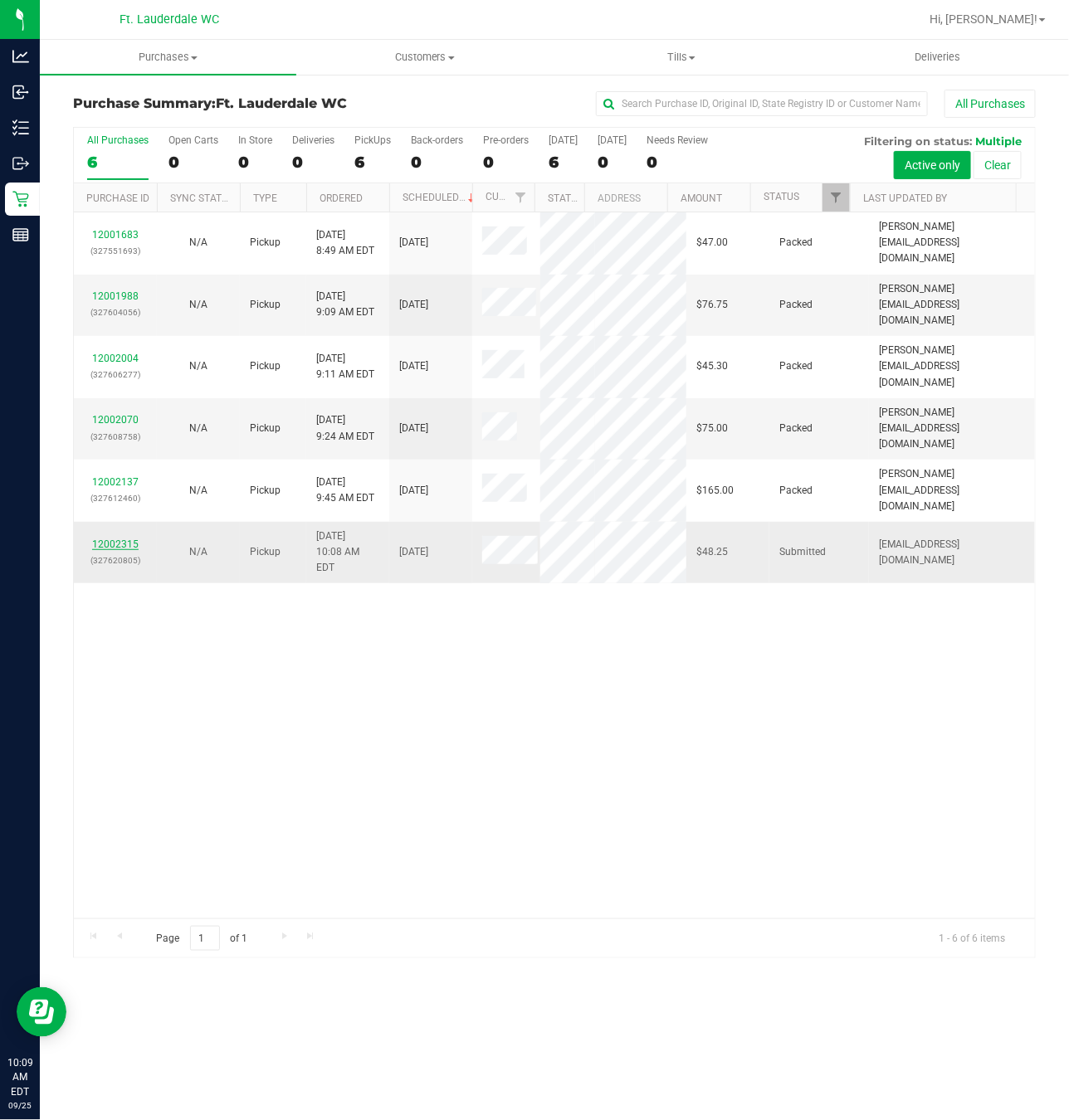
click at [106, 550] on link "12002315" at bounding box center [115, 544] width 46 height 12
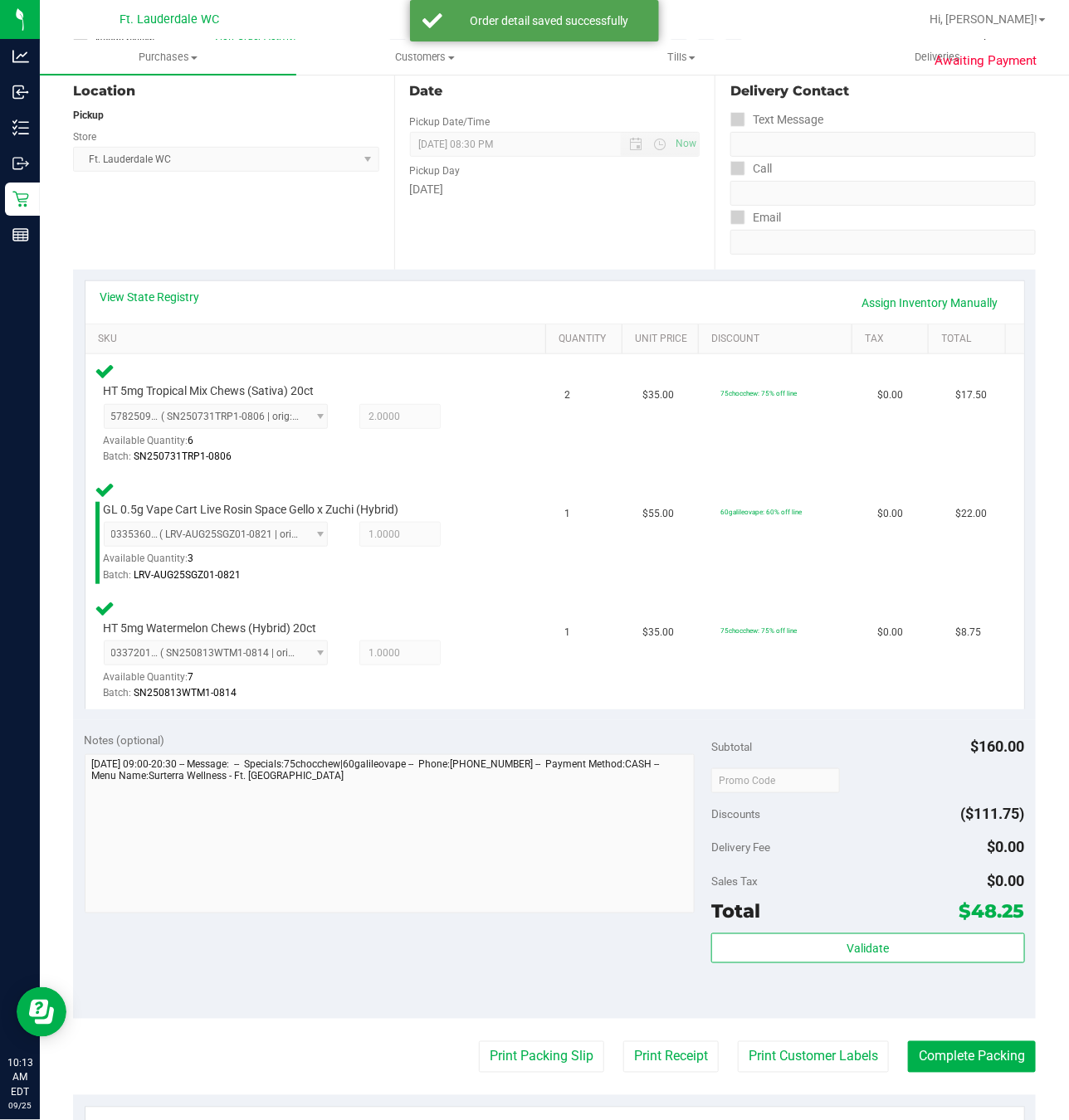
scroll to position [498, 0]
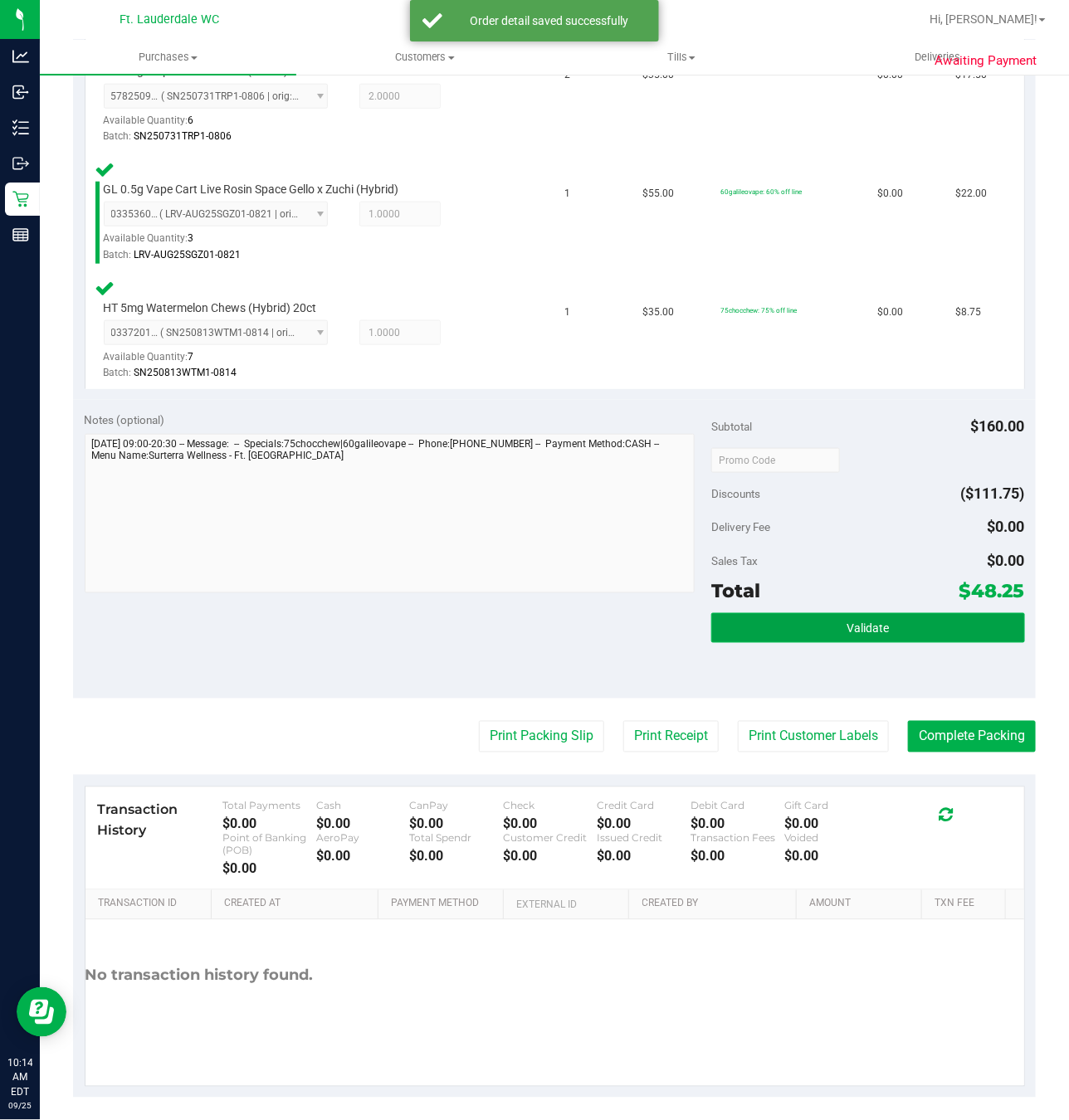
click at [855, 625] on span "Validate" at bounding box center [868, 629] width 42 height 14
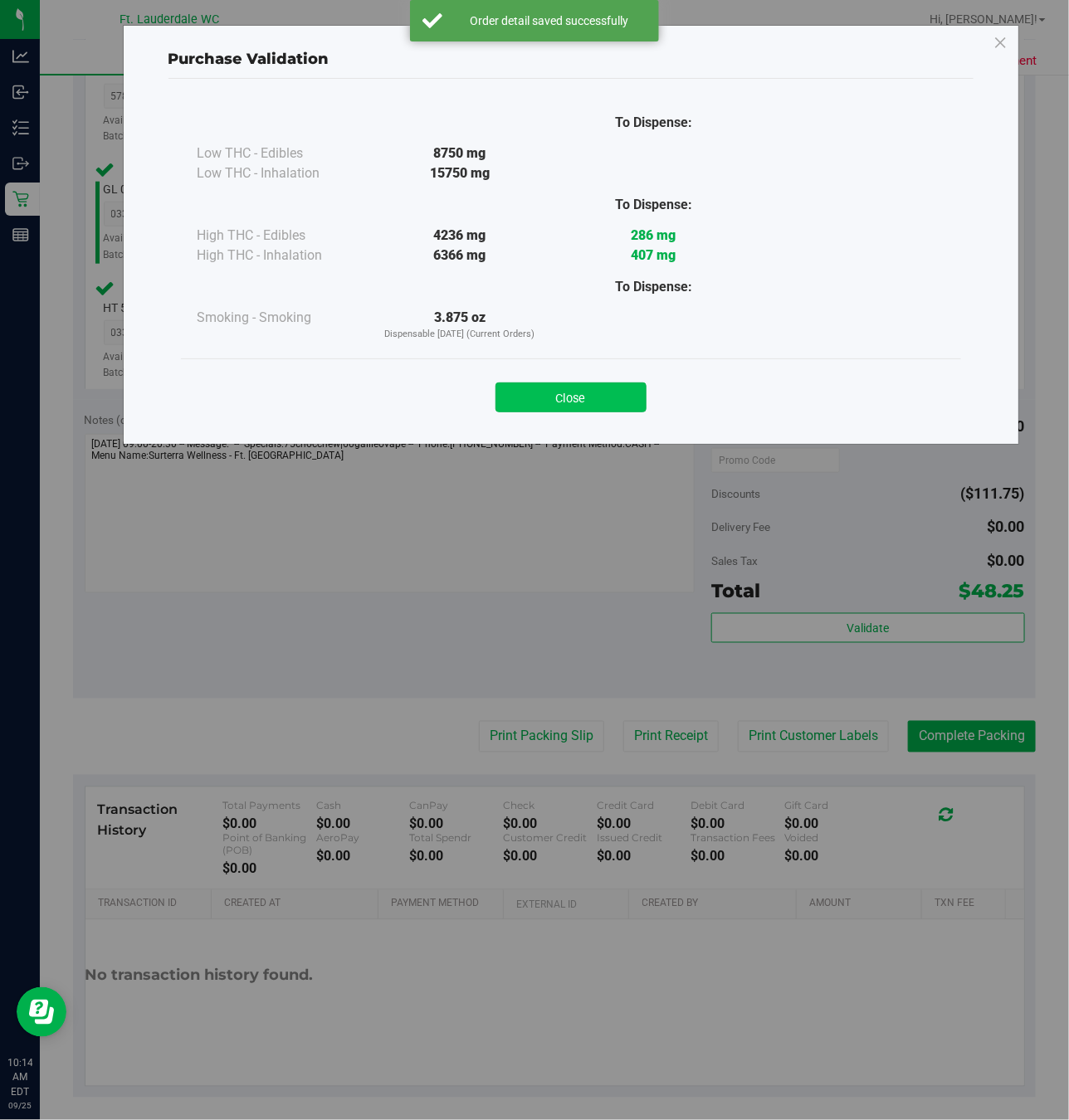
click at [596, 406] on button "Close" at bounding box center [571, 397] width 151 height 30
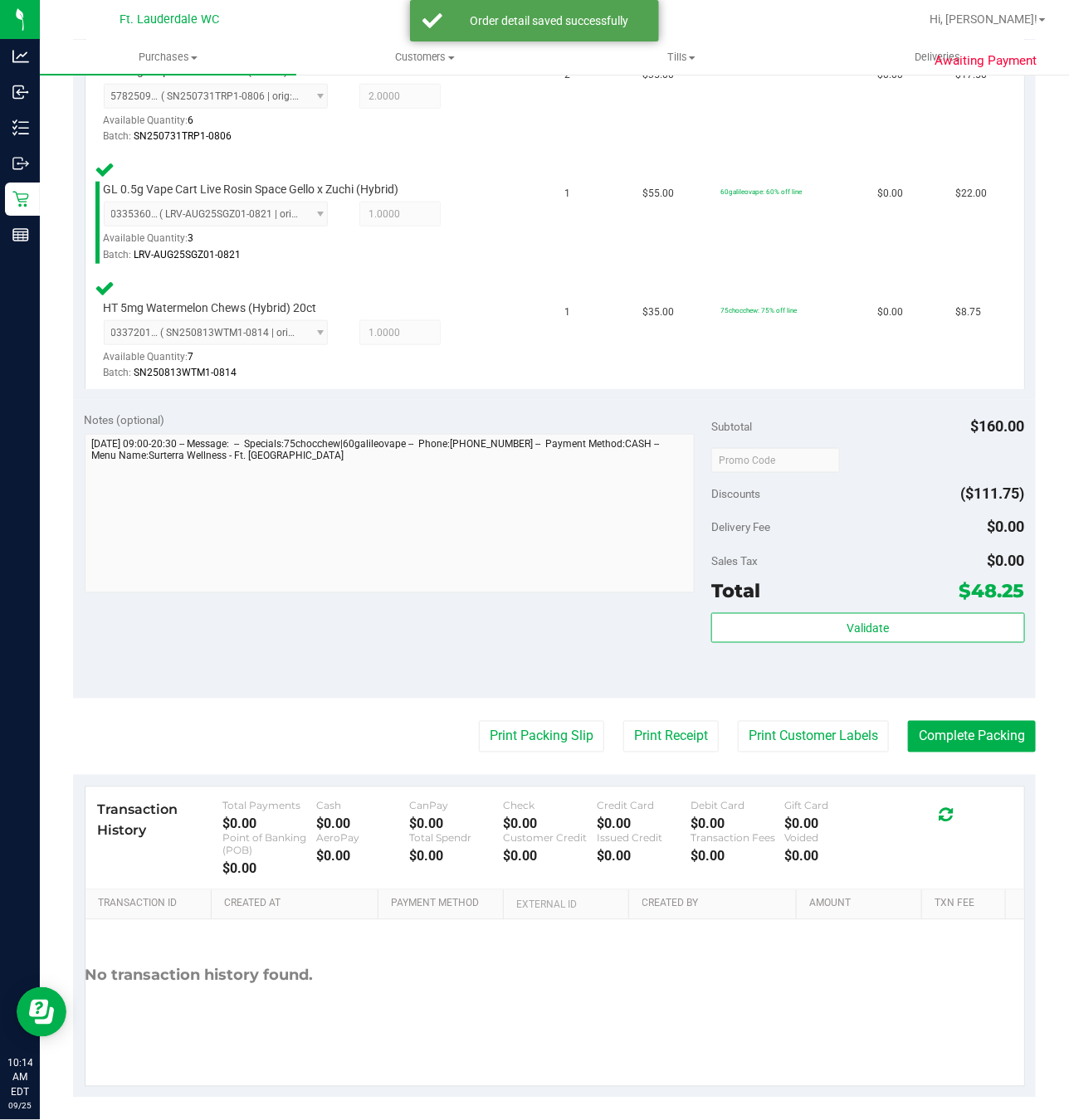
click at [541, 719] on purchase-details "Back Edit Purchase Cancel Purchase View Profile # 12002315 BioTrack ID: - Submi…" at bounding box center [555, 344] width 963 height 1506
click at [528, 729] on button "Print Packing Slip" at bounding box center [541, 736] width 125 height 31
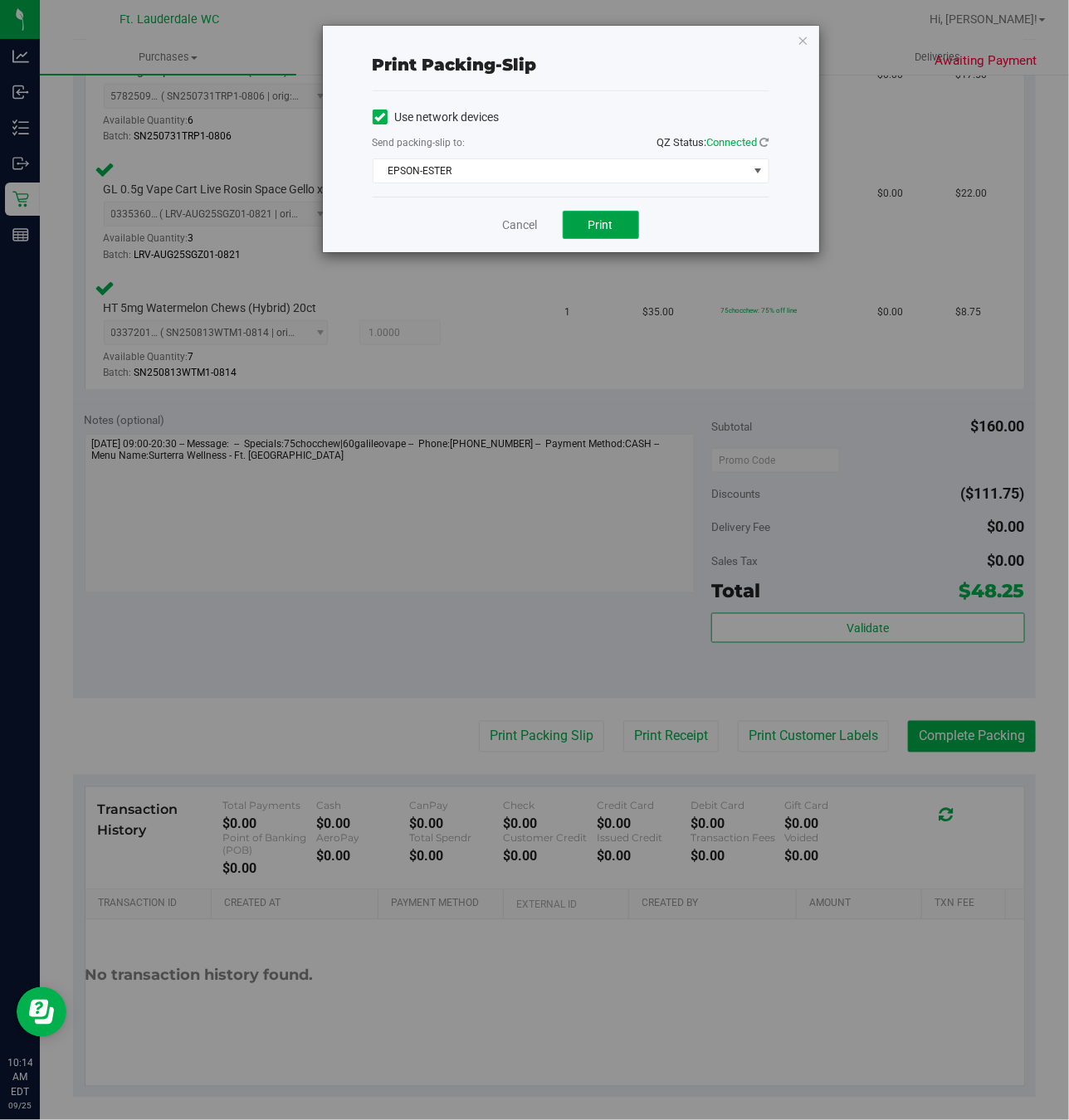
click at [608, 230] on span "Print" at bounding box center [600, 225] width 24 height 14
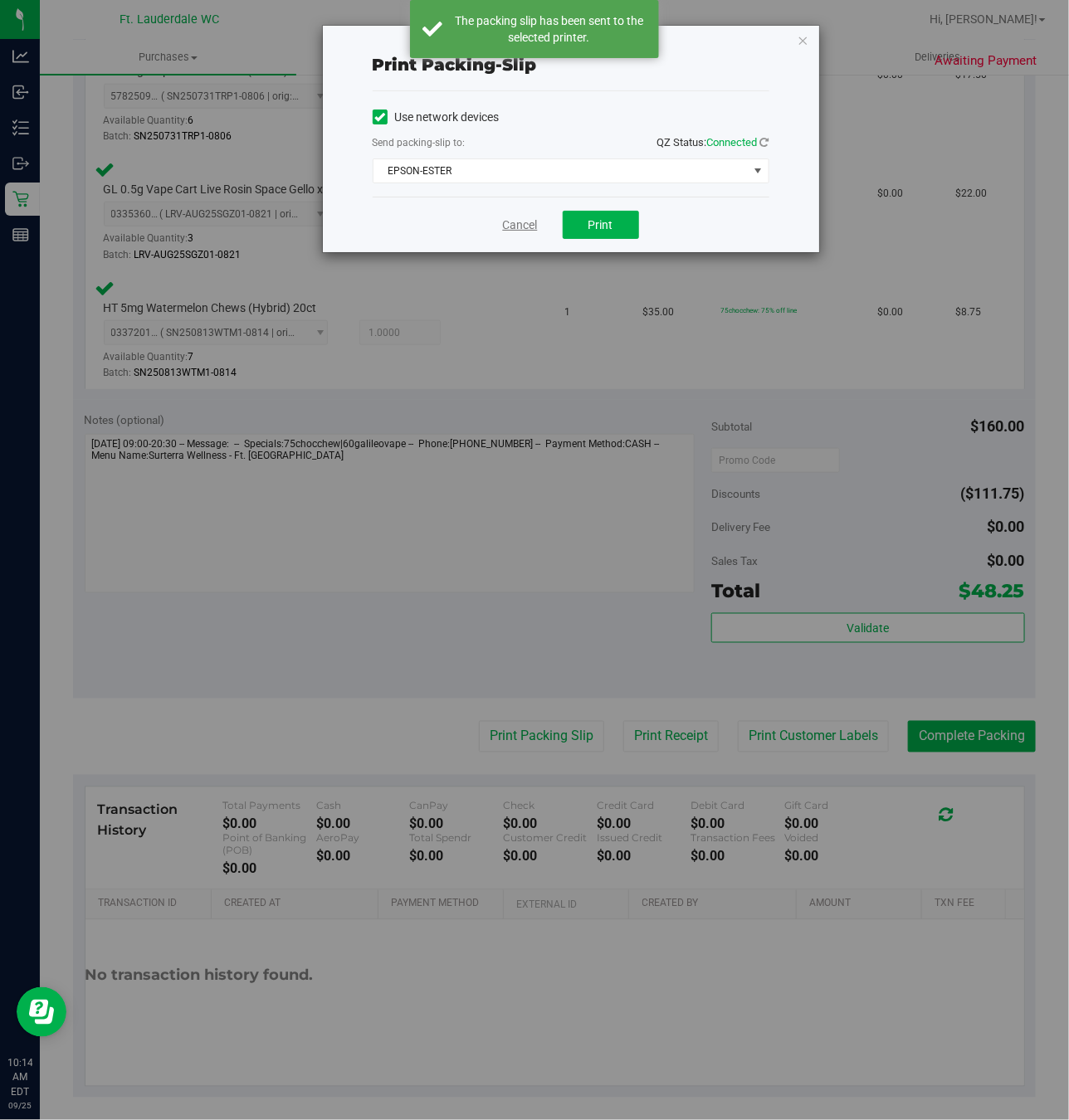
click at [508, 222] on link "Cancel" at bounding box center [520, 225] width 35 height 18
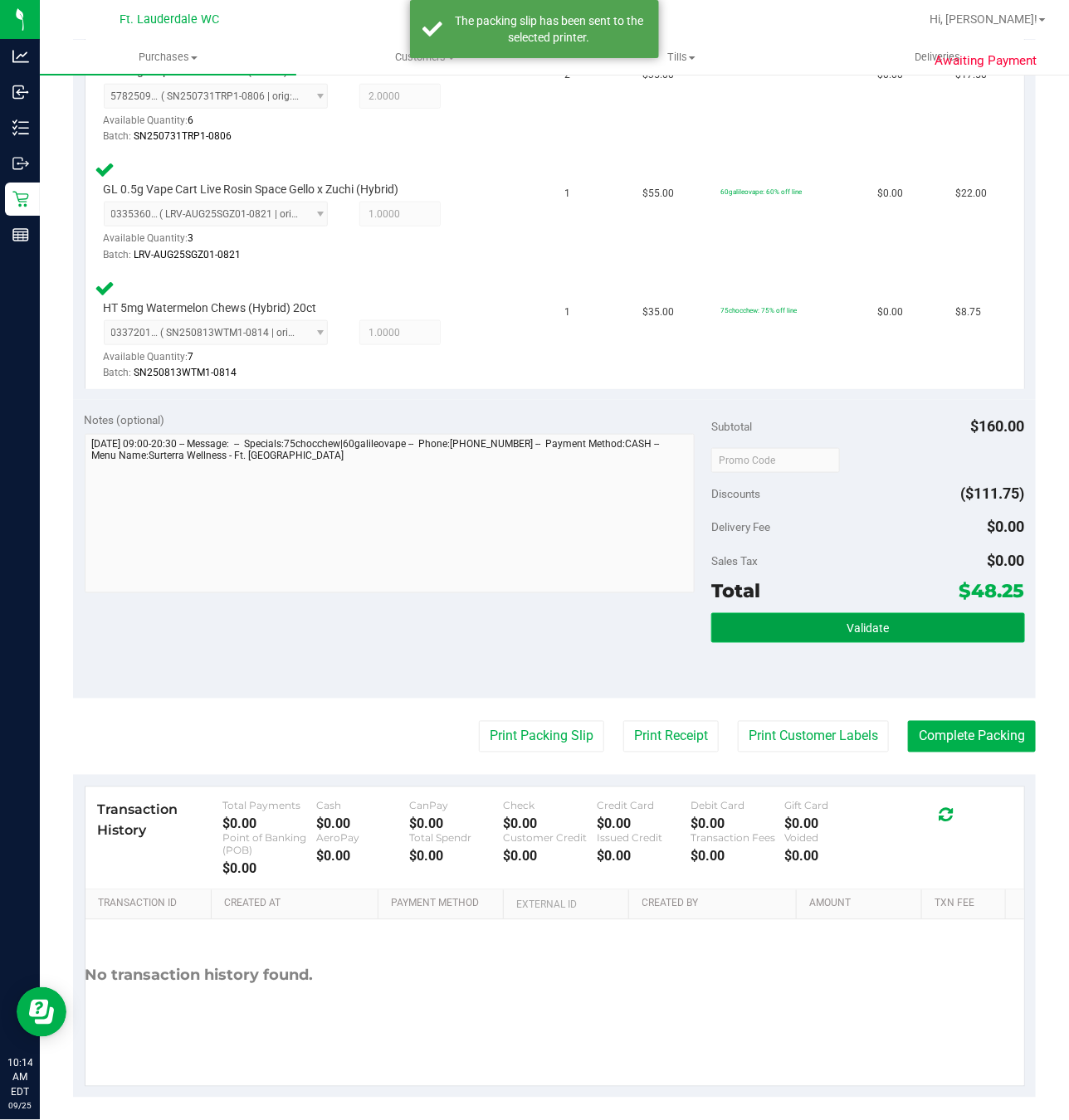
click at [921, 622] on button "Validate" at bounding box center [869, 627] width 314 height 30
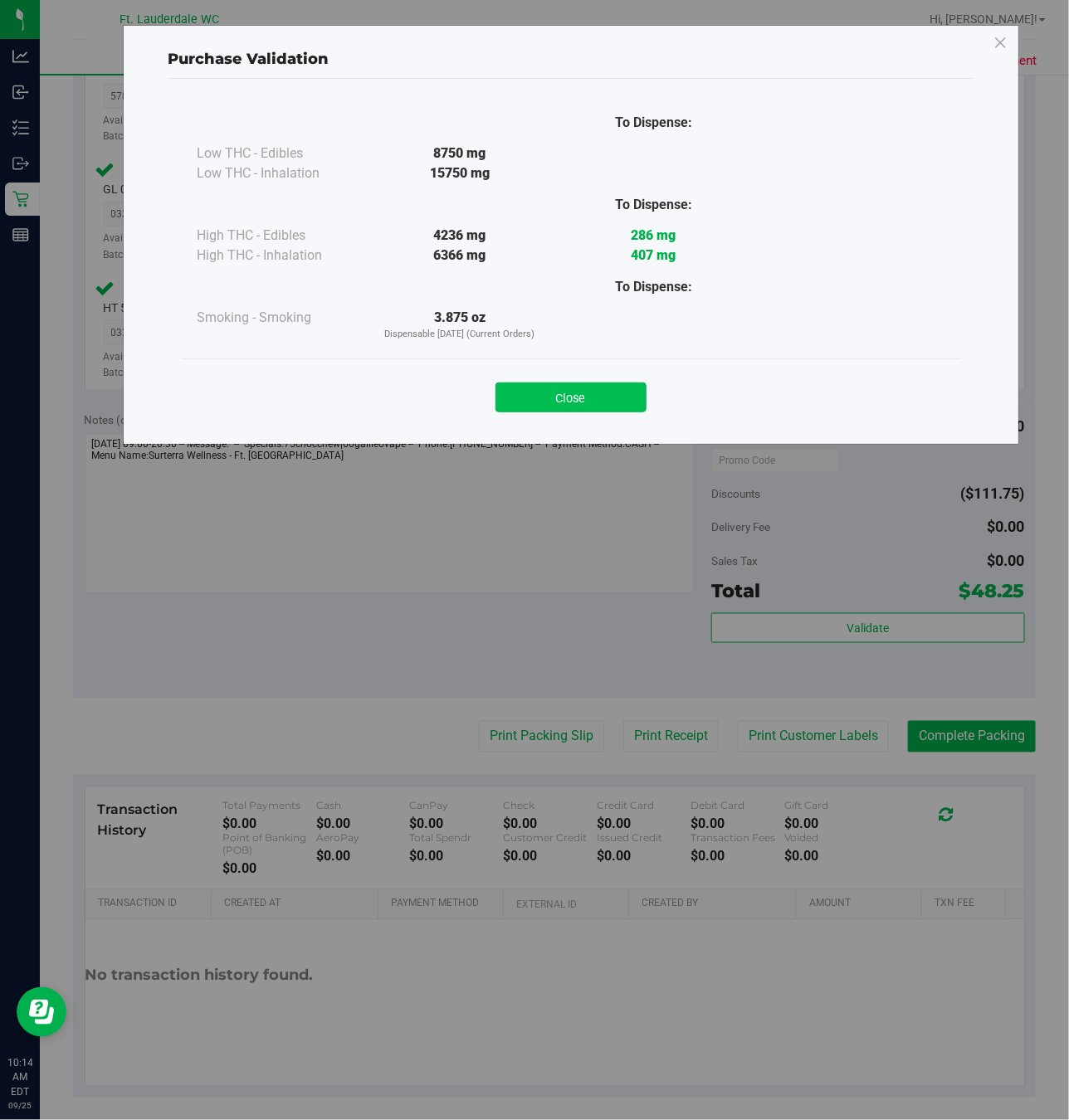
click at [593, 384] on button "Close" at bounding box center [571, 397] width 151 height 30
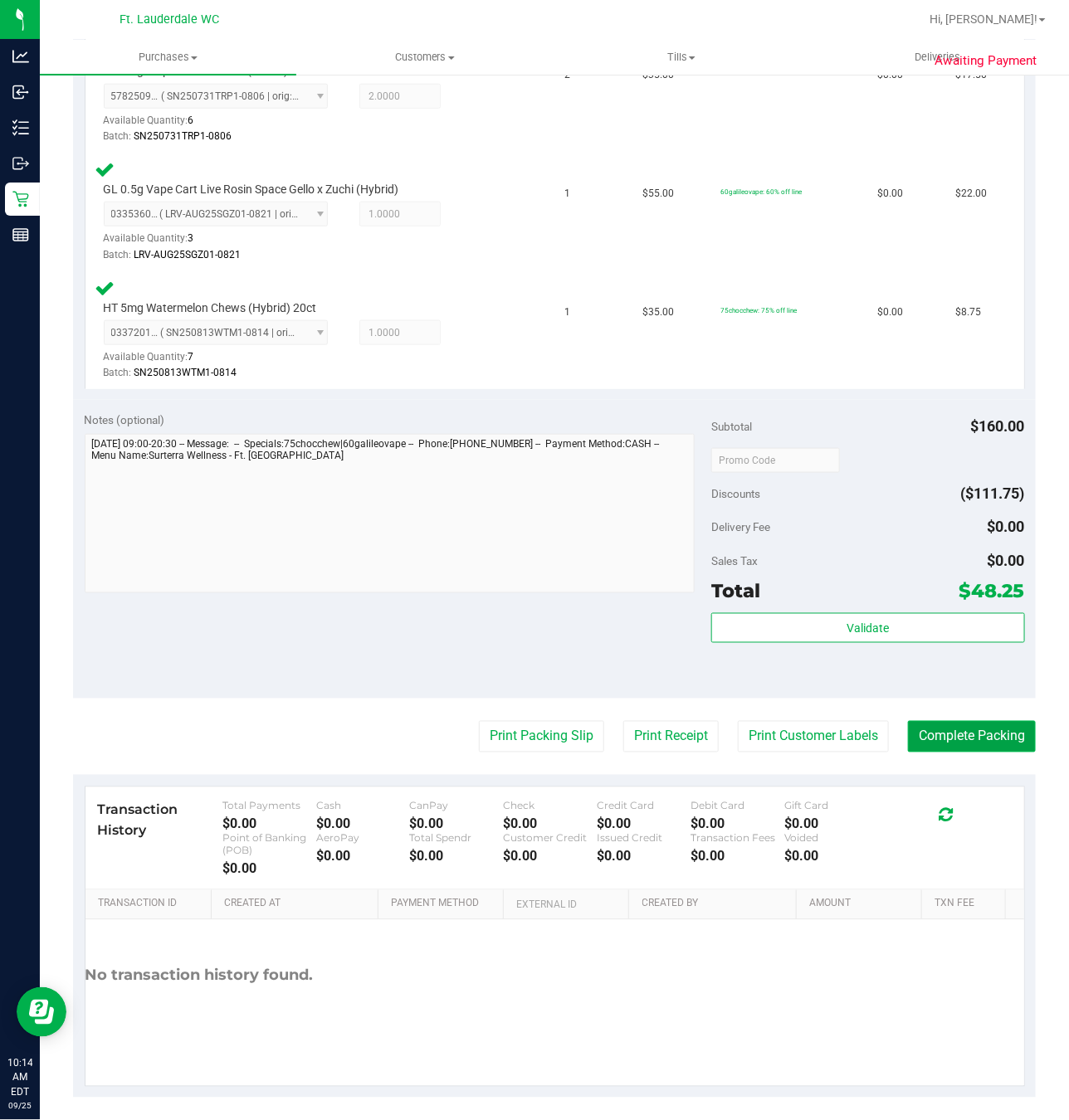
click at [979, 735] on button "Complete Packing" at bounding box center [971, 736] width 128 height 31
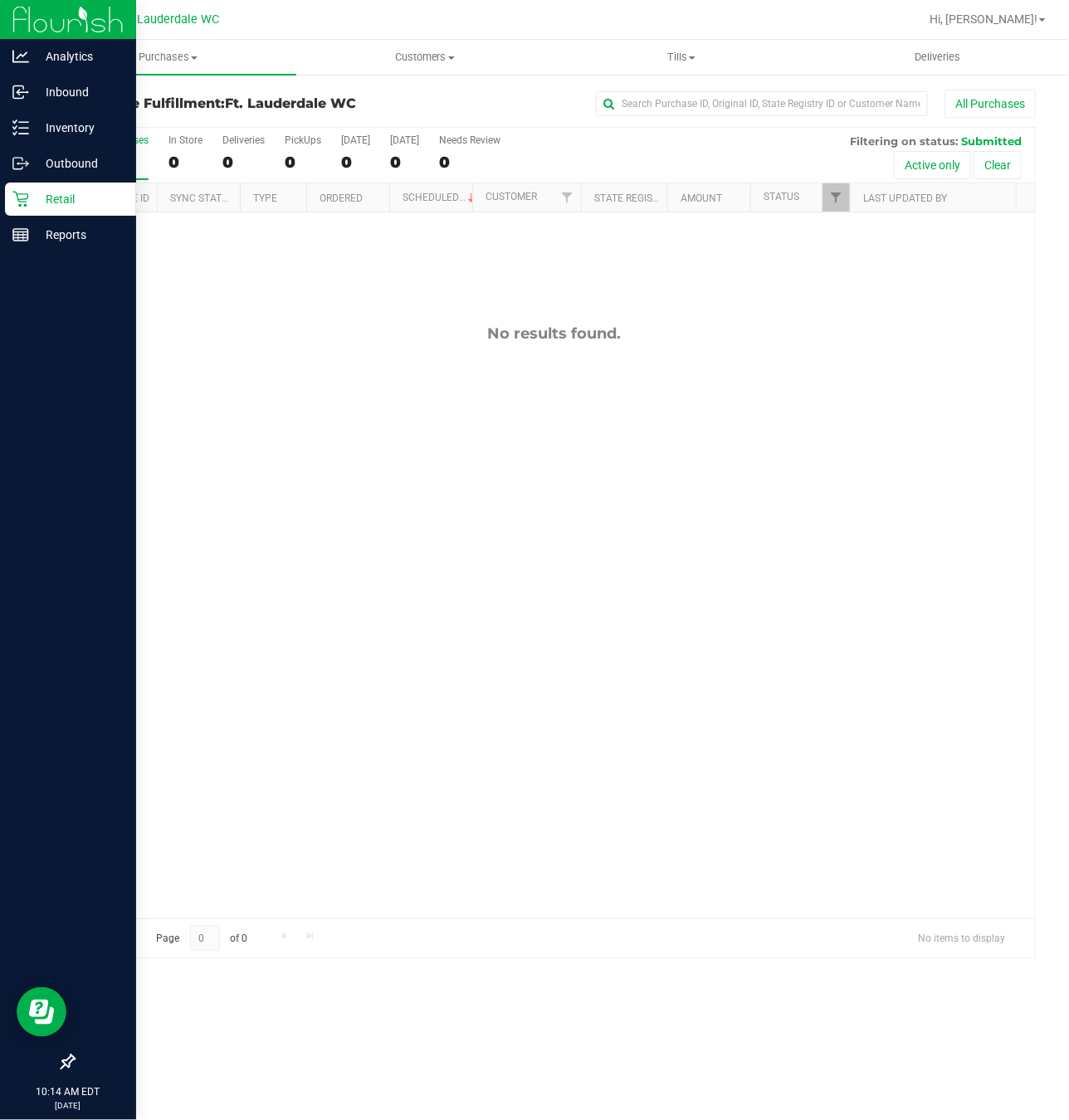
click at [40, 208] on p "Retail" at bounding box center [79, 199] width 100 height 20
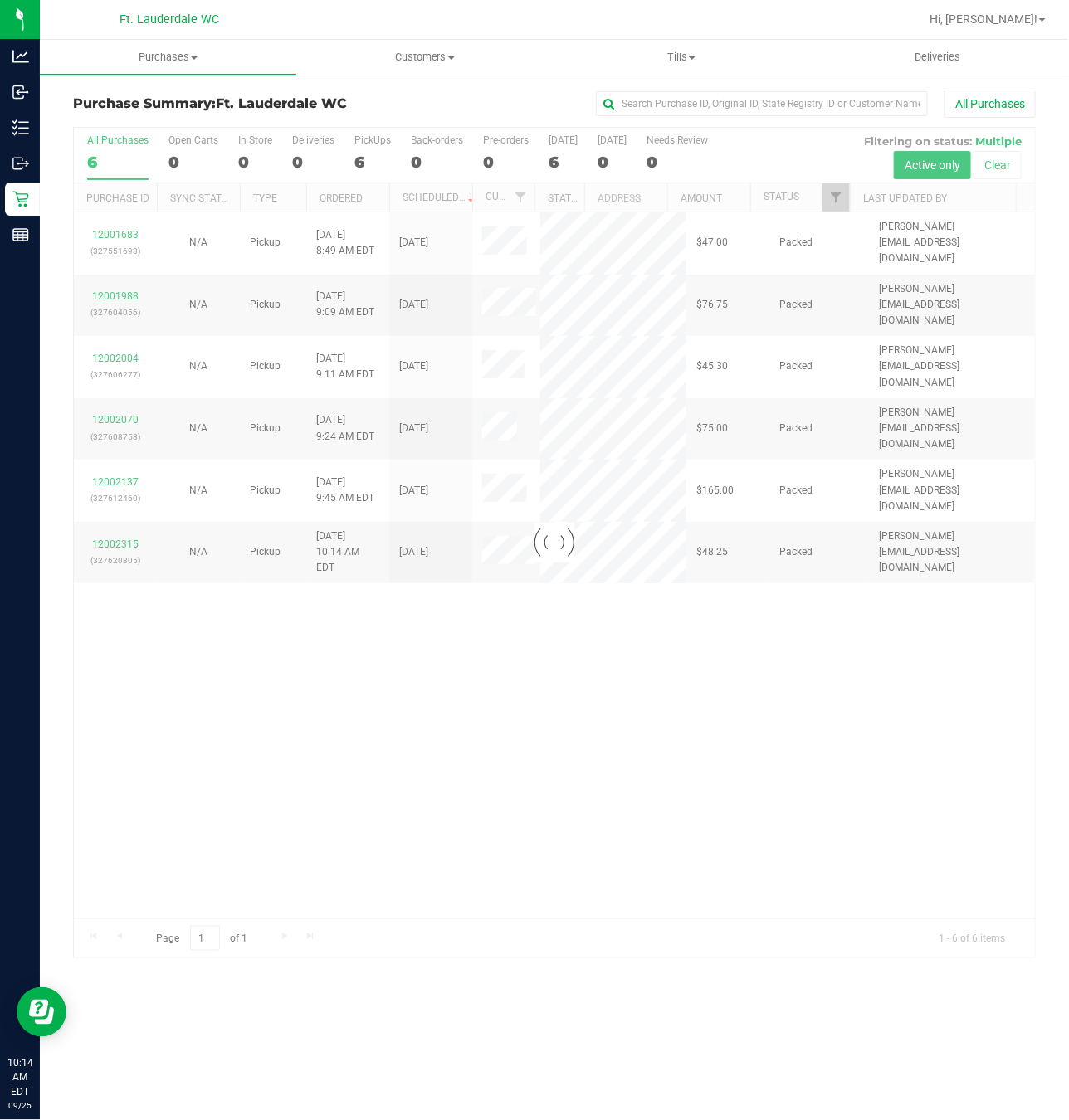
click at [787, 769] on div at bounding box center [554, 542] width 961 height 830
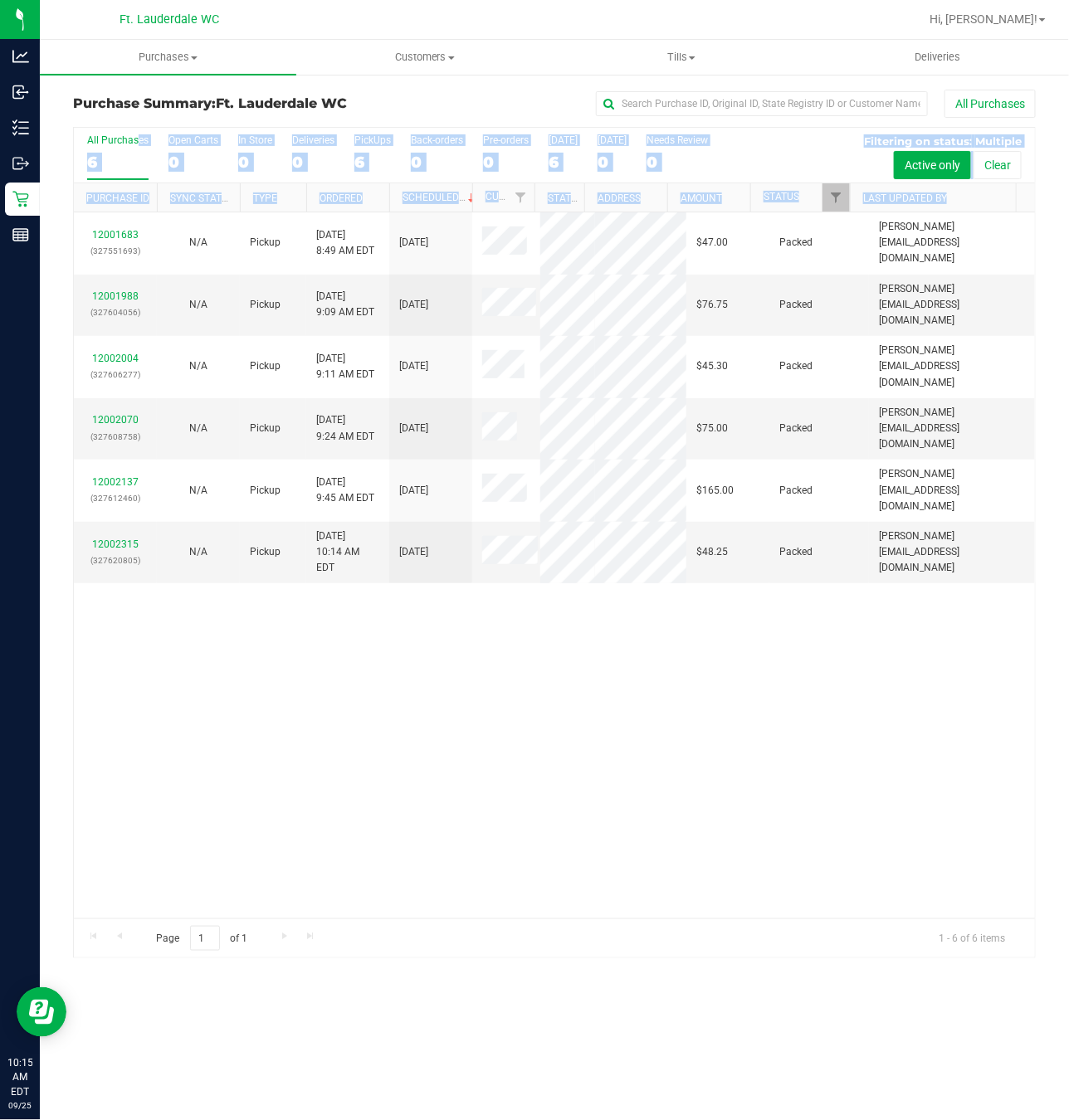
drag, startPoint x: 659, startPoint y: 749, endPoint x: 573, endPoint y: 688, distance: 105.4
click at [580, 742] on div "12001683 (327551693) N/A Pickup 9/25/2025 8:49 AM EDT 9/25/2025 $47.00 Packed s…" at bounding box center [554, 565] width 961 height 706
click at [456, 850] on div "12001683 (327551693) N/A Pickup 9/25/2025 8:49 AM EDT 9/25/2025 $47.00 Packed s…" at bounding box center [554, 565] width 961 height 706
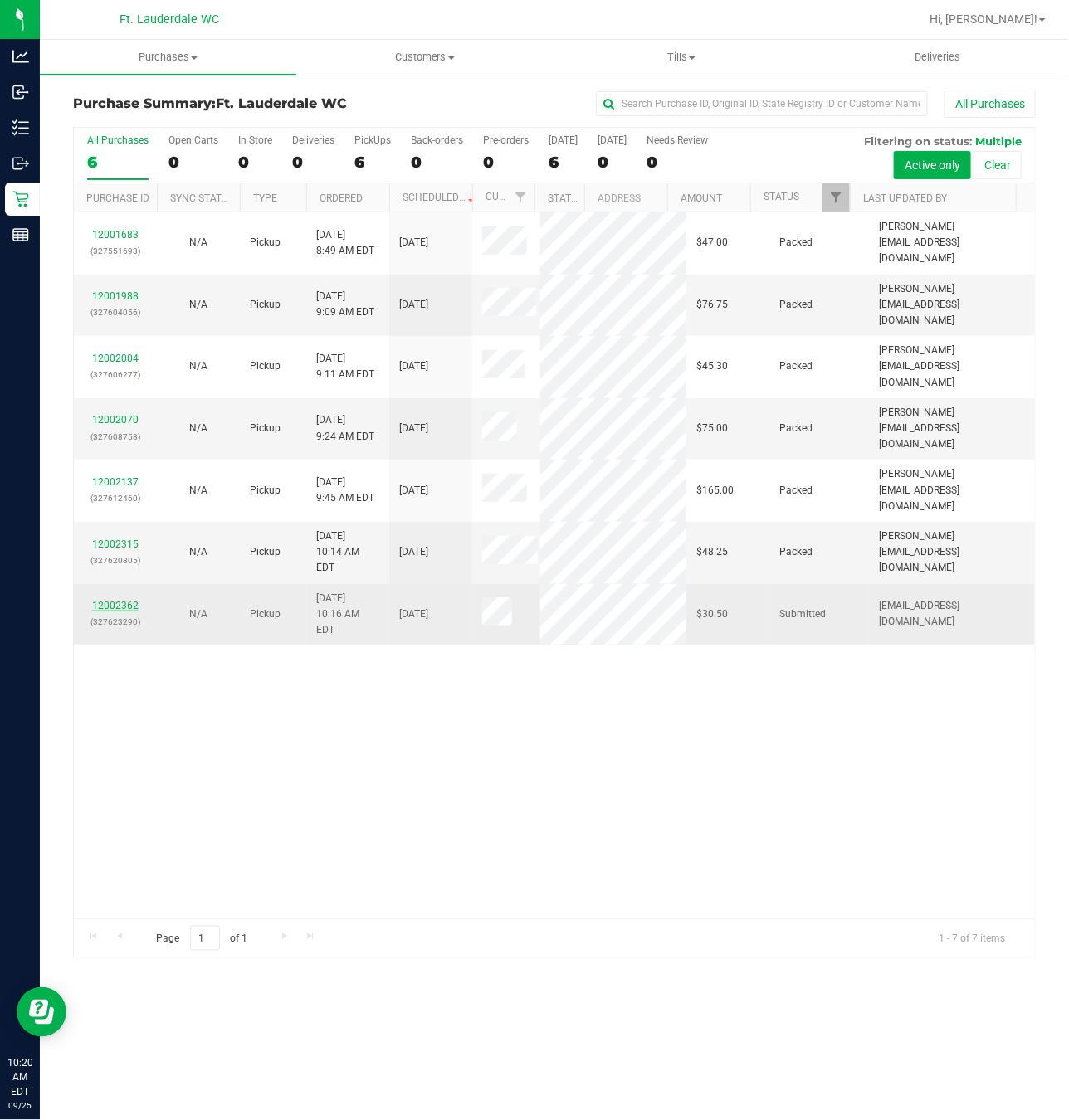
click at [95, 612] on link "12002362" at bounding box center [115, 606] width 46 height 12
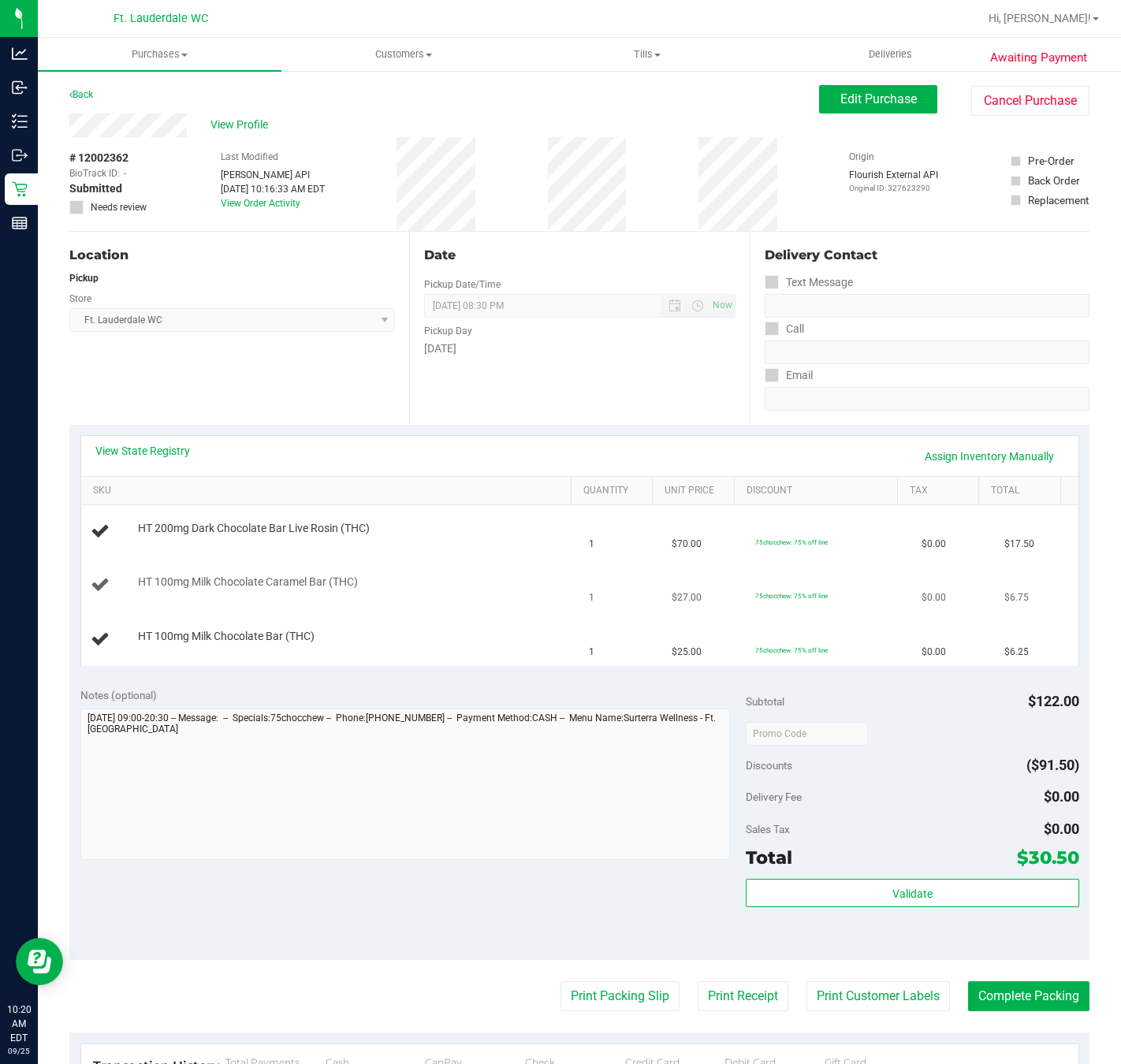
click at [488, 587] on div "HT 100mg Milk Chocolate Caramel Bar (THC)" at bounding box center [350, 583] width 440 height 16
click at [478, 582] on div "HT 100mg Milk Chocolate Caramel Bar (THC)" at bounding box center [350, 583] width 440 height 16
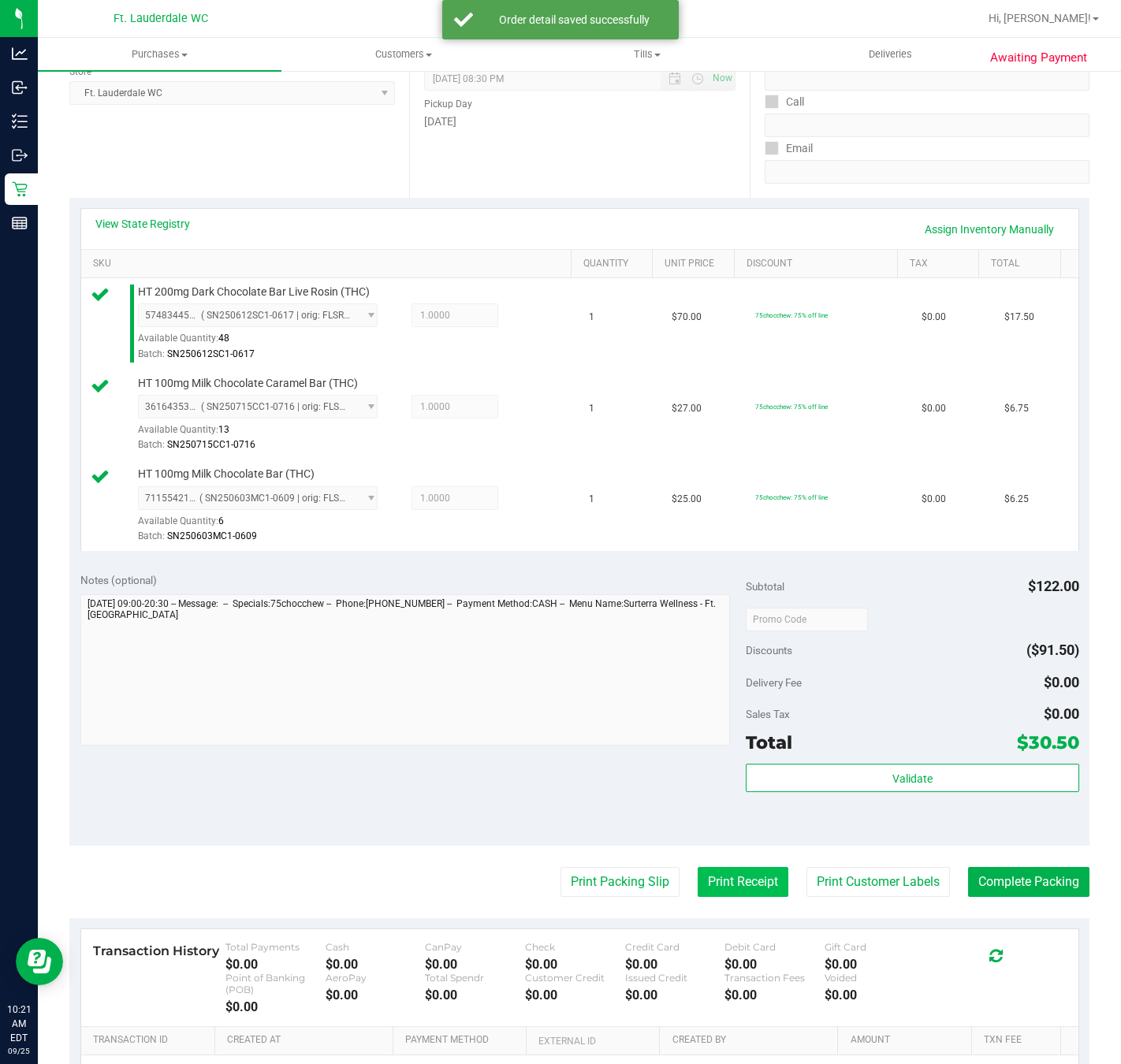
scroll to position [354, 0]
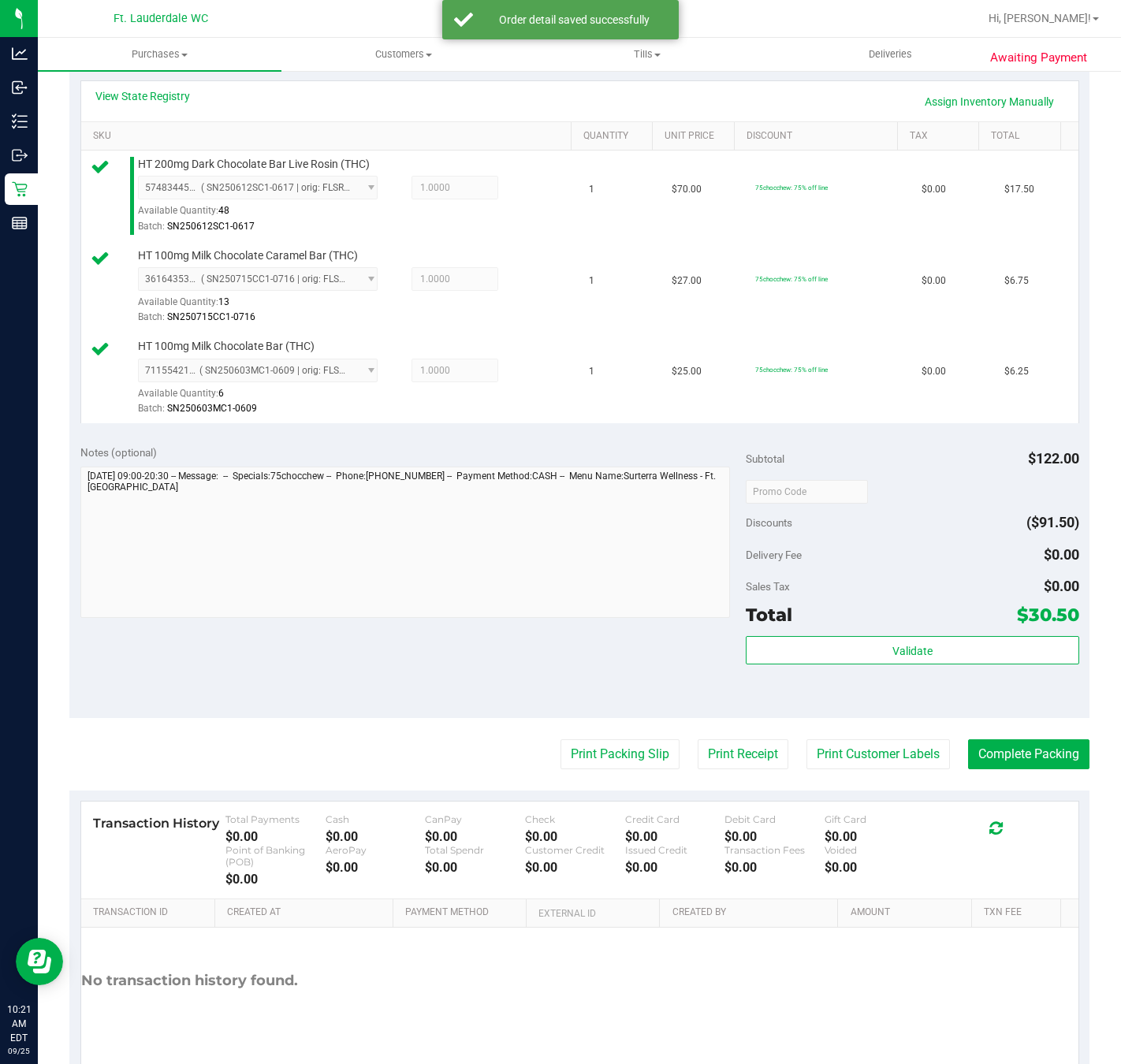
click at [783, 638] on div "Subtotal $122.00 Discounts ($91.50) Delivery Fee $0.00 Sales Tax $0.00 Total $3…" at bounding box center [912, 575] width 333 height 262
click at [781, 644] on button "Validate" at bounding box center [912, 649] width 333 height 28
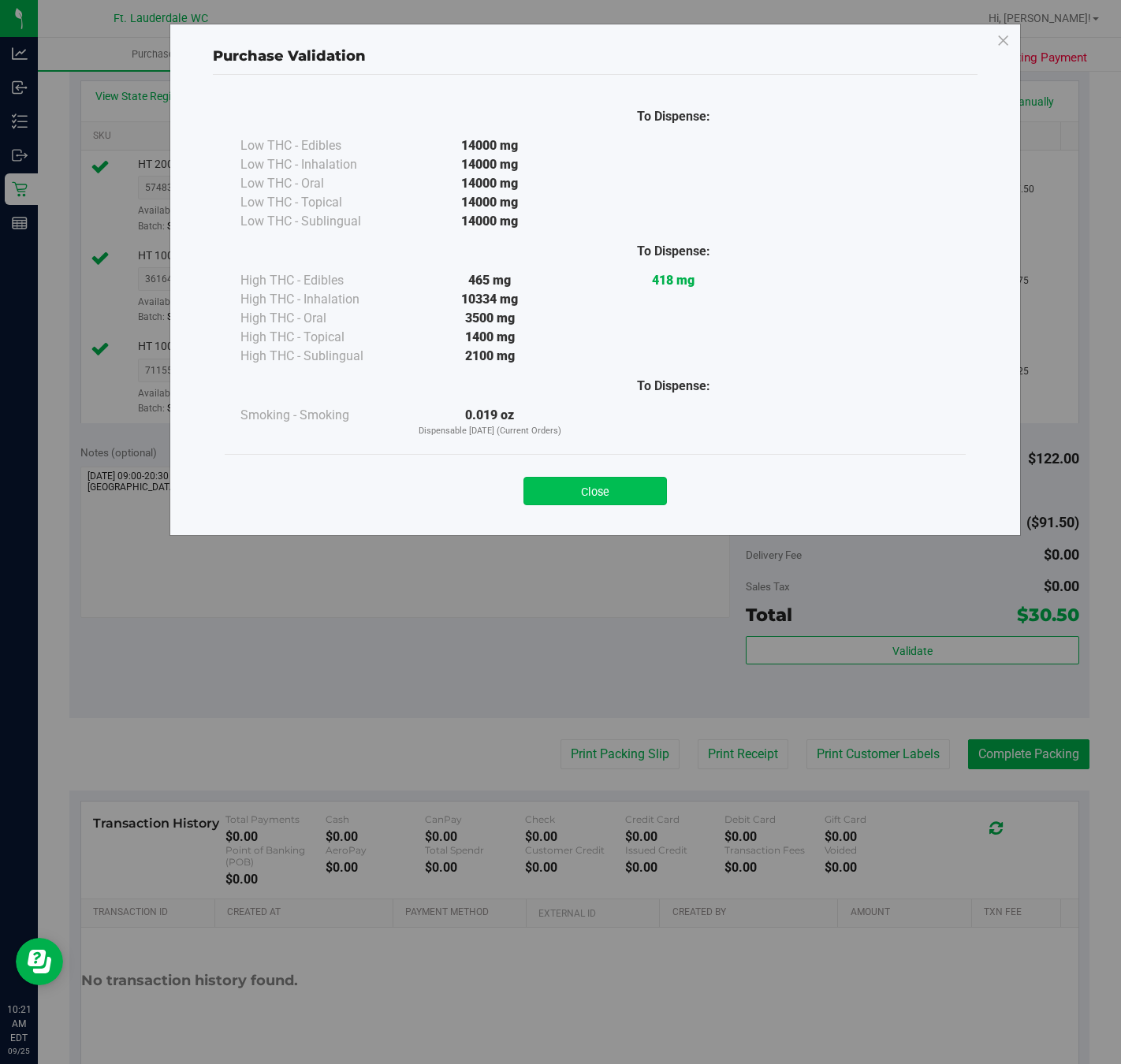
click at [613, 499] on button "Close" at bounding box center [595, 491] width 144 height 28
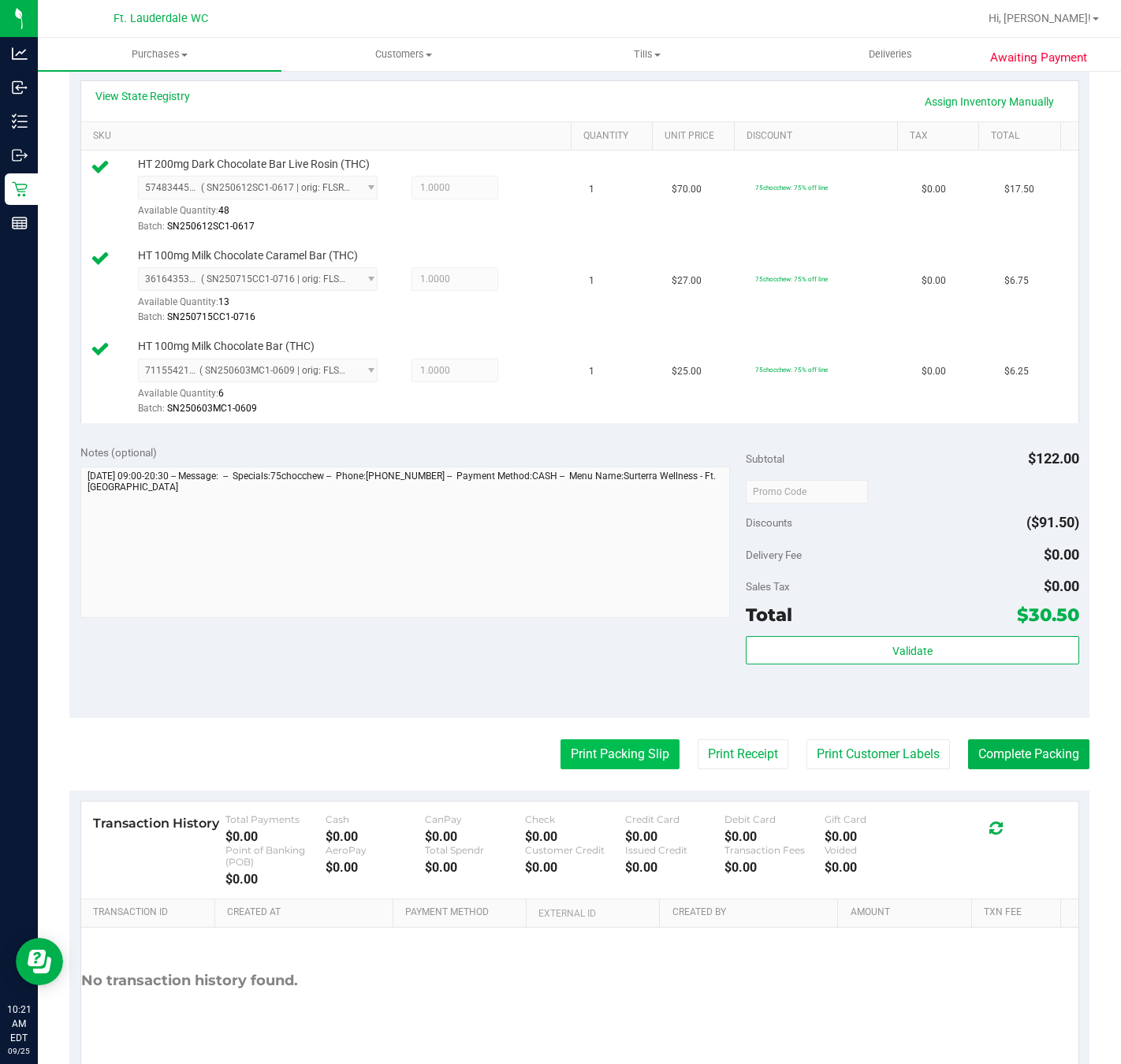
click at [582, 757] on button "Print Packing Slip" at bounding box center [620, 754] width 119 height 30
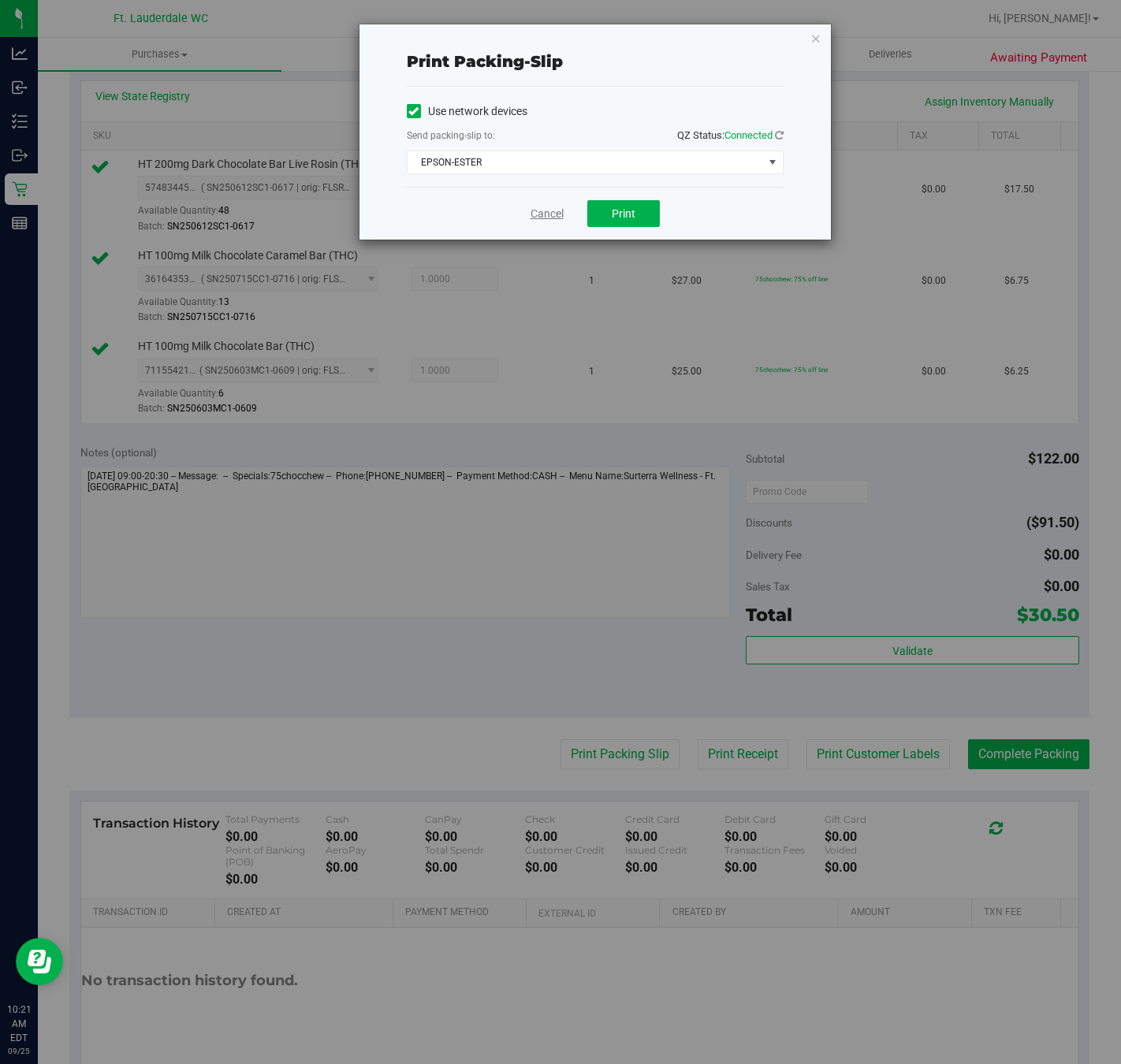
click at [554, 220] on link "Cancel" at bounding box center [547, 214] width 33 height 17
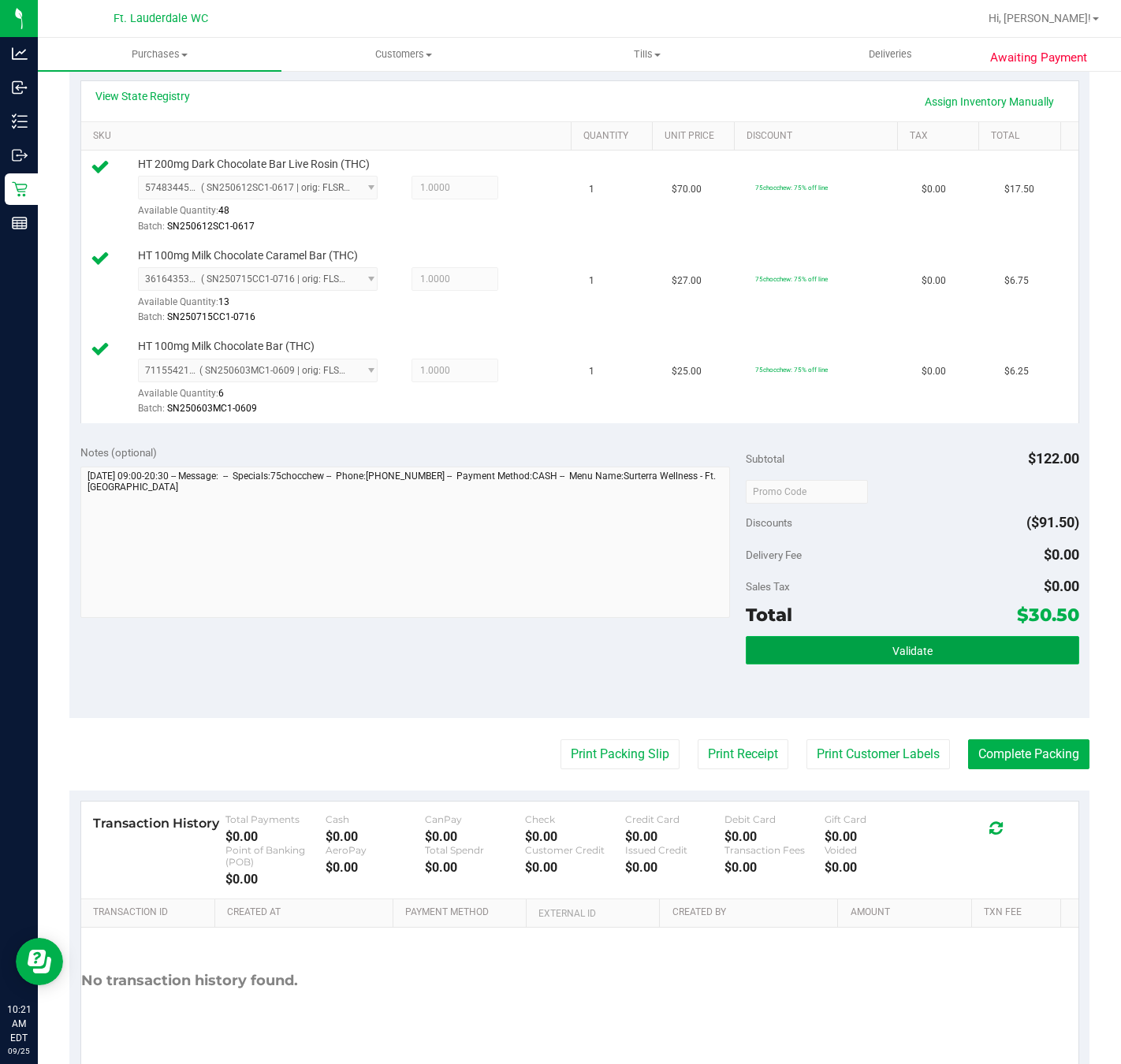
drag, startPoint x: 812, startPoint y: 660, endPoint x: 797, endPoint y: 648, distance: 19.2
click at [812, 657] on button "Validate" at bounding box center [912, 649] width 333 height 28
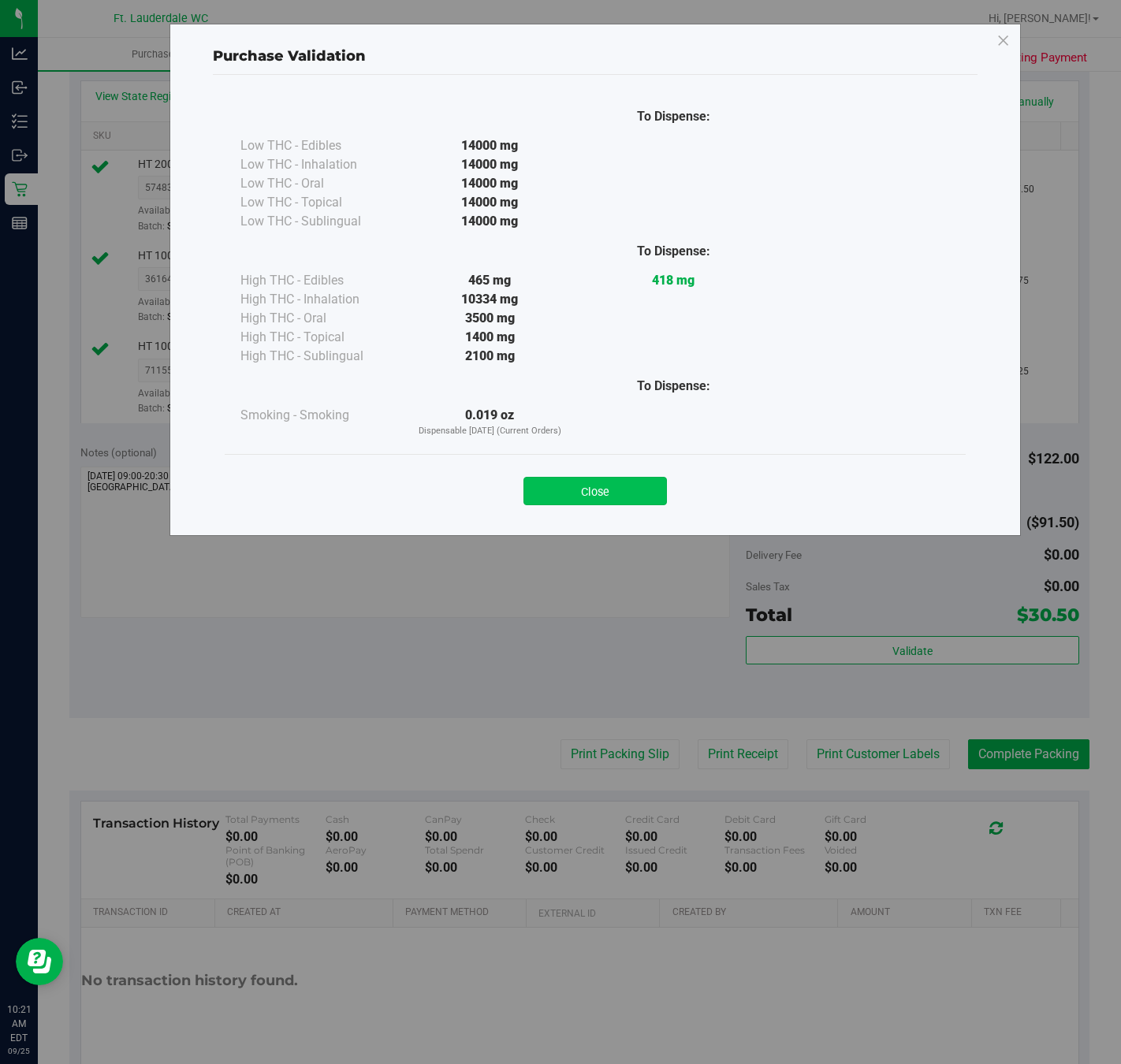
click at [575, 501] on button "Close" at bounding box center [595, 491] width 144 height 28
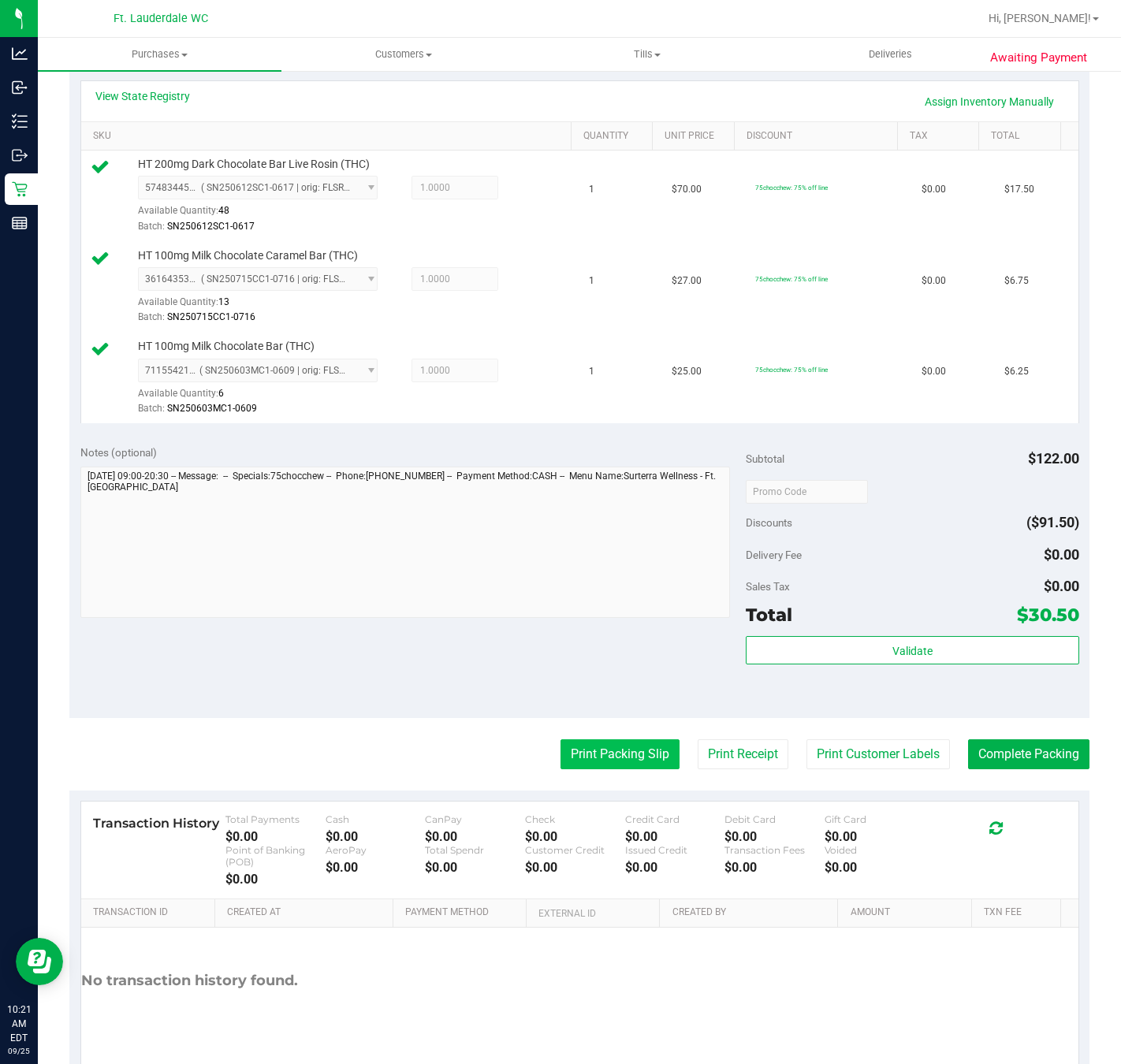
click at [610, 758] on button "Print Packing Slip" at bounding box center [620, 754] width 119 height 30
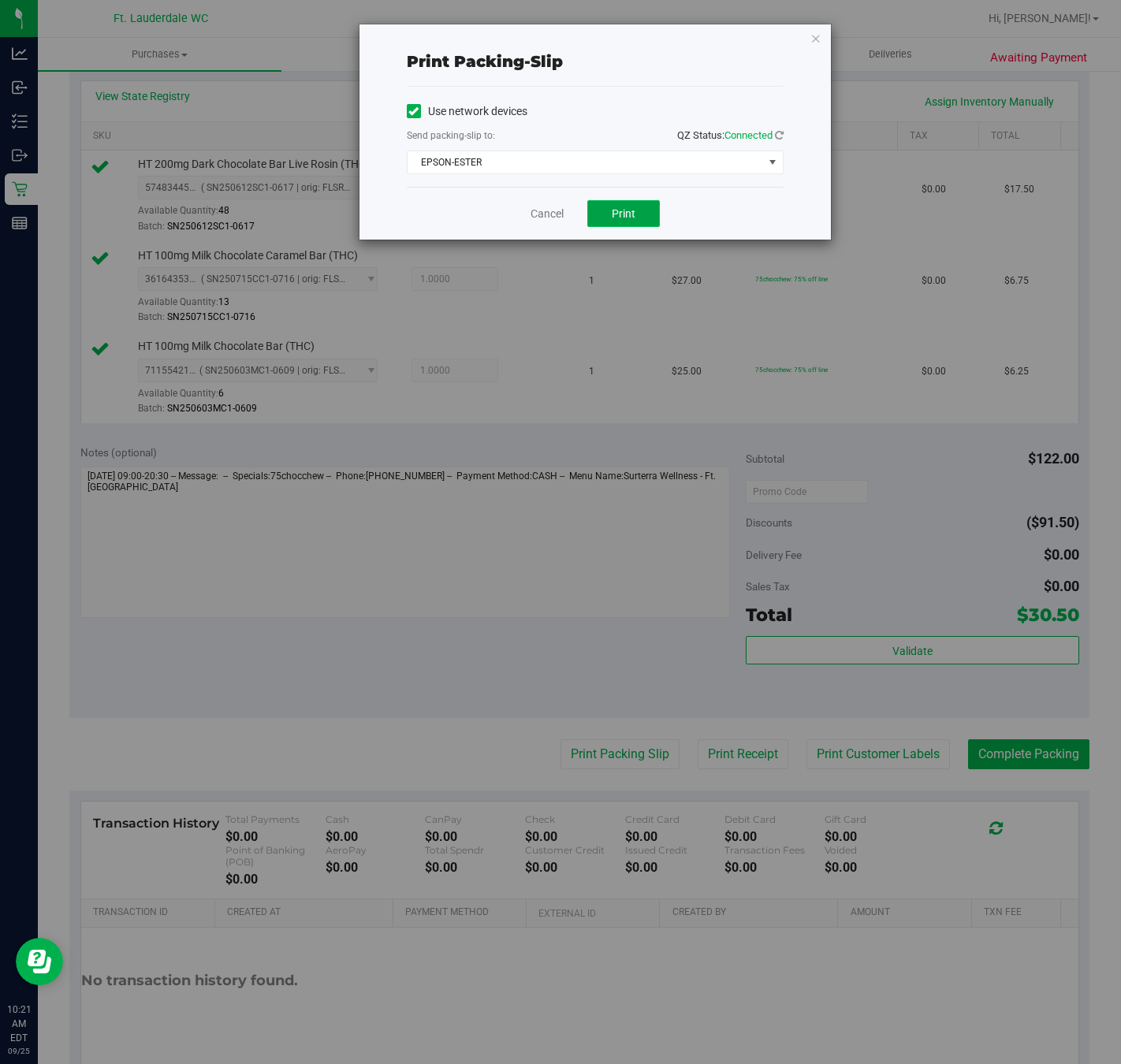
click at [631, 220] on span "Print" at bounding box center [623, 214] width 23 height 13
click at [544, 215] on link "Cancel" at bounding box center [547, 214] width 33 height 17
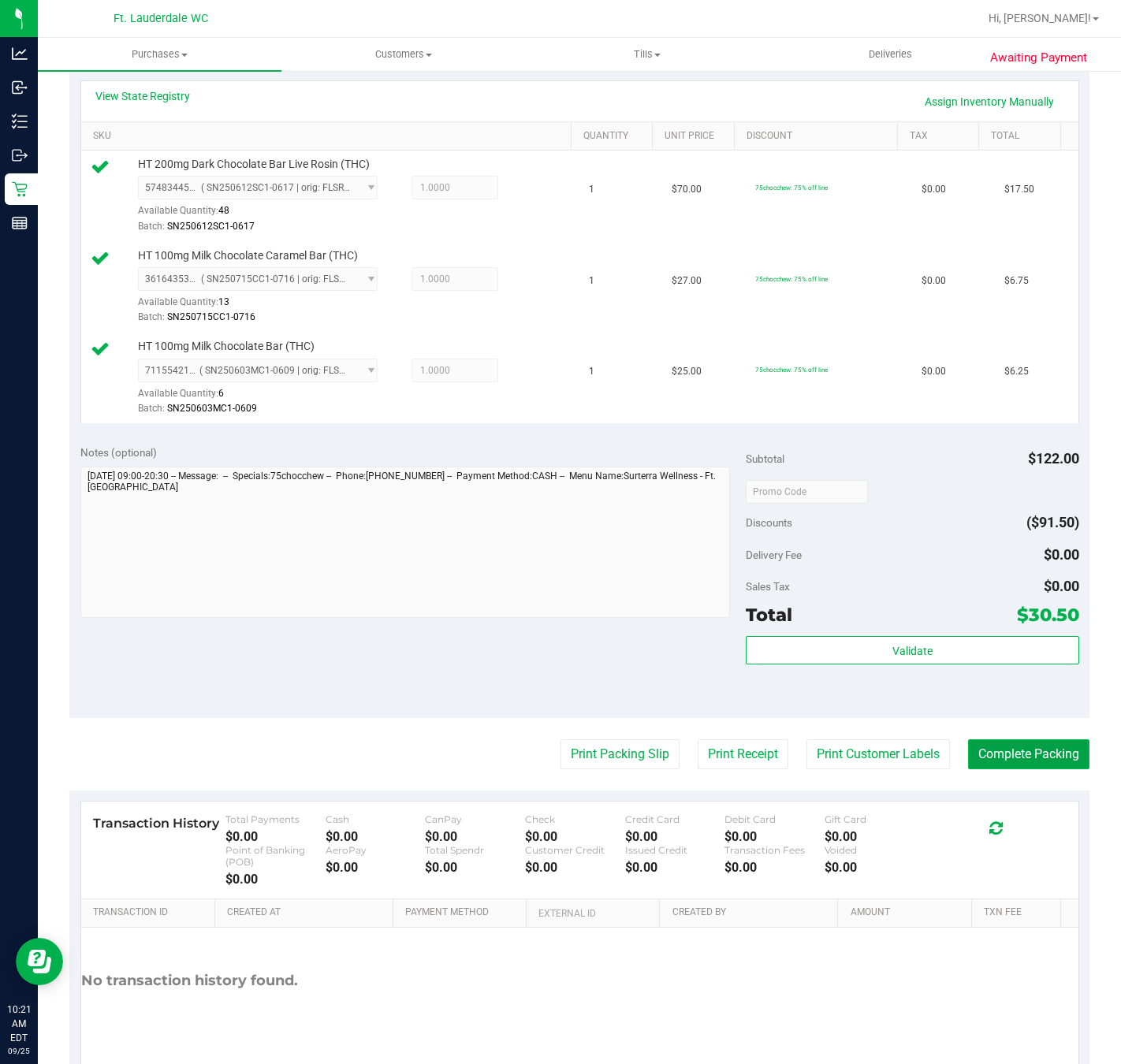
click at [1026, 757] on button "Complete Packing" at bounding box center [1028, 754] width 121 height 30
